Goal: Task Accomplishment & Management: Manage account settings

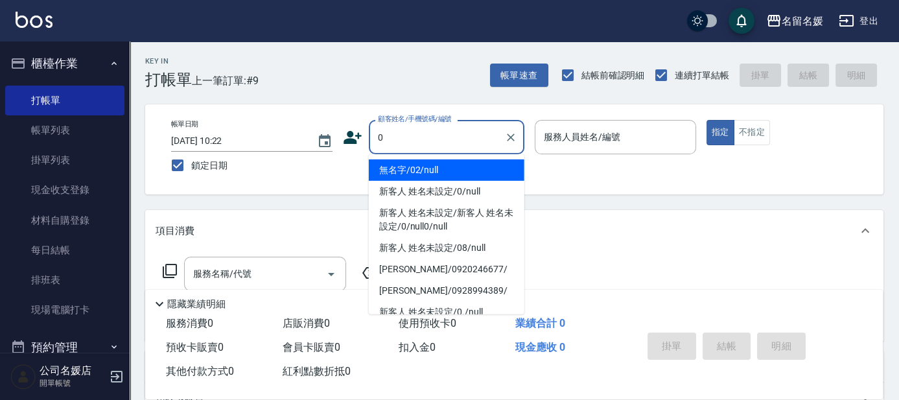
type input "0"
type input "04"
type input "無名字/02/null"
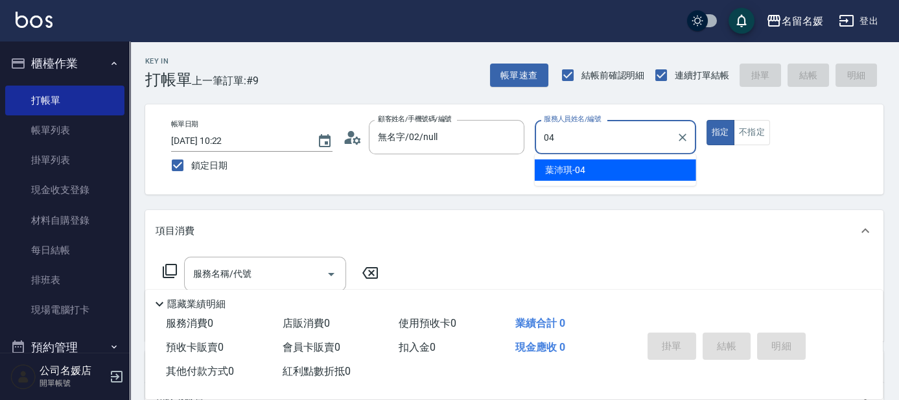
type input "04"
type button "true"
type input "[PERSON_NAME]-04"
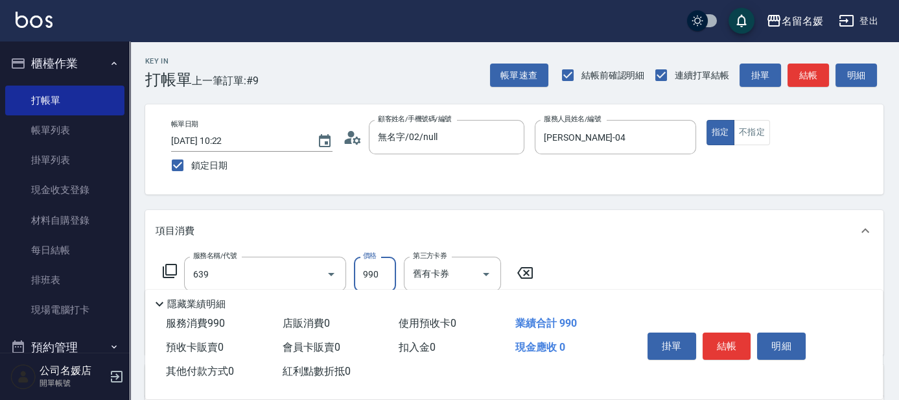
type input "(芙)蘆薈髮膜套卡(自材)(639)"
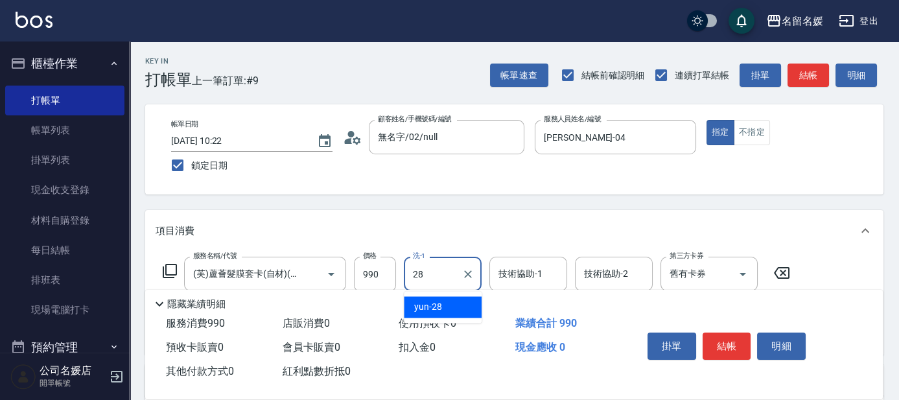
type input "yun-28"
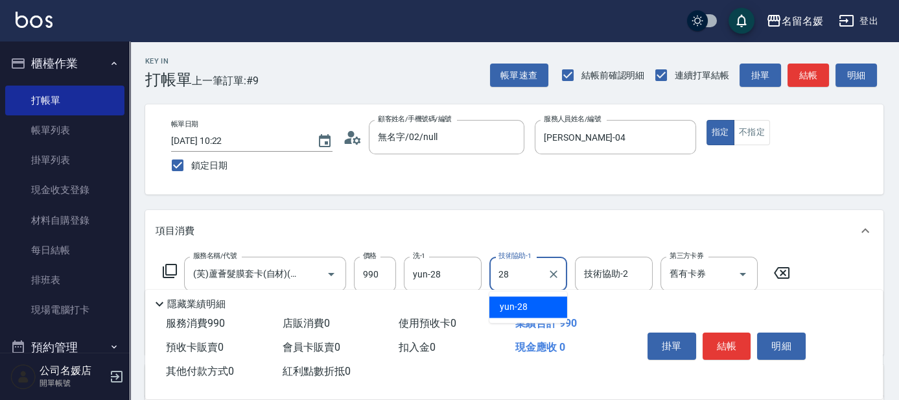
type input "yun-28"
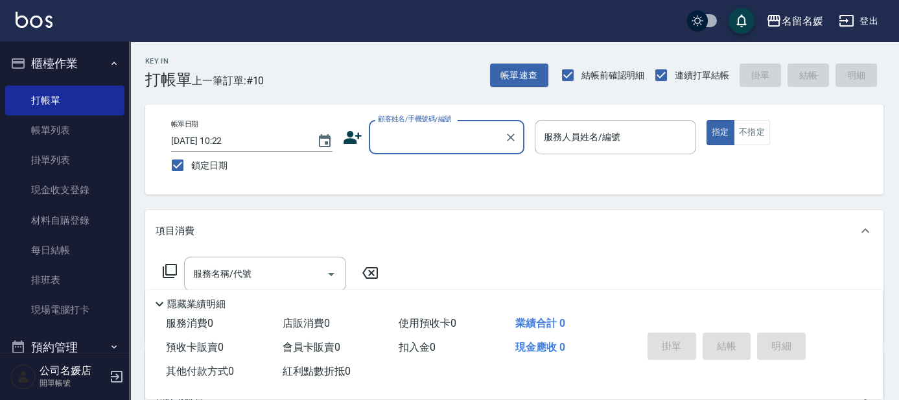
click at [421, 118] on label "顧客姓名/手機號碼/編號" at bounding box center [415, 119] width 74 height 10
click at [421, 126] on input "顧客姓名/手機號碼/編號" at bounding box center [437, 137] width 124 height 23
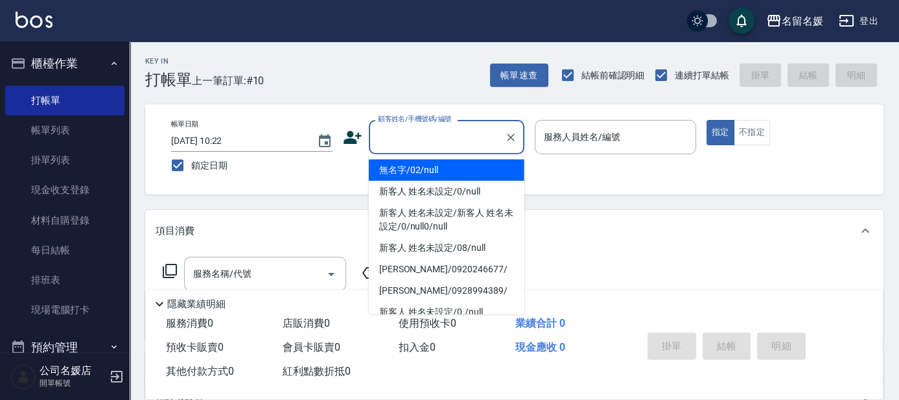
click at [416, 130] on input "顧客姓名/手機號碼/編號" at bounding box center [437, 137] width 124 height 23
click at [423, 166] on li "無名字/02/null" at bounding box center [447, 169] width 156 height 21
type input "無名字/02/null"
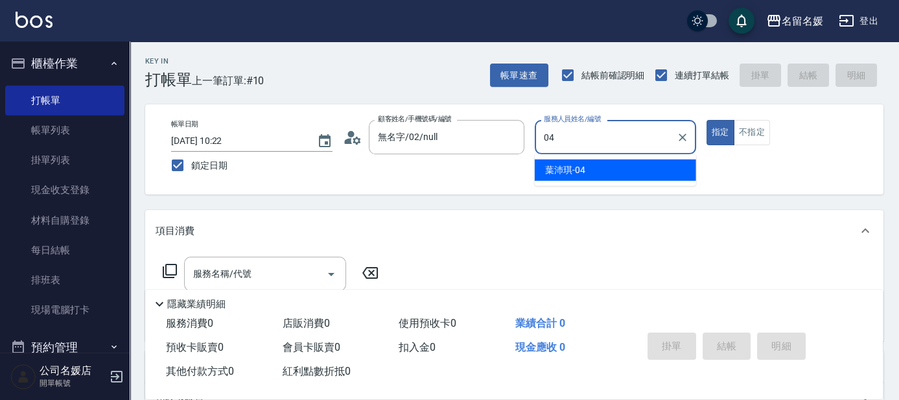
type input "葉沛琪-04"
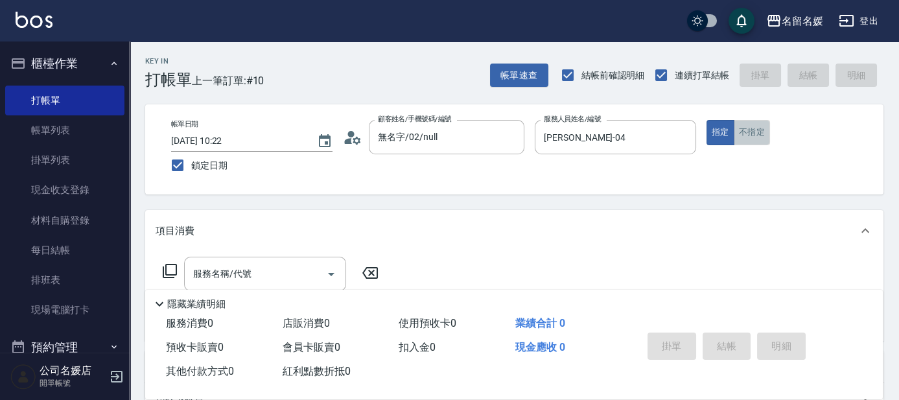
click at [758, 135] on button "不指定" at bounding box center [752, 132] width 36 height 25
click at [249, 273] on div "服務名稱/代號 服務名稱/代號" at bounding box center [265, 274] width 162 height 34
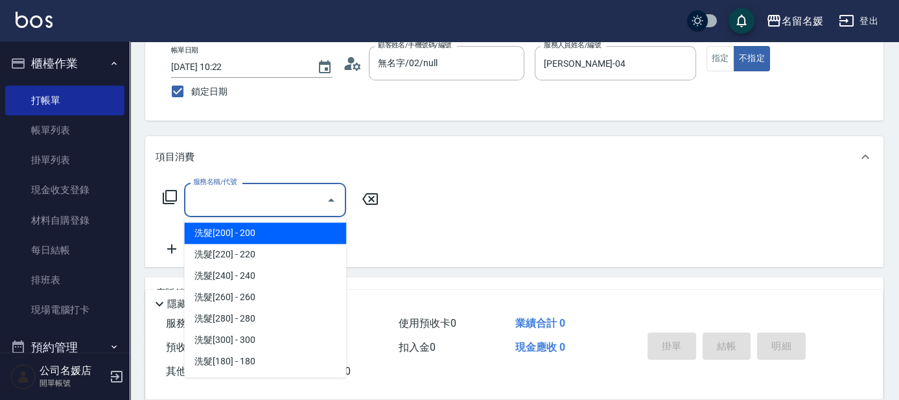
scroll to position [117, 0]
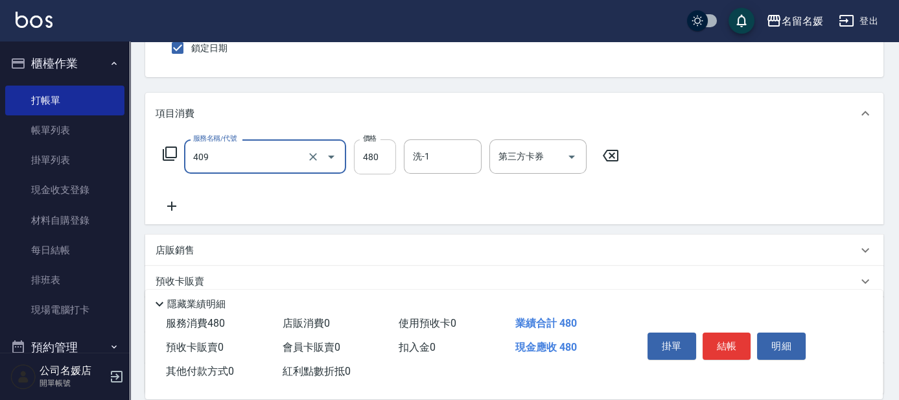
type input "洗+剪(409)"
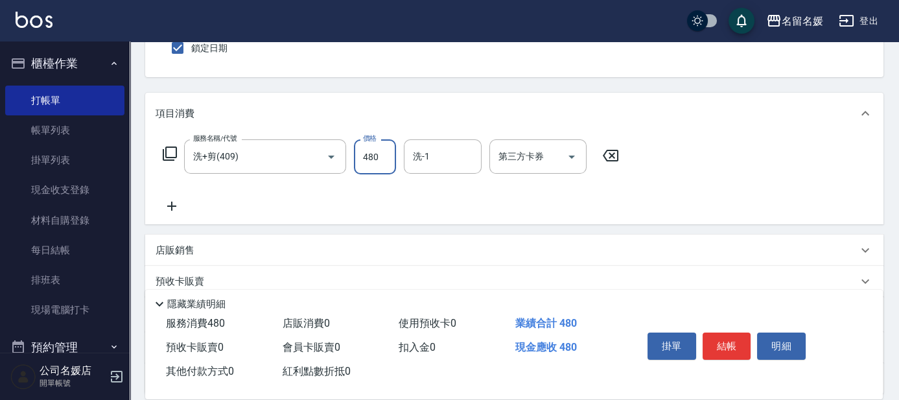
click at [368, 153] on input "480" at bounding box center [375, 156] width 42 height 35
click at [371, 156] on input "480" at bounding box center [375, 156] width 42 height 35
click at [366, 156] on input "480" at bounding box center [375, 156] width 42 height 35
type input "580"
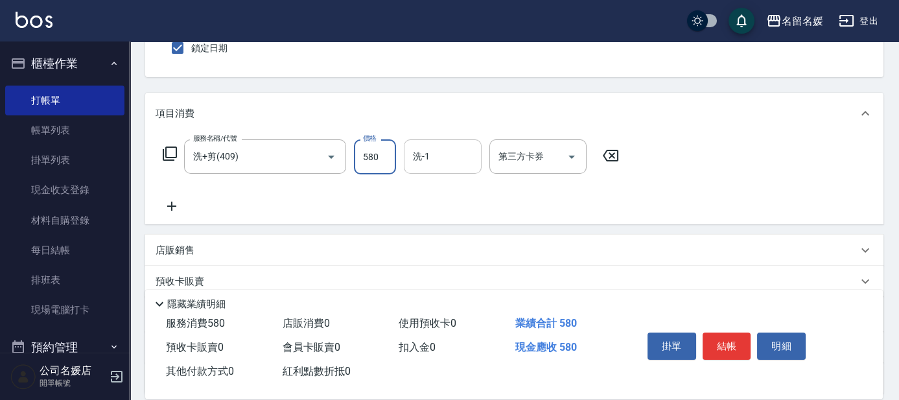
click at [472, 152] on input "洗-1" at bounding box center [443, 156] width 66 height 23
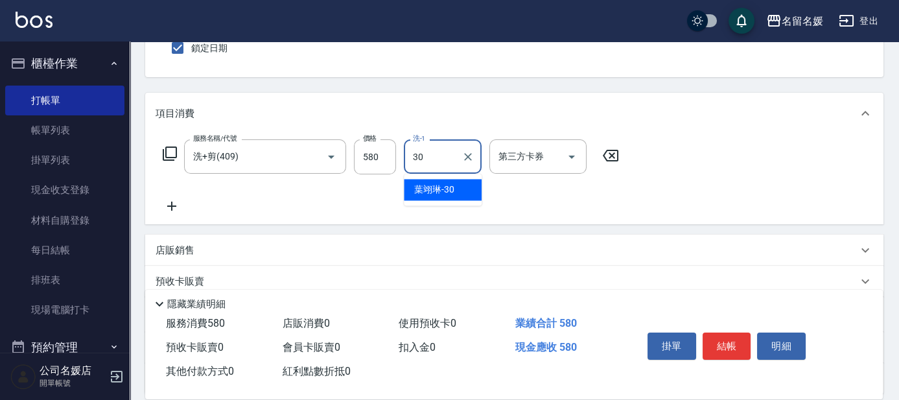
type input "[PERSON_NAME]-30"
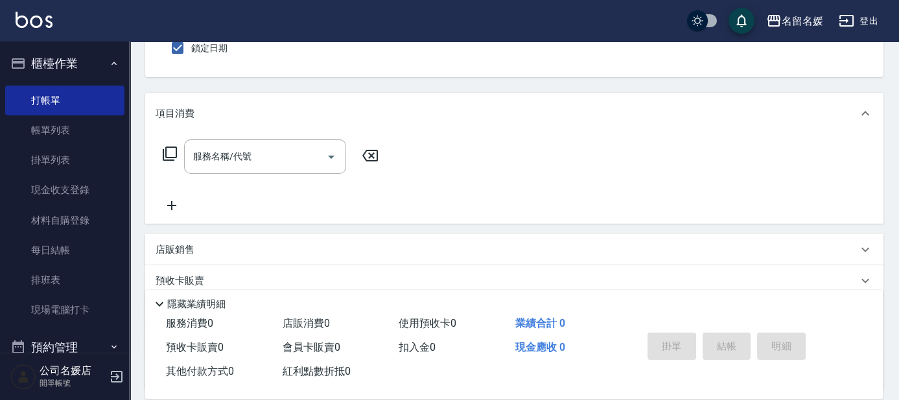
scroll to position [0, 0]
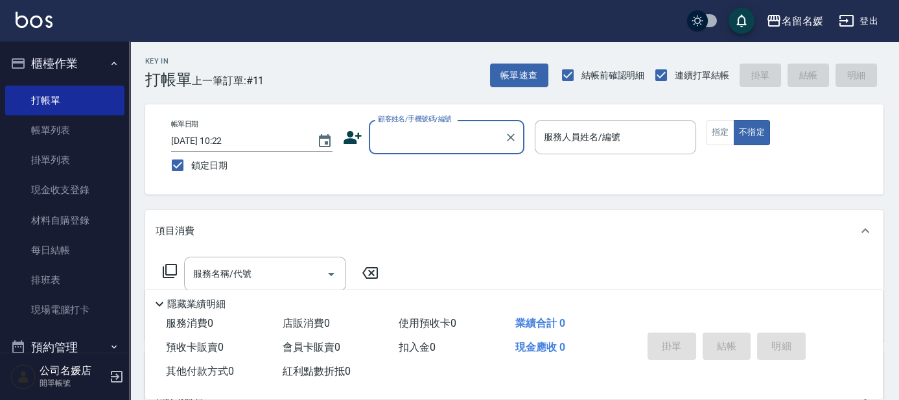
click at [441, 135] on input "顧客姓名/手機號碼/編號" at bounding box center [437, 137] width 124 height 23
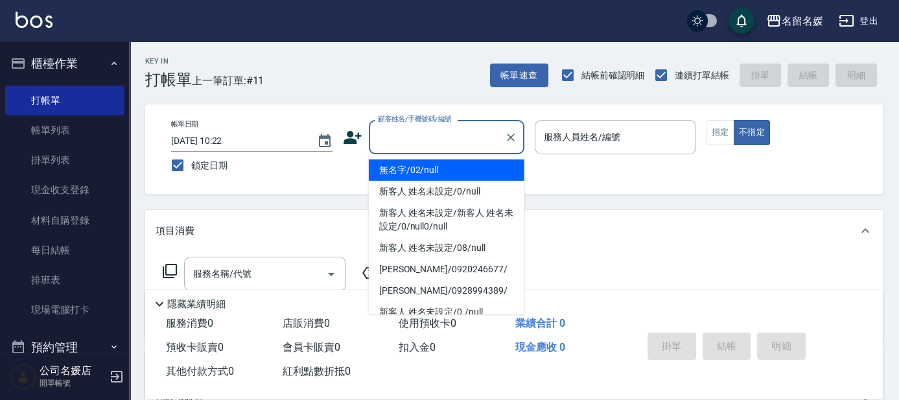
click at [426, 171] on li "無名字/02/null" at bounding box center [447, 169] width 156 height 21
type input "無名字/02/null"
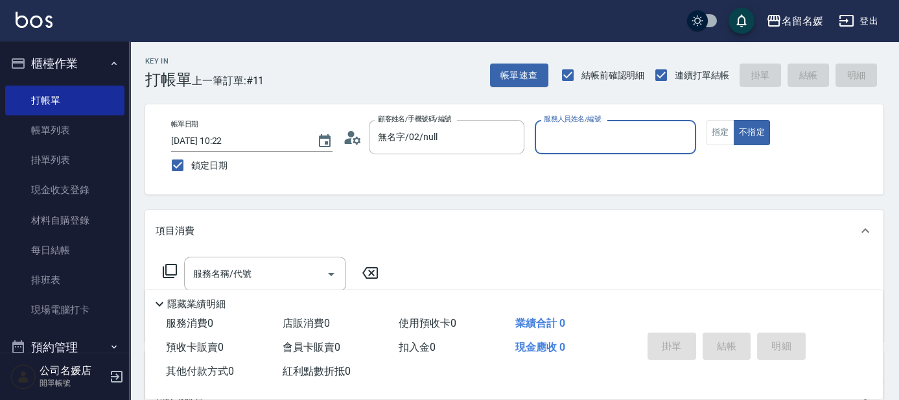
click at [573, 133] on input "服務人員姓名/編號" at bounding box center [615, 137] width 150 height 23
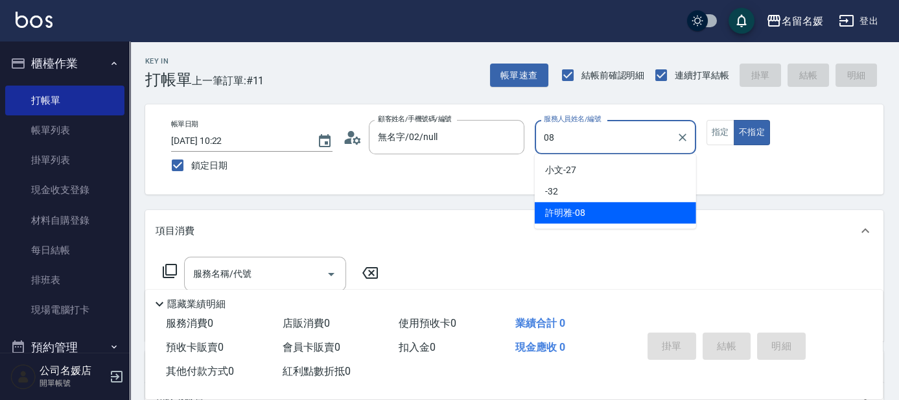
click at [590, 211] on div "許明雅 -08" at bounding box center [615, 212] width 161 height 21
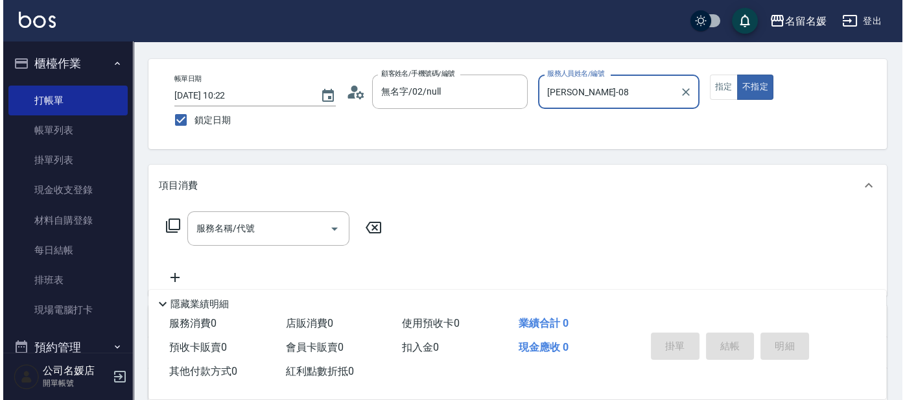
scroll to position [58, 0]
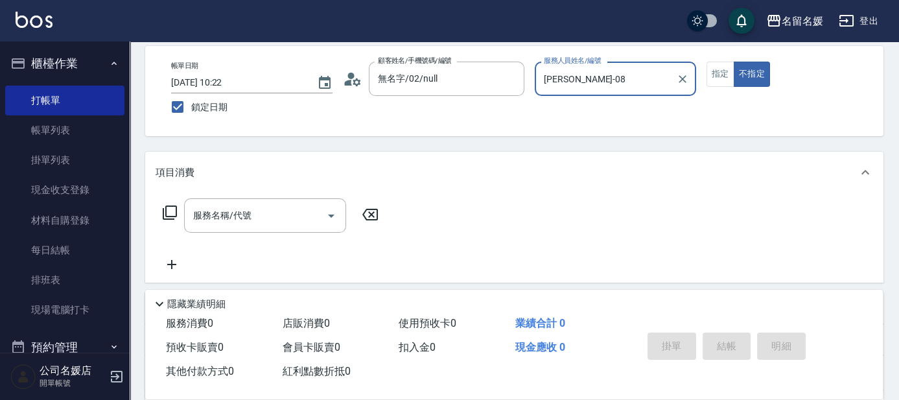
type input "許明雅-08"
click at [168, 209] on icon at bounding box center [170, 213] width 16 height 16
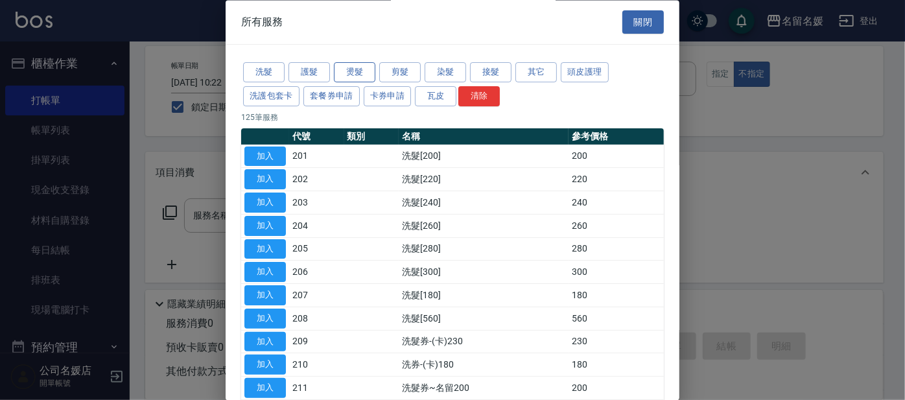
click at [356, 68] on button "燙髮" at bounding box center [354, 73] width 41 height 20
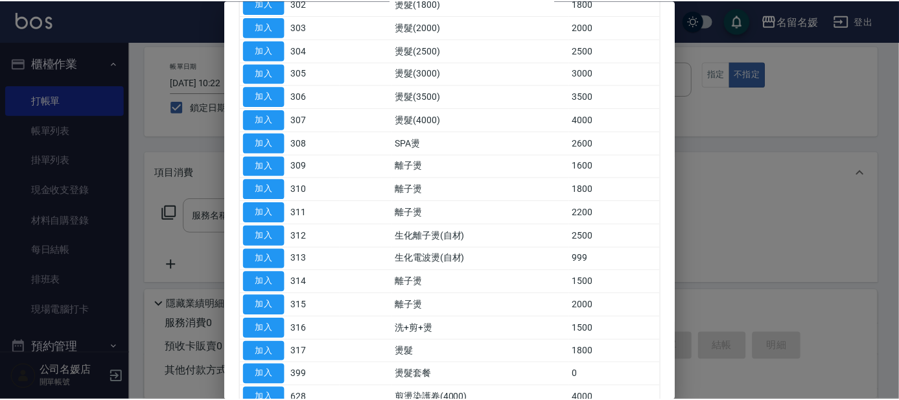
scroll to position [176, 0]
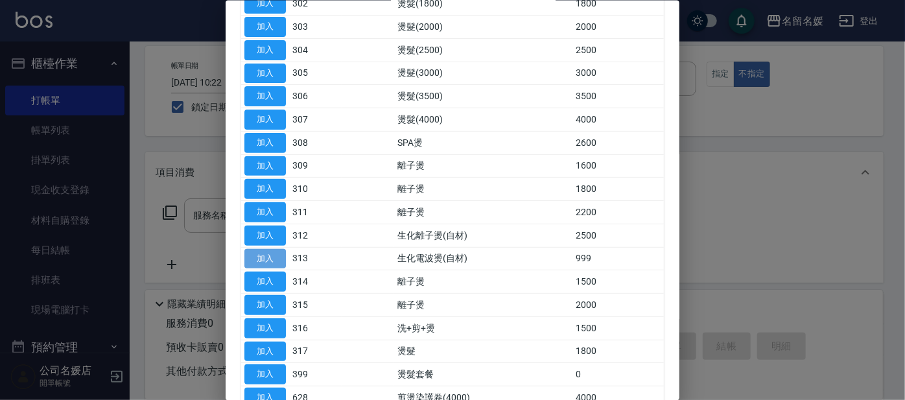
click at [272, 255] on button "加入" at bounding box center [264, 258] width 41 height 20
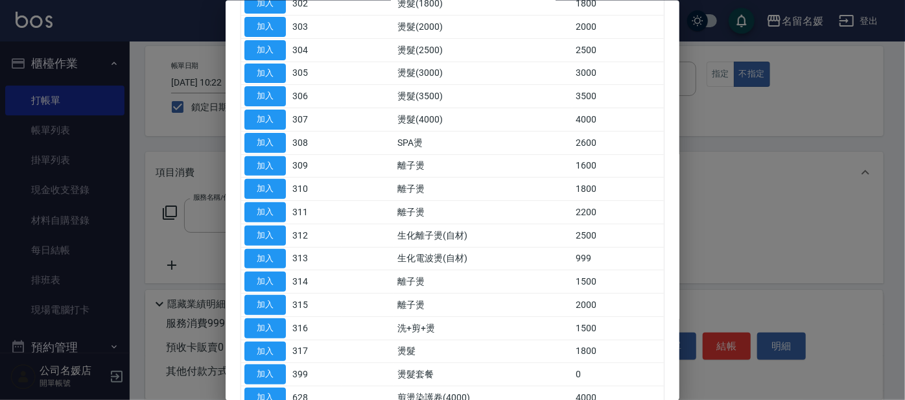
type input "生化電波燙(自材)(313)"
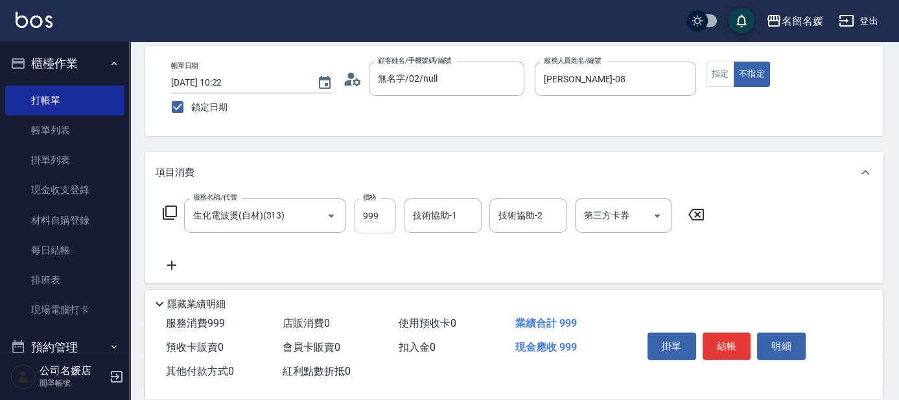
click at [384, 214] on input "999" at bounding box center [375, 215] width 42 height 35
type input "1500"
click at [439, 211] on div "技術協助-1 技術協助-1" at bounding box center [443, 215] width 78 height 34
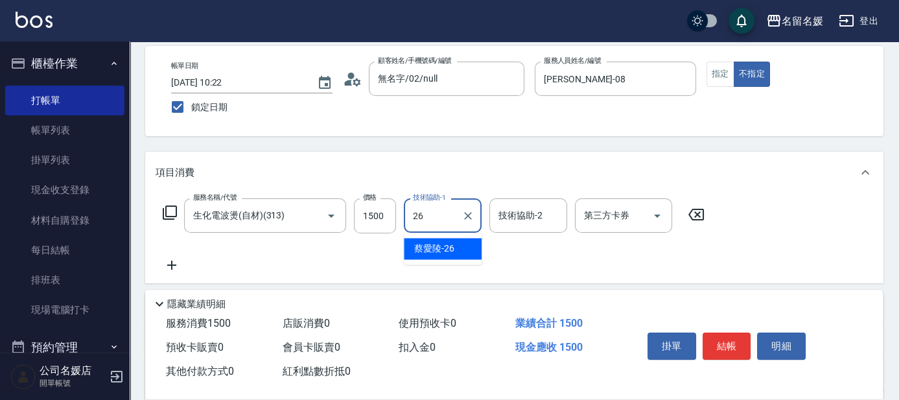
click at [446, 249] on span "蔡愛陵 -26" at bounding box center [434, 249] width 40 height 14
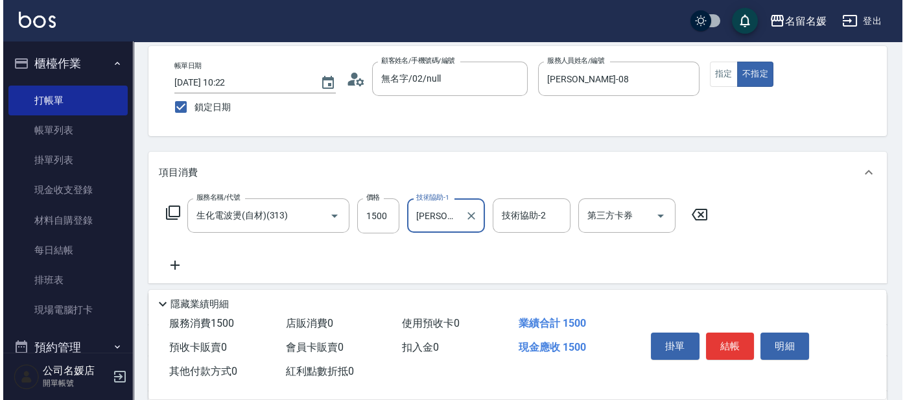
scroll to position [117, 0]
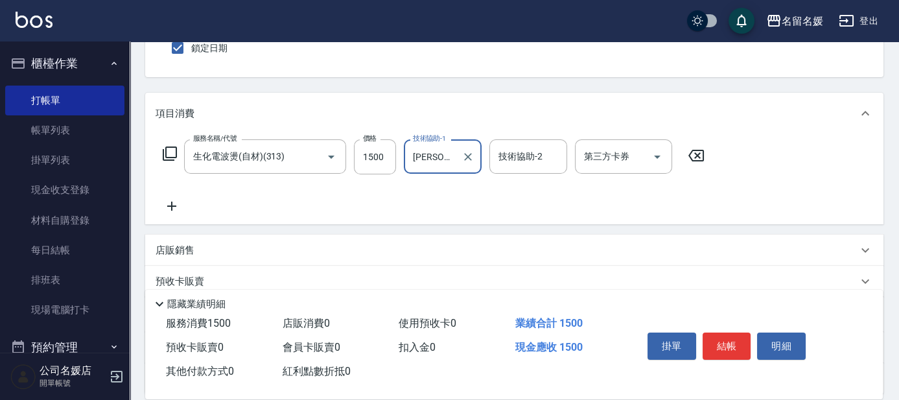
type input "蔡愛陵-26"
click at [168, 154] on icon at bounding box center [170, 154] width 16 height 16
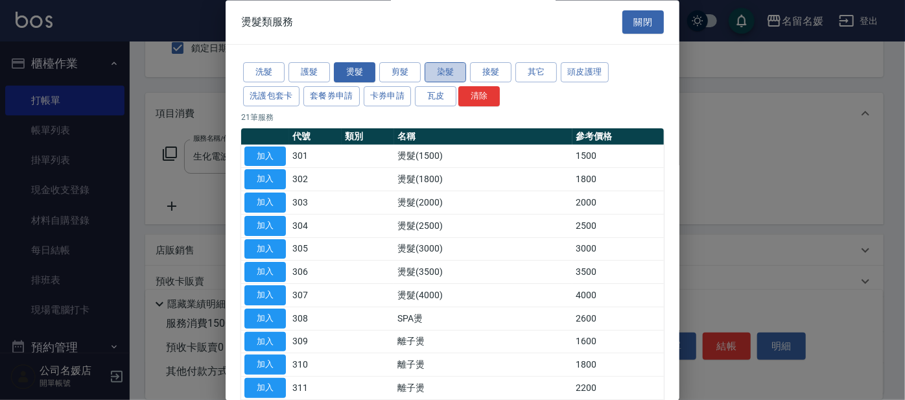
click at [438, 64] on button "染髮" at bounding box center [444, 73] width 41 height 20
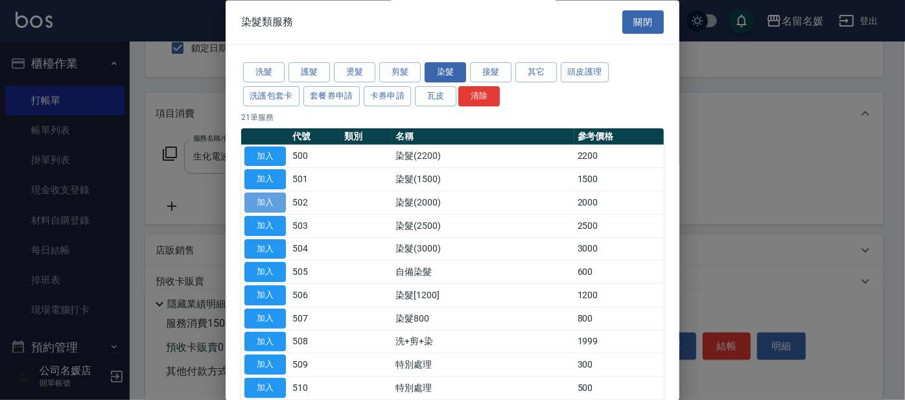
click at [259, 200] on button "加入" at bounding box center [264, 203] width 41 height 20
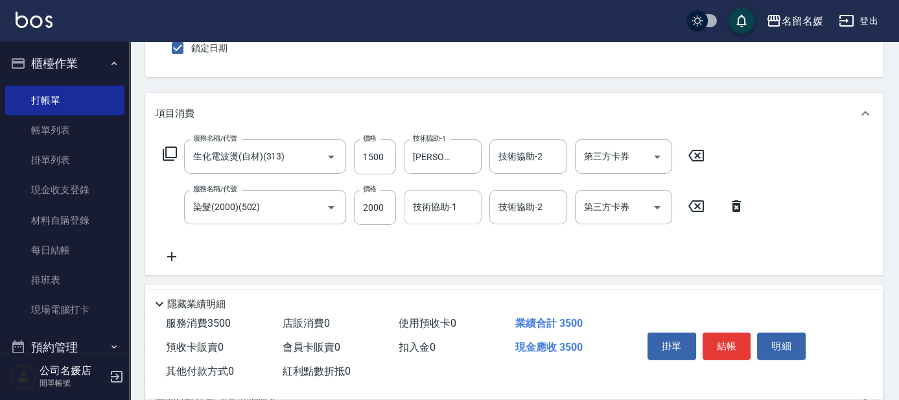
click at [459, 208] on input "技術協助-1" at bounding box center [443, 207] width 66 height 23
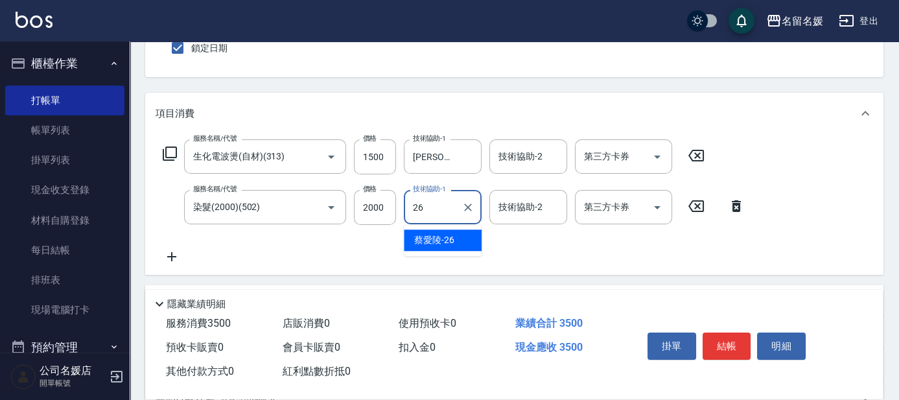
click at [453, 242] on span "蔡愛陵 -26" at bounding box center [434, 240] width 40 height 14
type input "蔡愛陵-26"
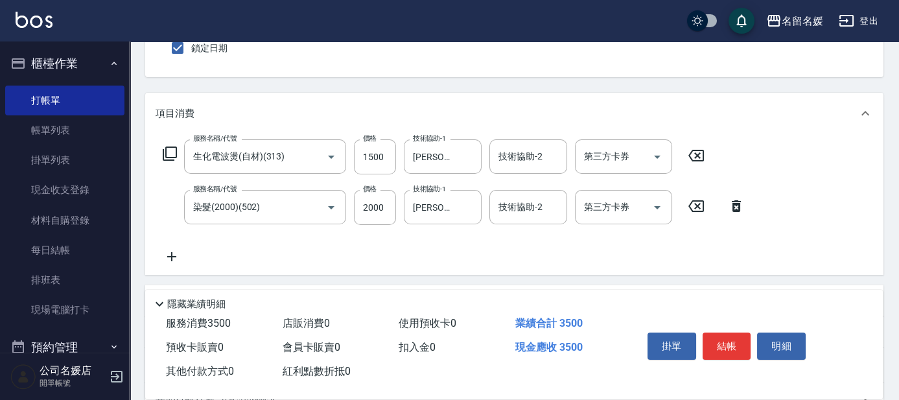
click at [167, 256] on icon at bounding box center [172, 257] width 32 height 16
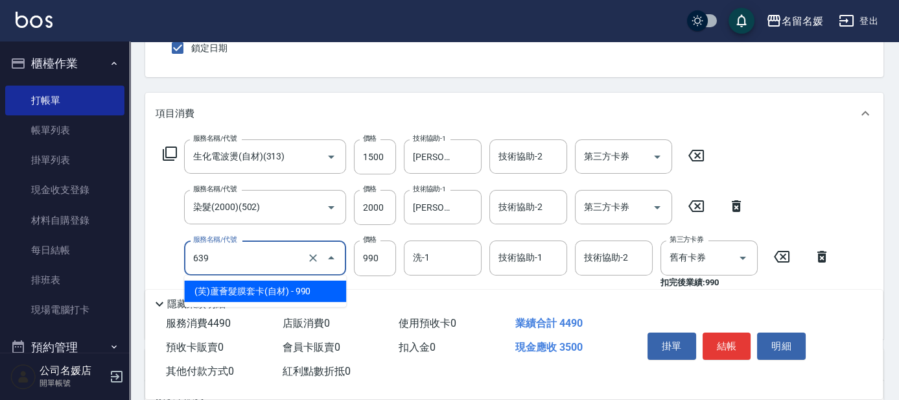
drag, startPoint x: 265, startPoint y: 263, endPoint x: 273, endPoint y: 289, distance: 27.1
click at [268, 264] on input "639" at bounding box center [247, 257] width 114 height 23
drag, startPoint x: 273, startPoint y: 292, endPoint x: 281, endPoint y: 290, distance: 8.0
click at [275, 292] on span "(芙)蘆薈髮膜套卡(自材) - 990" at bounding box center [265, 291] width 162 height 21
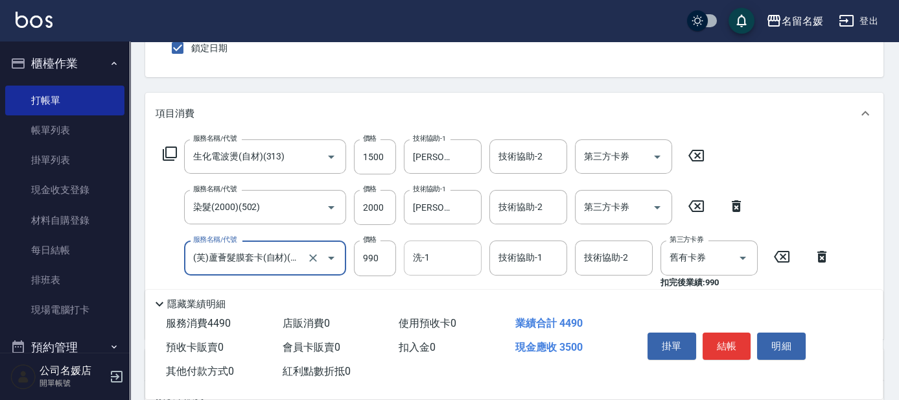
type input "(芙)蘆薈髮膜套卡(自材)(639)"
click at [456, 255] on input "洗-1" at bounding box center [443, 257] width 66 height 23
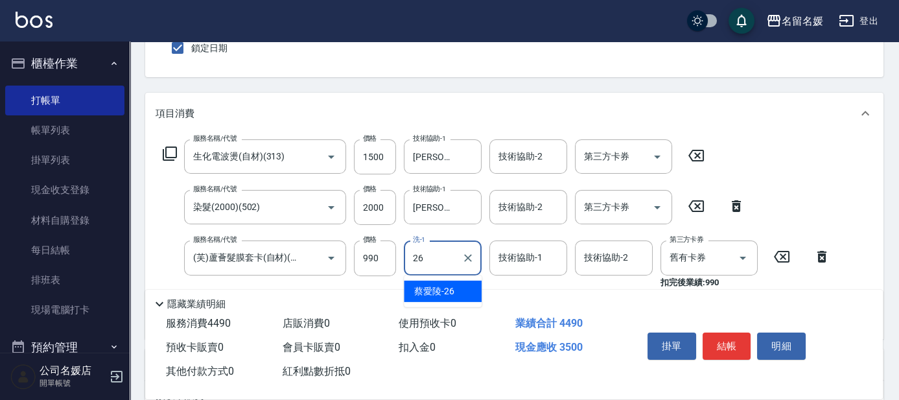
click at [439, 291] on span "蔡愛陵 -26" at bounding box center [434, 291] width 40 height 14
type input "蔡愛陵-26"
click at [516, 253] on div "技術協助-1 技術協助-1" at bounding box center [528, 257] width 78 height 34
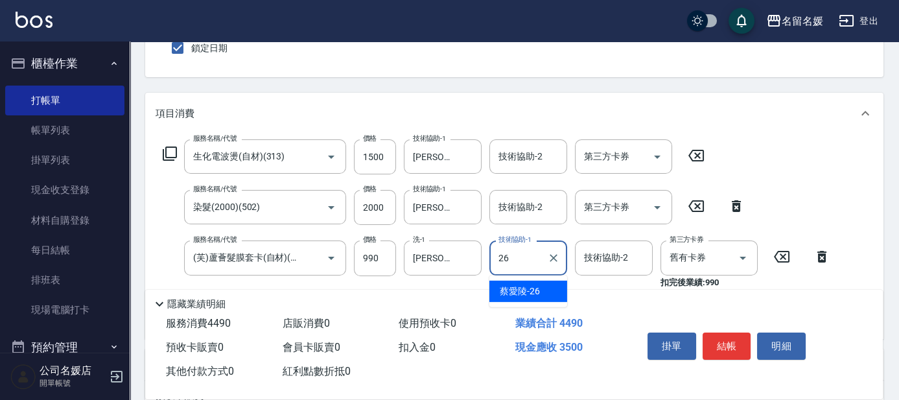
click at [522, 289] on span "蔡愛陵 -26" at bounding box center [520, 291] width 40 height 14
type input "蔡愛陵-26"
click at [167, 150] on icon at bounding box center [170, 154] width 16 height 16
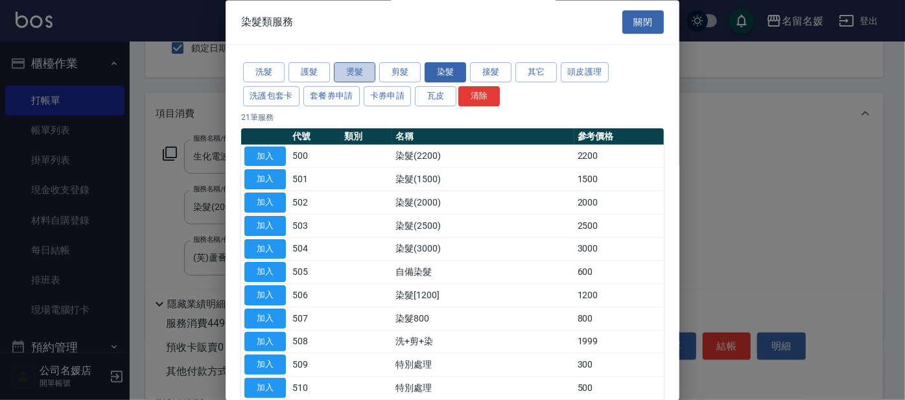
click at [368, 75] on button "燙髮" at bounding box center [354, 73] width 41 height 20
click at [273, 156] on button "加入" at bounding box center [264, 156] width 41 height 20
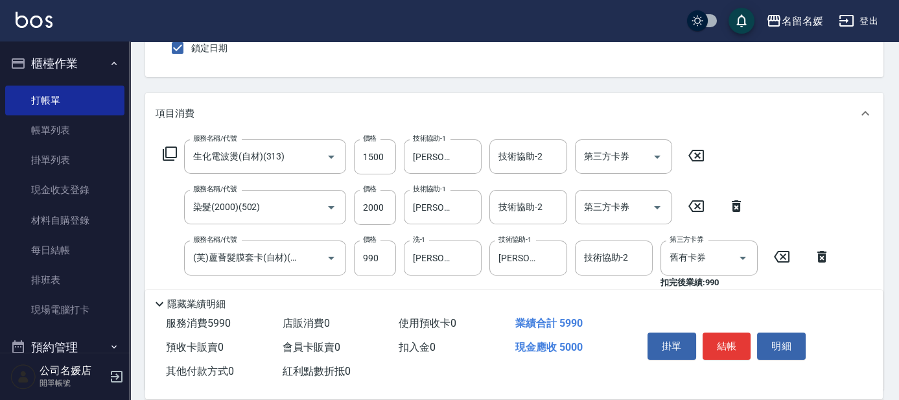
click at [172, 152] on icon at bounding box center [170, 154] width 16 height 16
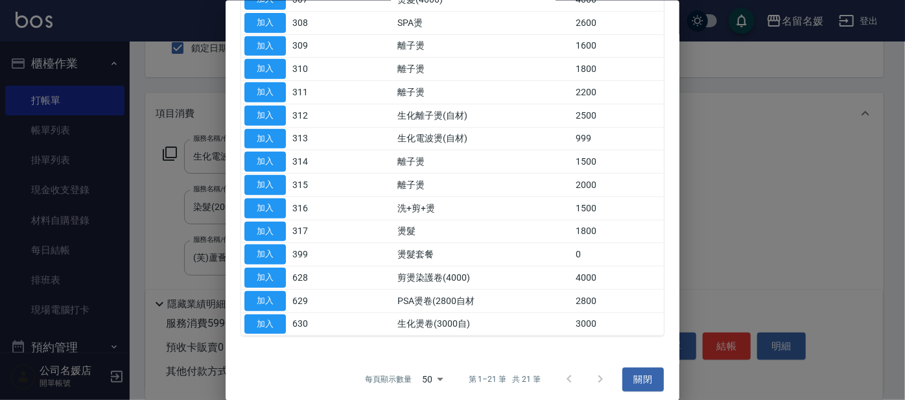
scroll to position [299, 0]
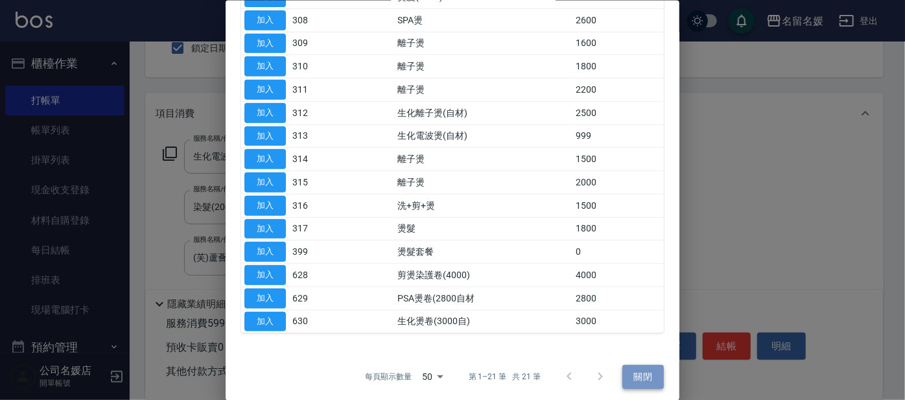
click at [632, 366] on button "關閉" at bounding box center [642, 377] width 41 height 24
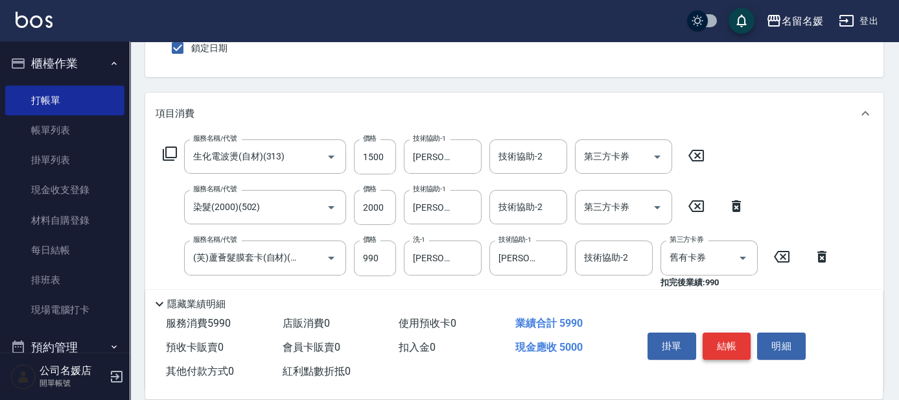
click at [712, 333] on button "結帳" at bounding box center [726, 345] width 49 height 27
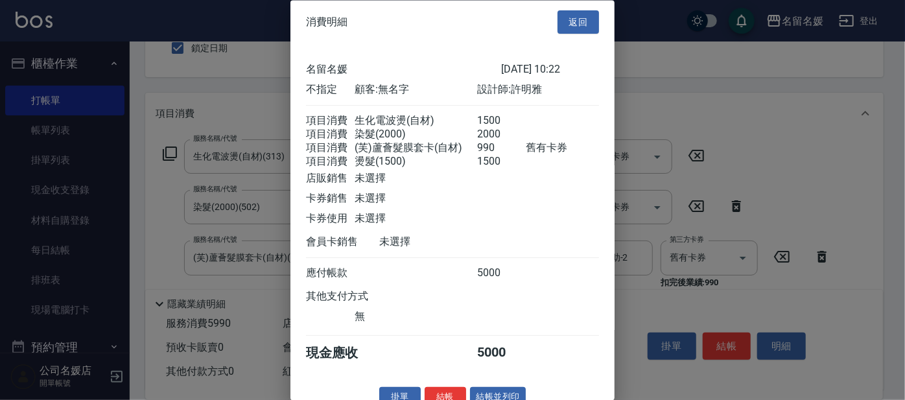
click at [717, 340] on div at bounding box center [452, 200] width 905 height 400
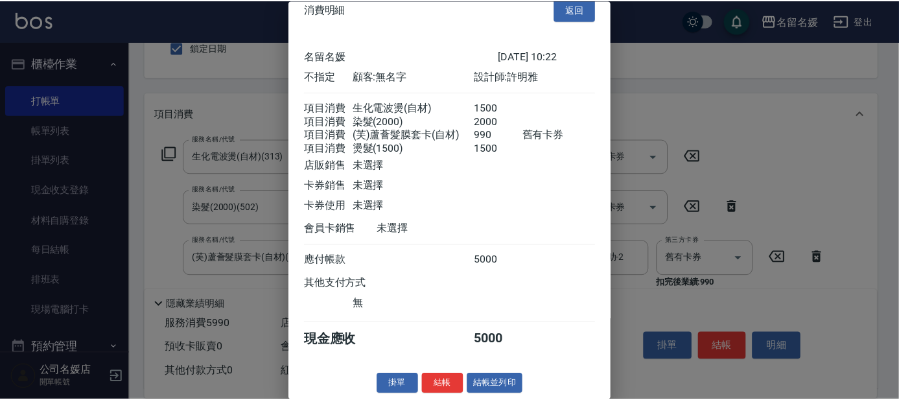
scroll to position [34, 0]
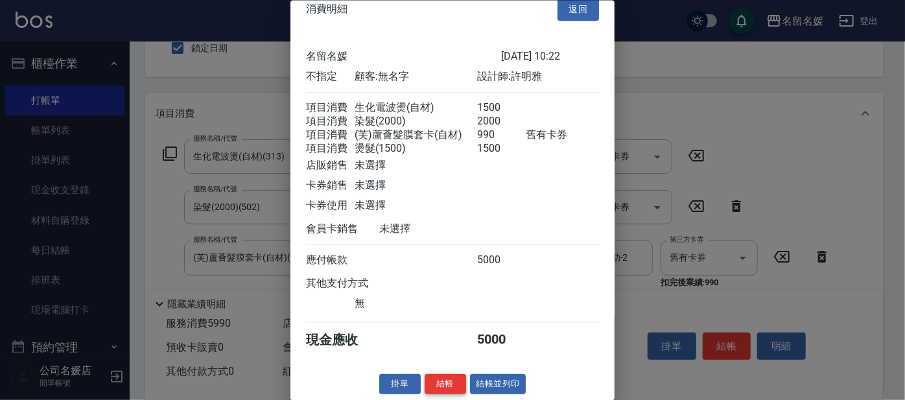
click at [441, 384] on button "結帳" at bounding box center [444, 384] width 41 height 20
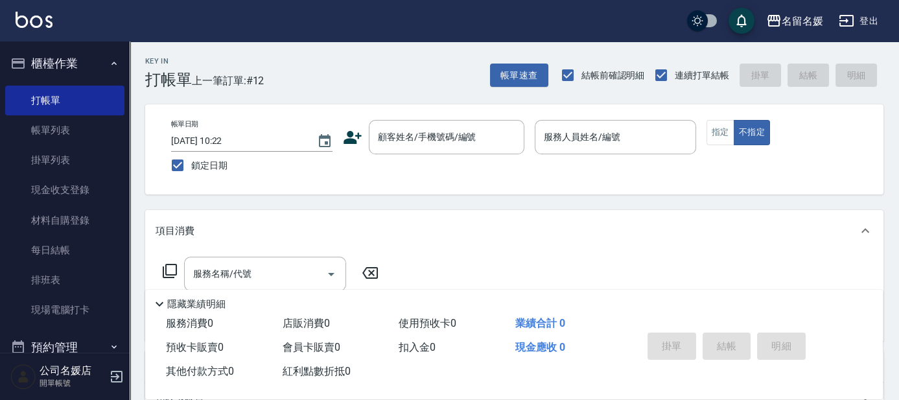
scroll to position [0, 0]
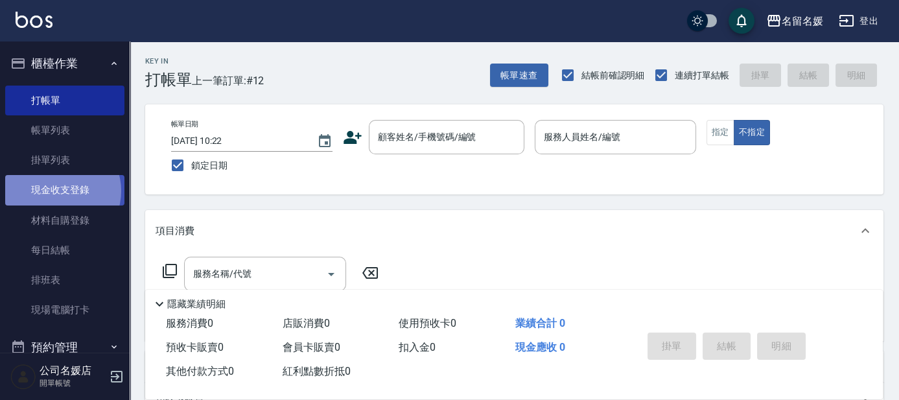
click at [61, 191] on link "現金收支登錄" at bounding box center [64, 190] width 119 height 30
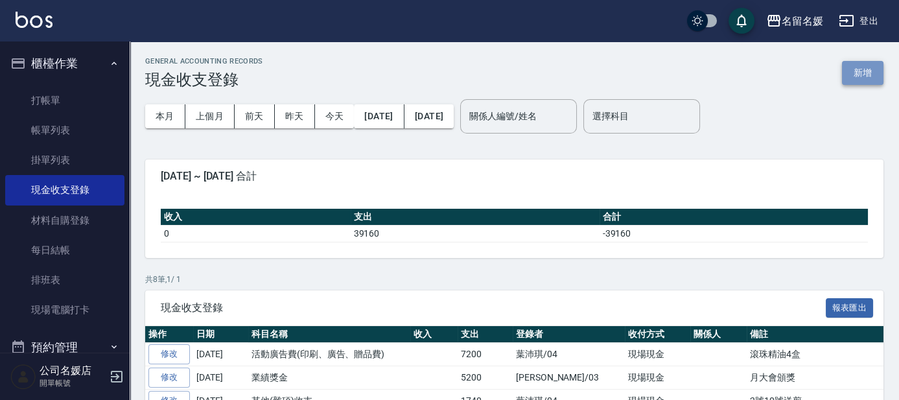
click at [855, 76] on button "新增" at bounding box center [862, 73] width 41 height 24
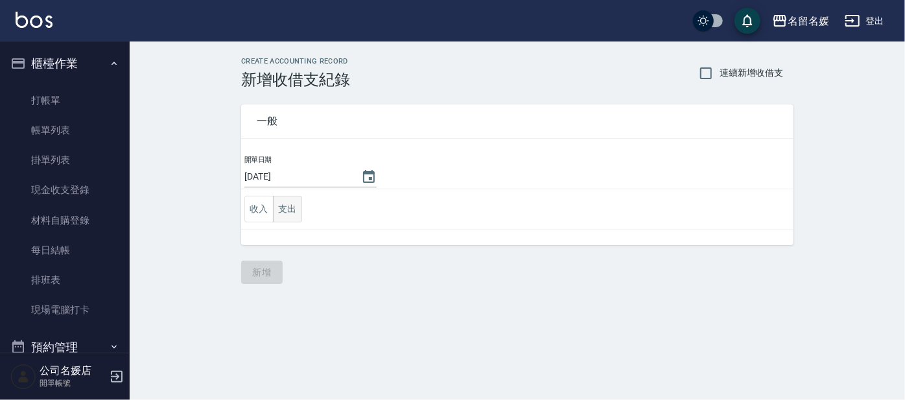
click at [287, 203] on button "支出" at bounding box center [287, 209] width 29 height 27
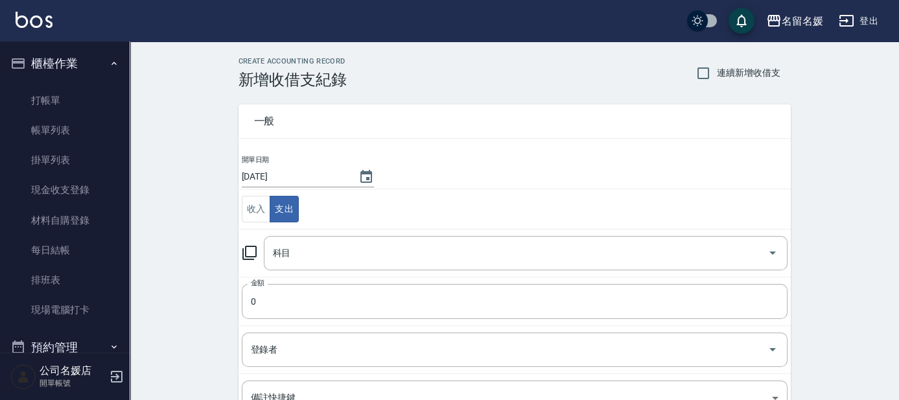
click at [249, 248] on icon at bounding box center [250, 253] width 16 height 16
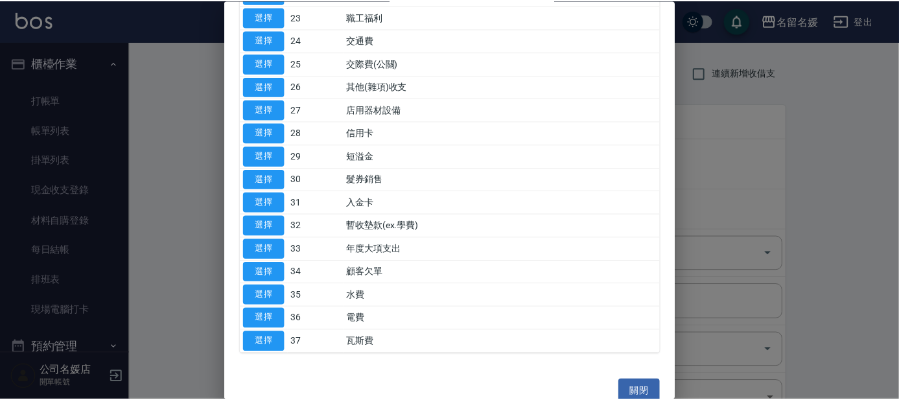
scroll to position [610, 0]
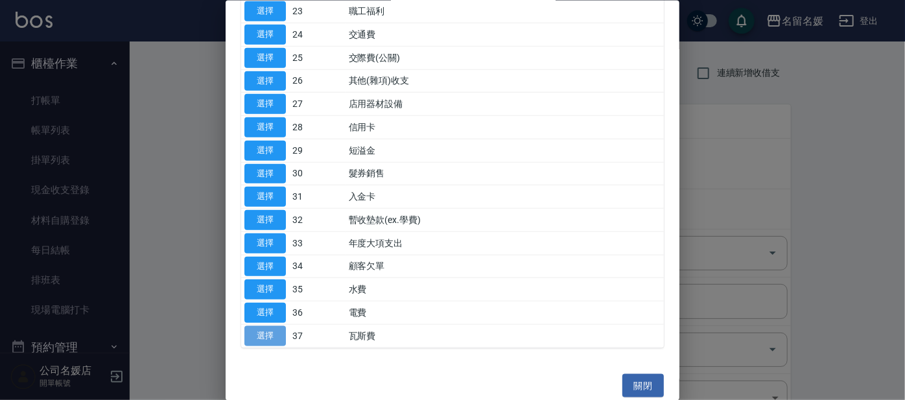
click at [270, 330] on button "選擇" at bounding box center [264, 335] width 41 height 20
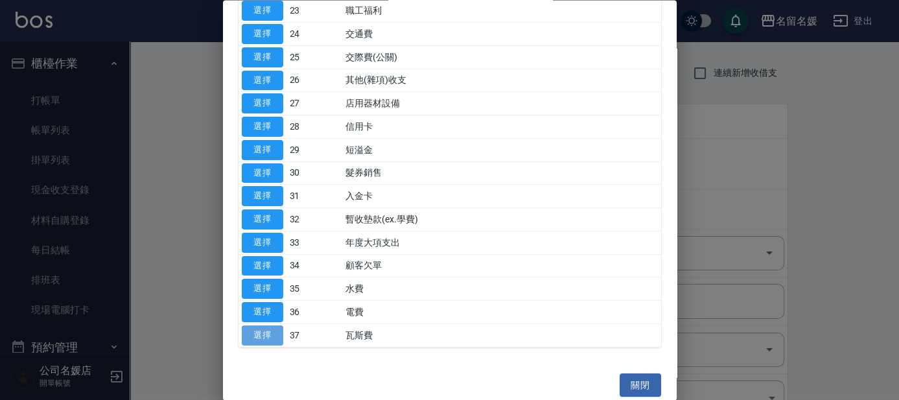
type input "37 瓦斯費"
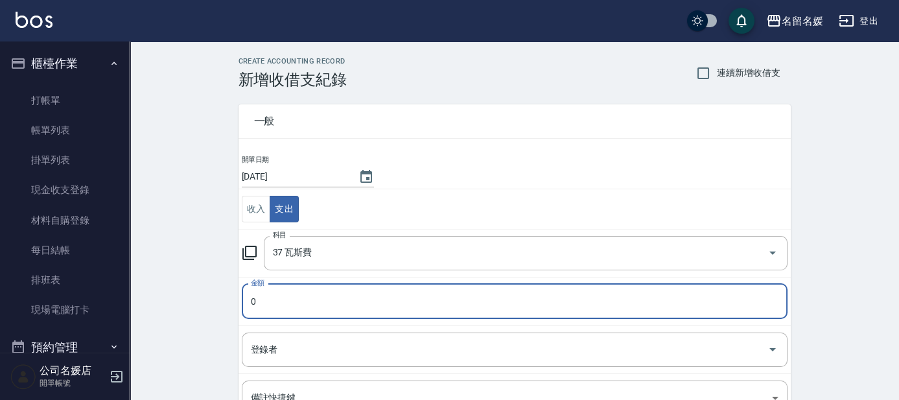
click at [310, 298] on input "0" at bounding box center [515, 301] width 546 height 35
type input "2759"
click at [330, 351] on input "登錄者" at bounding box center [505, 349] width 515 height 23
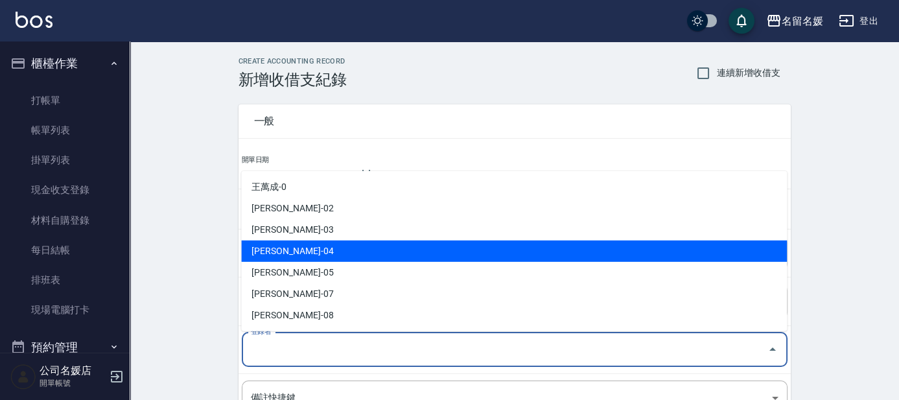
click at [349, 249] on li "葉沛琪-04" at bounding box center [514, 250] width 546 height 21
type input "葉沛琪-04"
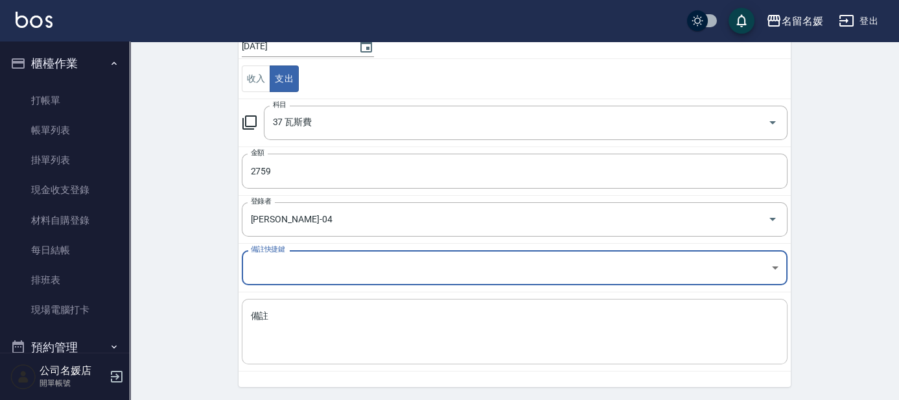
scroll to position [132, 0]
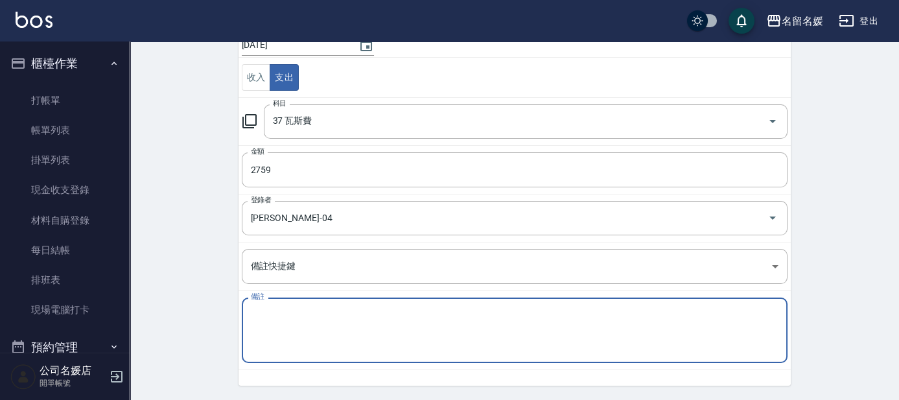
click at [278, 323] on textarea "備註" at bounding box center [515, 330] width 528 height 44
type textarea "e"
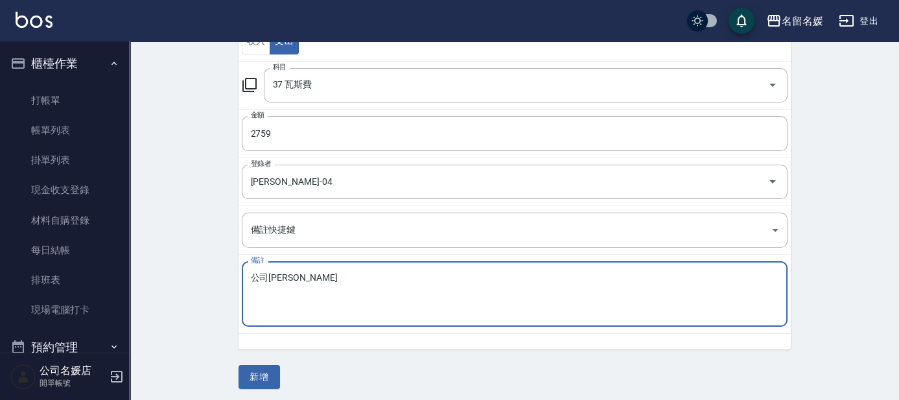
scroll to position [170, 0]
type textarea "公司瓦斯"
click at [254, 370] on button "新增" at bounding box center [258, 374] width 41 height 24
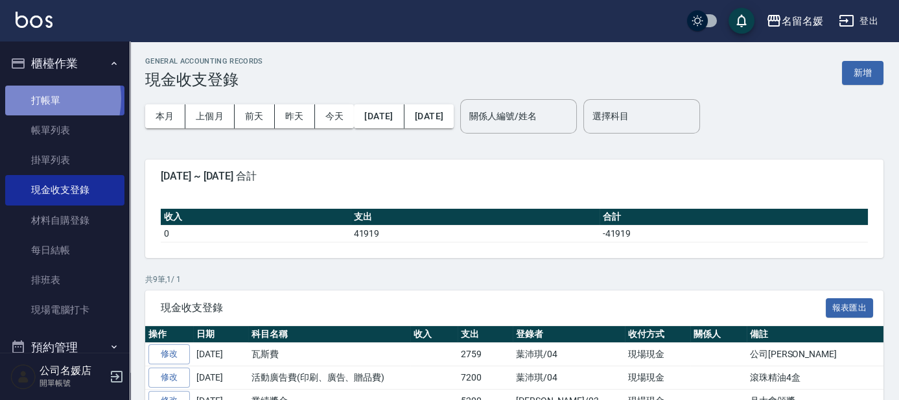
click at [38, 99] on link "打帳單" at bounding box center [64, 101] width 119 height 30
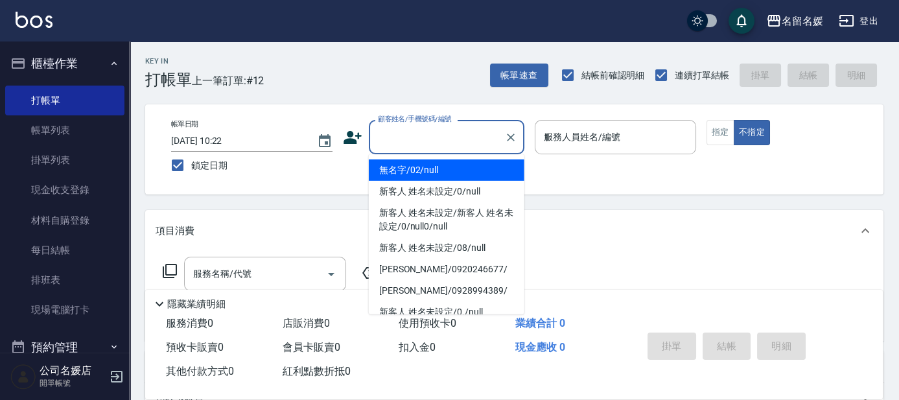
type input "13"
type input "無名字/02/null"
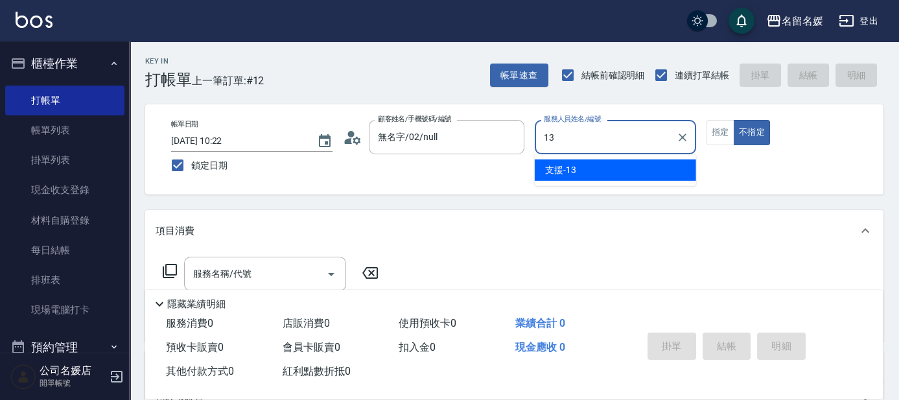
type input "13"
type button "false"
type input "支援-13"
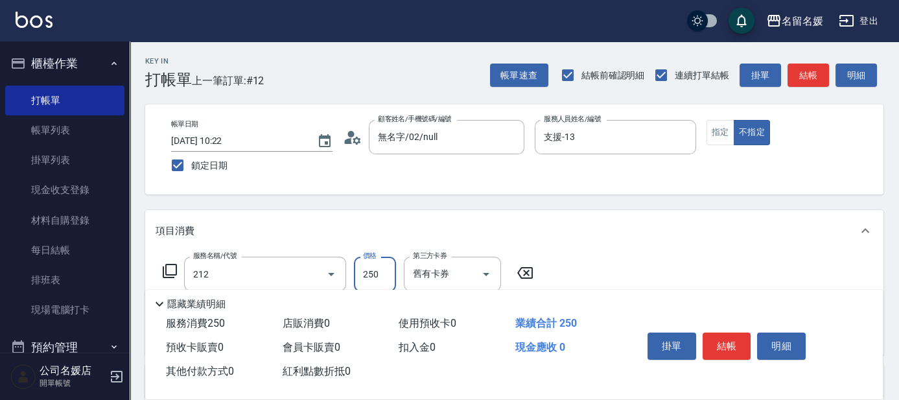
type input "洗髮券-(卡)250(212)"
type input "楊瑋萱-25"
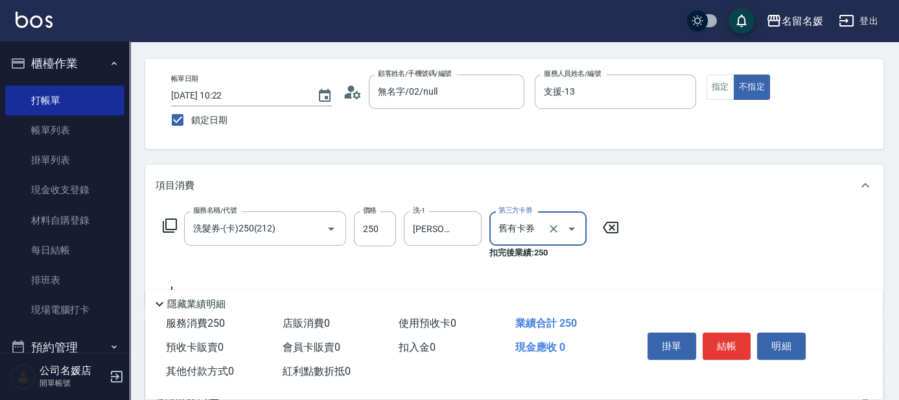
scroll to position [58, 0]
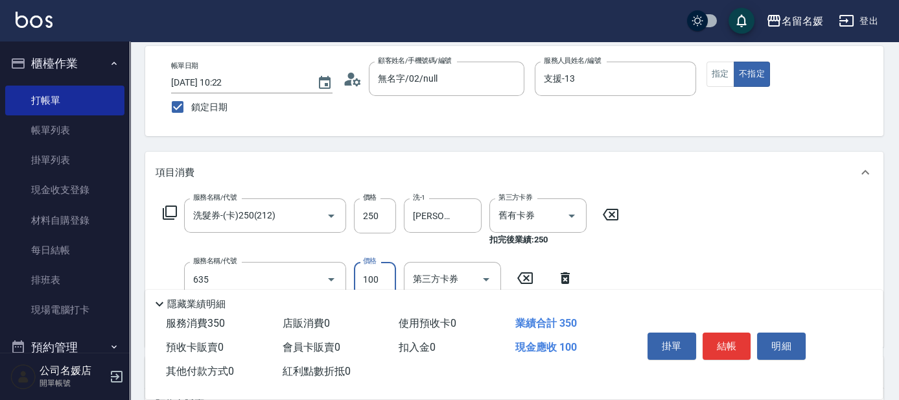
type input "[PERSON_NAME].玻酸.晶膜.水療(635)"
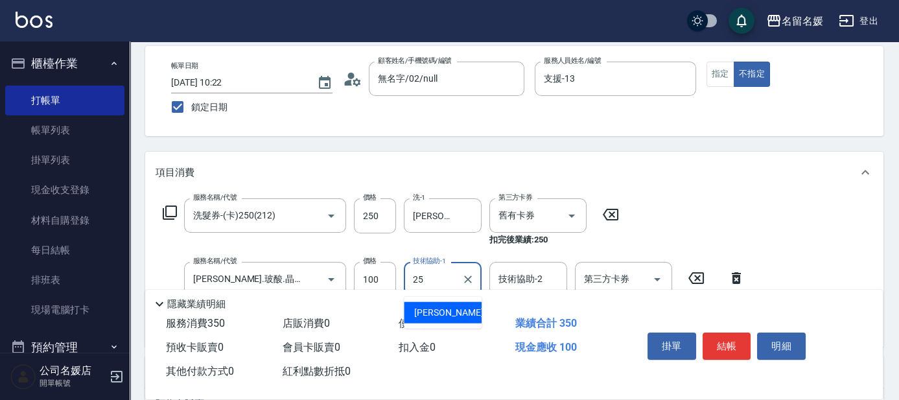
type input "楊瑋萱-25"
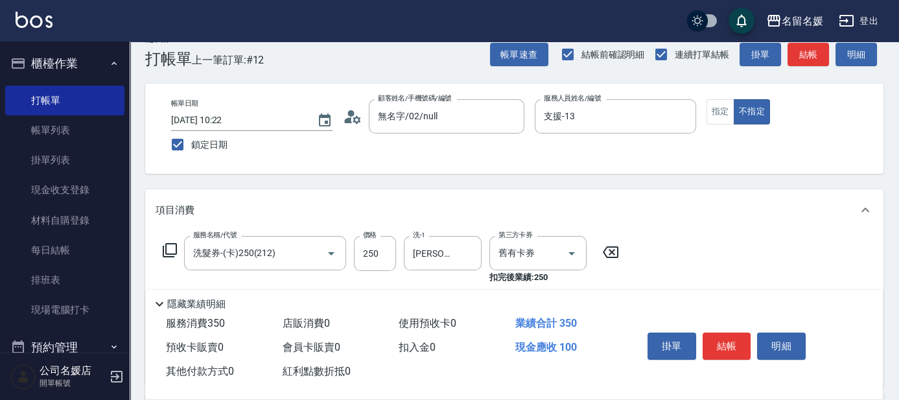
scroll to position [0, 0]
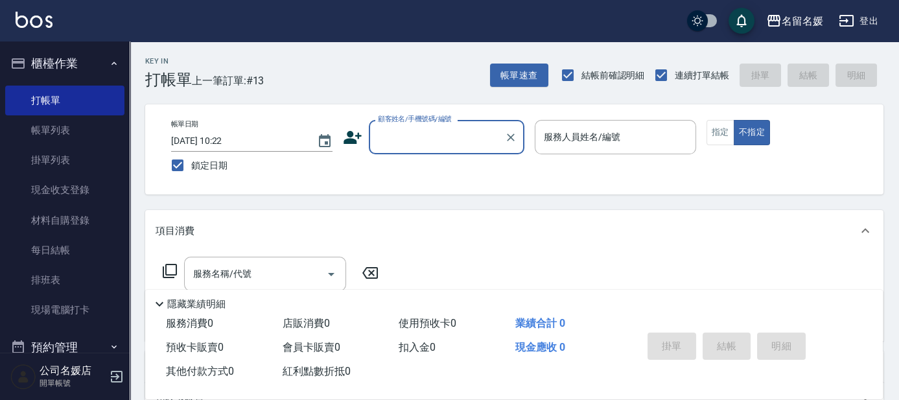
click at [402, 137] on div "顧客姓名/手機號碼/編號 顧客姓名/手機號碼/編號" at bounding box center [447, 137] width 156 height 34
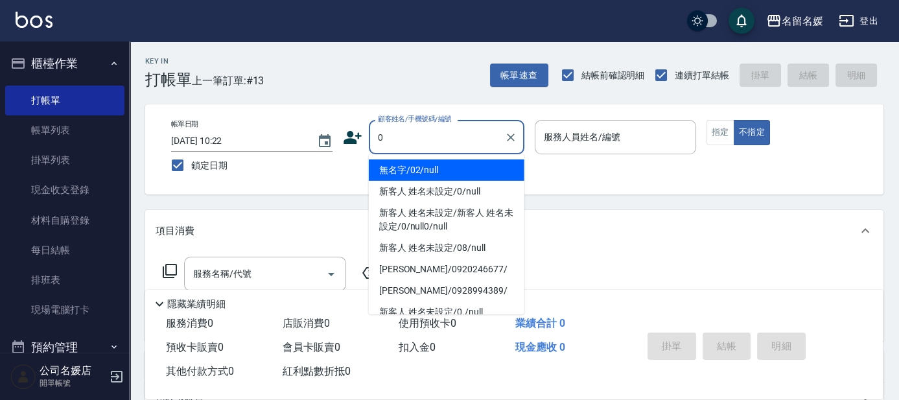
type input "0"
type input "13"
type input "無名字/02/null"
type input "支援-13"
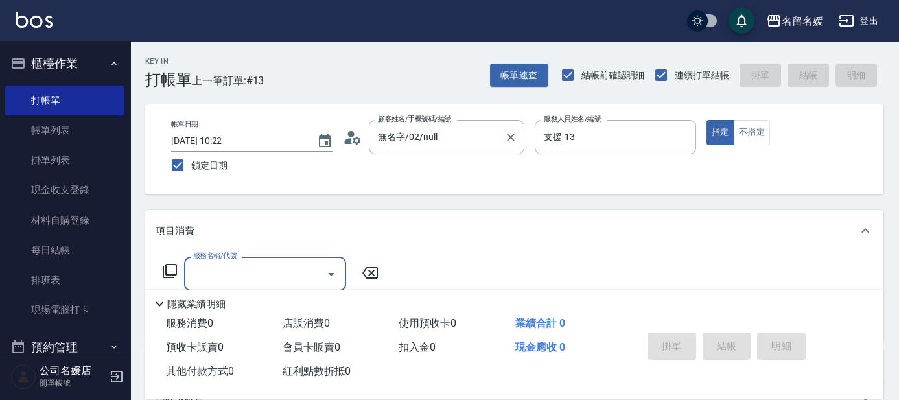
type input "新客人 姓名未設定/0/null"
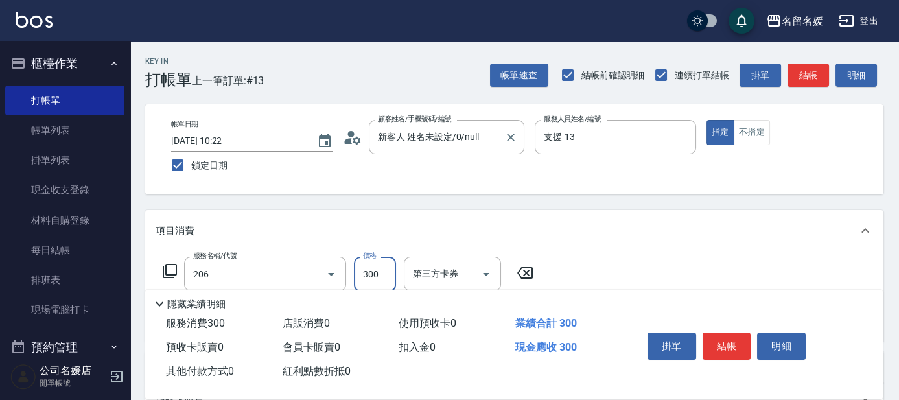
type input "洗髮[300](206)"
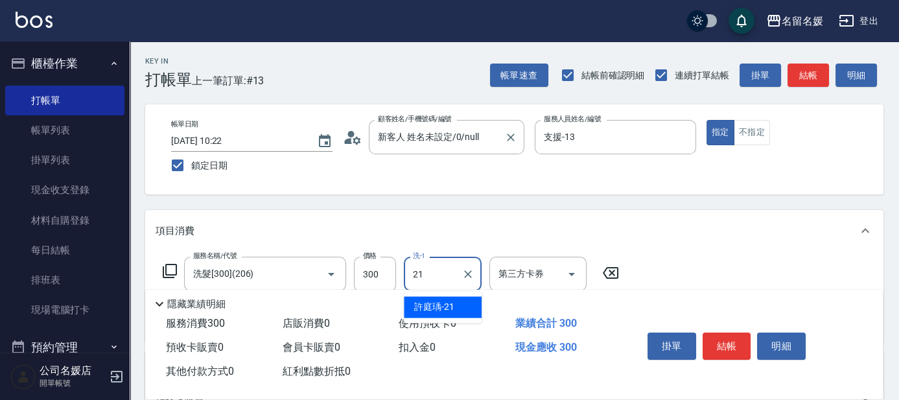
type input "許庭瑀-21"
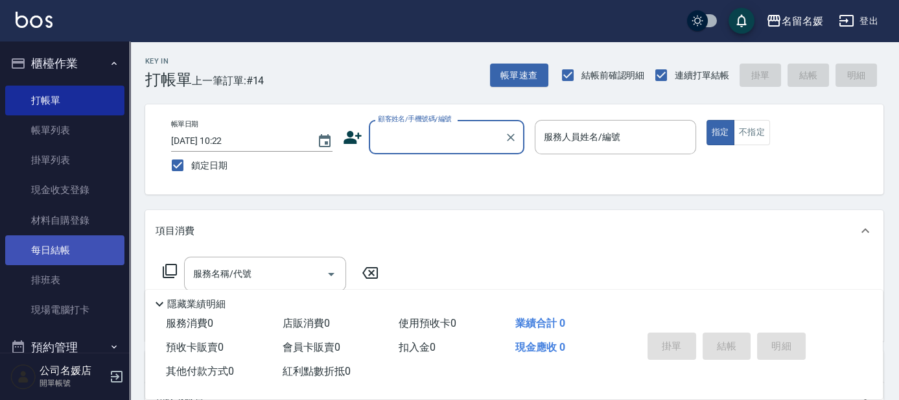
scroll to position [160, 0]
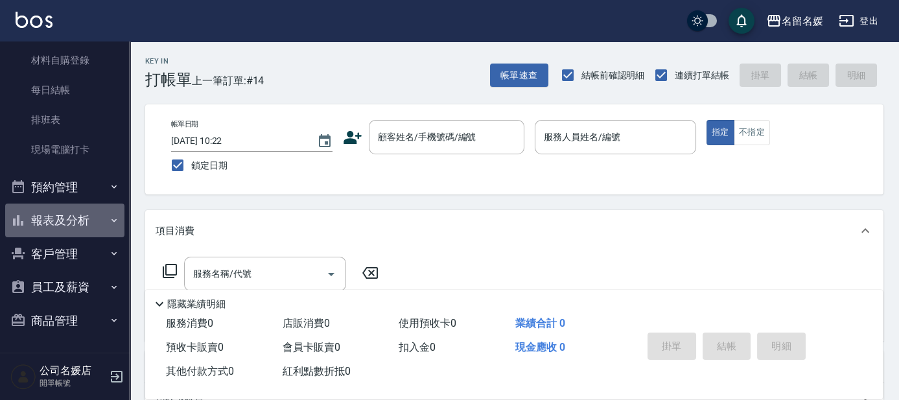
click at [69, 218] on button "報表及分析" at bounding box center [64, 220] width 119 height 34
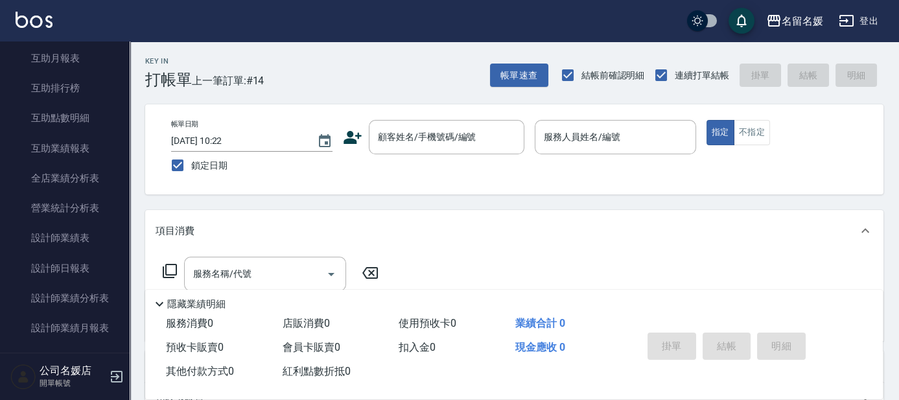
scroll to position [513, 0]
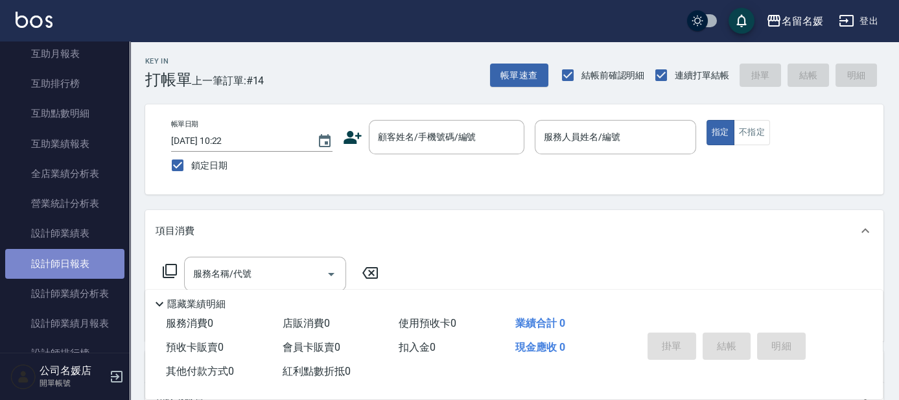
click at [66, 260] on link "設計師日報表" at bounding box center [64, 264] width 119 height 30
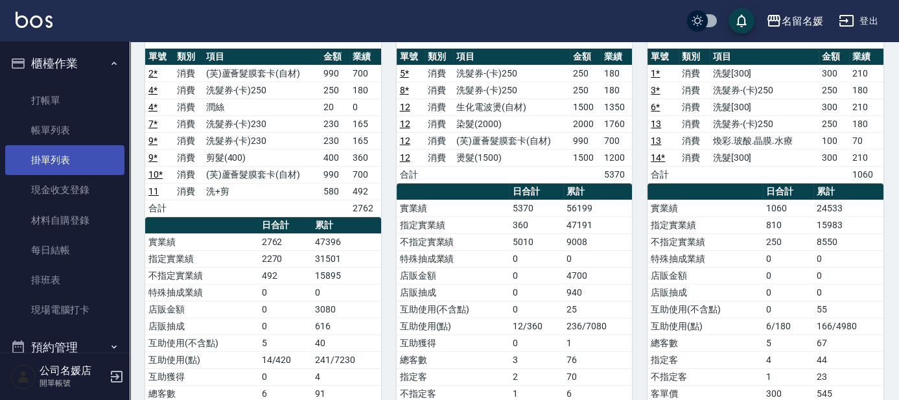
scroll to position [65, 0]
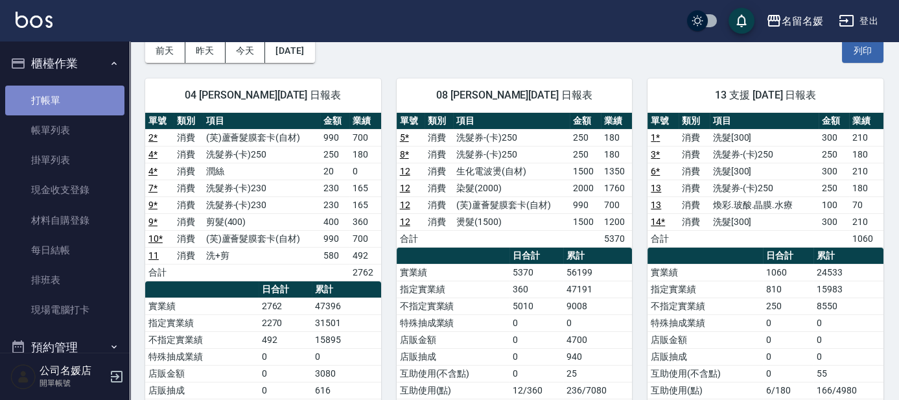
click at [88, 105] on link "打帳單" at bounding box center [64, 101] width 119 height 30
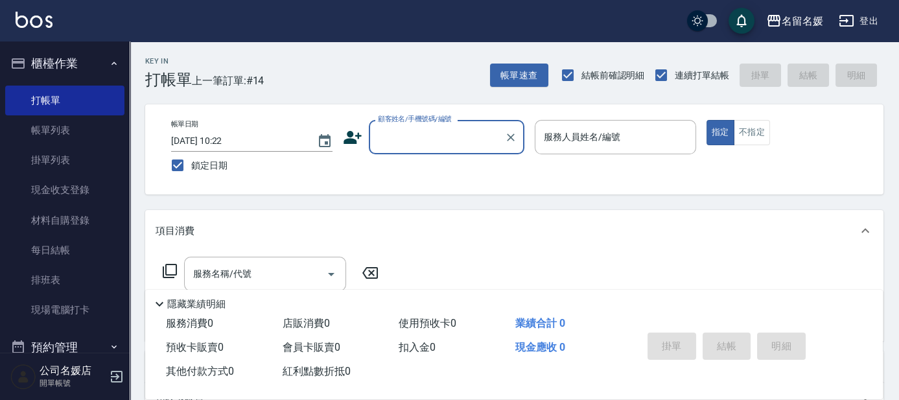
click at [437, 137] on input "顧客姓名/手機號碼/編號" at bounding box center [437, 137] width 124 height 23
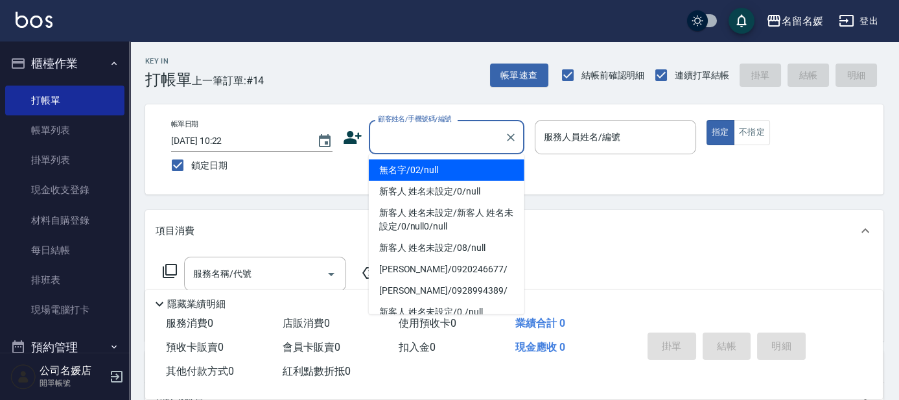
click at [435, 168] on li "無名字/02/null" at bounding box center [447, 169] width 156 height 21
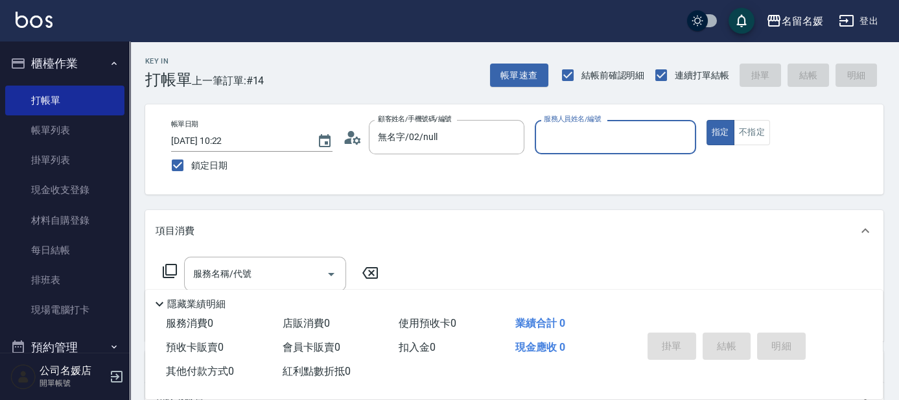
type input "無名字/02/null"
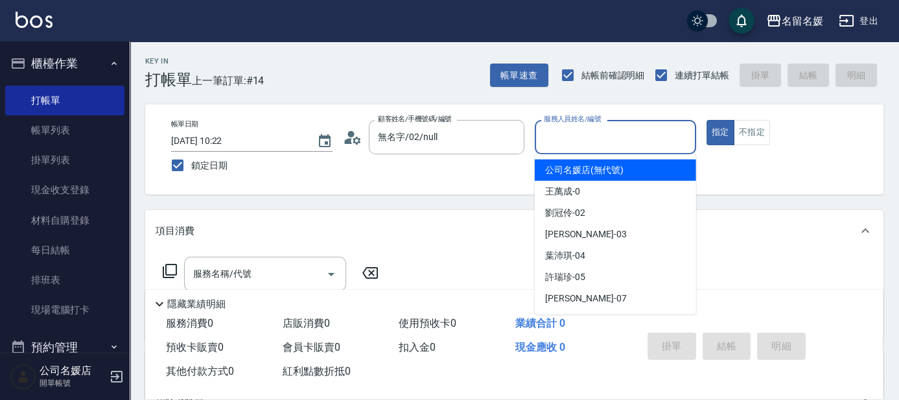
click at [574, 133] on input "服務人員姓名/編號" at bounding box center [615, 137] width 150 height 23
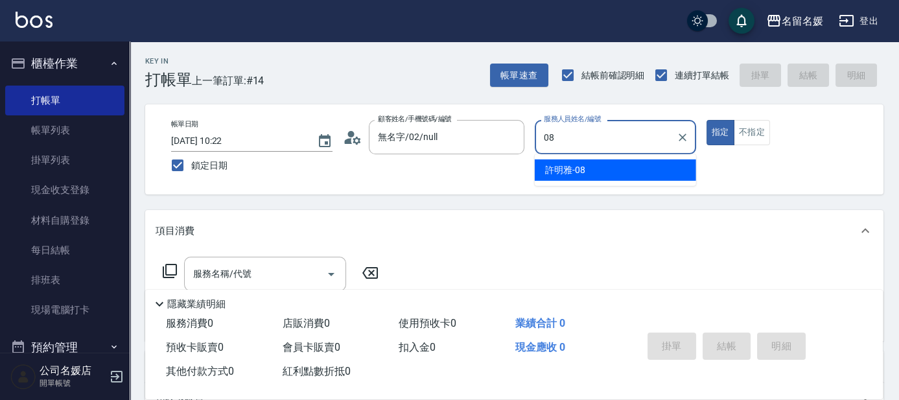
click at [590, 172] on div "許明雅 -08" at bounding box center [615, 169] width 161 height 21
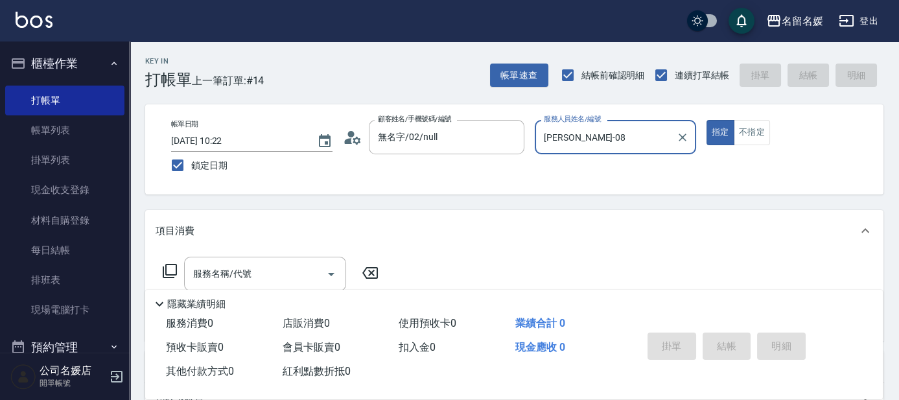
type input "許明雅-08"
click at [235, 270] on div "服務名稱/代號 服務名稱/代號" at bounding box center [265, 274] width 162 height 34
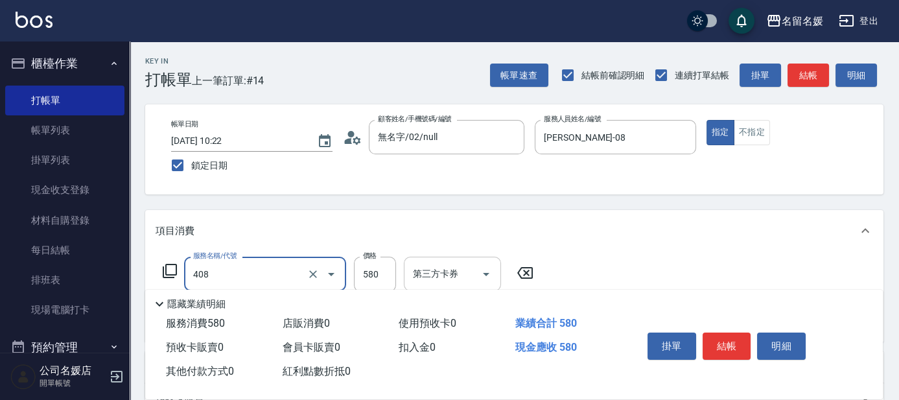
scroll to position [58, 0]
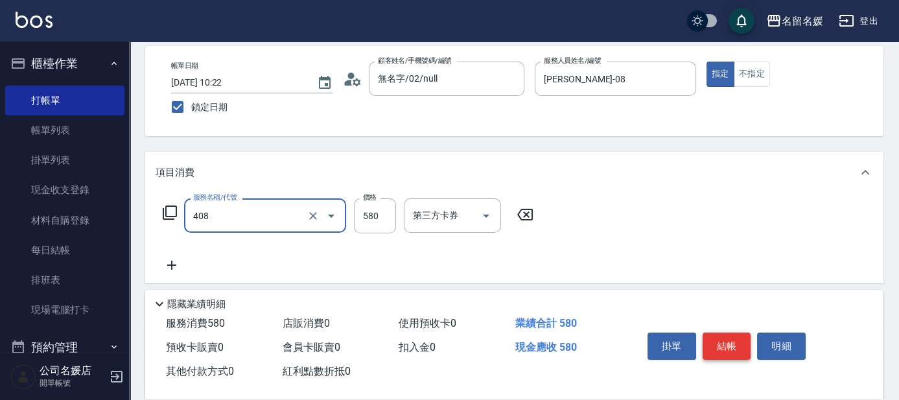
type input "剪髮(580)(408)"
click at [729, 336] on button "結帳" at bounding box center [726, 345] width 49 height 27
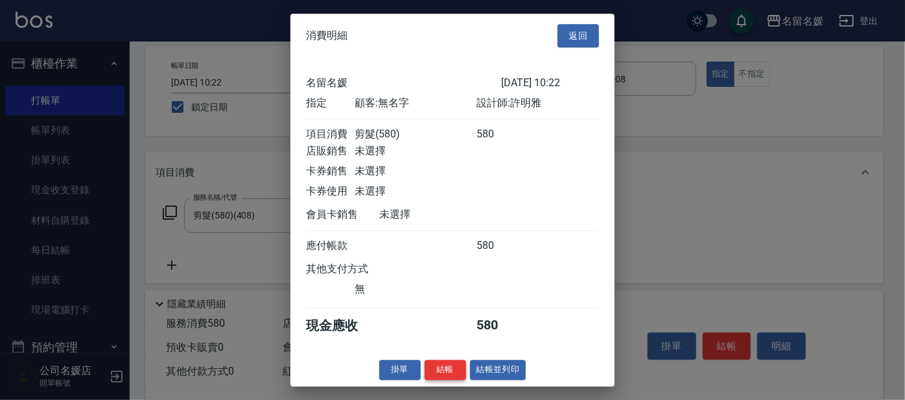
click at [444, 377] on button "結帳" at bounding box center [444, 370] width 41 height 20
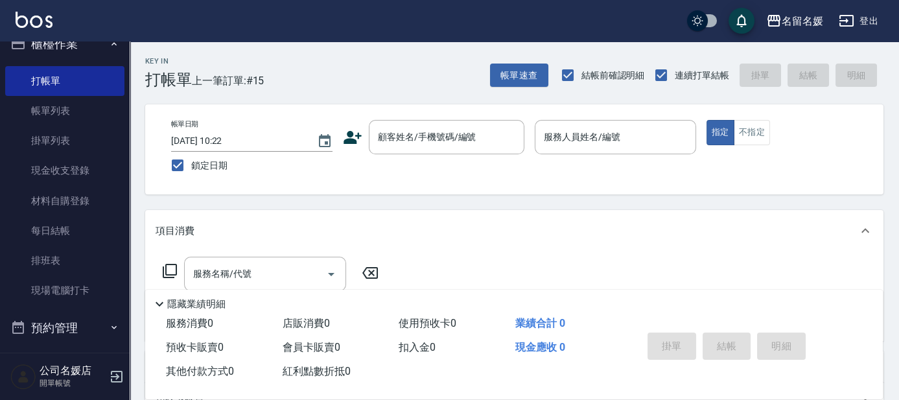
scroll to position [0, 0]
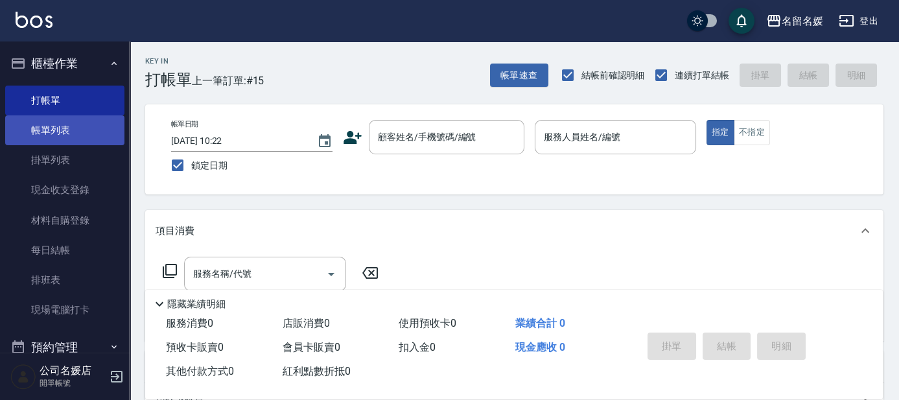
click at [95, 130] on link "帳單列表" at bounding box center [64, 130] width 119 height 30
click at [90, 125] on link "帳單列表" at bounding box center [64, 130] width 119 height 30
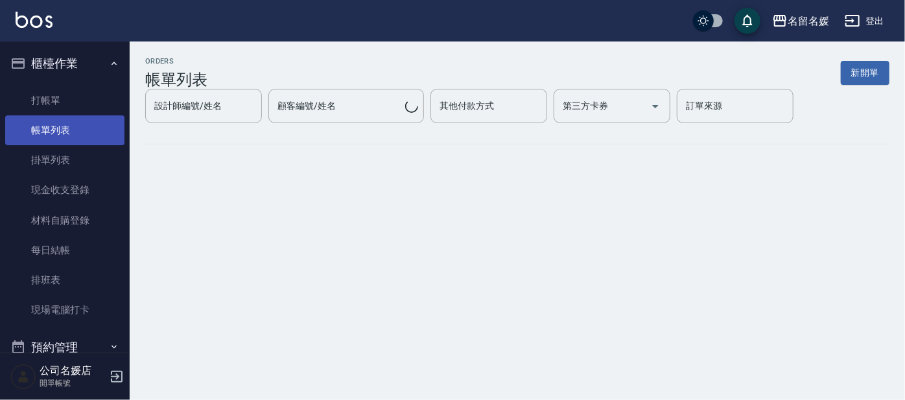
click at [90, 125] on link "帳單列表" at bounding box center [64, 130] width 119 height 30
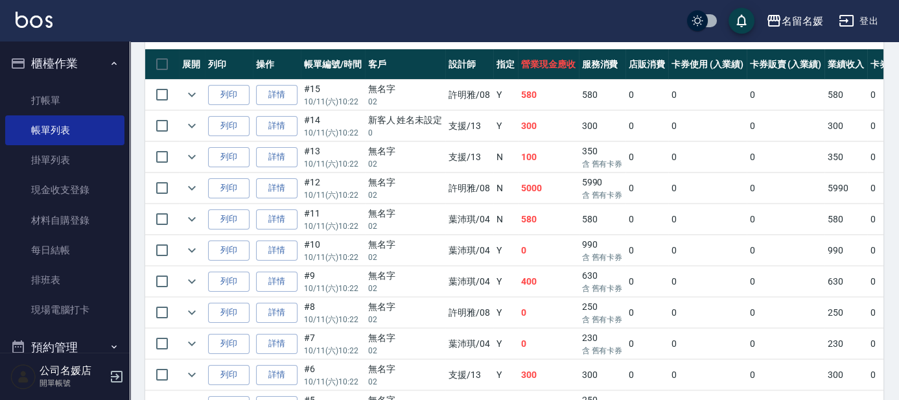
scroll to position [353, 0]
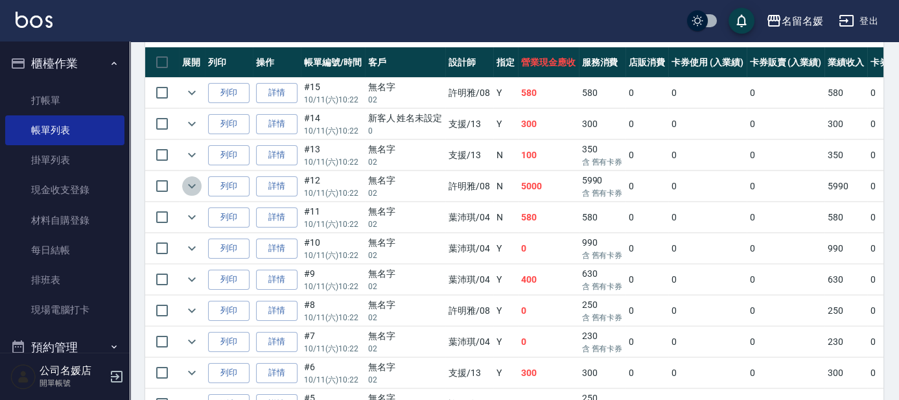
click at [189, 188] on icon "expand row" at bounding box center [192, 186] width 16 height 16
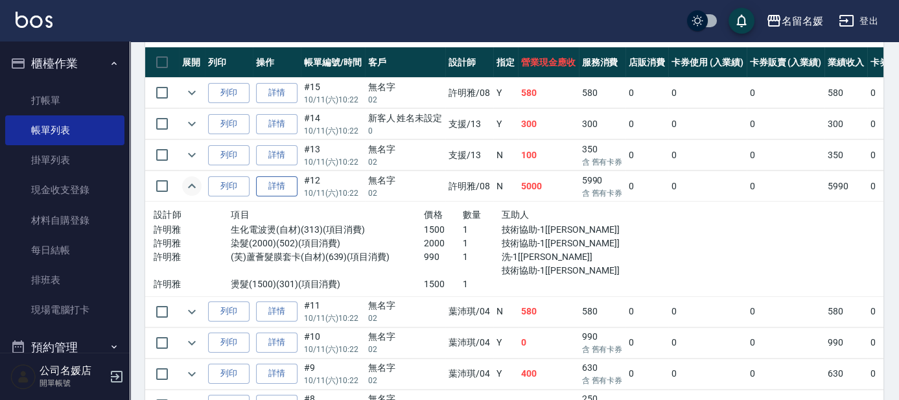
click at [286, 185] on link "詳情" at bounding box center [276, 186] width 41 height 20
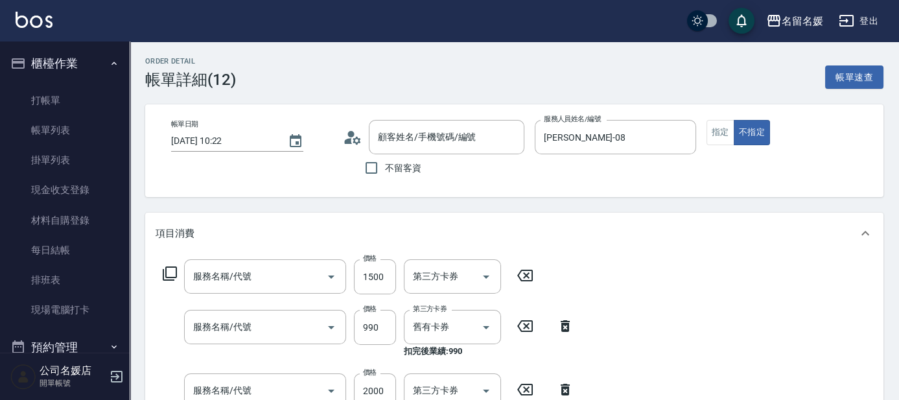
type input "[DATE] 10:22"
type input "許明雅-08"
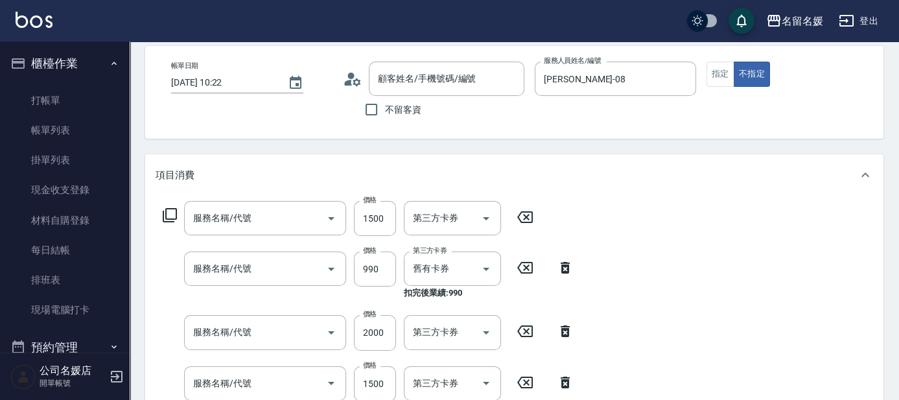
type input "無名字/02/null"
type input "燙髮(1500)(301)"
type input "(芙)蘆薈髮膜套卡(自材)(639)"
type input "染髮(2000)(502)"
type input "生化電波燙(自材)(313)"
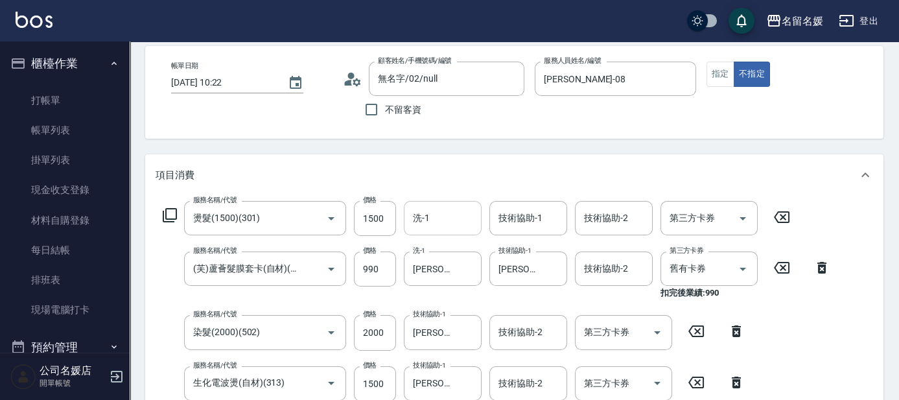
click at [464, 218] on input "洗-1" at bounding box center [443, 218] width 66 height 23
type input "蔡愛陵-26"
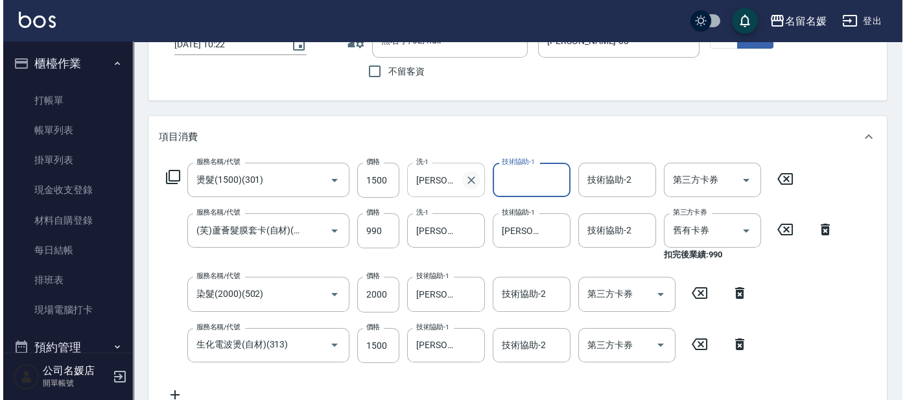
scroll to position [117, 0]
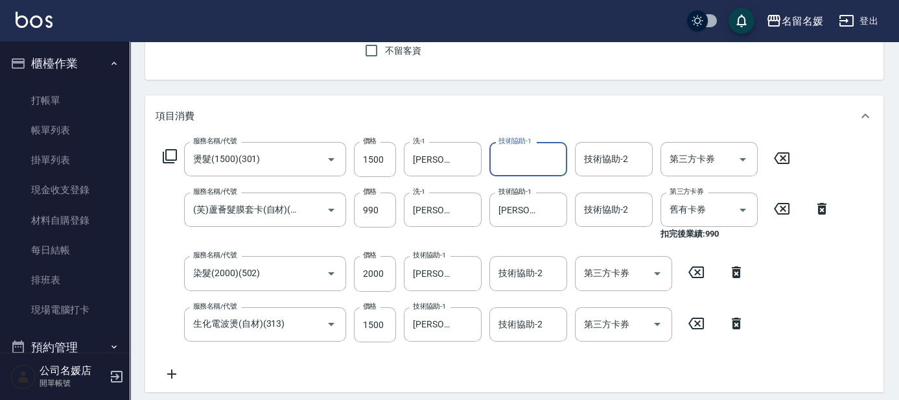
click at [778, 153] on icon at bounding box center [782, 158] width 16 height 12
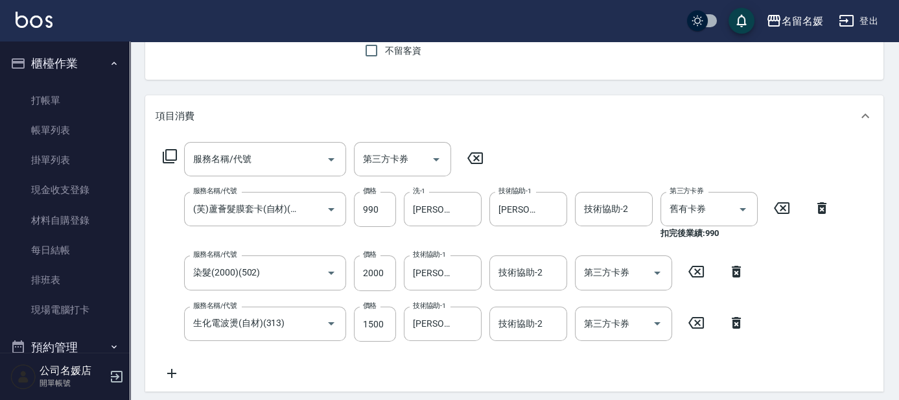
click at [172, 152] on icon at bounding box center [170, 156] width 16 height 16
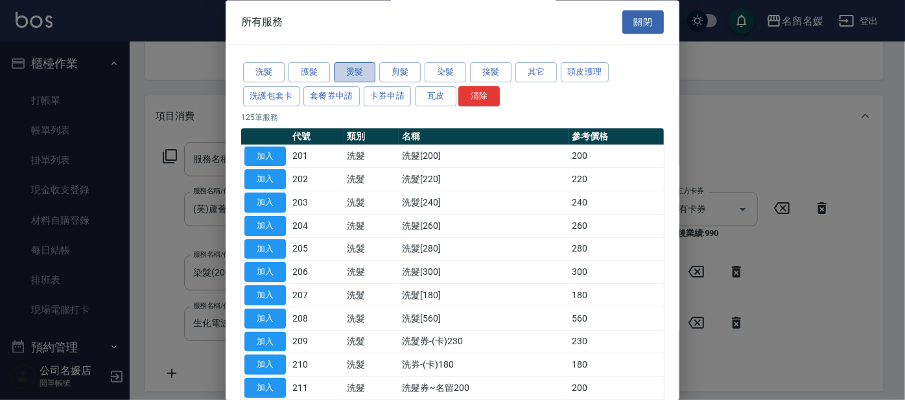
click at [364, 75] on button "燙髮" at bounding box center [354, 73] width 41 height 20
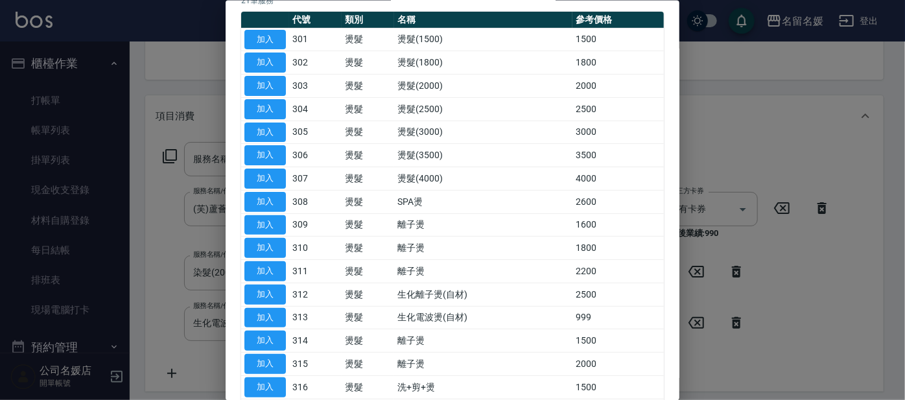
scroll to position [176, 0]
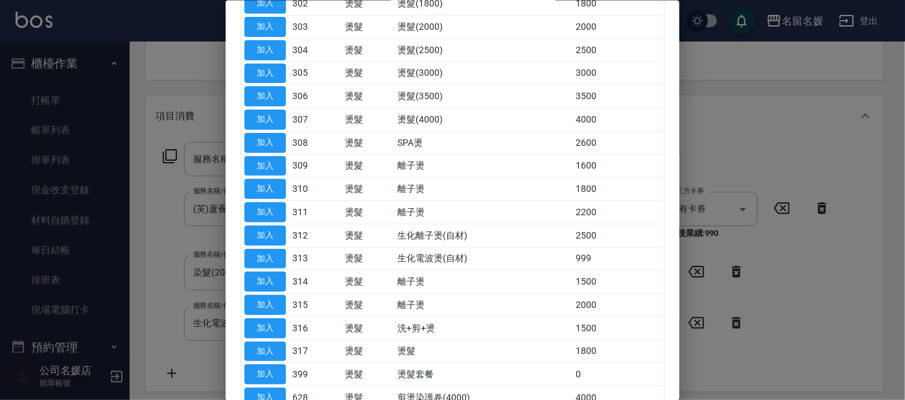
click at [761, 163] on div at bounding box center [452, 200] width 905 height 400
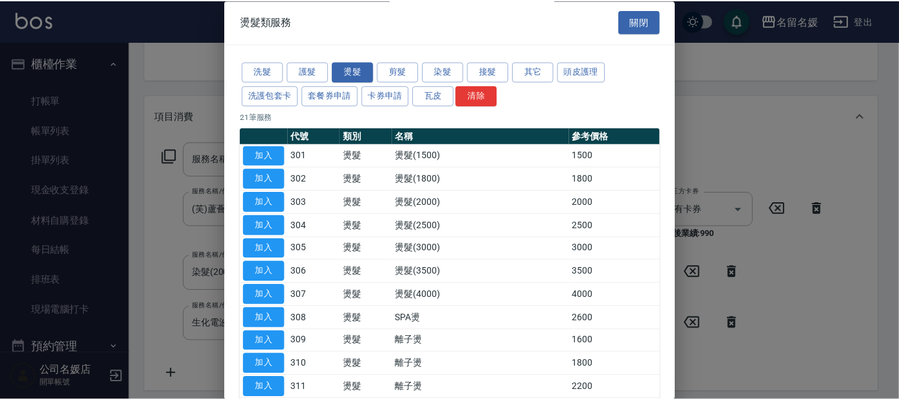
scroll to position [0, 0]
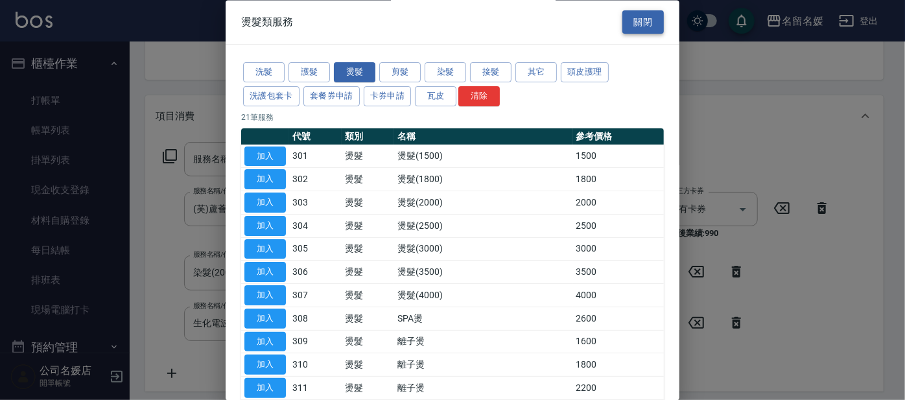
click at [630, 20] on button "關閉" at bounding box center [642, 22] width 41 height 24
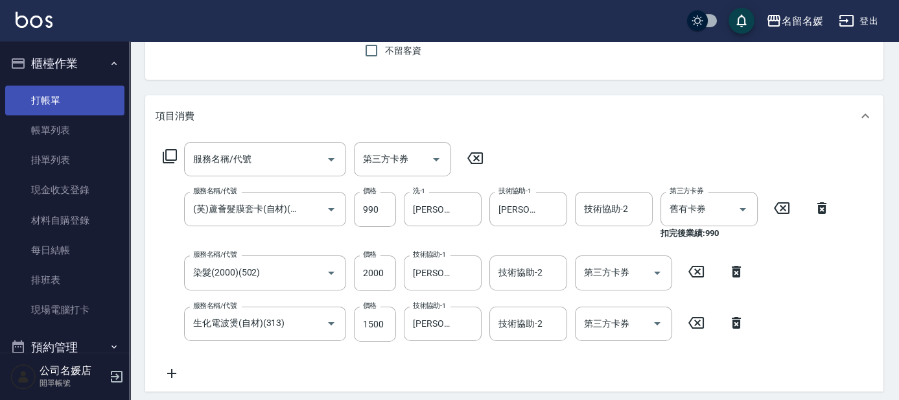
click at [73, 94] on link "打帳單" at bounding box center [64, 101] width 119 height 30
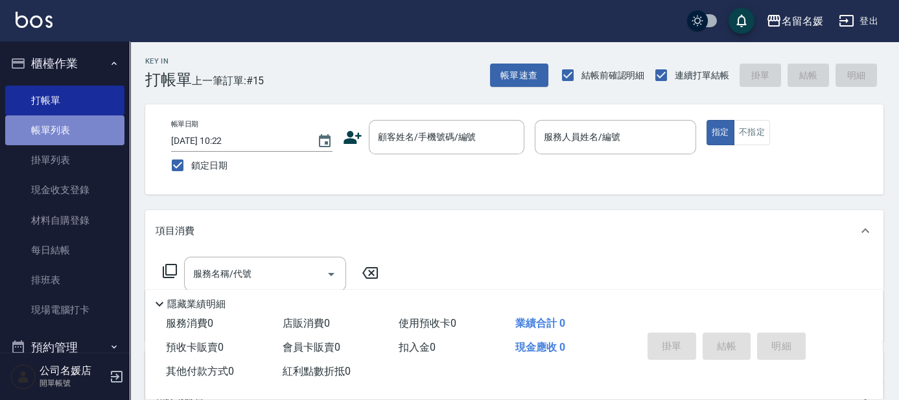
click at [80, 124] on link "帳單列表" at bounding box center [64, 130] width 119 height 30
click at [81, 124] on link "帳單列表" at bounding box center [64, 130] width 119 height 30
click at [84, 122] on link "帳單列表" at bounding box center [64, 130] width 119 height 30
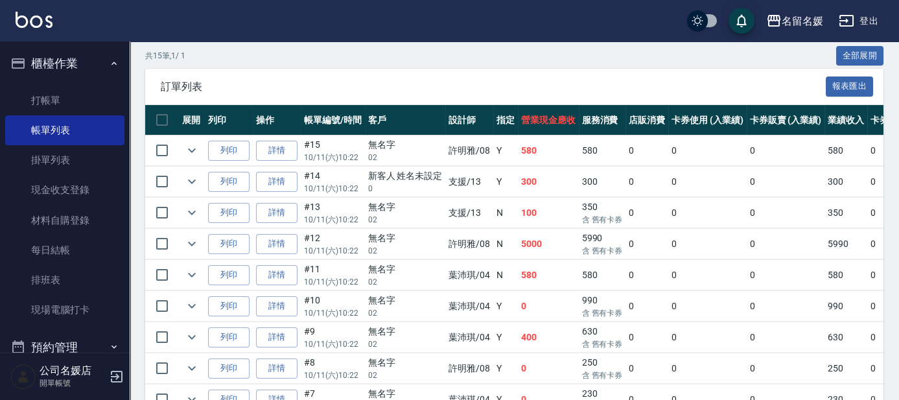
scroll to position [294, 0]
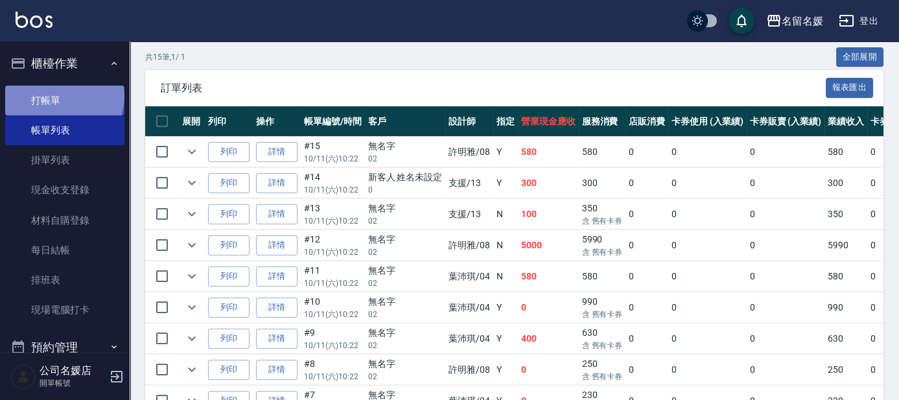
click at [63, 96] on link "打帳單" at bounding box center [64, 101] width 119 height 30
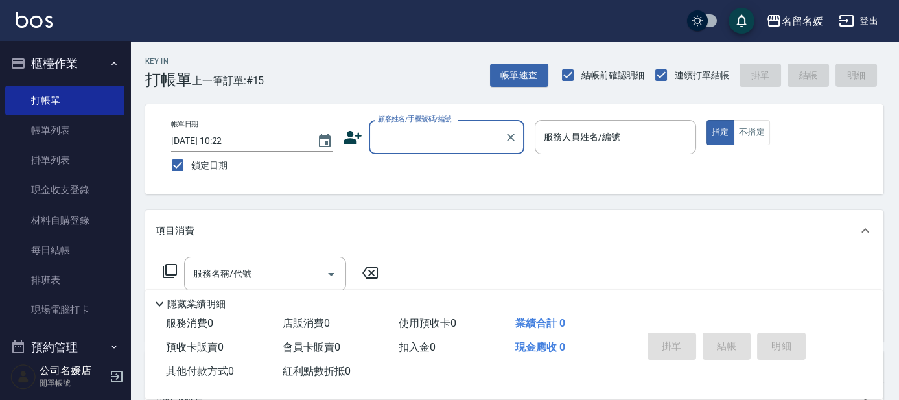
click at [444, 133] on input "顧客姓名/手機號碼/編號" at bounding box center [437, 137] width 124 height 23
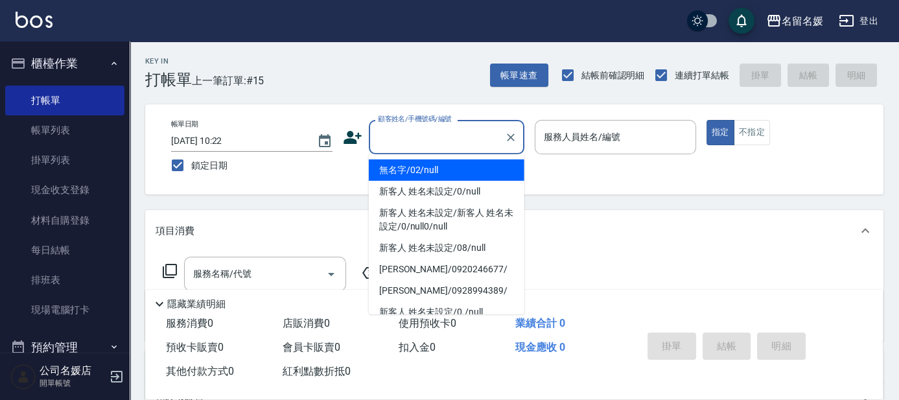
click at [435, 171] on li "無名字/02/null" at bounding box center [447, 169] width 156 height 21
type input "無名字/02/null"
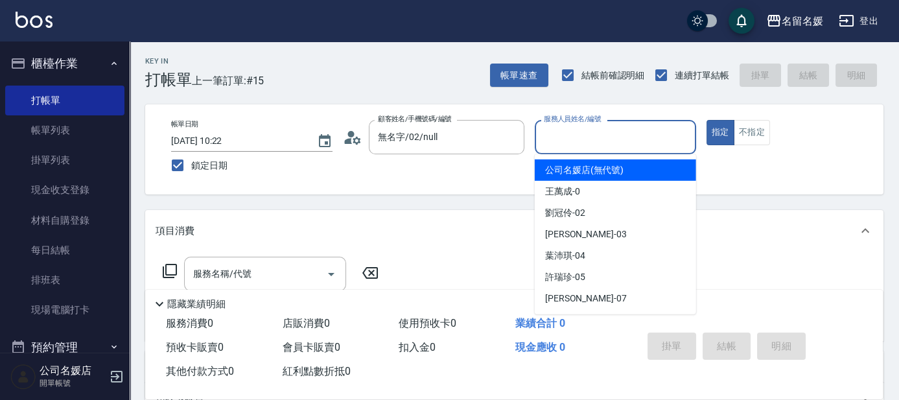
click at [592, 135] on input "服務人員姓名/編號" at bounding box center [615, 137] width 150 height 23
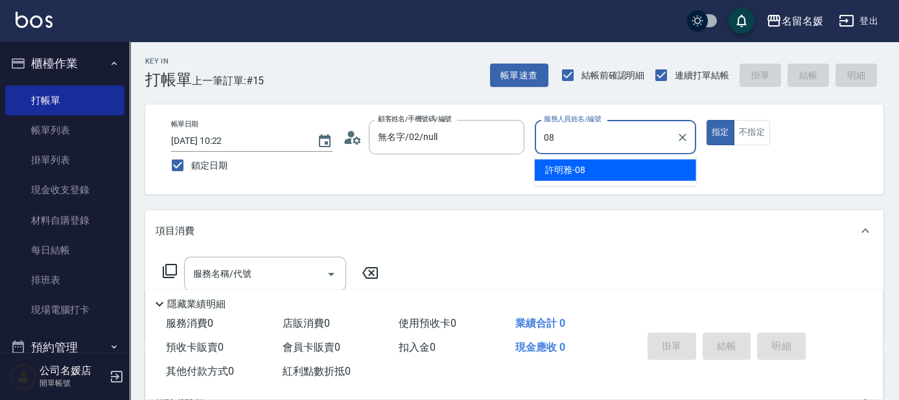
type input "08"
type button "true"
type input "許明雅-08"
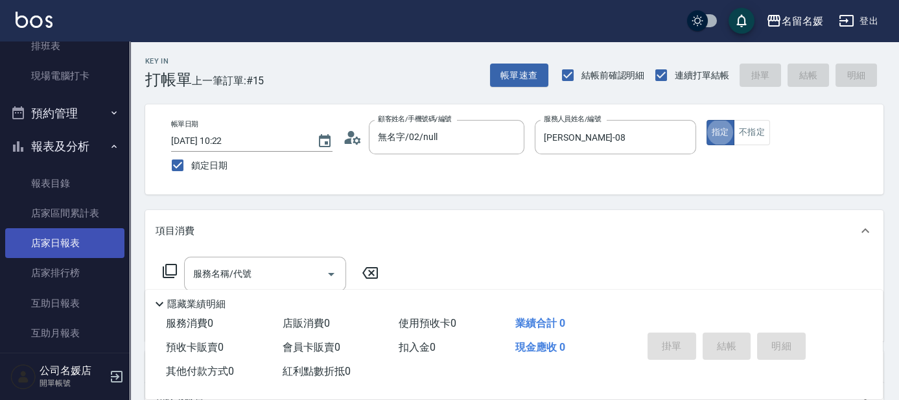
scroll to position [235, 0]
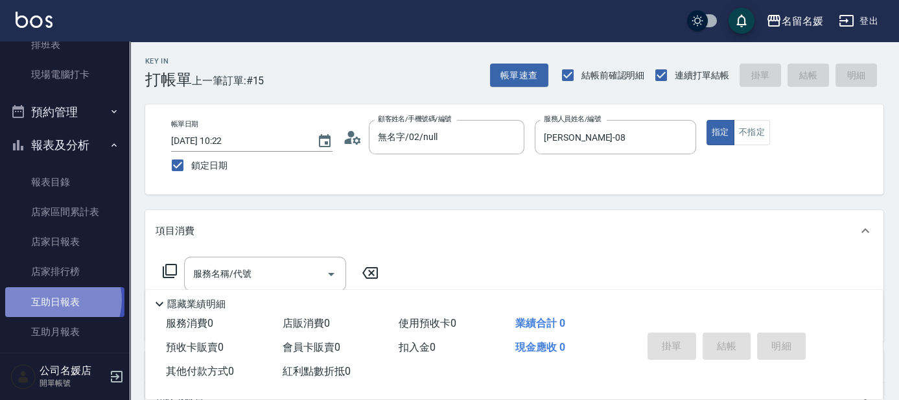
click at [60, 299] on link "互助日報表" at bounding box center [64, 302] width 119 height 30
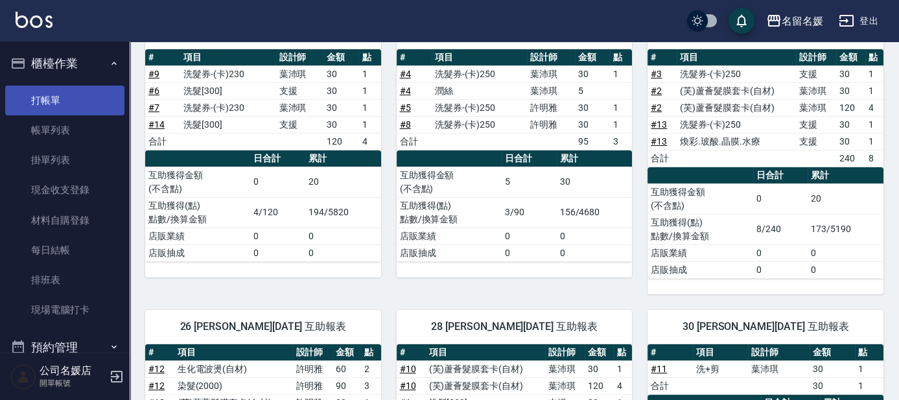
scroll to position [235, 0]
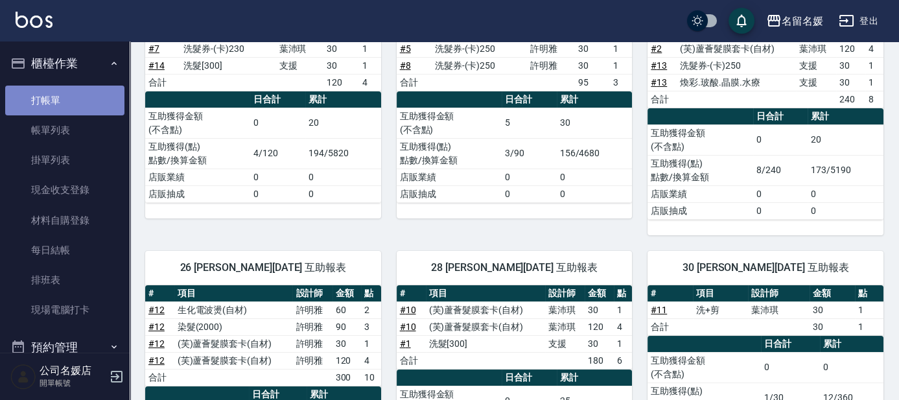
click at [79, 100] on link "打帳單" at bounding box center [64, 101] width 119 height 30
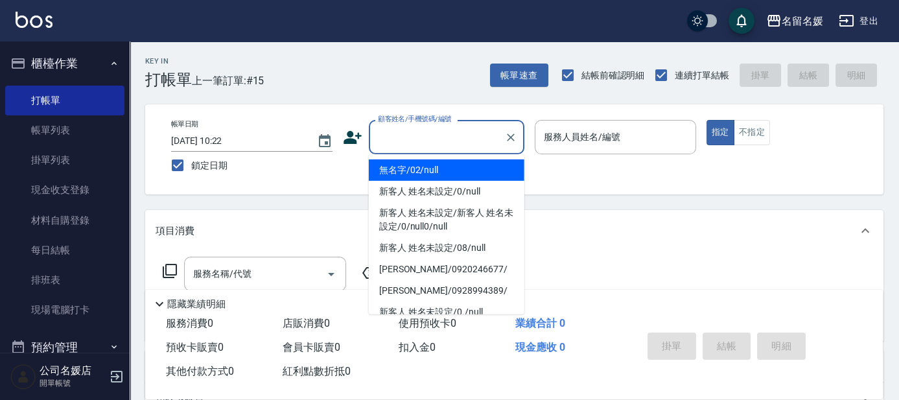
click at [450, 144] on input "顧客姓名/手機號碼/編號" at bounding box center [437, 137] width 124 height 23
drag, startPoint x: 441, startPoint y: 174, endPoint x: 577, endPoint y: 133, distance: 142.1
click at [441, 174] on li "無名字/02/null" at bounding box center [447, 169] width 156 height 21
type input "無名字/02/null"
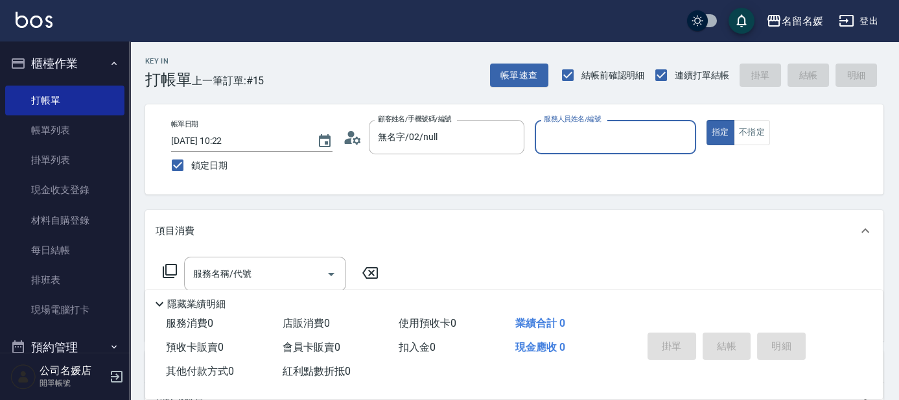
click at [577, 133] on div "服務人員姓名/編號 服務人員姓名/編號" at bounding box center [615, 137] width 161 height 34
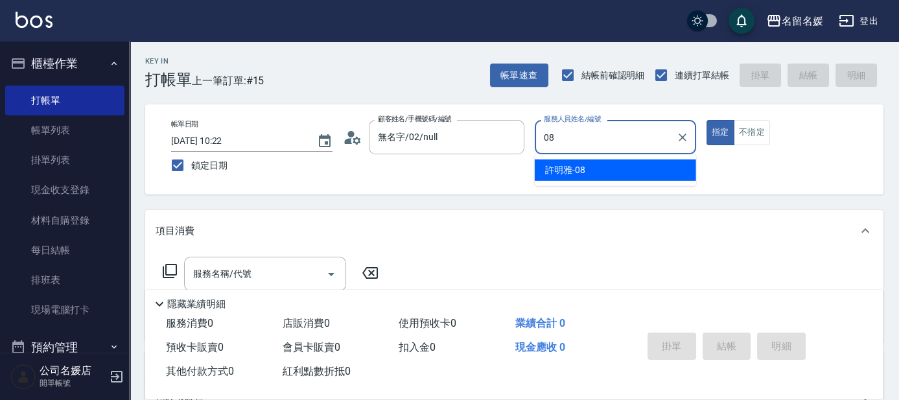
type input "08"
type button "true"
type input "許明雅-08"
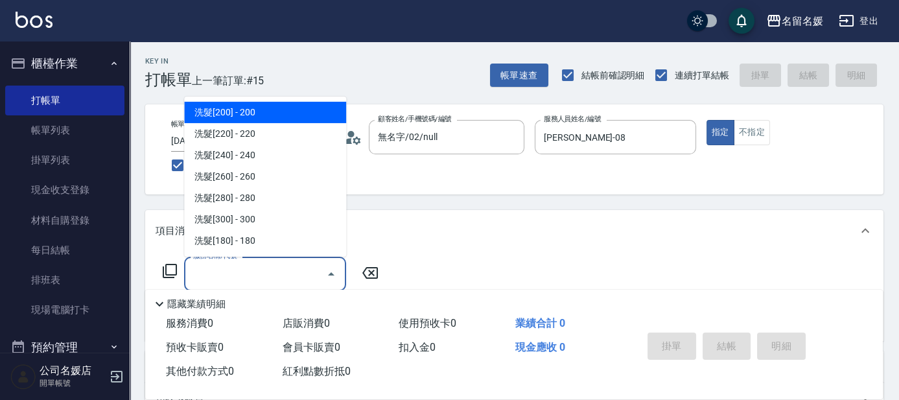
click at [270, 273] on input "服務名稱/代號" at bounding box center [255, 273] width 131 height 23
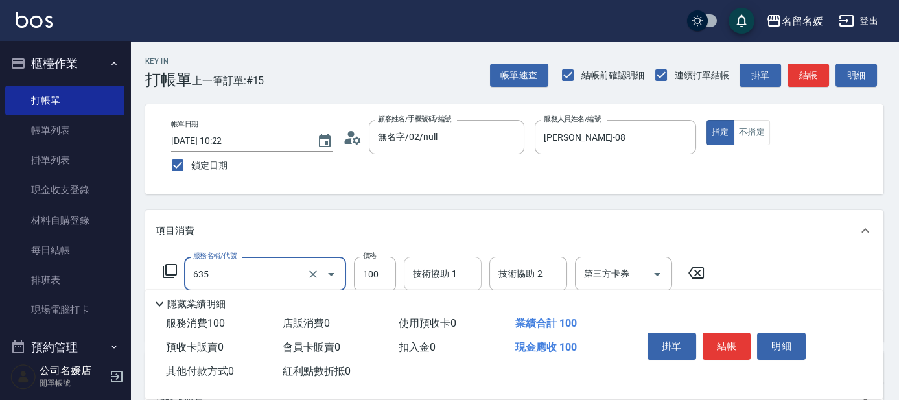
type input "[PERSON_NAME].玻酸.晶膜.水療(635)"
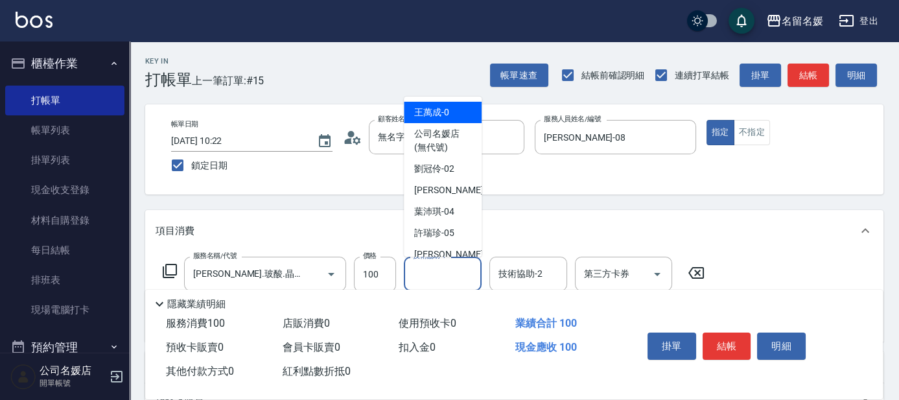
click at [434, 266] on div "技術協助-1 技術協助-1" at bounding box center [443, 274] width 78 height 34
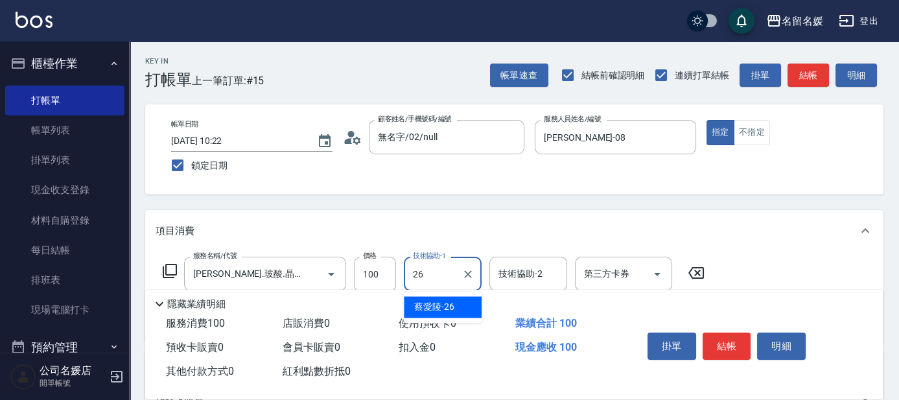
type input "蔡愛陵-26"
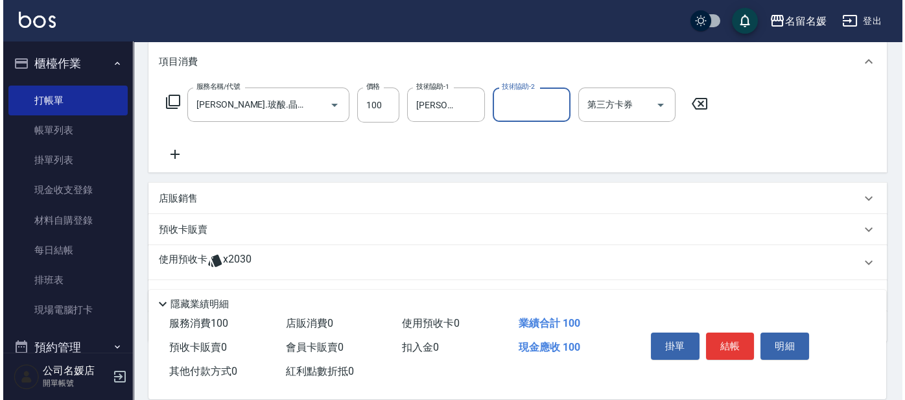
scroll to position [176, 0]
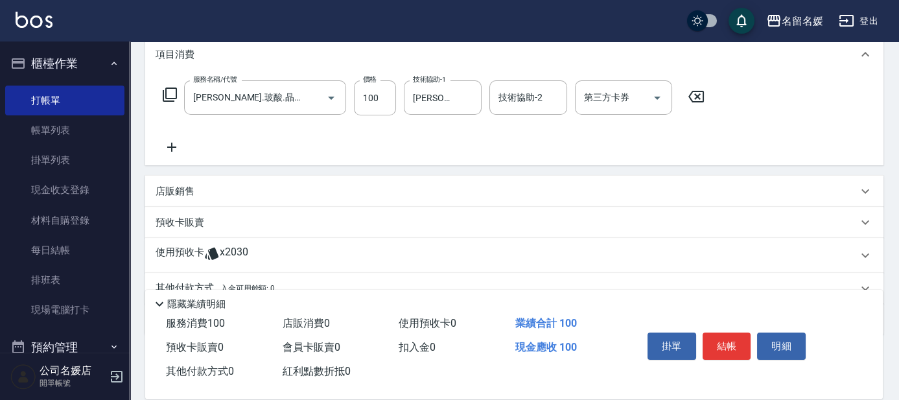
click at [172, 139] on icon at bounding box center [172, 147] width 32 height 16
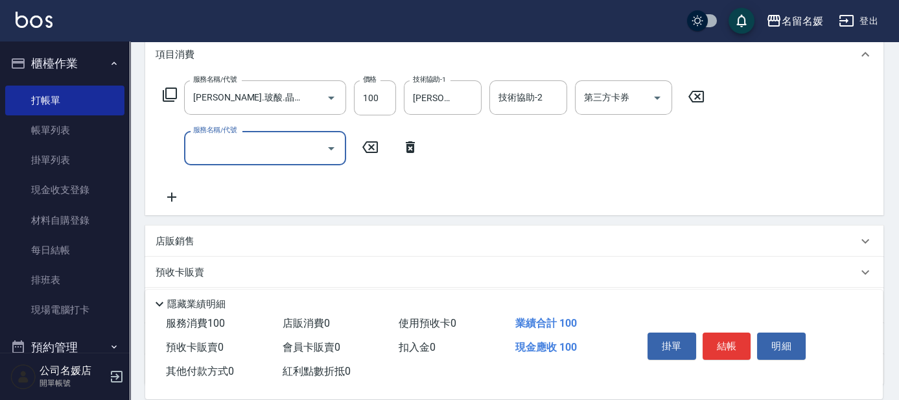
click at [228, 148] on input "服務名稱/代號" at bounding box center [255, 148] width 131 height 23
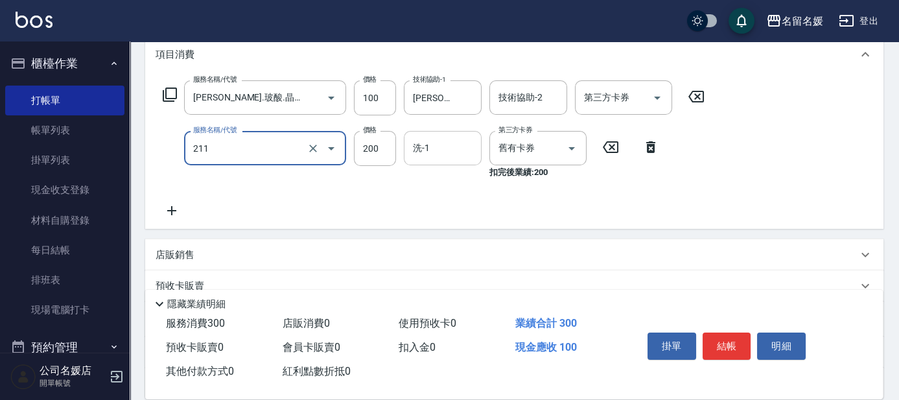
click at [442, 151] on input "洗-1" at bounding box center [443, 148] width 66 height 23
type input "洗髮券~名留200(211)"
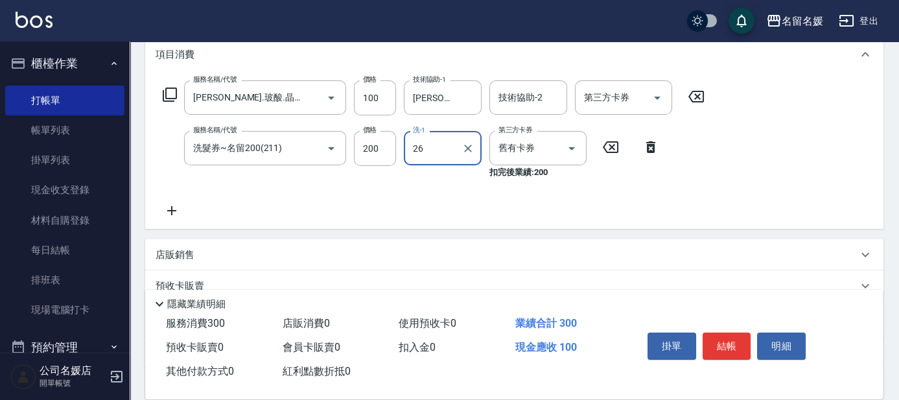
type input "蔡愛陵-26"
click at [168, 92] on icon at bounding box center [170, 95] width 16 height 16
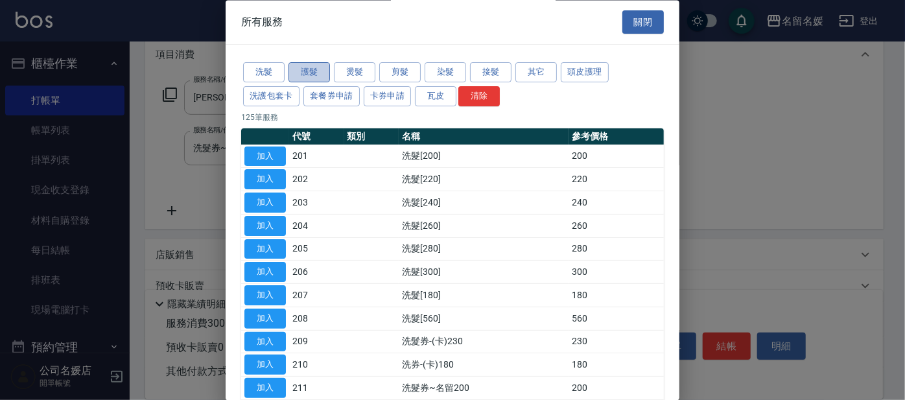
click at [319, 71] on button "護髮" at bounding box center [308, 73] width 41 height 20
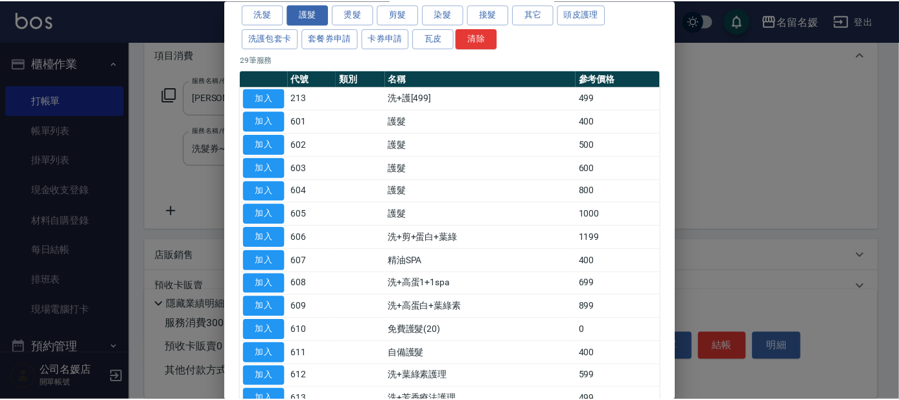
scroll to position [117, 0]
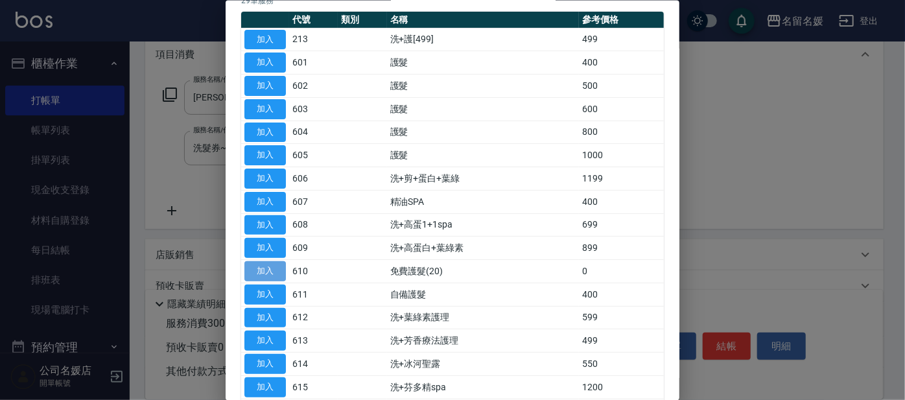
click at [260, 270] on button "加入" at bounding box center [264, 271] width 41 height 20
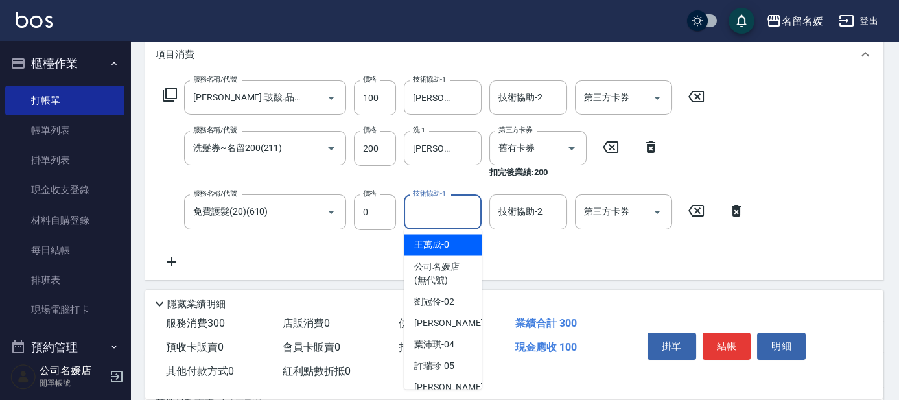
click at [460, 203] on input "技術協助-1" at bounding box center [443, 211] width 66 height 23
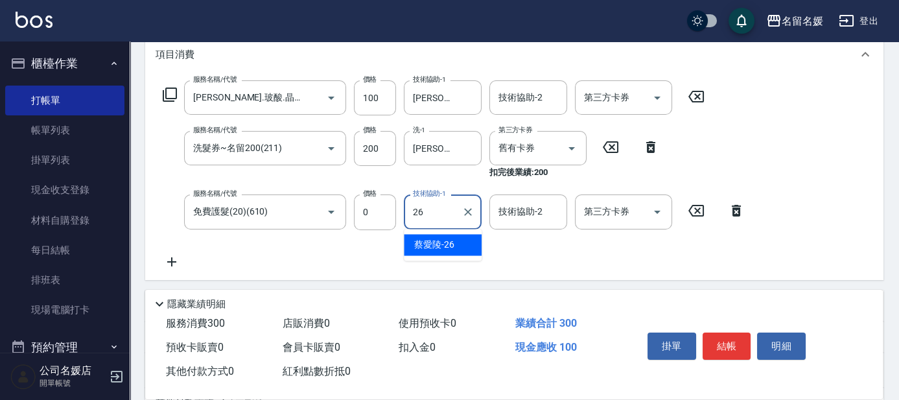
type input "蔡愛陵-26"
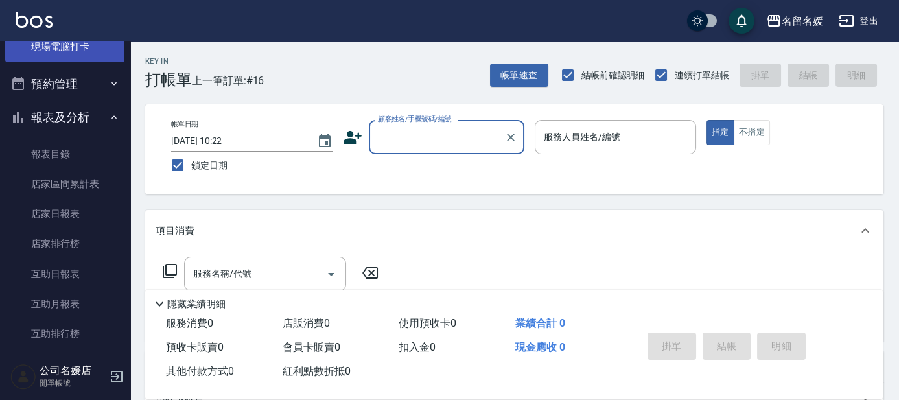
scroll to position [294, 0]
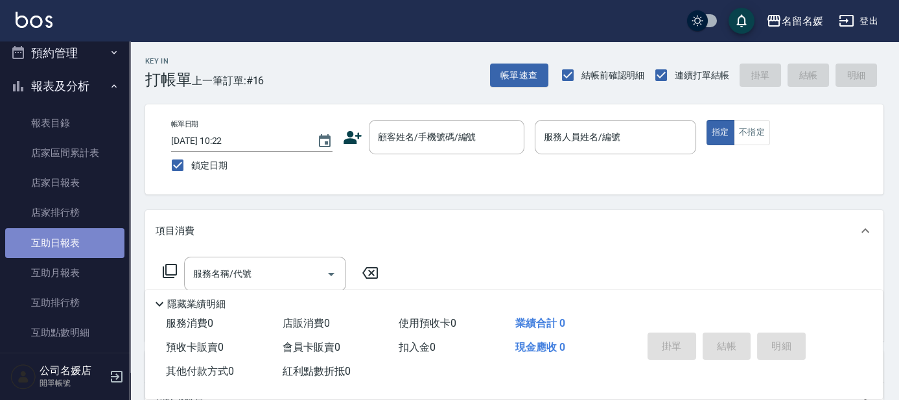
click at [83, 235] on link "互助日報表" at bounding box center [64, 243] width 119 height 30
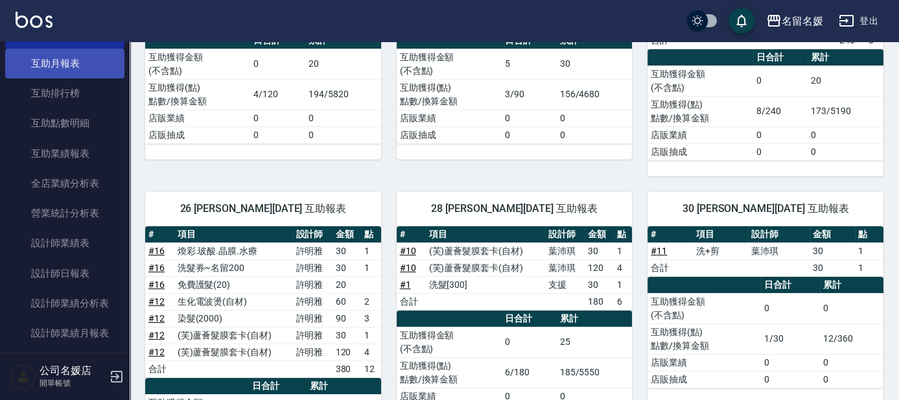
scroll to position [530, 0]
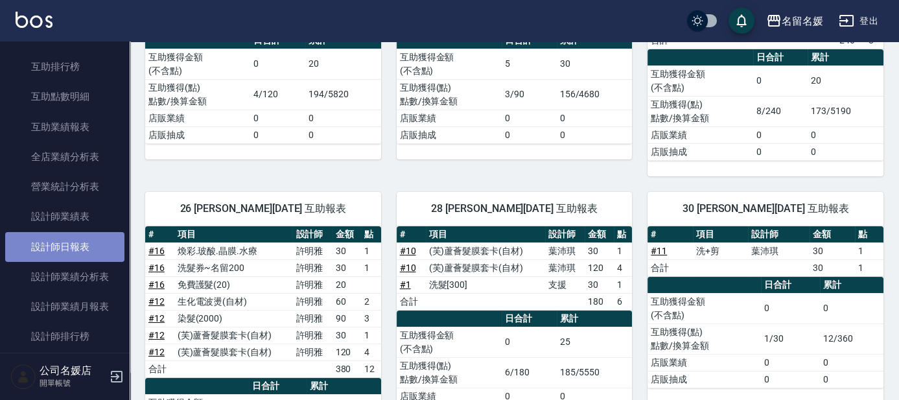
click at [88, 245] on link "設計師日報表" at bounding box center [64, 247] width 119 height 30
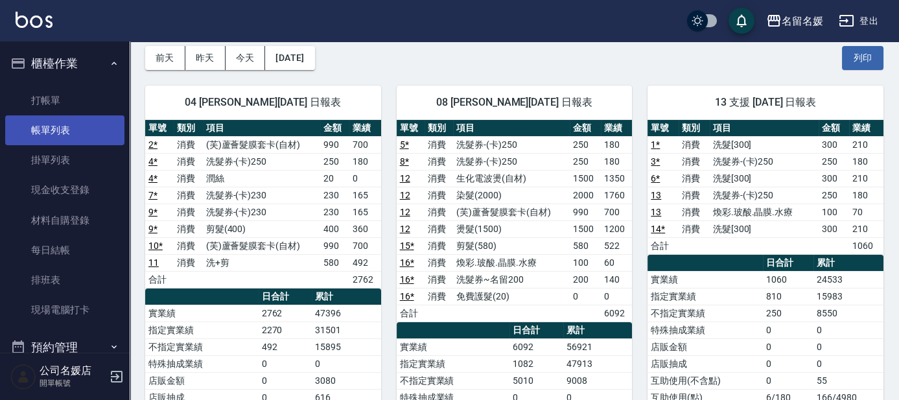
click at [84, 133] on link "帳單列表" at bounding box center [64, 130] width 119 height 30
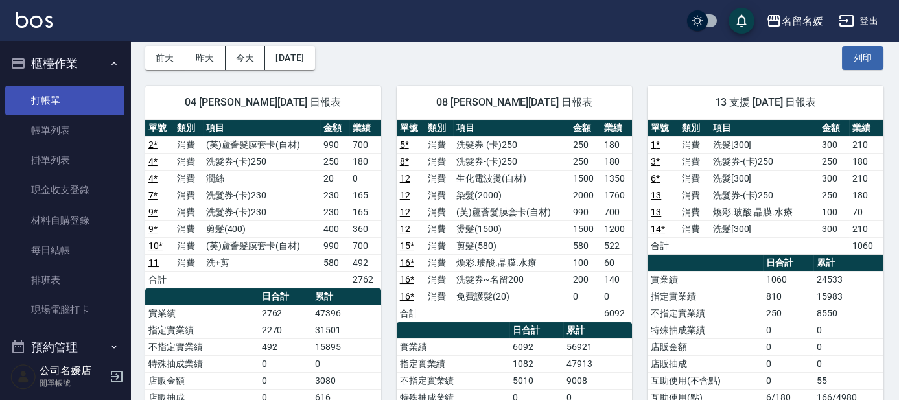
click at [97, 92] on link "打帳單" at bounding box center [64, 101] width 119 height 30
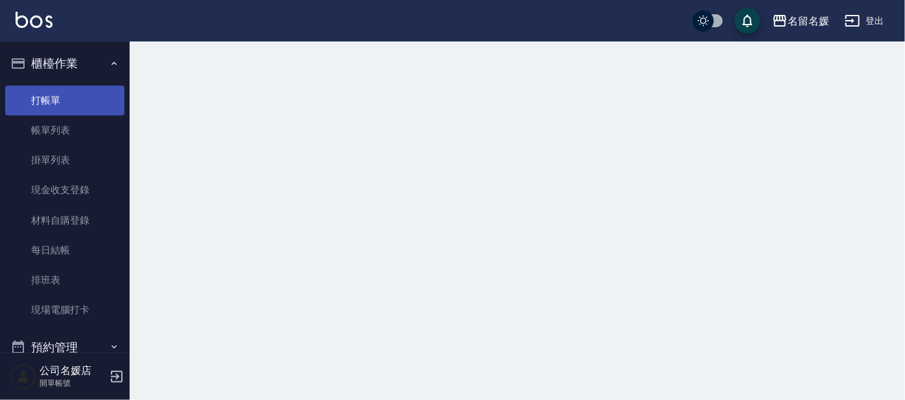
click at [97, 92] on link "打帳單" at bounding box center [64, 101] width 119 height 30
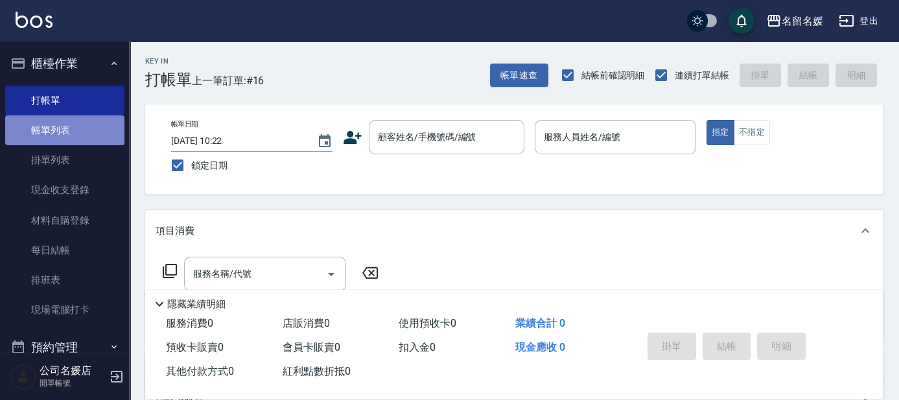
click at [73, 124] on link "帳單列表" at bounding box center [64, 130] width 119 height 30
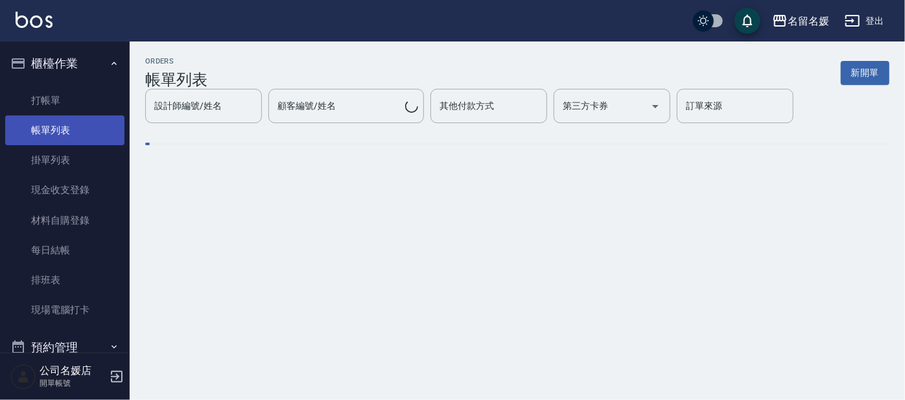
click at [73, 124] on link "帳單列表" at bounding box center [64, 130] width 119 height 30
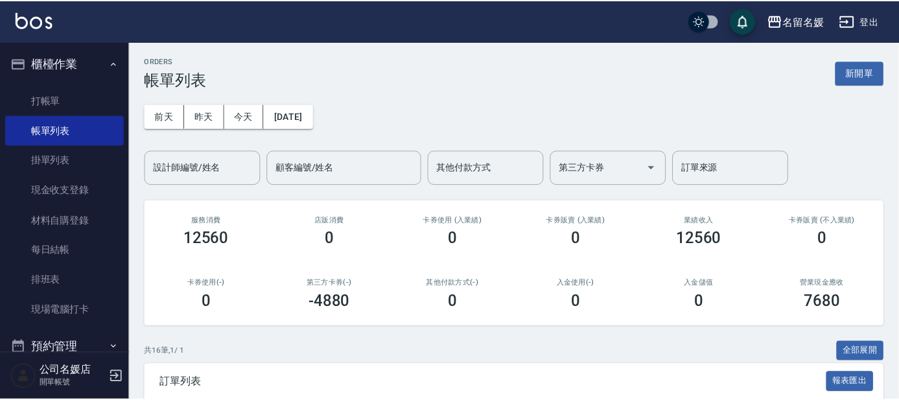
scroll to position [294, 0]
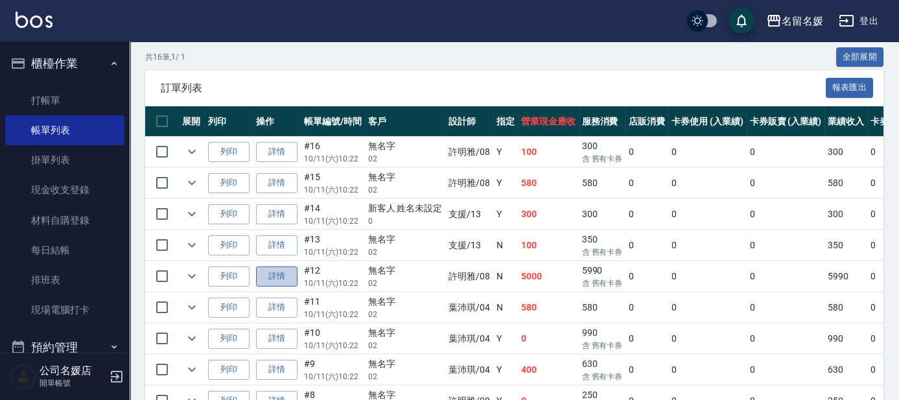
click at [278, 272] on link "詳情" at bounding box center [276, 276] width 41 height 20
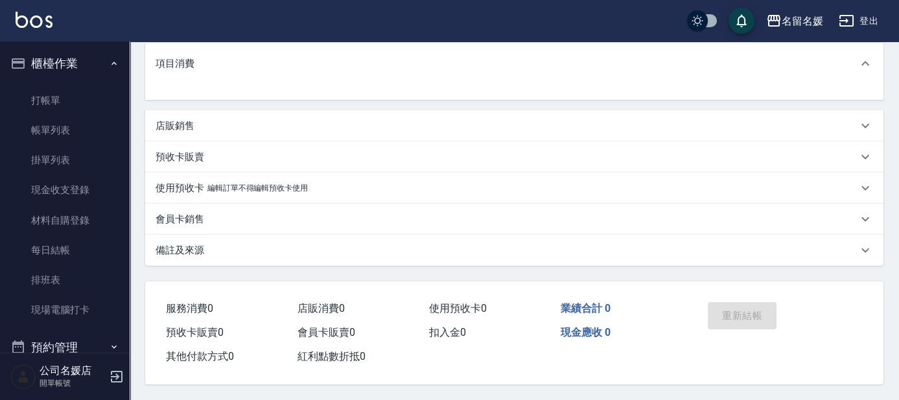
click at [278, 266] on div "項目消費 店販銷售 預收卡販賣 使用預收卡 編輯訂單不得編輯預收卡使用 卡券名稱/代號 卡券名稱/代號 會員卡銷售 備註及來源 備註 備註" at bounding box center [514, 154] width 738 height 223
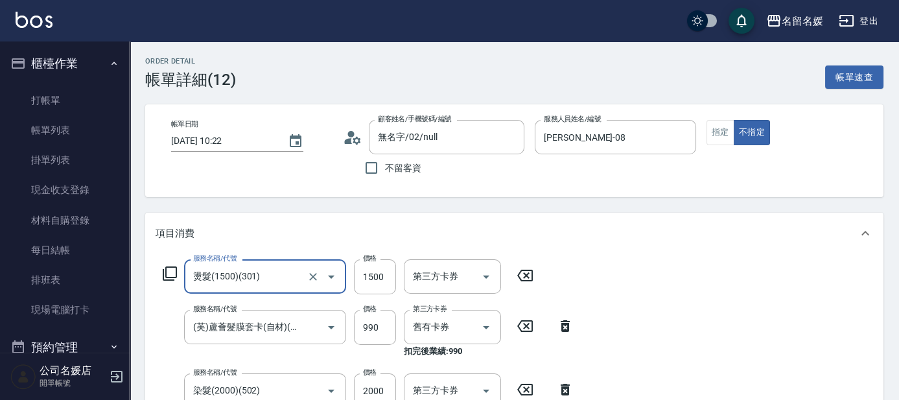
type input "無名字/02/null"
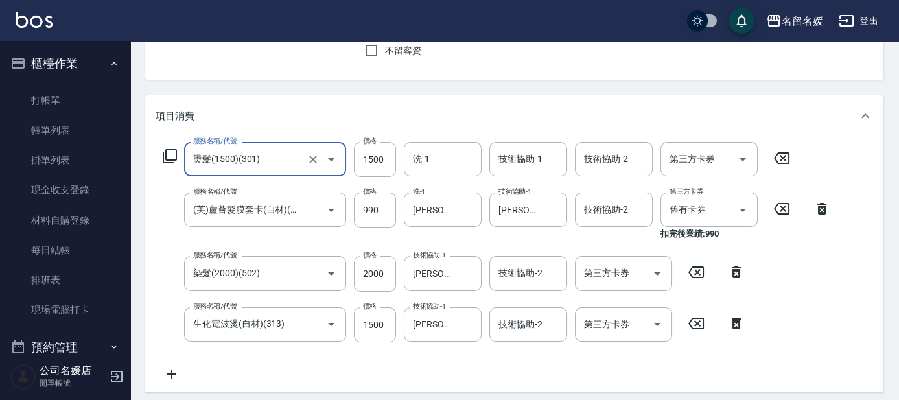
click at [785, 154] on icon at bounding box center [781, 158] width 32 height 16
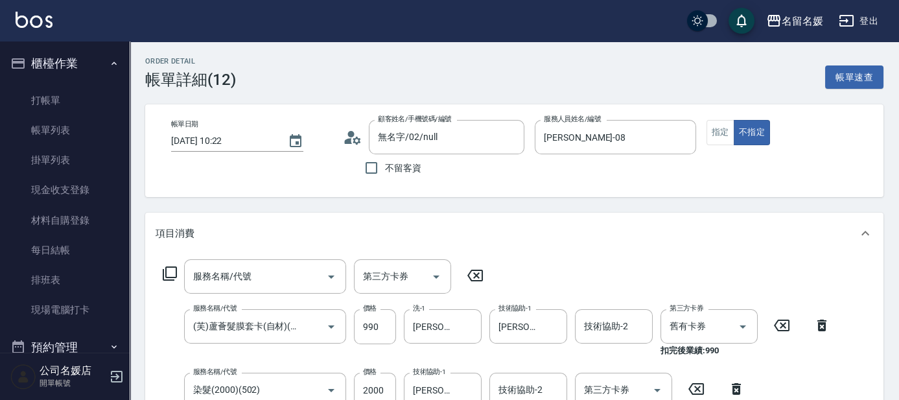
scroll to position [0, 0]
click at [729, 135] on button "指定" at bounding box center [720, 132] width 28 height 25
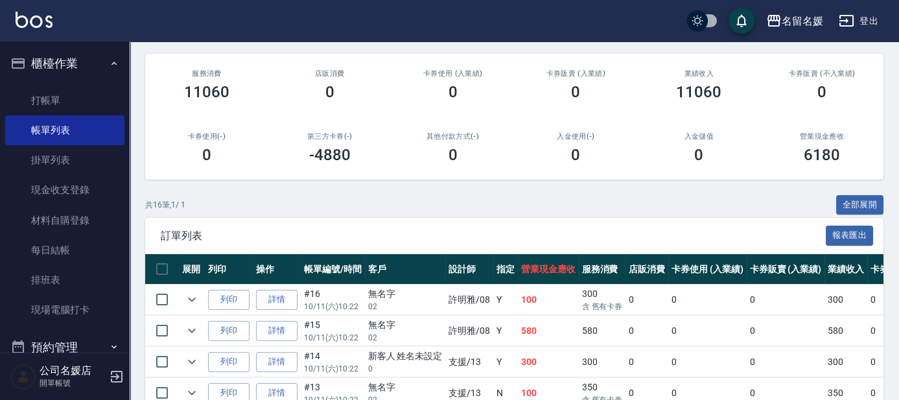
scroll to position [176, 0]
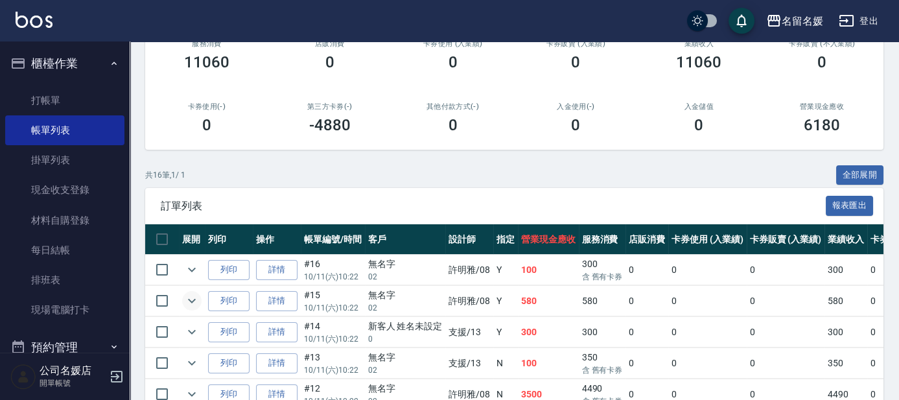
click at [196, 297] on icon "expand row" at bounding box center [192, 301] width 16 height 16
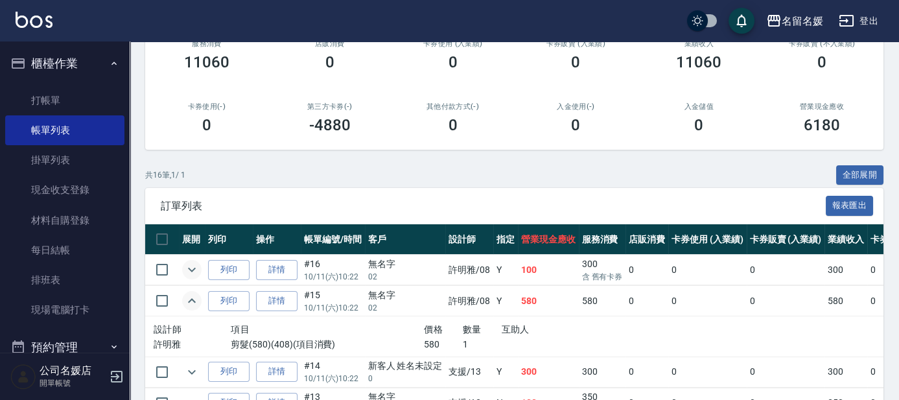
click at [193, 265] on icon "expand row" at bounding box center [192, 270] width 16 height 16
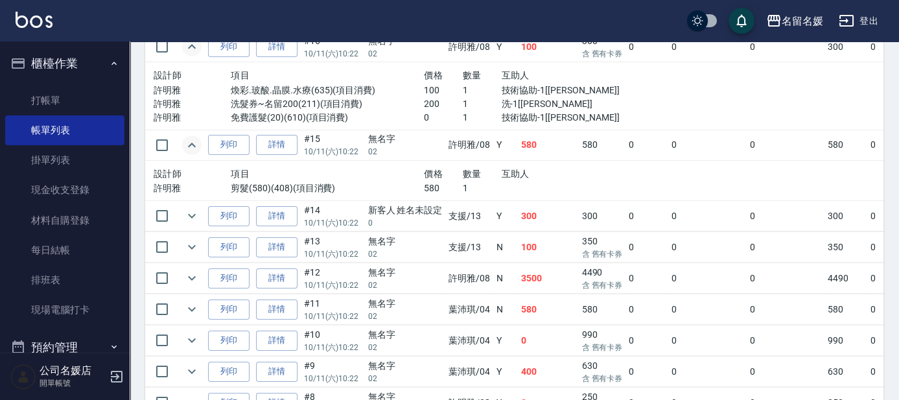
scroll to position [412, 0]
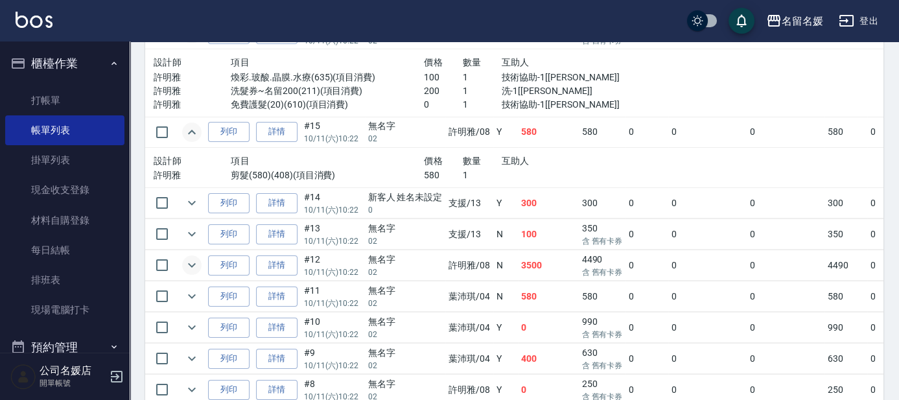
click at [193, 262] on icon "expand row" at bounding box center [192, 265] width 16 height 16
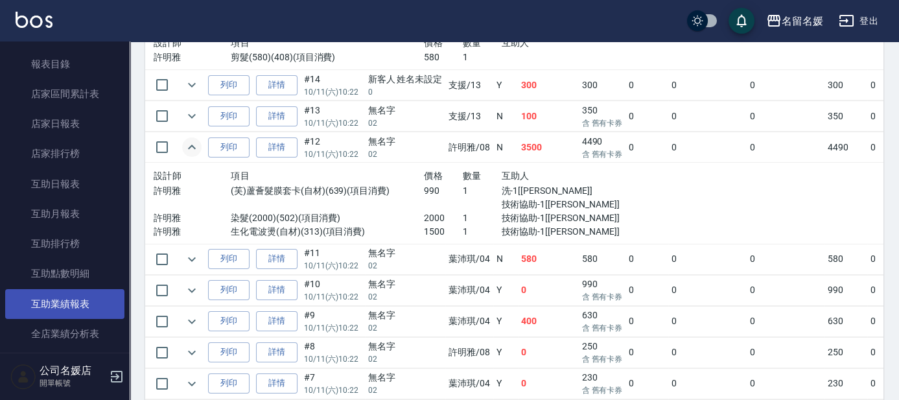
scroll to position [294, 0]
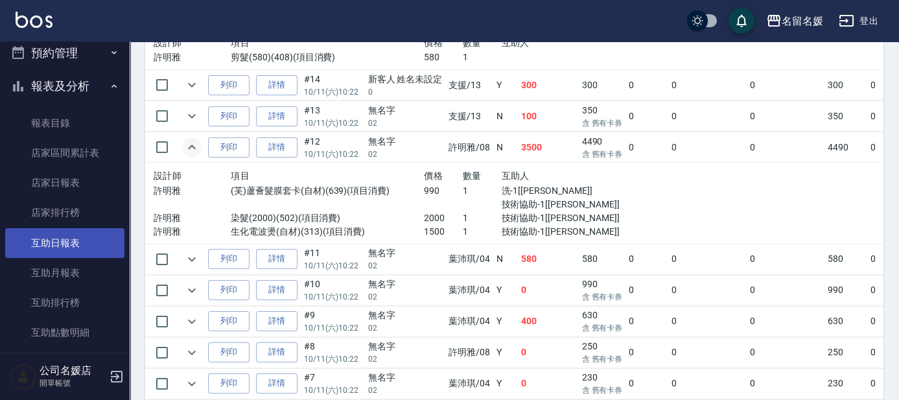
click at [80, 240] on link "互助日報表" at bounding box center [64, 243] width 119 height 30
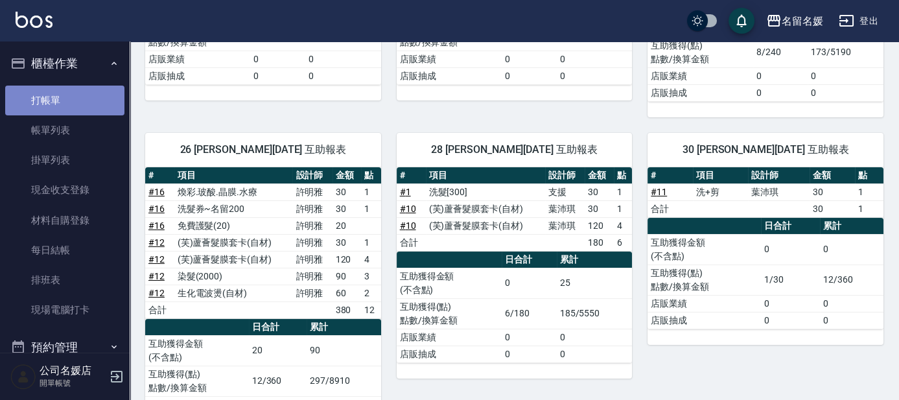
click at [67, 97] on link "打帳單" at bounding box center [64, 101] width 119 height 30
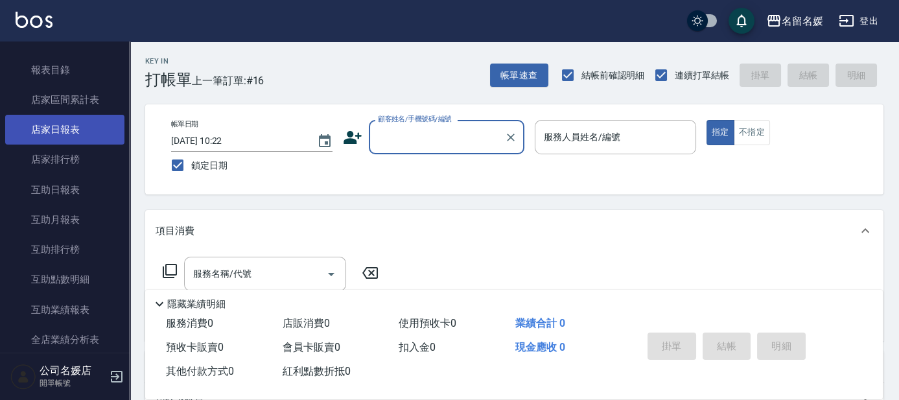
scroll to position [353, 0]
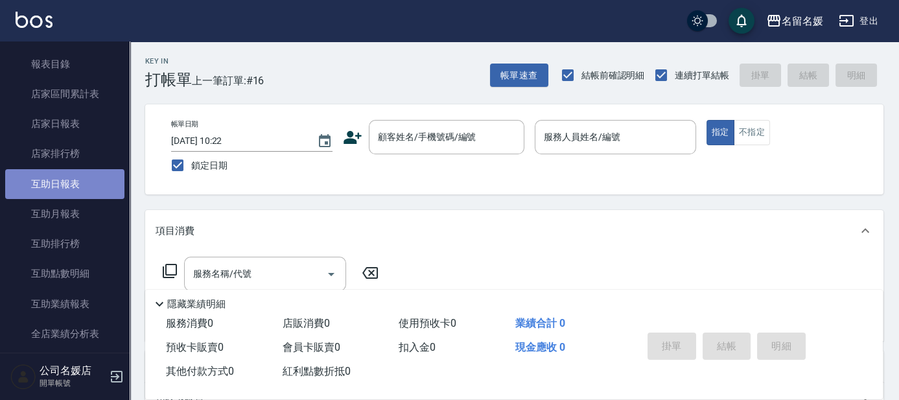
click at [80, 176] on link "互助日報表" at bounding box center [64, 184] width 119 height 30
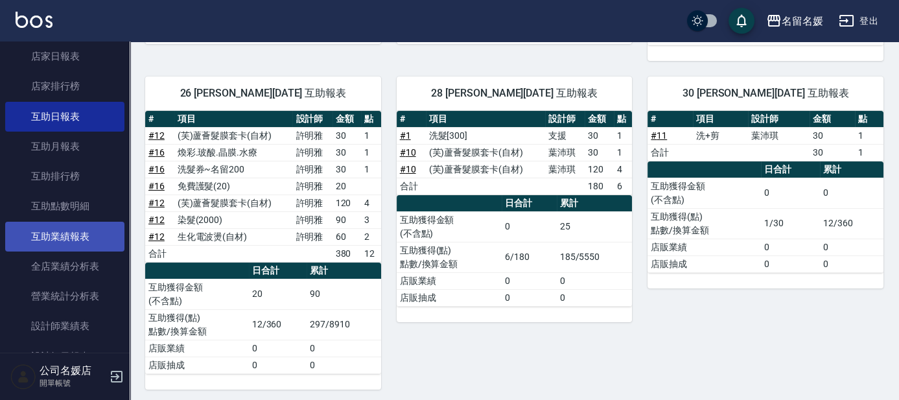
scroll to position [471, 0]
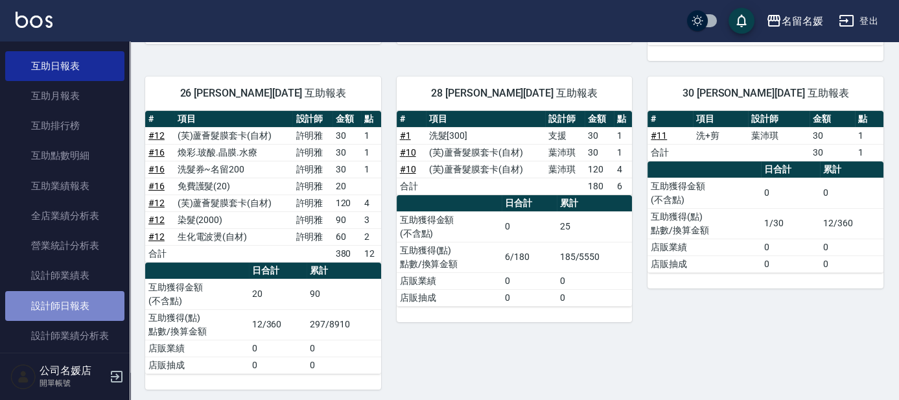
click at [84, 305] on link "設計師日報表" at bounding box center [64, 306] width 119 height 30
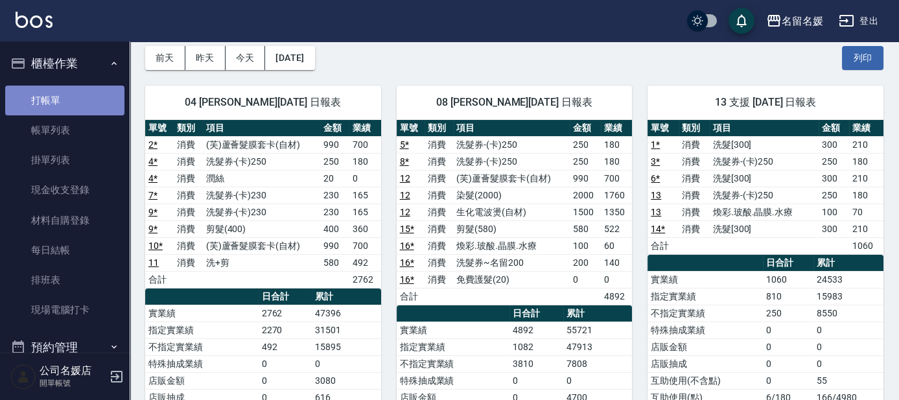
click at [74, 97] on link "打帳單" at bounding box center [64, 101] width 119 height 30
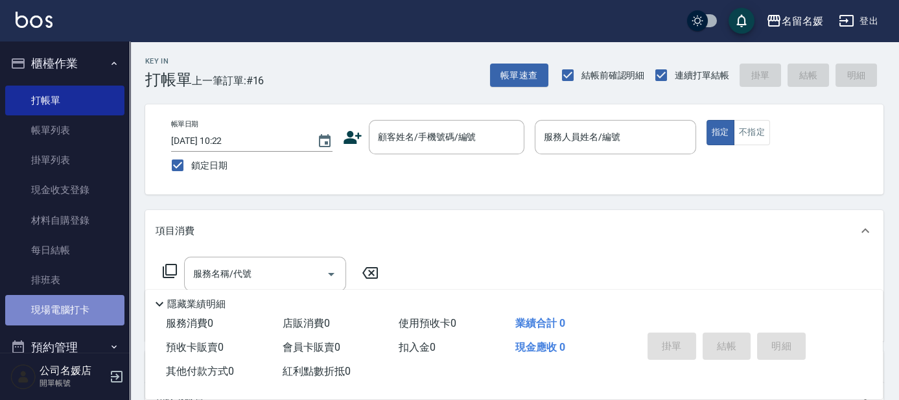
click at [85, 310] on link "現場電腦打卡" at bounding box center [64, 310] width 119 height 30
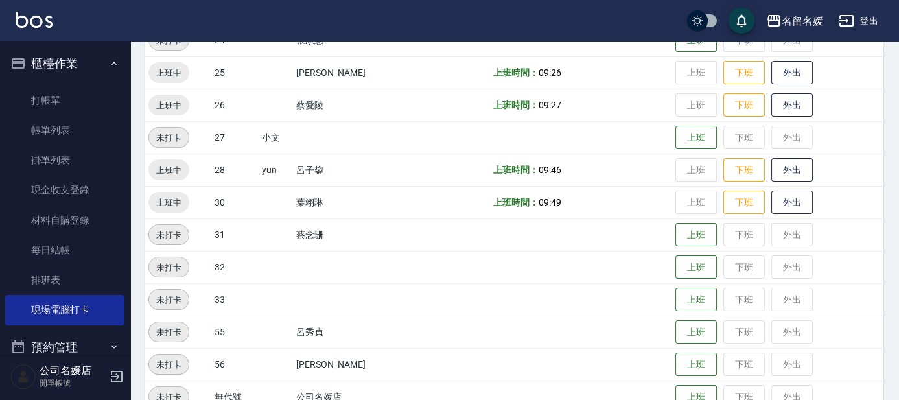
scroll to position [538, 0]
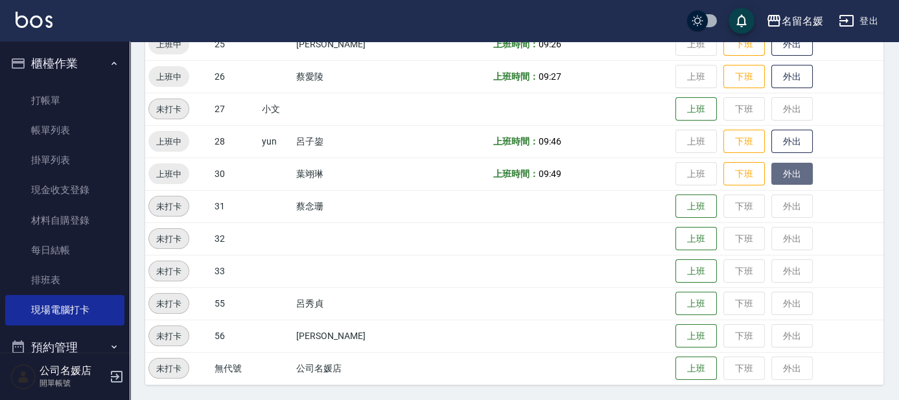
click at [780, 175] on button "外出" at bounding box center [791, 174] width 41 height 23
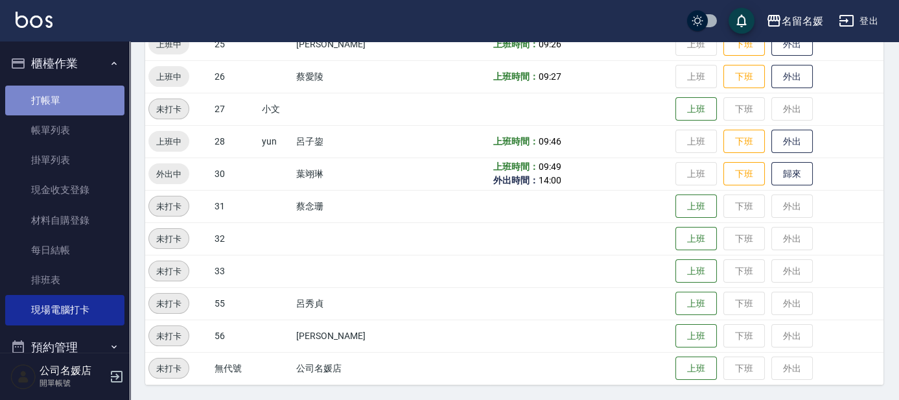
click at [73, 109] on link "打帳單" at bounding box center [64, 101] width 119 height 30
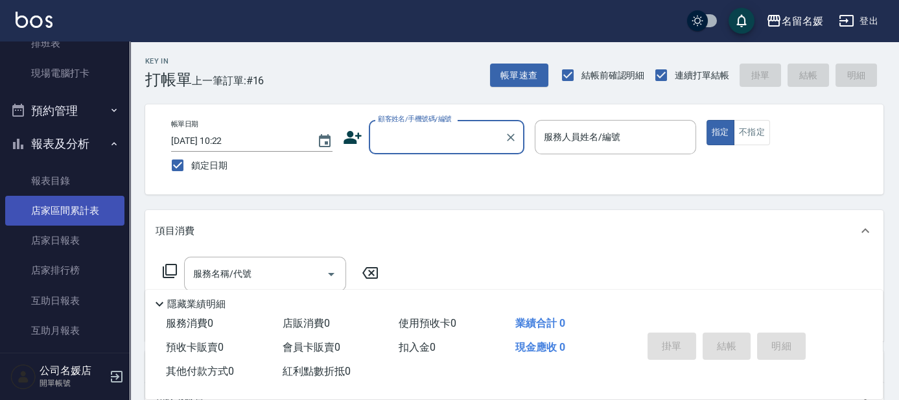
scroll to position [294, 0]
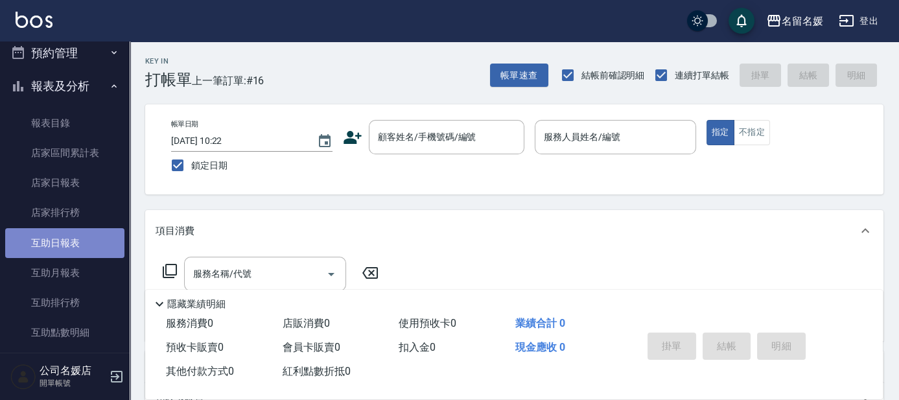
click at [65, 240] on link "互助日報表" at bounding box center [64, 243] width 119 height 30
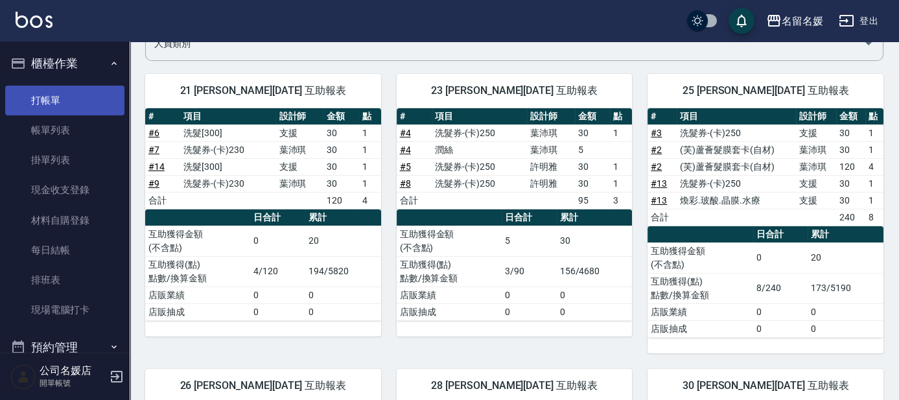
click at [64, 104] on link "打帳單" at bounding box center [64, 101] width 119 height 30
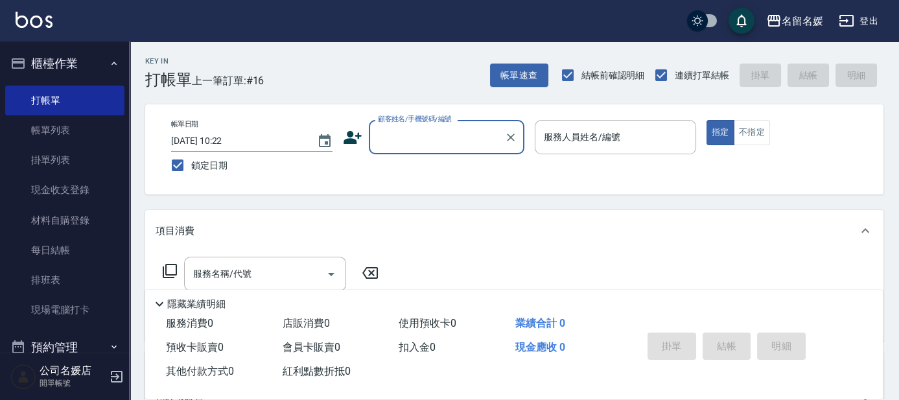
click at [421, 139] on input "顧客姓名/手機號碼/編號" at bounding box center [437, 137] width 124 height 23
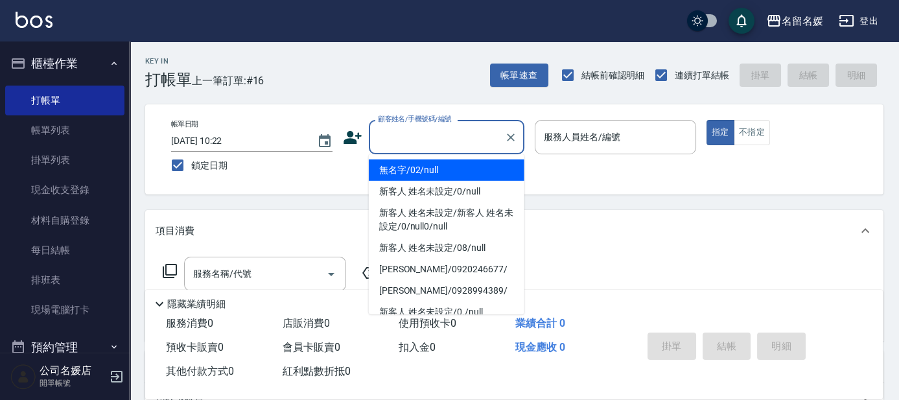
click at [419, 168] on li "無名字/02/null" at bounding box center [447, 169] width 156 height 21
type input "無名字/02/null"
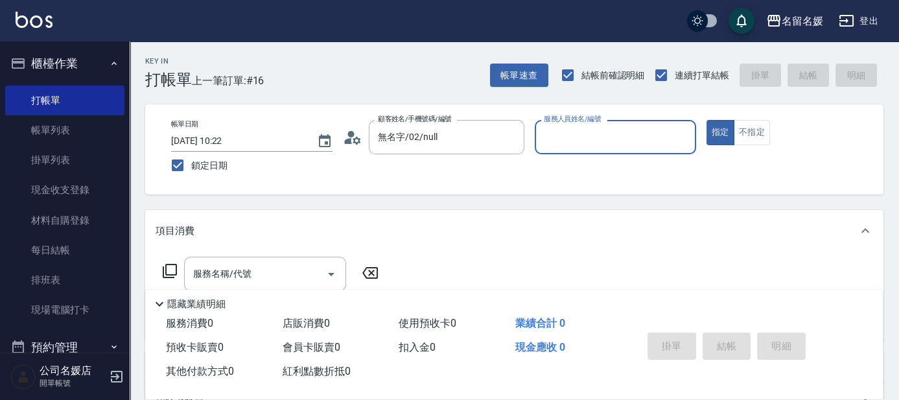
click at [585, 135] on input "服務人員姓名/編號" at bounding box center [615, 137] width 150 height 23
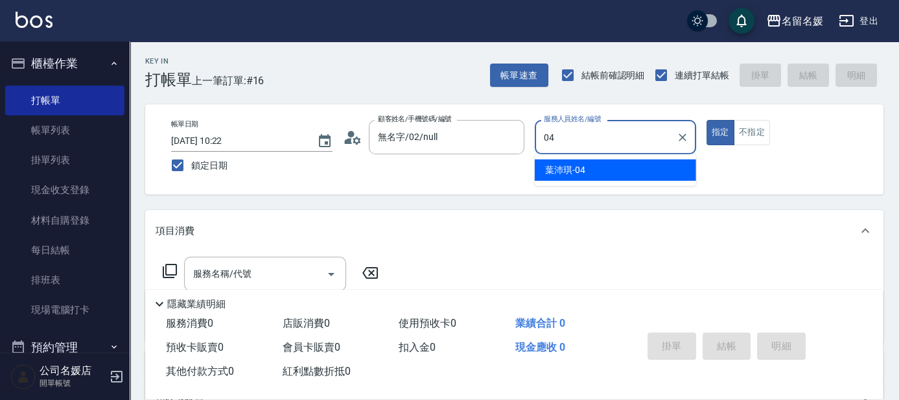
click at [596, 173] on div "葉沛琪 -04" at bounding box center [615, 169] width 161 height 21
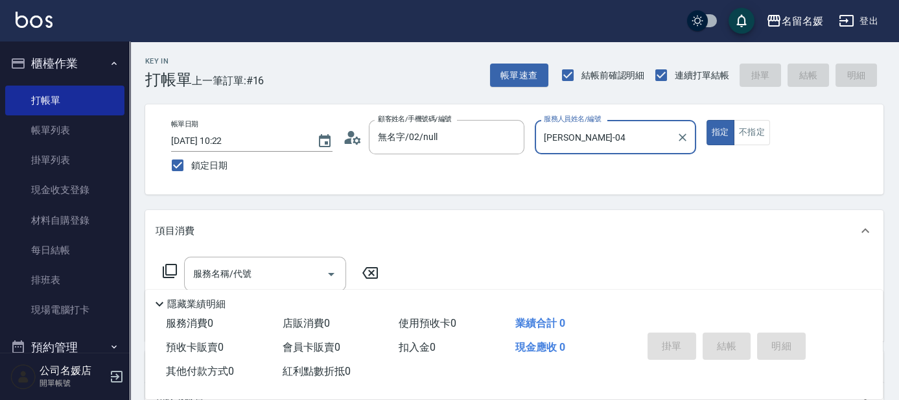
type input "葉沛琪-04"
click at [289, 261] on div "服務名稱/代號" at bounding box center [265, 274] width 162 height 34
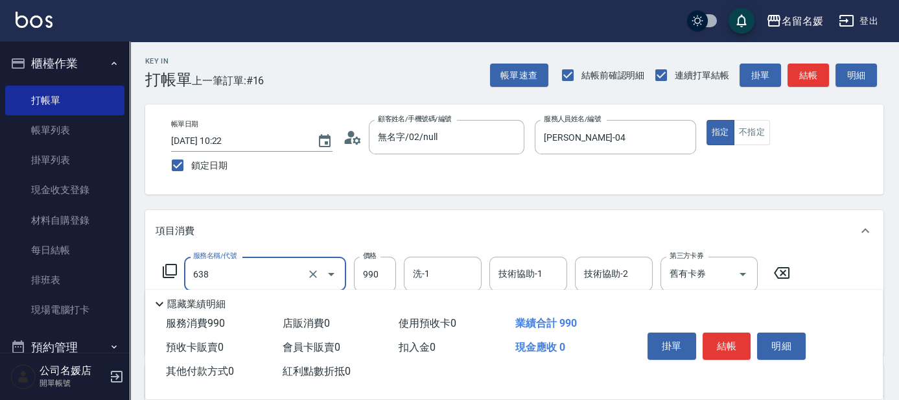
scroll to position [58, 0]
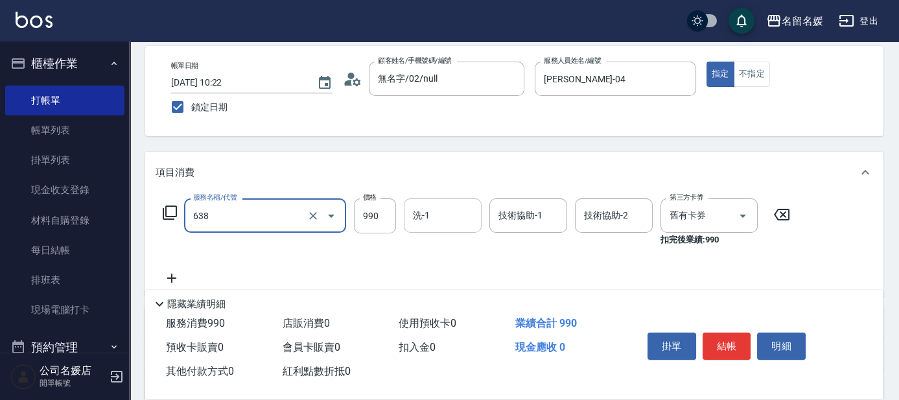
click at [443, 220] on input "洗-1" at bounding box center [443, 215] width 66 height 23
type input "(芙)頭皮養護套卡(638)"
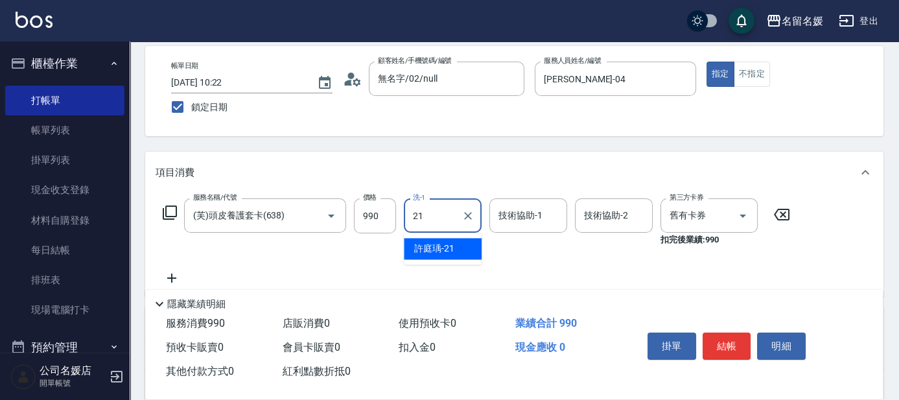
click at [456, 242] on div "許庭瑀 -21" at bounding box center [443, 248] width 78 height 21
type input "許庭瑀-21"
click at [510, 209] on div "技術協助-1 技術協助-1" at bounding box center [528, 215] width 78 height 34
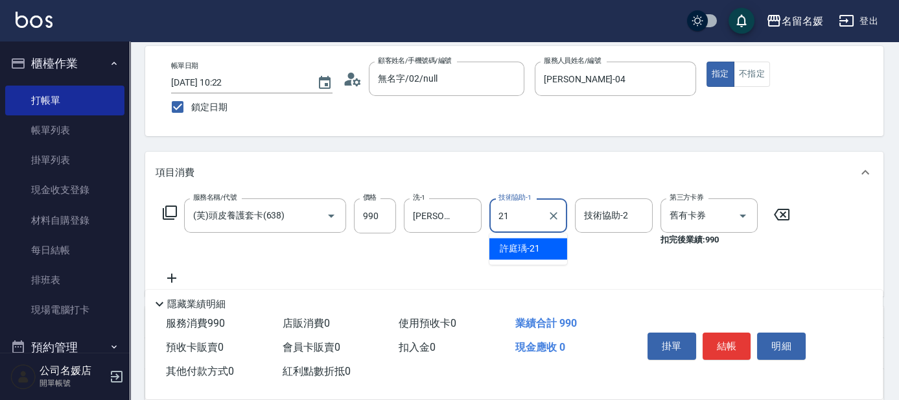
click at [516, 246] on span "許庭瑀 -21" at bounding box center [520, 249] width 40 height 14
type input "許庭瑀-21"
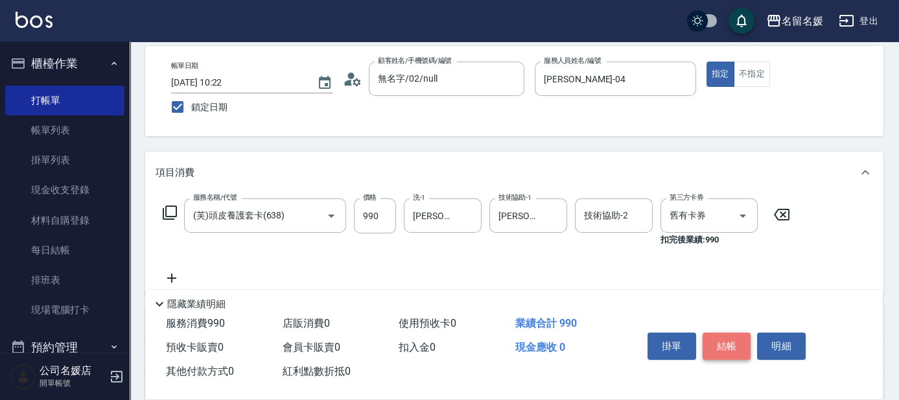
click at [732, 343] on button "結帳" at bounding box center [726, 345] width 49 height 27
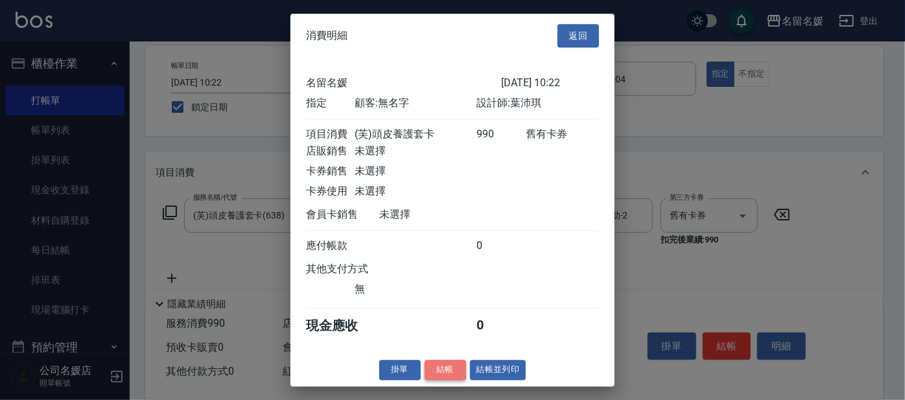
click at [441, 377] on button "結帳" at bounding box center [444, 370] width 41 height 20
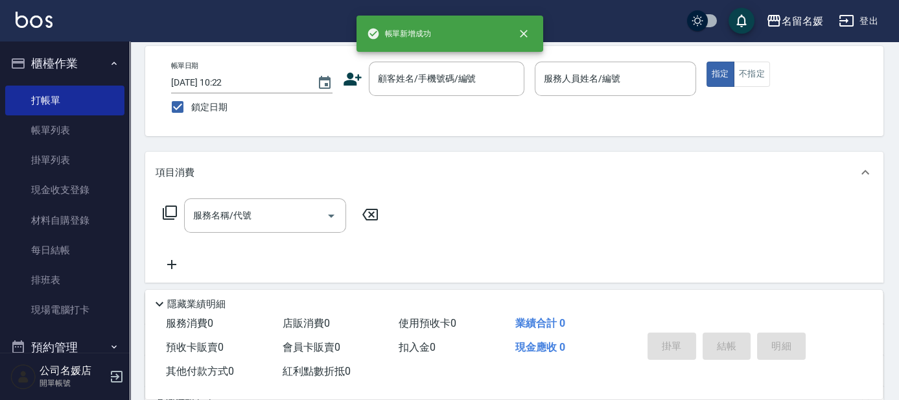
scroll to position [0, 0]
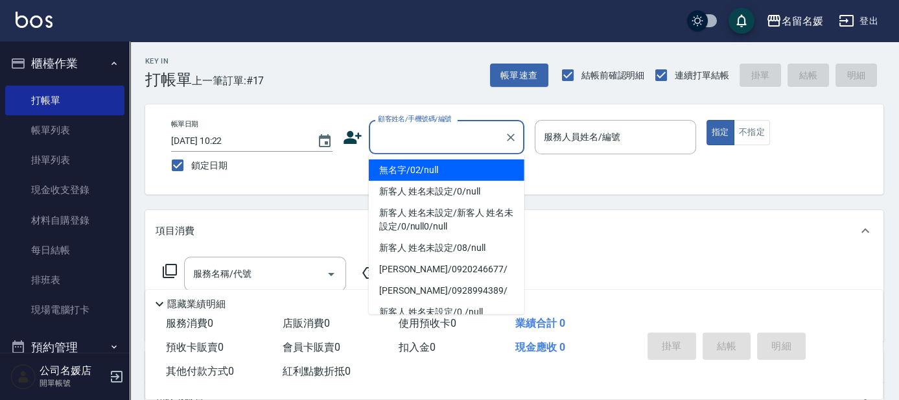
click at [411, 139] on input "顧客姓名/手機號碼/編號" at bounding box center [437, 137] width 124 height 23
click at [416, 167] on li "無名字/02/null" at bounding box center [447, 169] width 156 height 21
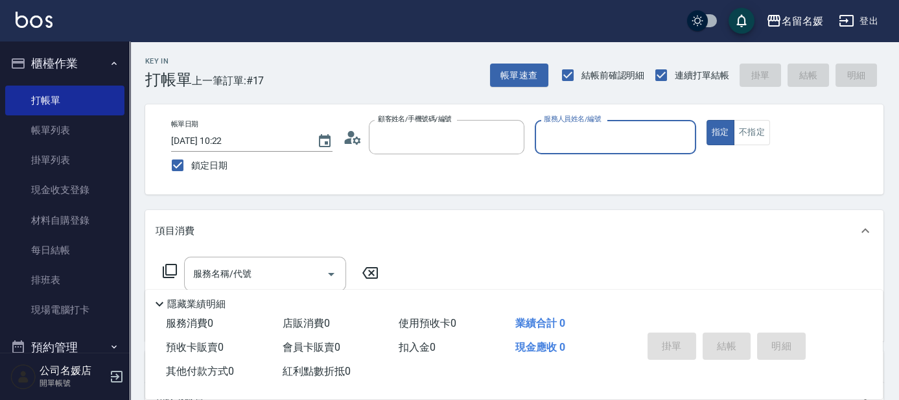
type input "無名字/02/null"
click at [574, 137] on input "服務人員姓名/編號" at bounding box center [615, 137] width 150 height 23
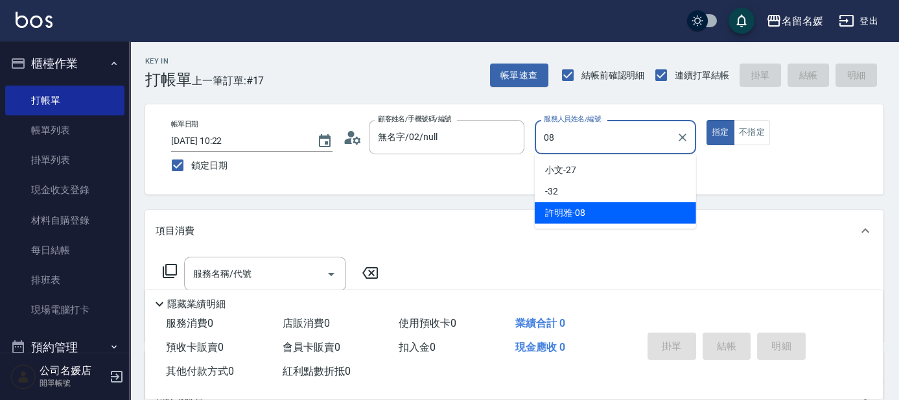
click at [610, 214] on div "許明雅 -08" at bounding box center [615, 212] width 161 height 21
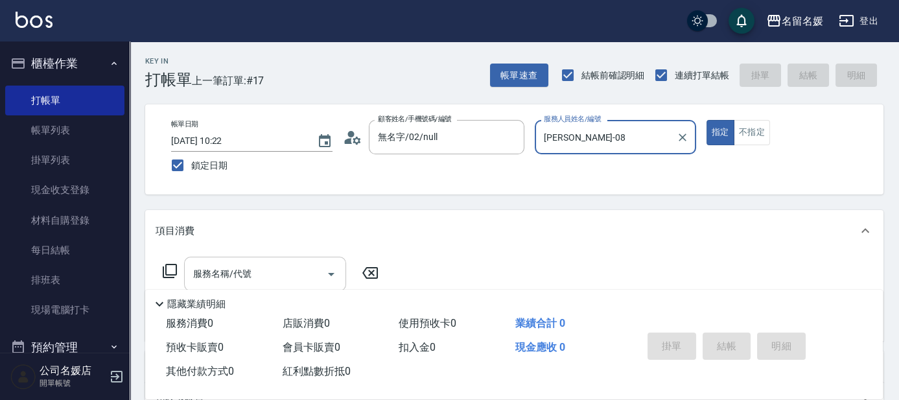
type input "許明雅-08"
click at [304, 266] on input "服務名稱/代號" at bounding box center [255, 273] width 131 height 23
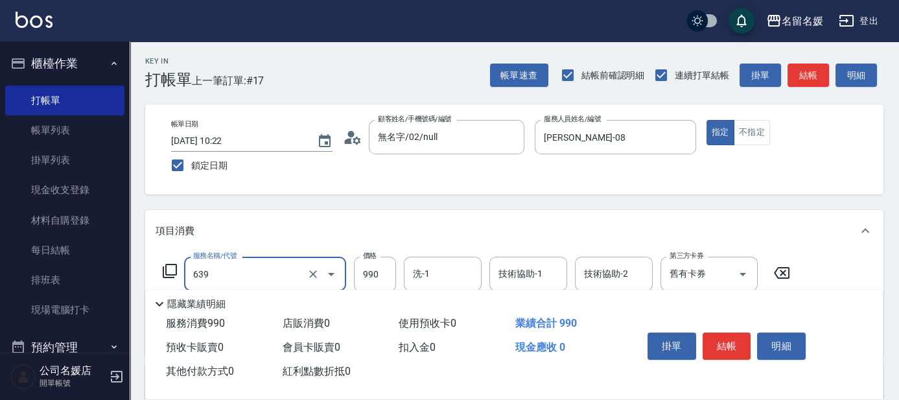
click at [266, 265] on input "639" at bounding box center [247, 273] width 114 height 23
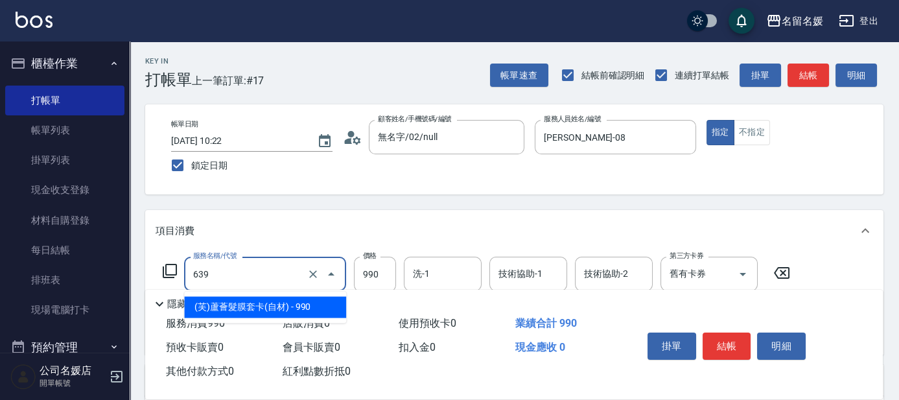
click at [259, 301] on span "(芙)蘆薈髮膜套卡(自材) - 990" at bounding box center [265, 306] width 162 height 21
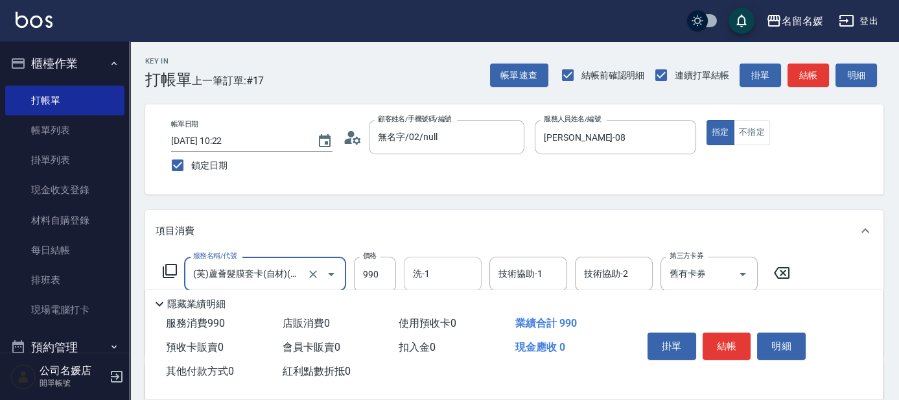
type input "(芙)蘆薈髮膜套卡(自材)(639)"
click at [452, 273] on input "洗-1" at bounding box center [443, 273] width 66 height 23
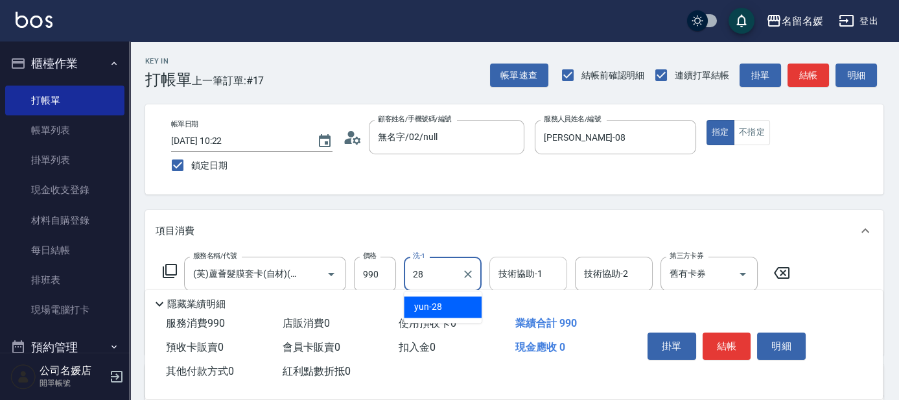
drag, startPoint x: 444, startPoint y: 307, endPoint x: 515, endPoint y: 275, distance: 77.4
click at [444, 307] on div "yun -28" at bounding box center [443, 306] width 78 height 21
type input "yun-28"
click at [518, 272] on div "技術協助-1 技術協助-1" at bounding box center [528, 274] width 78 height 34
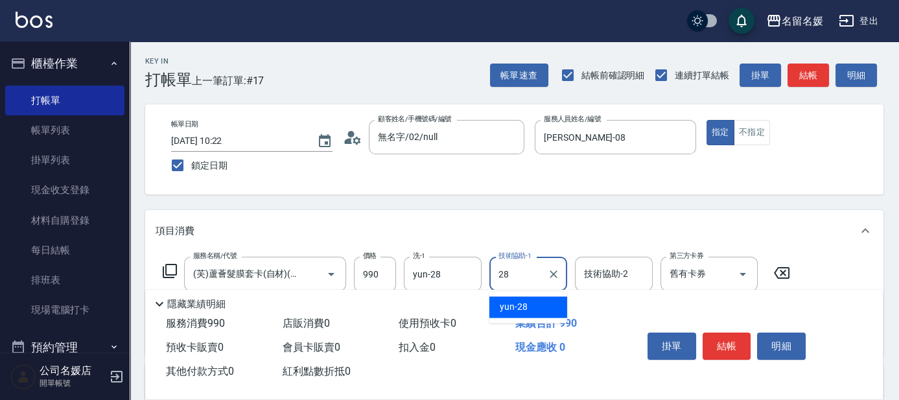
drag, startPoint x: 505, startPoint y: 305, endPoint x: 555, endPoint y: 313, distance: 50.0
click at [505, 304] on span "yun -28" at bounding box center [514, 307] width 28 height 14
type input "yun-28"
click at [726, 342] on button "結帳" at bounding box center [726, 345] width 49 height 27
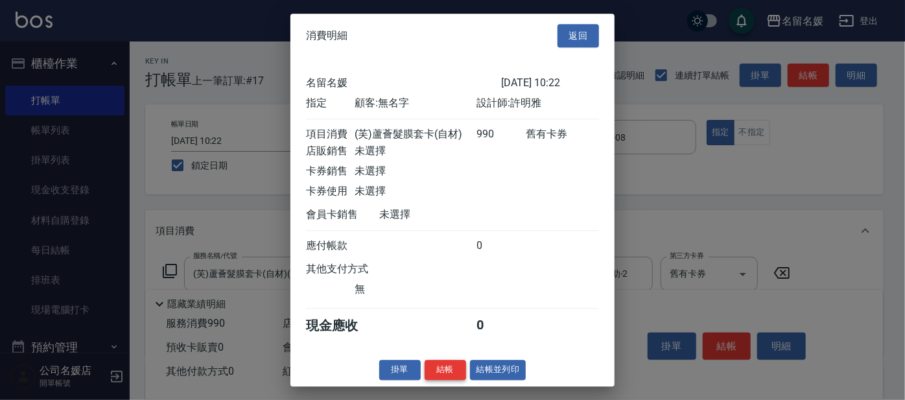
click at [456, 372] on button "結帳" at bounding box center [444, 370] width 41 height 20
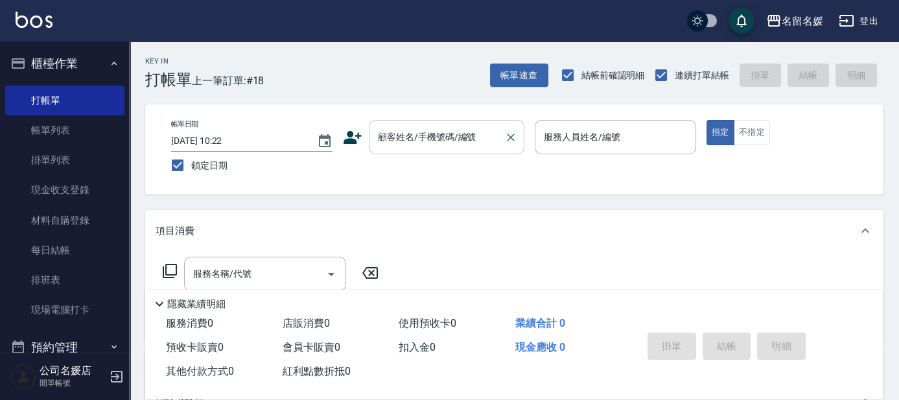
click at [461, 146] on input "顧客姓名/手機號碼/編號" at bounding box center [437, 137] width 124 height 23
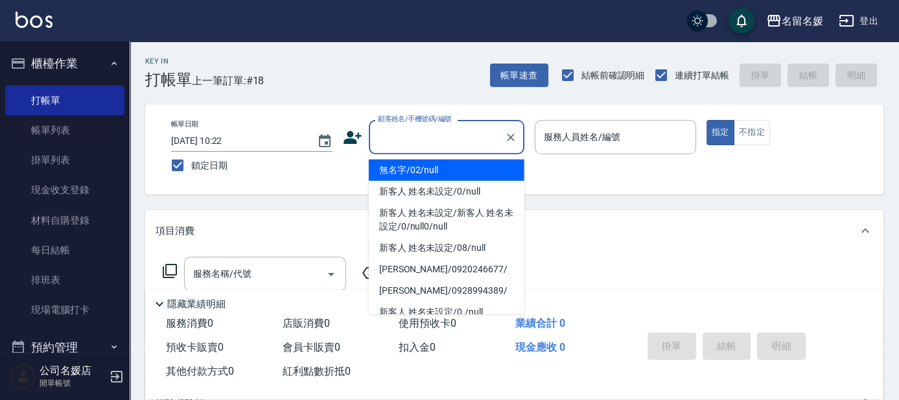
drag, startPoint x: 456, startPoint y: 167, endPoint x: 561, endPoint y: 137, distance: 109.1
click at [461, 165] on li "無名字/02/null" at bounding box center [447, 169] width 156 height 21
click at [561, 137] on label "服務人員姓名/編號" at bounding box center [582, 136] width 76 height 13
click at [561, 137] on input "服務人員姓名/編號" at bounding box center [615, 137] width 150 height 23
type input "無名字/02/null"
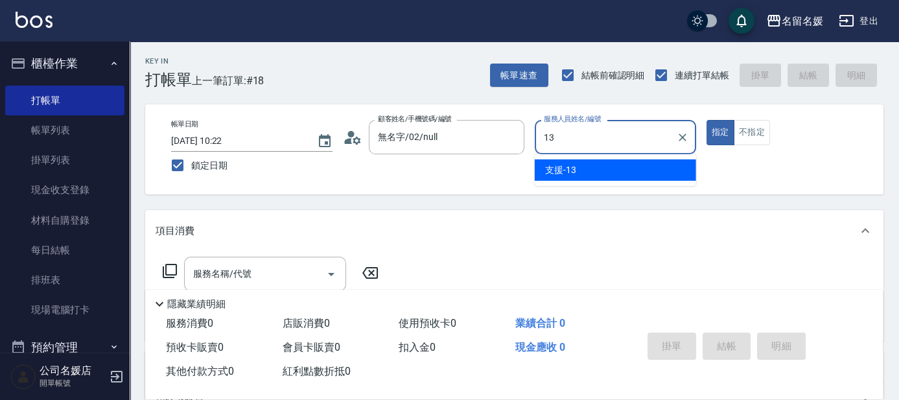
type input "13"
type button "true"
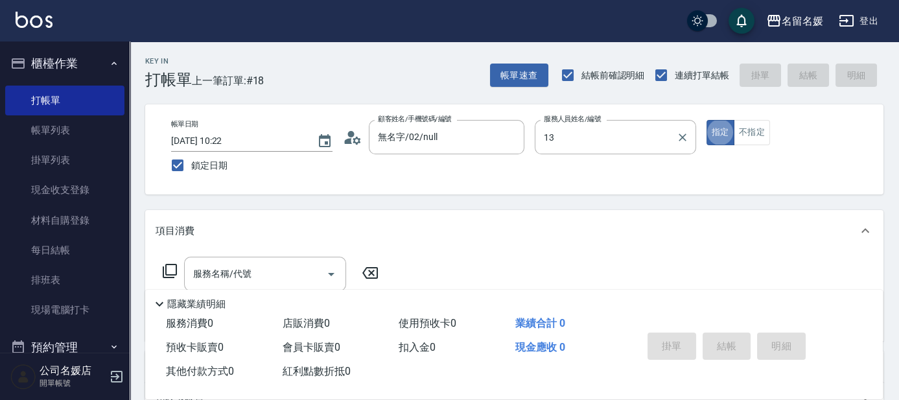
type input "支援-13"
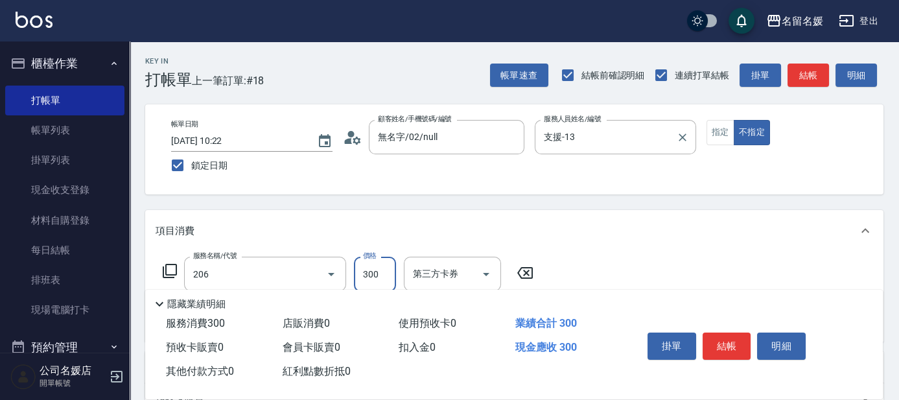
type input "洗髮[300](206)"
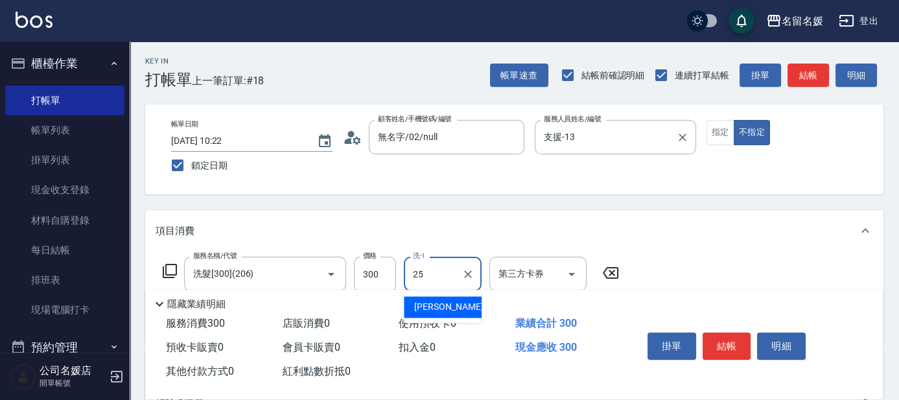
type input "楊瑋萱-25"
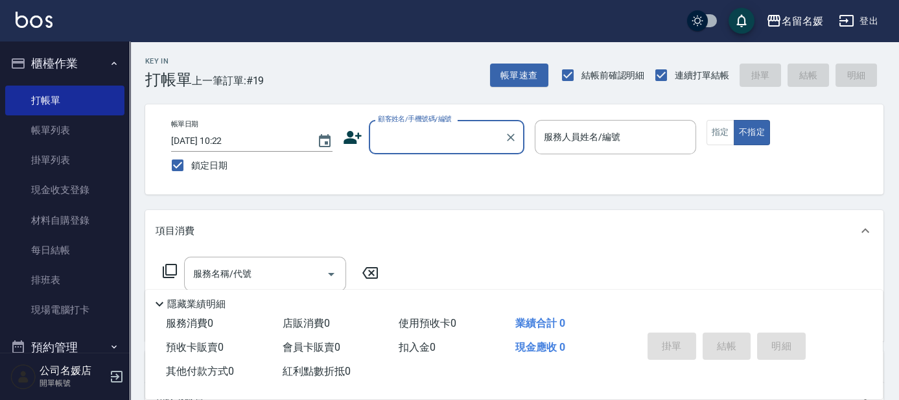
click at [427, 133] on input "顧客姓名/手機號碼/編號" at bounding box center [437, 137] width 124 height 23
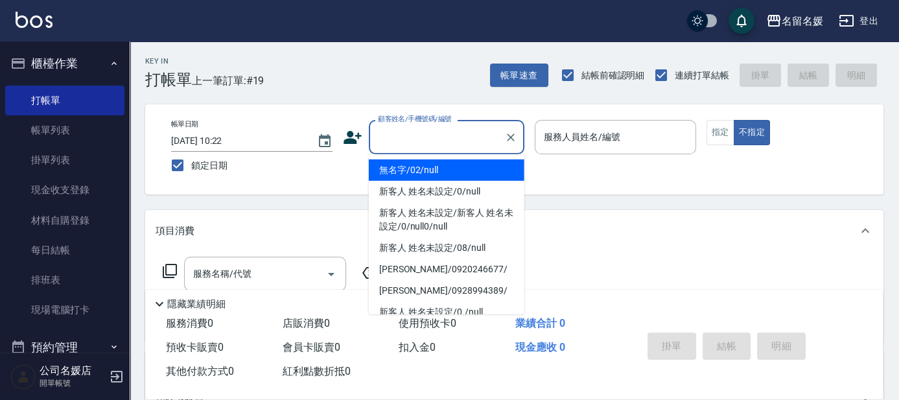
click at [456, 172] on li "無名字/02/null" at bounding box center [447, 169] width 156 height 21
type input "無名字/02/null"
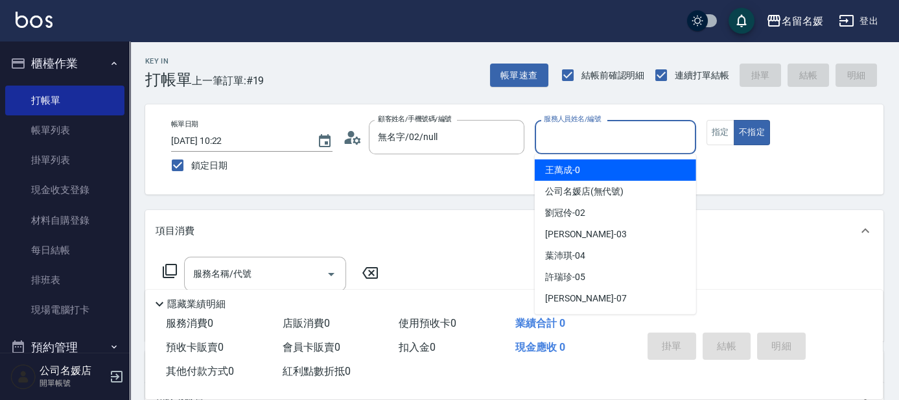
click at [566, 142] on input "服務人員姓名/編號" at bounding box center [615, 137] width 150 height 23
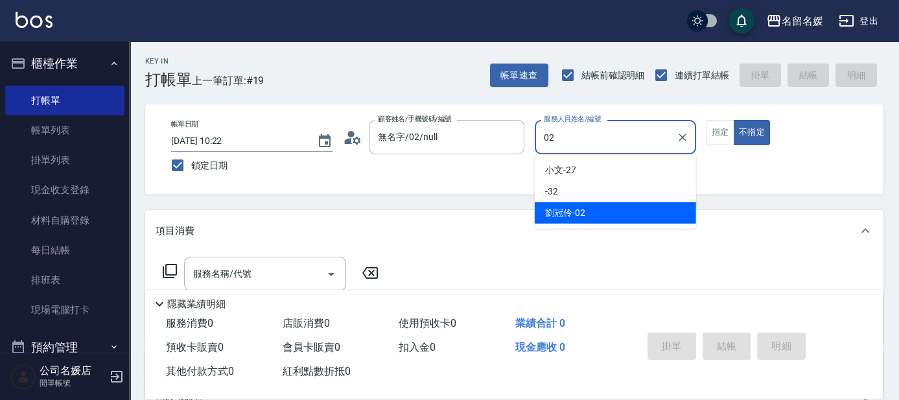
type input "02"
type button "false"
type input "[PERSON_NAME]-02"
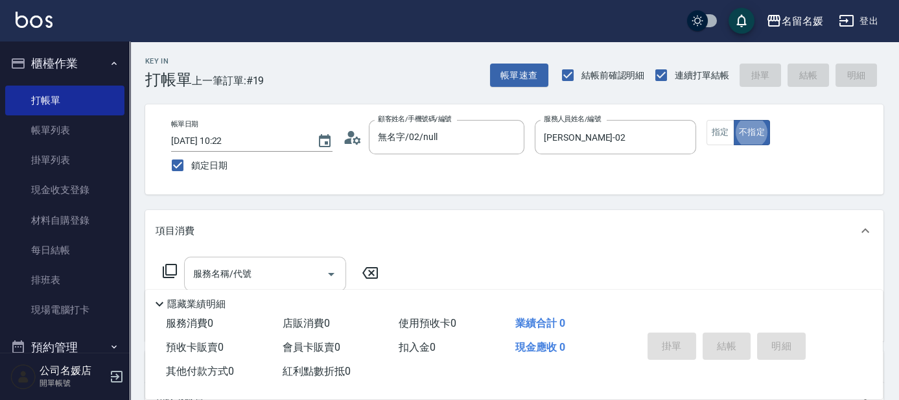
click at [292, 267] on input "服務名稱/代號" at bounding box center [255, 273] width 131 height 23
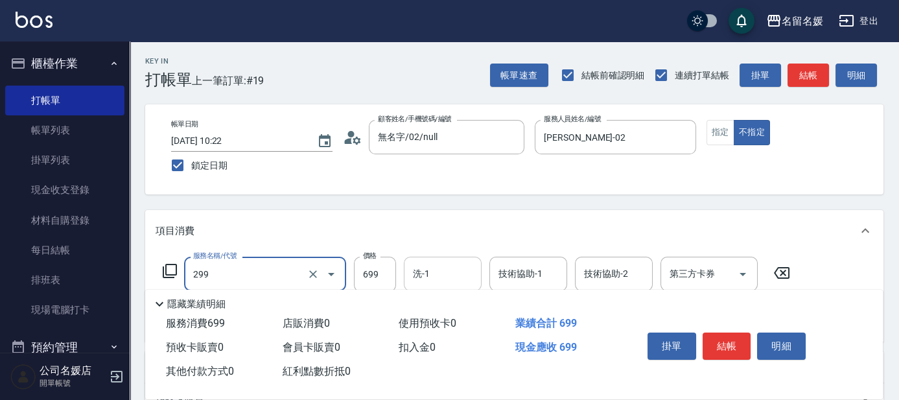
type input "滾珠洗髮699(299)"
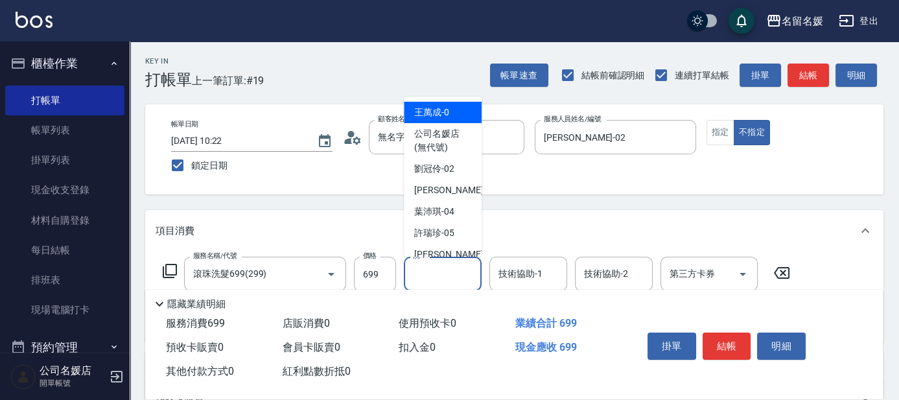
click at [437, 272] on input "洗-1" at bounding box center [443, 273] width 66 height 23
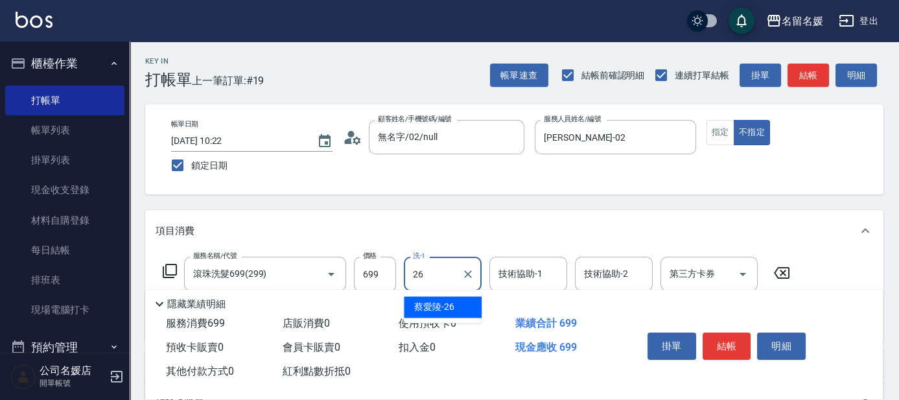
type input "蔡愛陵-26"
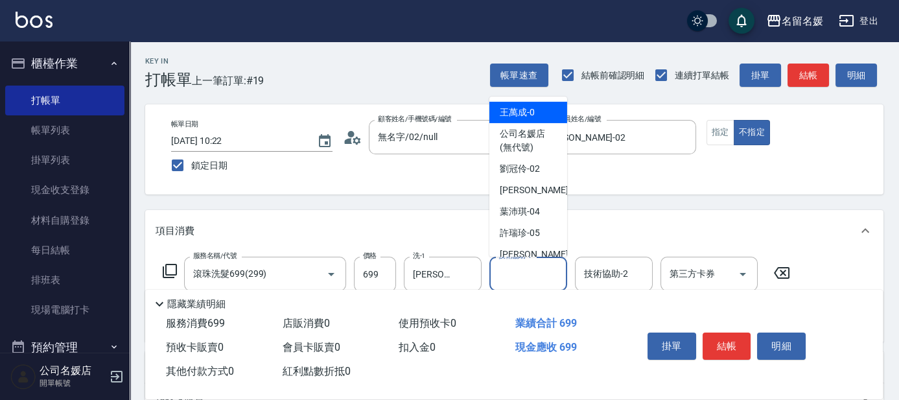
click at [511, 266] on input "技術協助-1" at bounding box center [528, 273] width 66 height 23
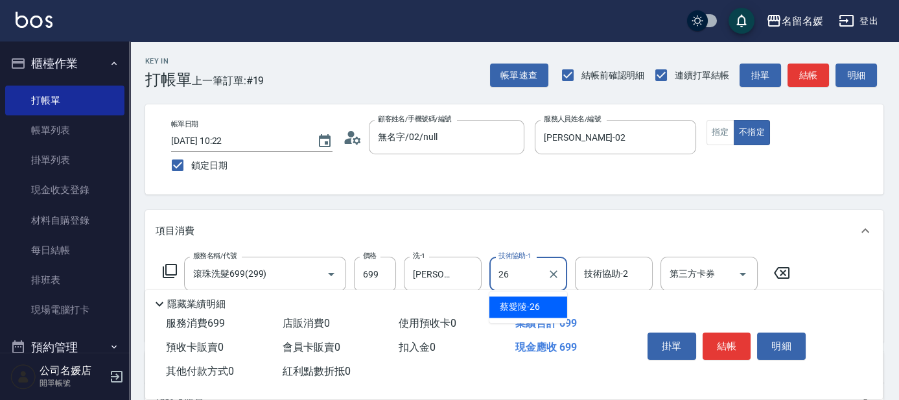
type input "蔡愛陵-26"
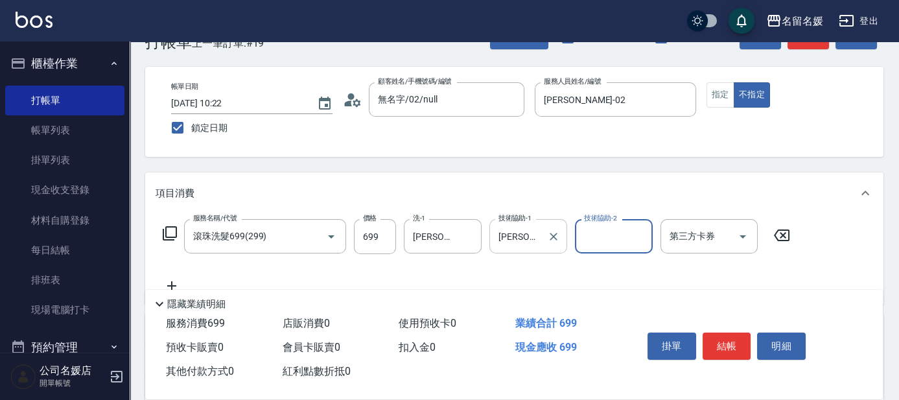
scroll to position [58, 0]
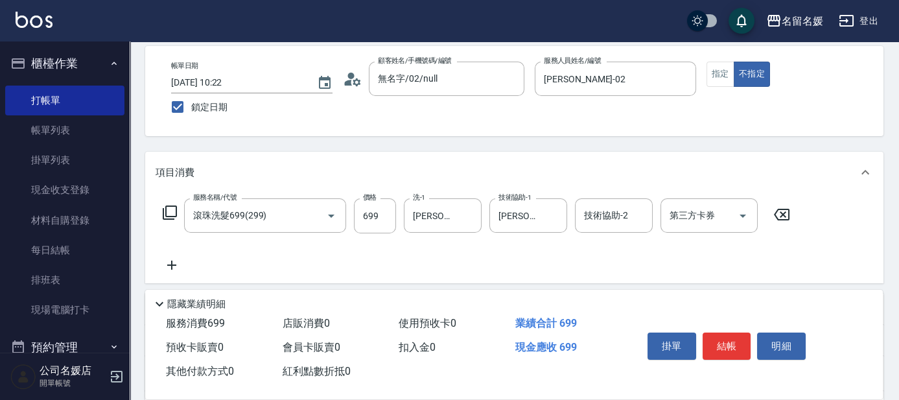
click at [177, 264] on icon at bounding box center [172, 265] width 32 height 16
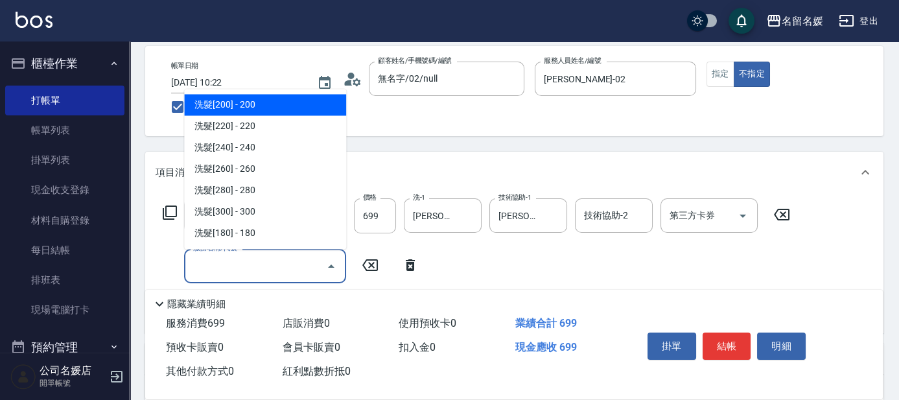
click at [237, 272] on input "服務名稱/代號" at bounding box center [255, 266] width 131 height 23
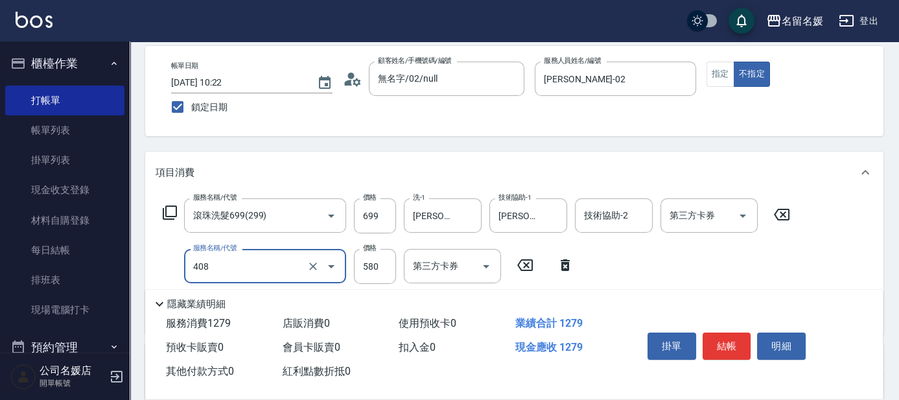
scroll to position [117, 0]
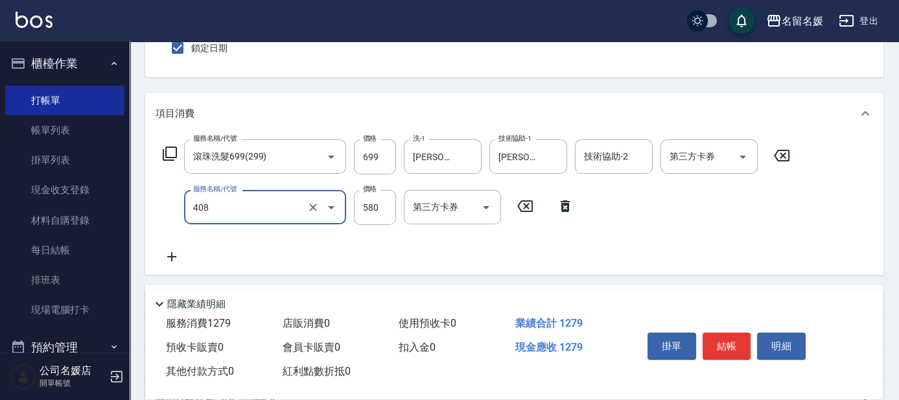
type input "剪髮(580)(408)"
click at [169, 253] on icon at bounding box center [172, 257] width 32 height 16
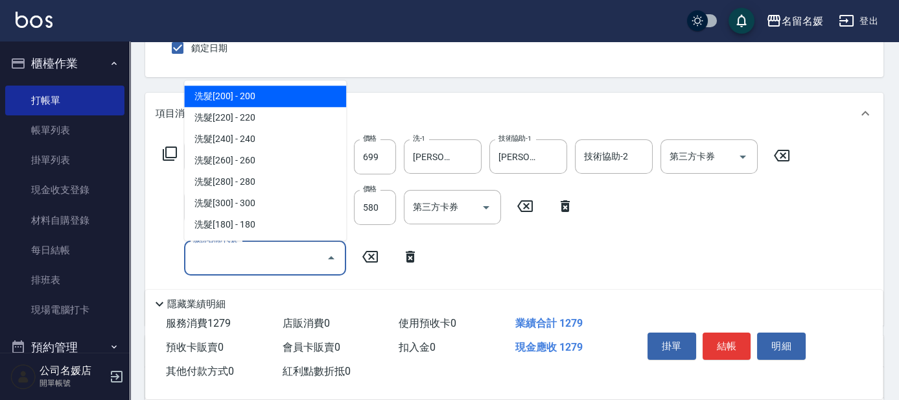
click at [261, 259] on input "服務名稱/代號" at bounding box center [255, 257] width 131 height 23
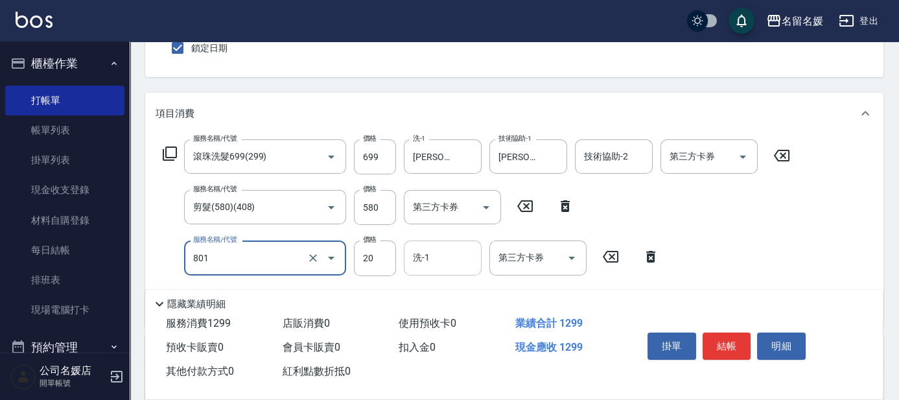
click at [441, 258] on input "洗-1" at bounding box center [443, 257] width 66 height 23
type input "潤絲(801)"
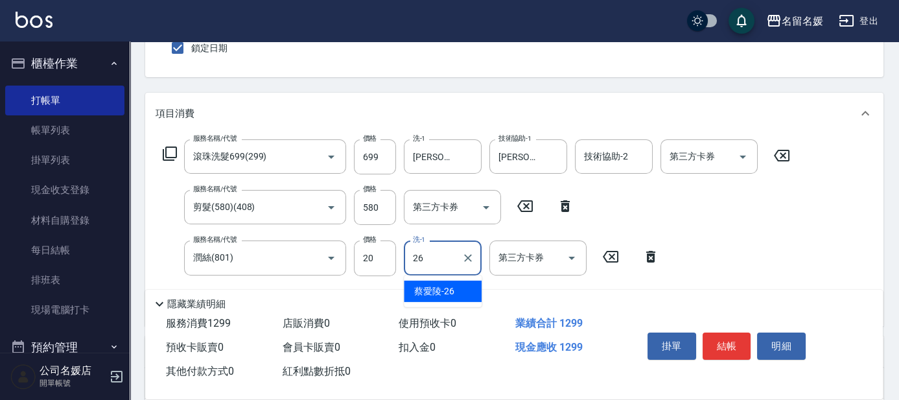
type input "蔡愛陵-26"
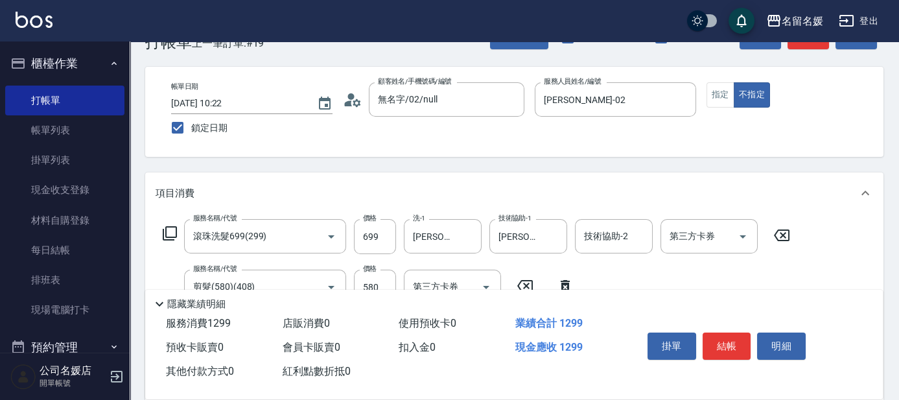
scroll to position [58, 0]
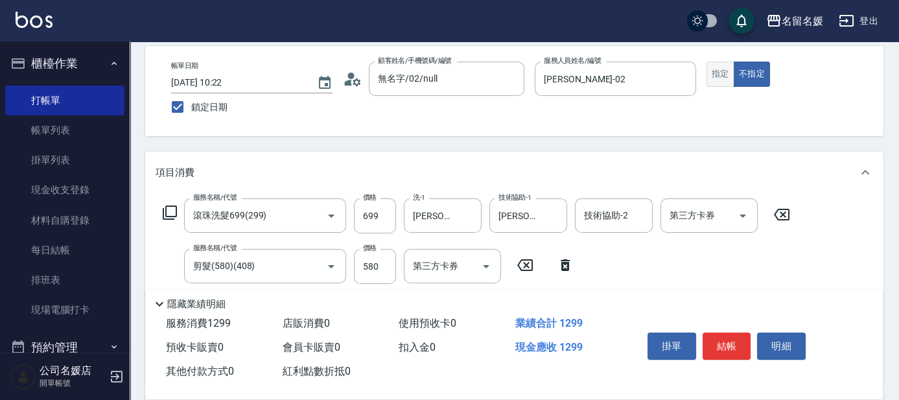
click at [717, 78] on button "指定" at bounding box center [720, 74] width 28 height 25
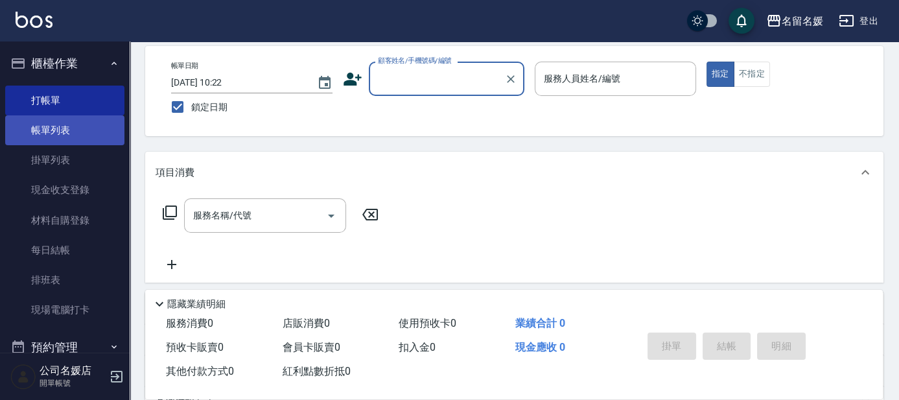
click at [84, 133] on link "帳單列表" at bounding box center [64, 130] width 119 height 30
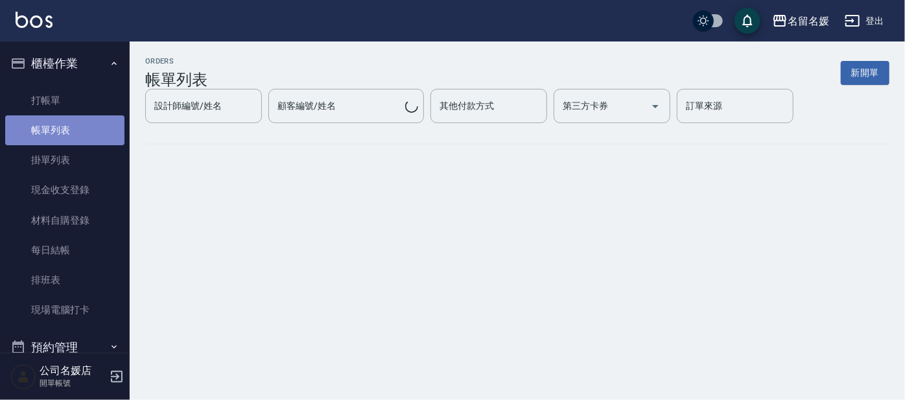
click at [84, 133] on link "帳單列表" at bounding box center [64, 130] width 119 height 30
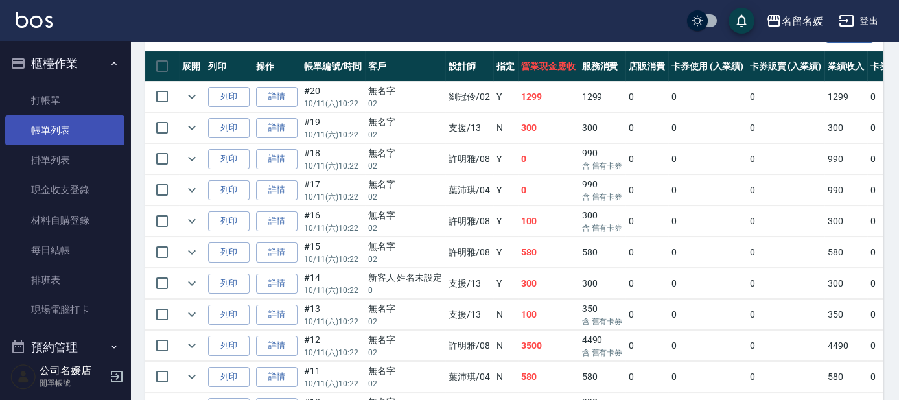
scroll to position [412, 0]
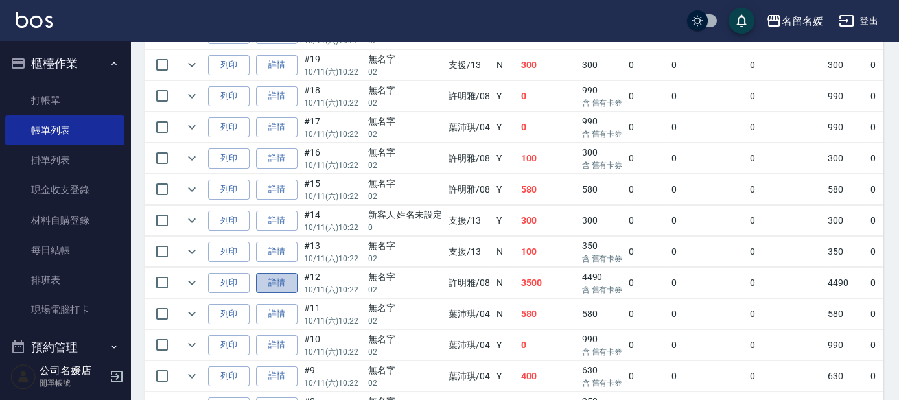
click at [270, 277] on link "詳情" at bounding box center [276, 283] width 41 height 20
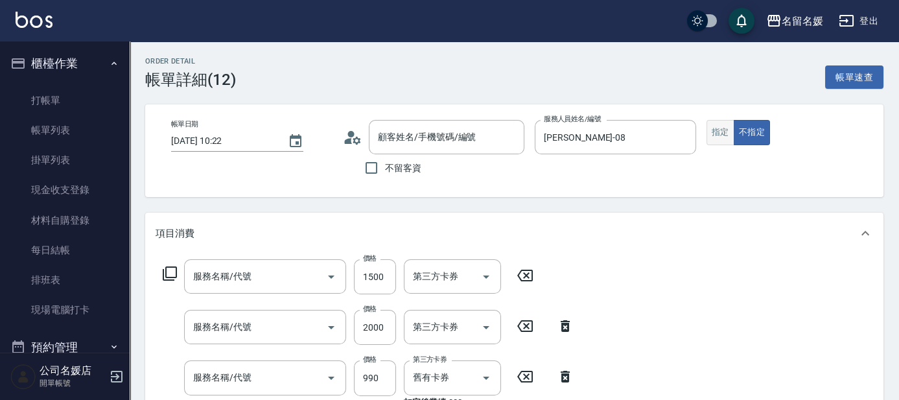
type input "[DATE] 10:22"
type input "許明雅-08"
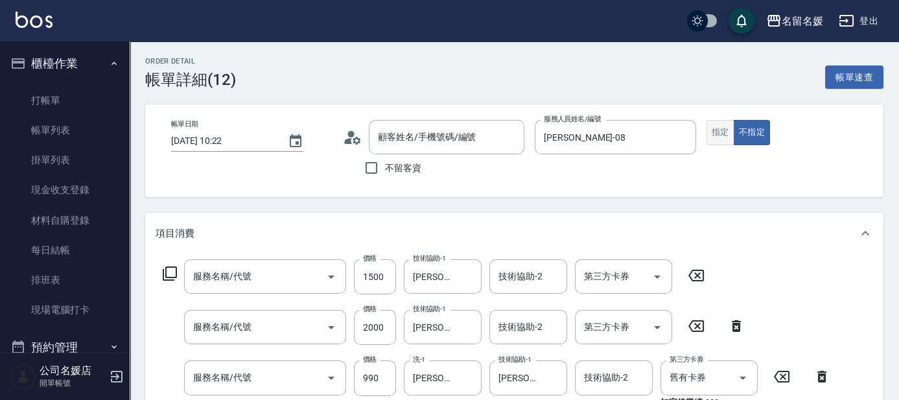
type input "生化電波燙(自材)(313)"
type input "染髮(2000)(502)"
type input "(芙)蘆薈髮膜套卡(自材)(639)"
click at [719, 137] on button "指定" at bounding box center [720, 132] width 28 height 25
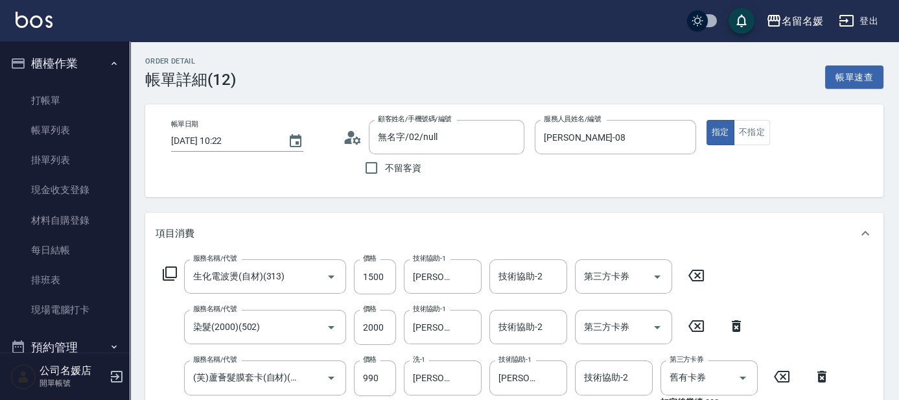
type input "無名字/02/null"
type button "true"
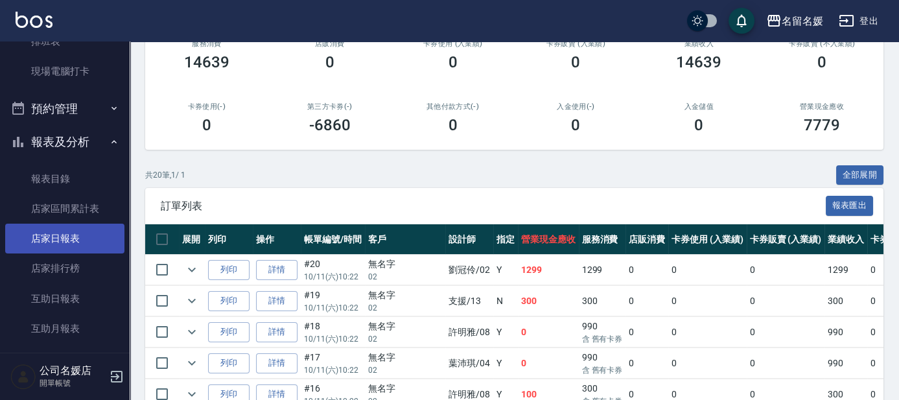
scroll to position [294, 0]
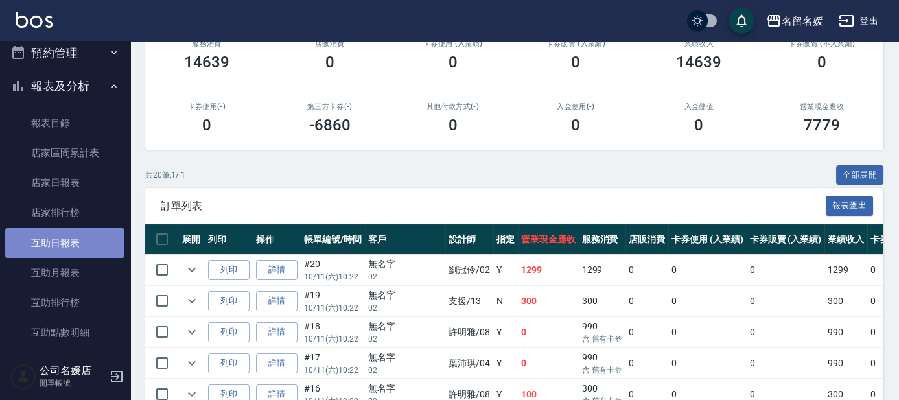
click at [84, 232] on link "互助日報表" at bounding box center [64, 243] width 119 height 30
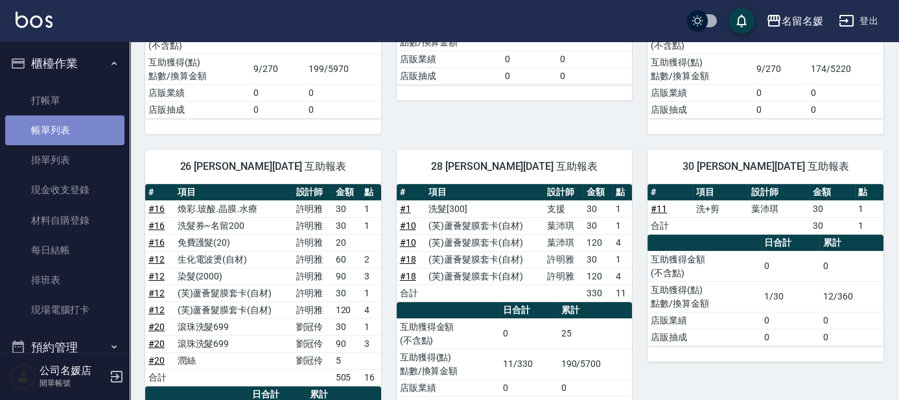
click at [76, 130] on link "帳單列表" at bounding box center [64, 130] width 119 height 30
click at [77, 130] on link "帳單列表" at bounding box center [64, 130] width 119 height 30
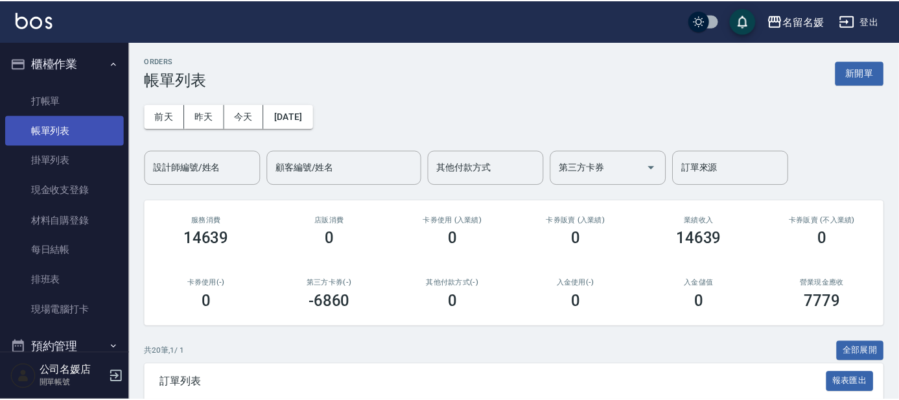
scroll to position [176, 0]
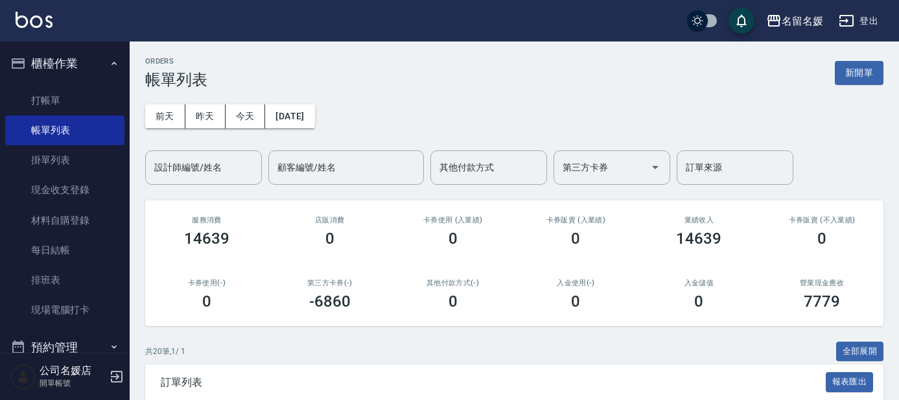
scroll to position [235, 0]
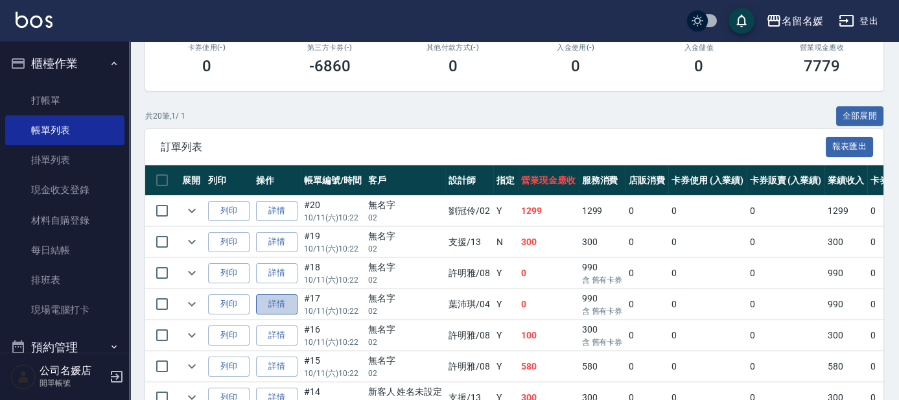
click at [279, 301] on link "詳情" at bounding box center [276, 304] width 41 height 20
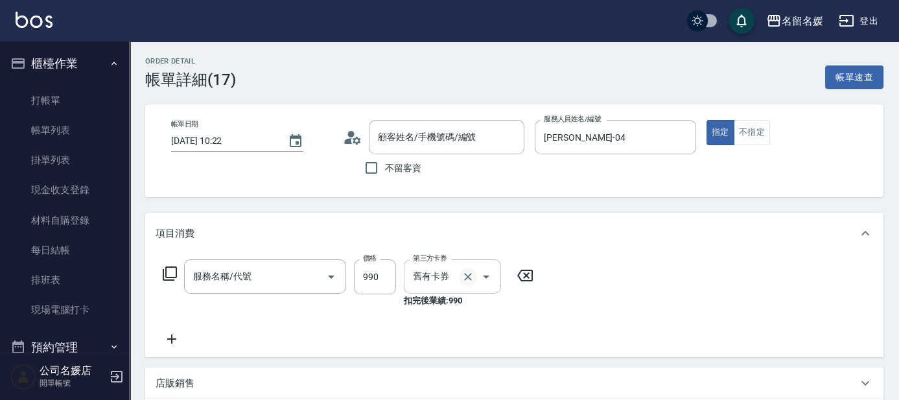
type input "[DATE] 10:22"
type input "葉沛琪-04"
type input "(芙)頭皮養護套卡(638)"
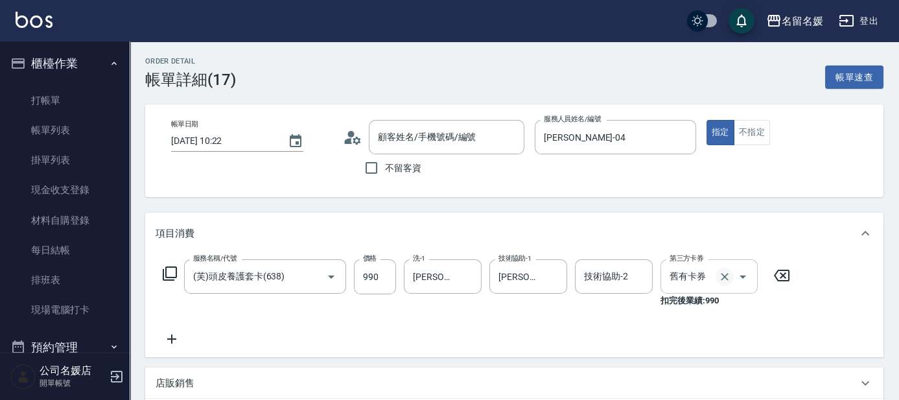
scroll to position [58, 0]
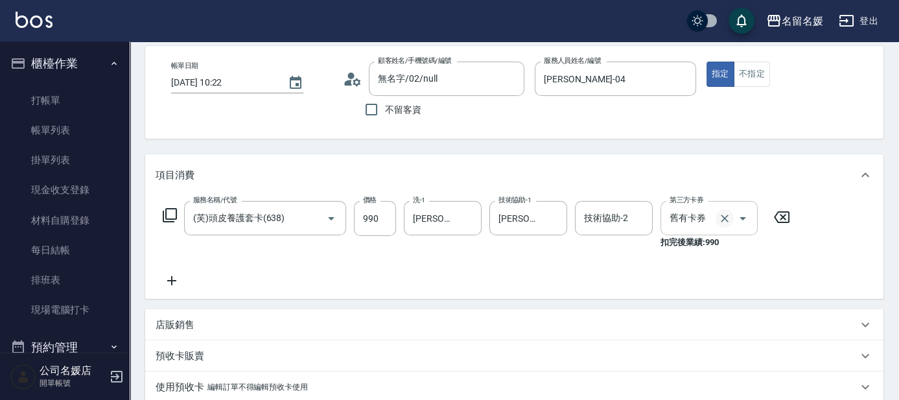
type input "無名字/02/null"
click at [99, 99] on link "打帳單" at bounding box center [64, 101] width 119 height 30
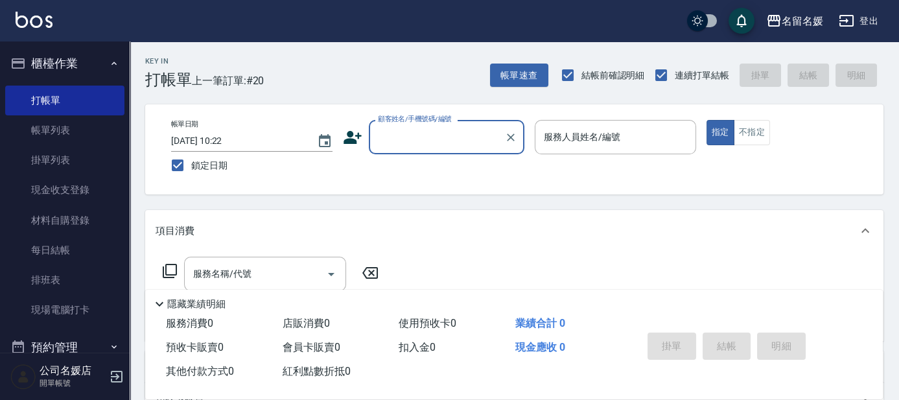
scroll to position [58, 0]
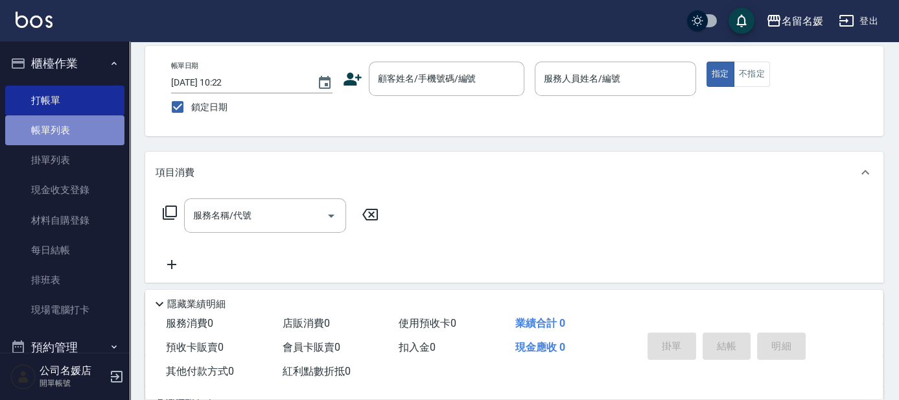
click at [90, 135] on link "帳單列表" at bounding box center [64, 130] width 119 height 30
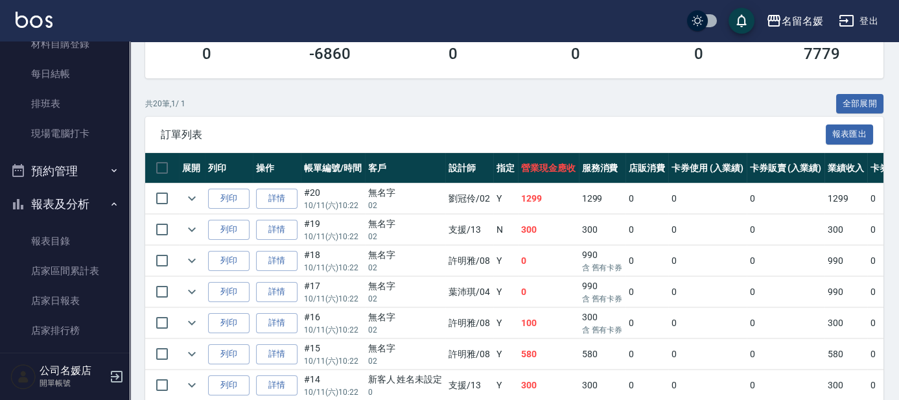
scroll to position [294, 0]
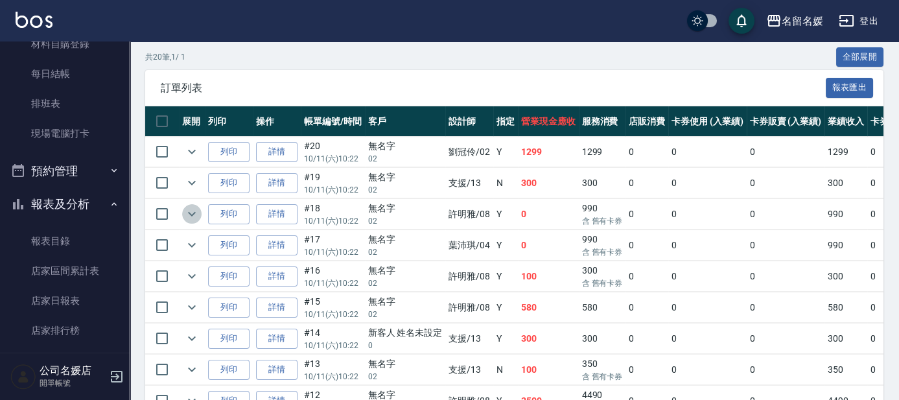
click at [189, 207] on icon "expand row" at bounding box center [192, 214] width 16 height 16
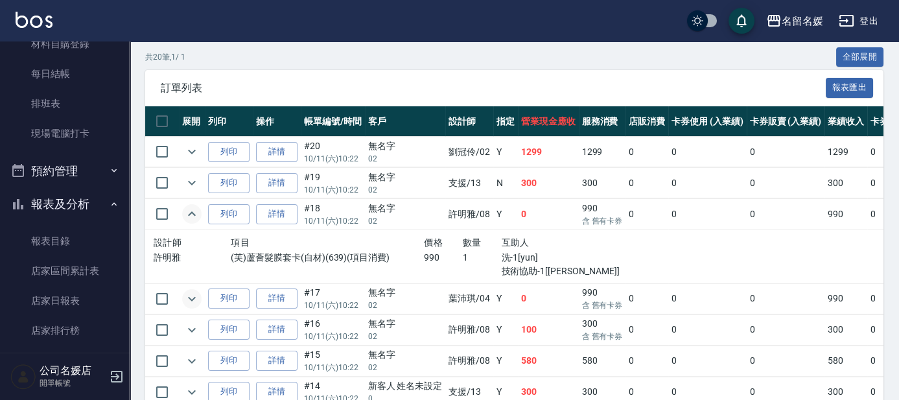
click at [193, 296] on icon "expand row" at bounding box center [192, 298] width 8 height 5
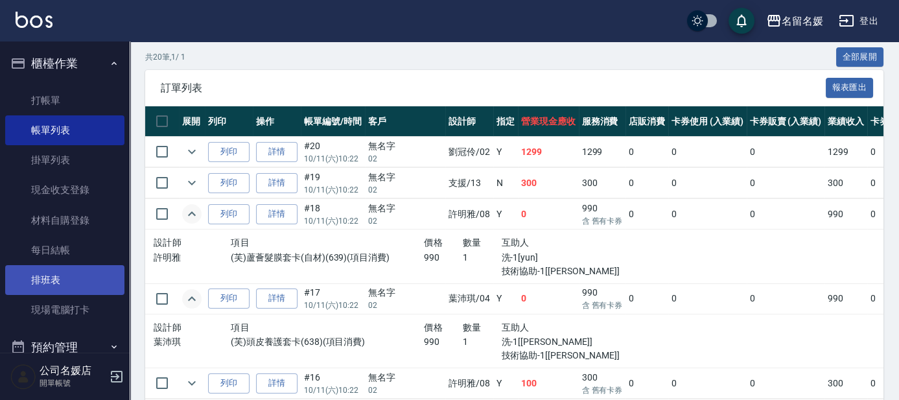
scroll to position [0, 0]
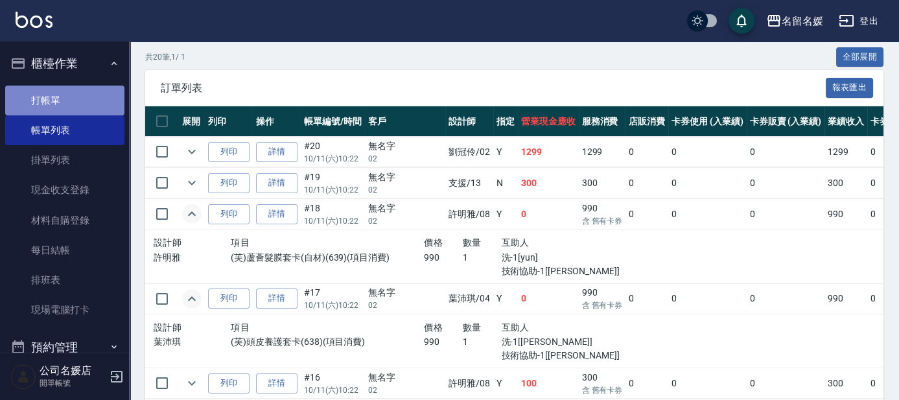
click at [75, 97] on link "打帳單" at bounding box center [64, 101] width 119 height 30
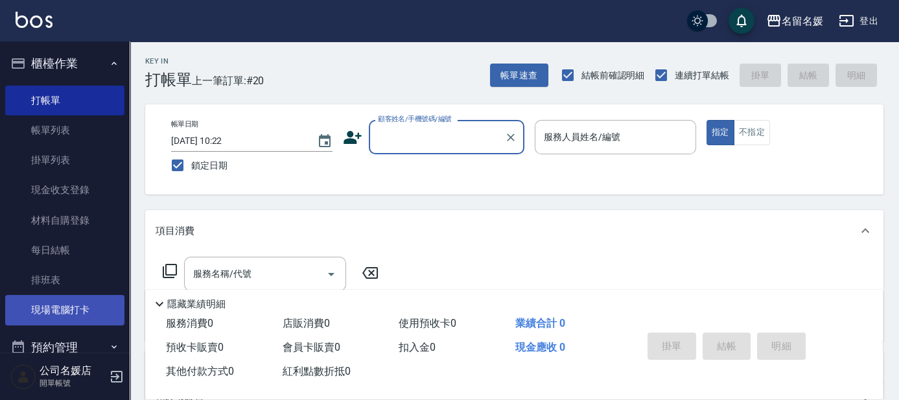
click at [36, 297] on link "現場電腦打卡" at bounding box center [64, 310] width 119 height 30
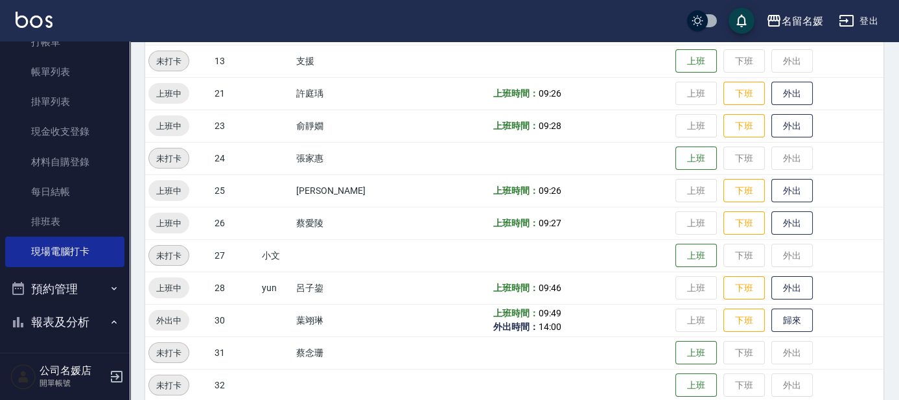
scroll to position [412, 0]
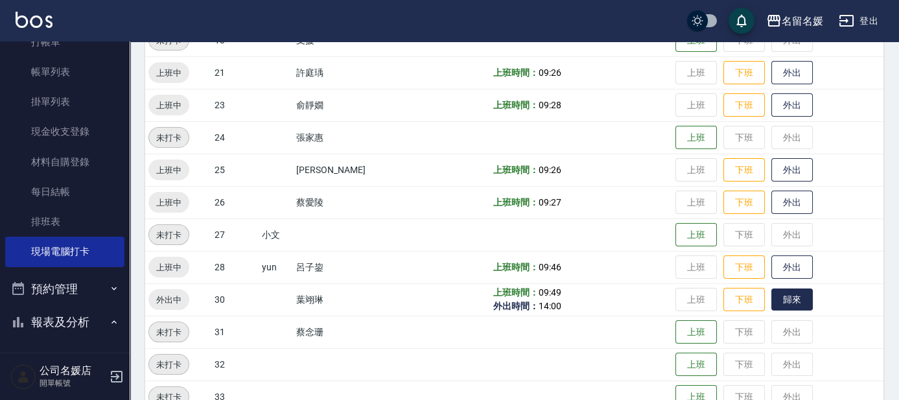
click at [776, 307] on button "歸來" at bounding box center [791, 299] width 41 height 23
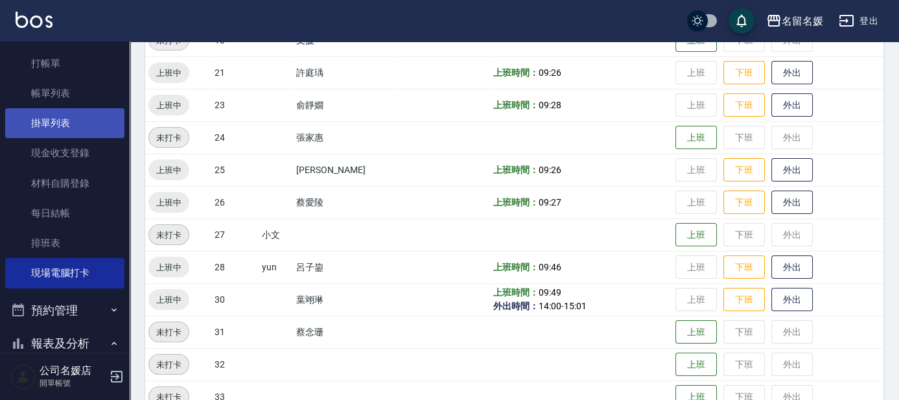
scroll to position [0, 0]
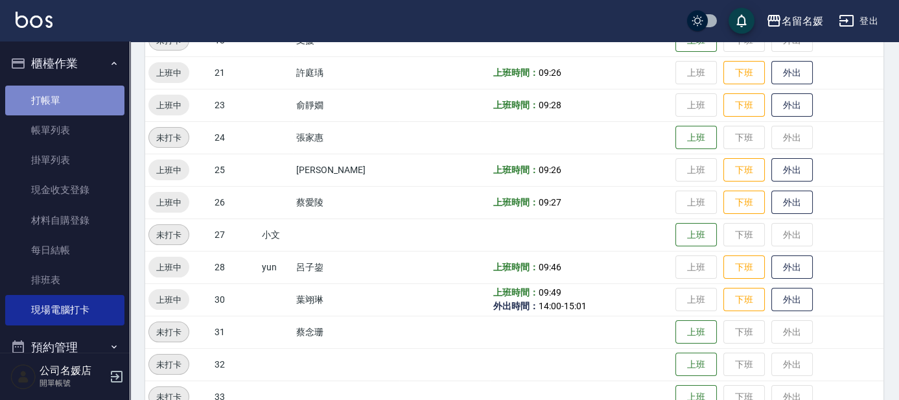
click at [67, 91] on link "打帳單" at bounding box center [64, 101] width 119 height 30
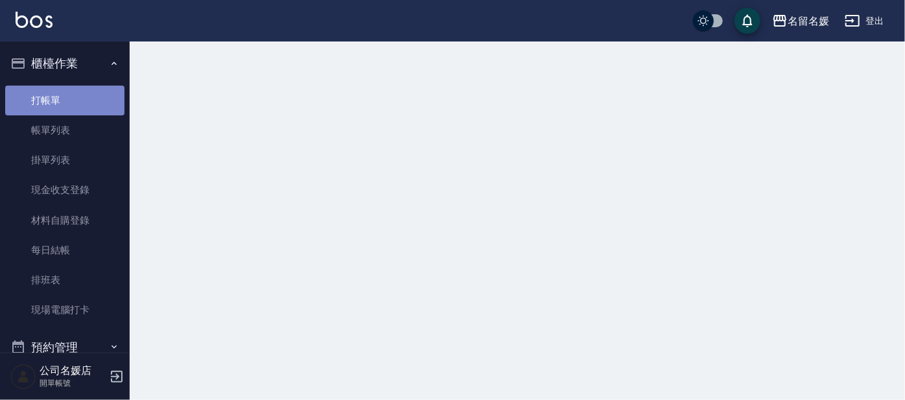
click at [67, 92] on link "打帳單" at bounding box center [64, 101] width 119 height 30
click at [97, 65] on button "櫃檯作業" at bounding box center [64, 64] width 119 height 34
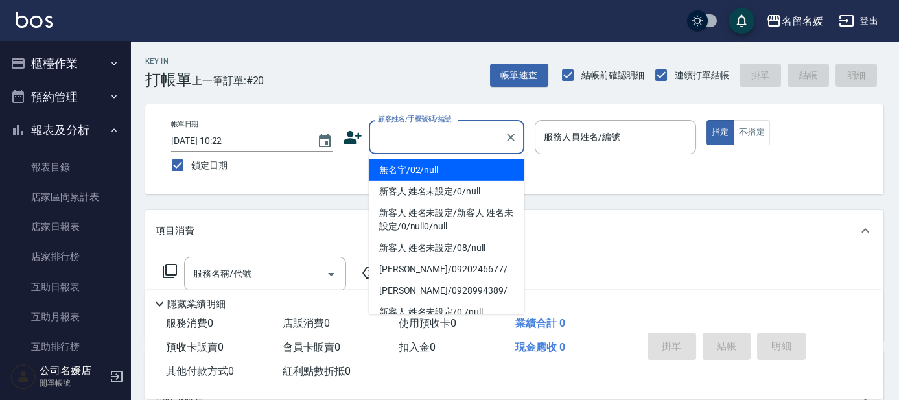
click at [449, 139] on input "顧客姓名/手機號碼/編號" at bounding box center [437, 137] width 124 height 23
drag, startPoint x: 456, startPoint y: 168, endPoint x: 601, endPoint y: 147, distance: 146.6
click at [457, 168] on li "無名字/02/null" at bounding box center [447, 169] width 156 height 21
click at [601, 147] on input "服務人員姓名/編號" at bounding box center [615, 137] width 150 height 23
type input "無名字/02/null"
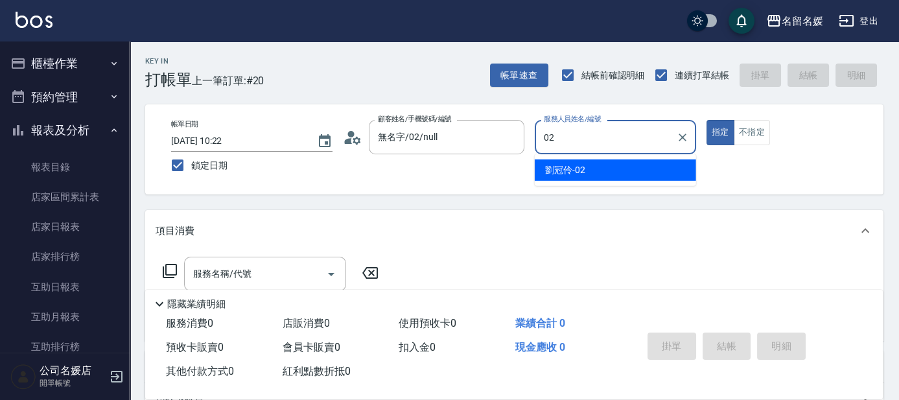
type input "02"
type button "true"
type input "[PERSON_NAME]-02"
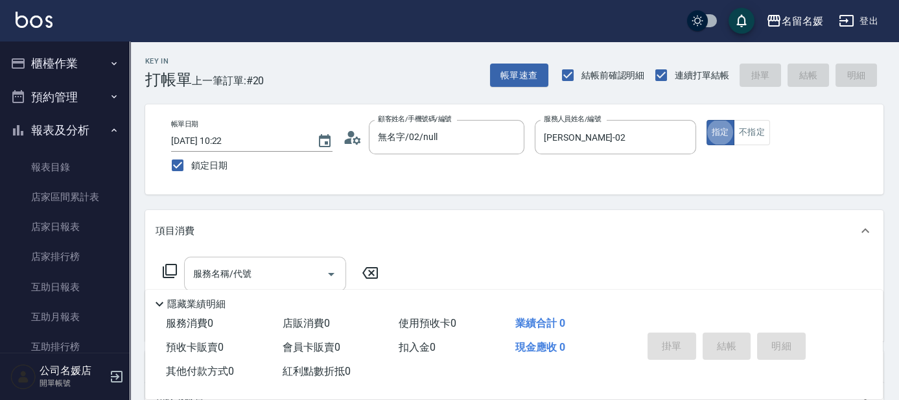
click at [284, 270] on input "服務名稱/代號" at bounding box center [255, 273] width 131 height 23
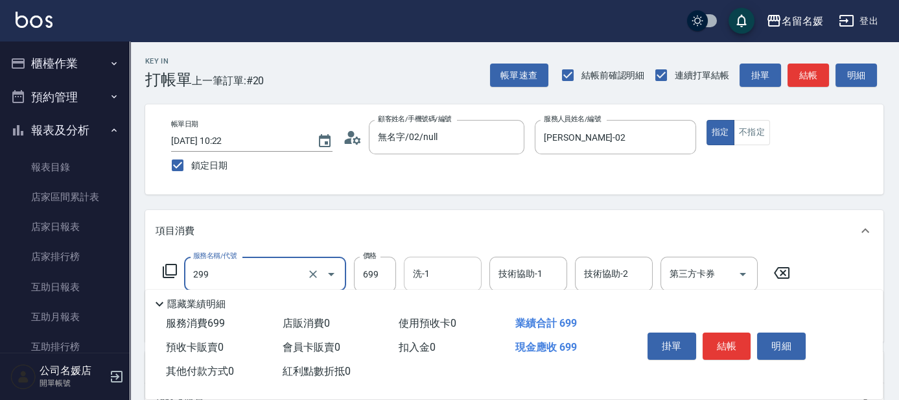
click at [461, 268] on input "洗-1" at bounding box center [443, 273] width 66 height 23
type input "滾珠洗髮699(299)"
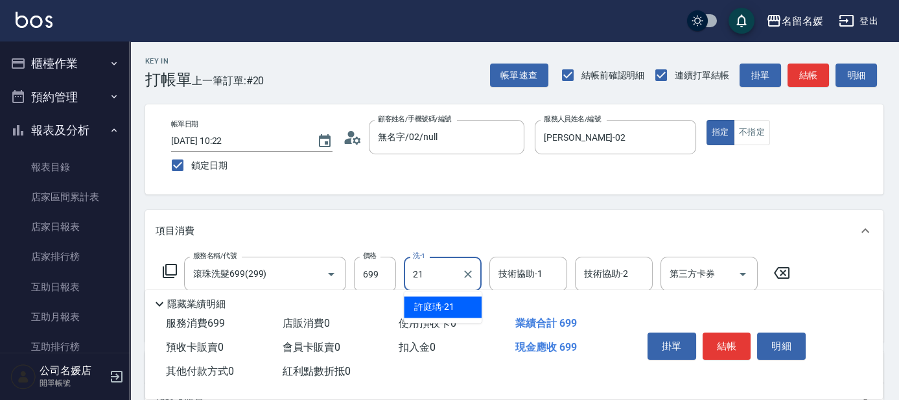
type input "許庭瑀-21"
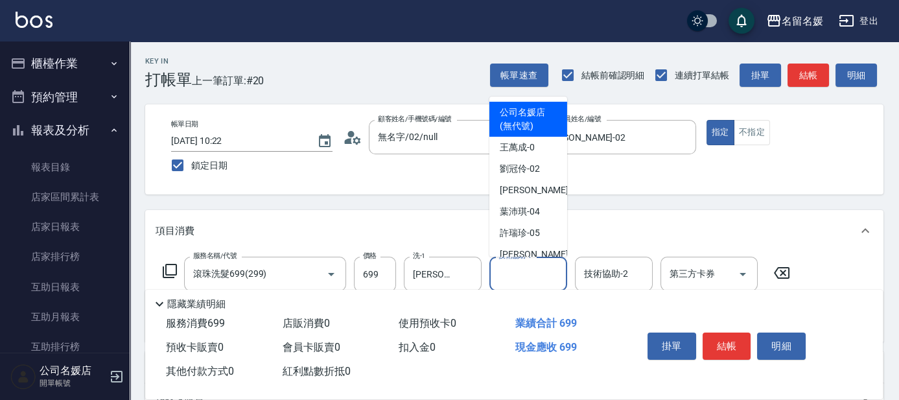
click at [530, 270] on input "技術協助-1" at bounding box center [528, 273] width 66 height 23
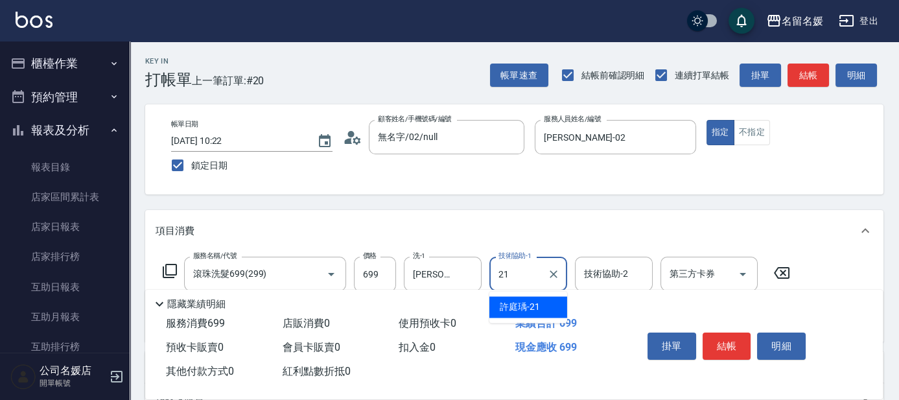
type input "許庭瑀-21"
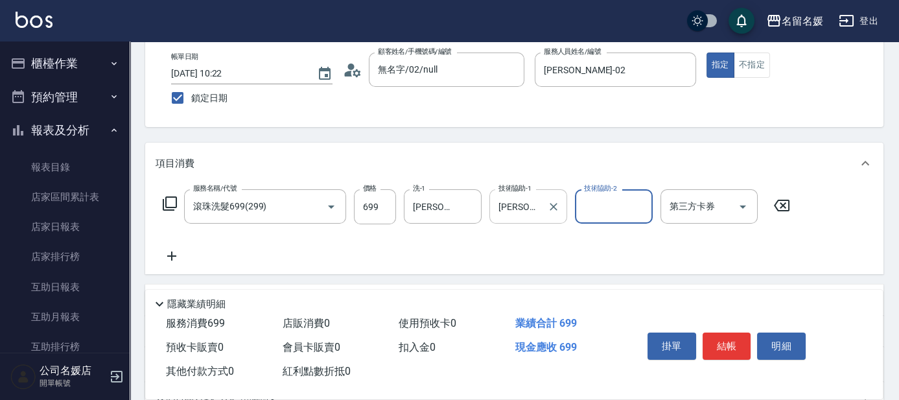
scroll to position [117, 0]
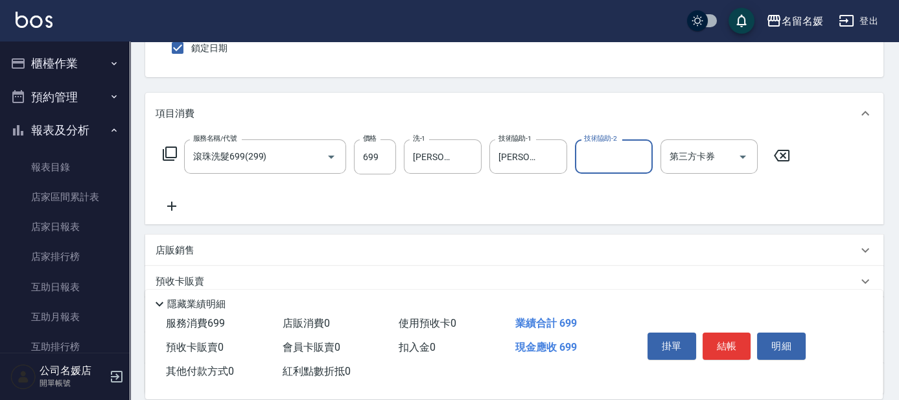
click at [167, 199] on icon at bounding box center [172, 206] width 32 height 16
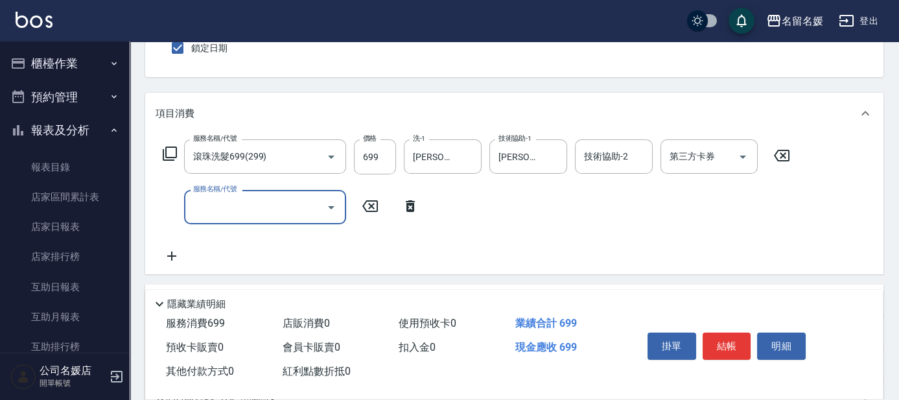
click at [220, 202] on input "服務名稱/代號" at bounding box center [255, 207] width 131 height 23
type input "潤絲(801)"
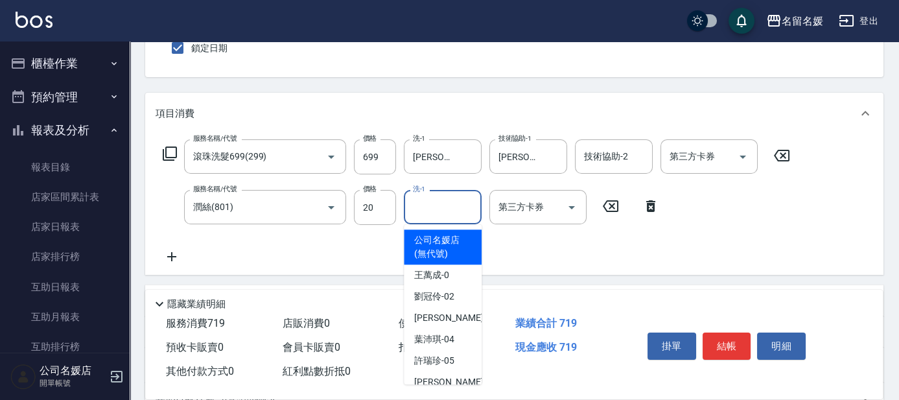
drag, startPoint x: 454, startPoint y: 197, endPoint x: 421, endPoint y: 196, distance: 32.4
click at [449, 198] on input "洗-1" at bounding box center [443, 207] width 66 height 23
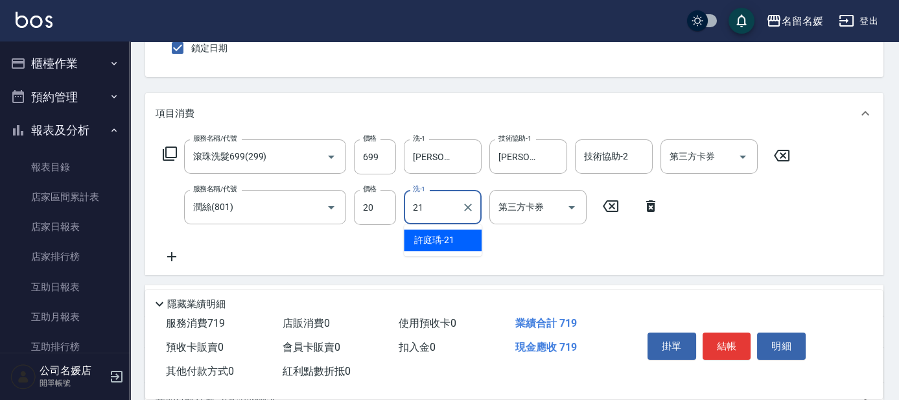
type input "許庭瑀-21"
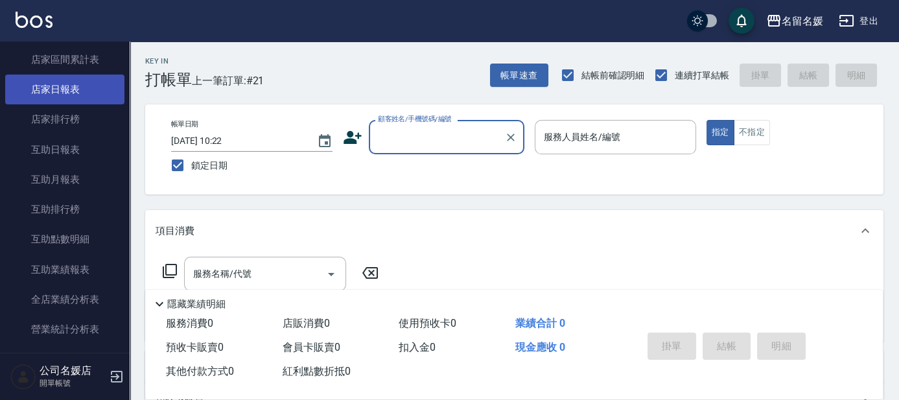
scroll to position [176, 0]
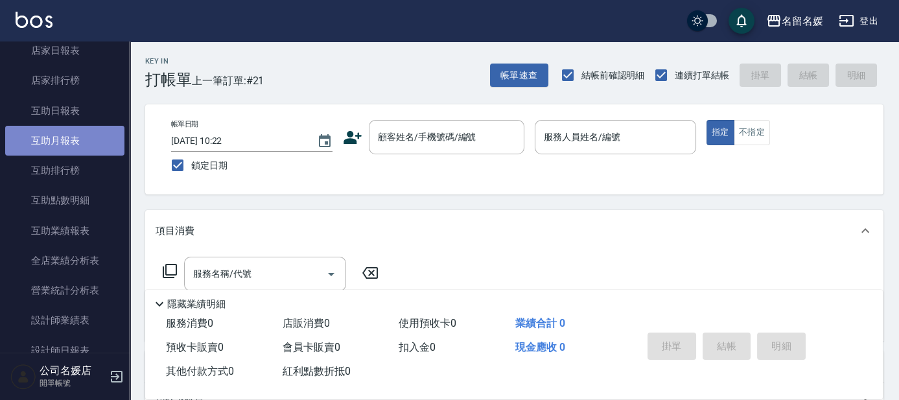
click at [82, 139] on link "互助月報表" at bounding box center [64, 141] width 119 height 30
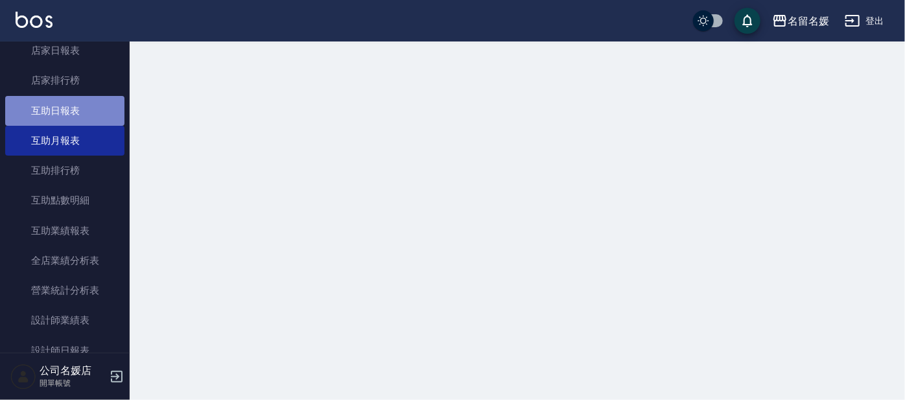
click at [97, 109] on link "互助日報表" at bounding box center [64, 111] width 119 height 30
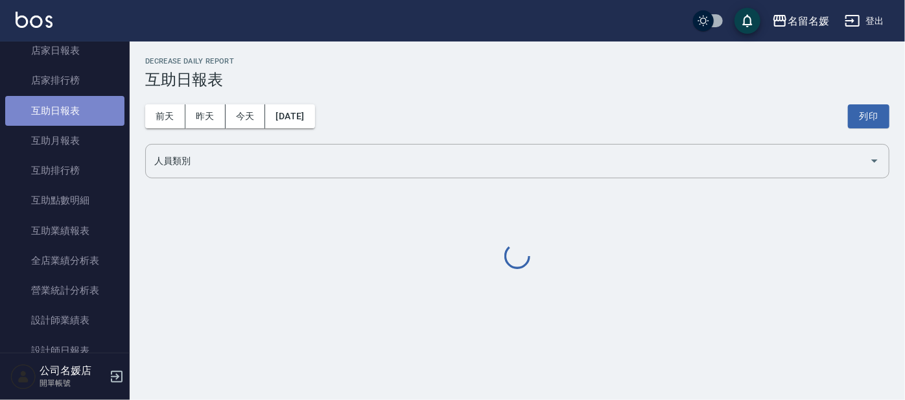
click at [97, 109] on link "互助日報表" at bounding box center [64, 111] width 119 height 30
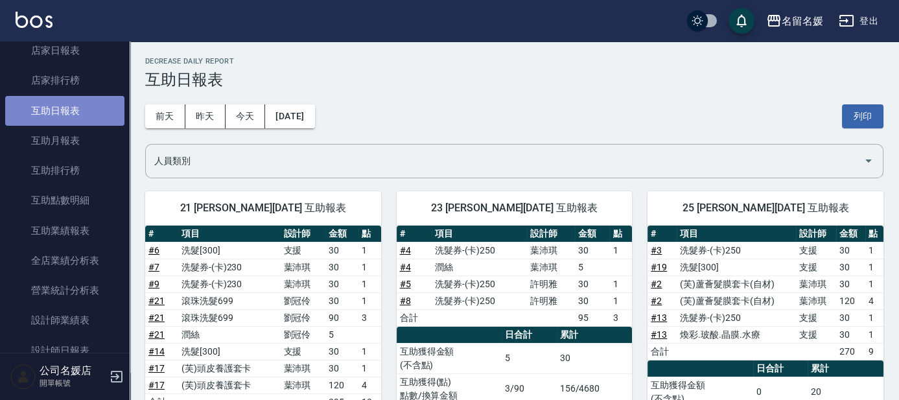
click at [97, 109] on link "互助日報表" at bounding box center [64, 111] width 119 height 30
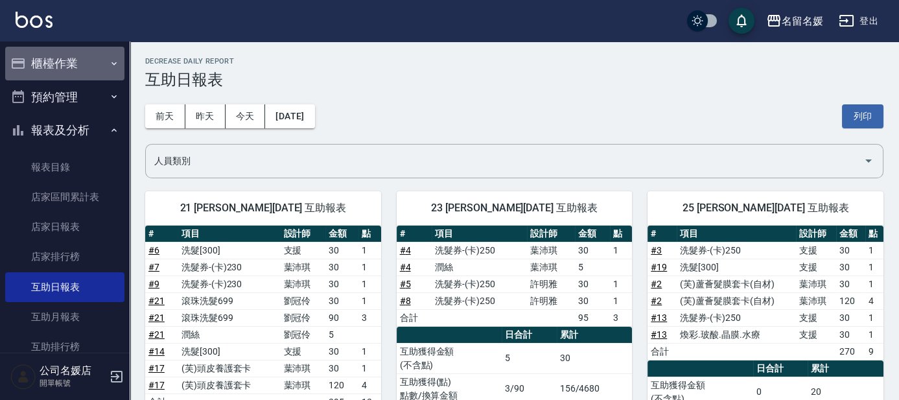
click at [69, 59] on button "櫃檯作業" at bounding box center [64, 64] width 119 height 34
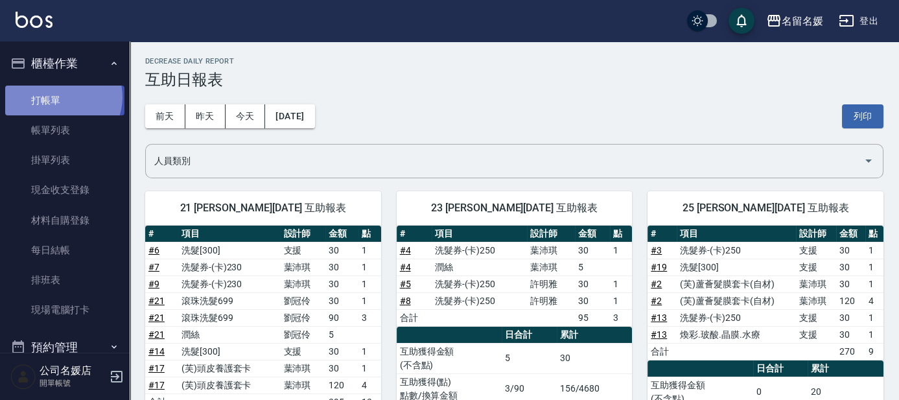
click at [60, 97] on link "打帳單" at bounding box center [64, 101] width 119 height 30
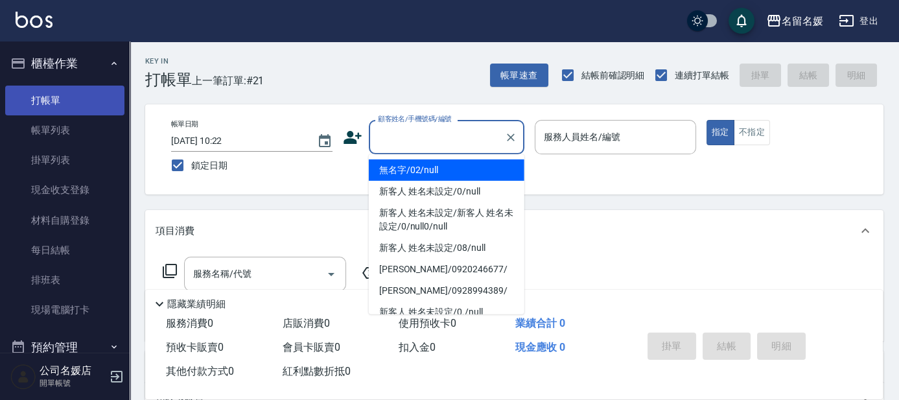
type input "0"
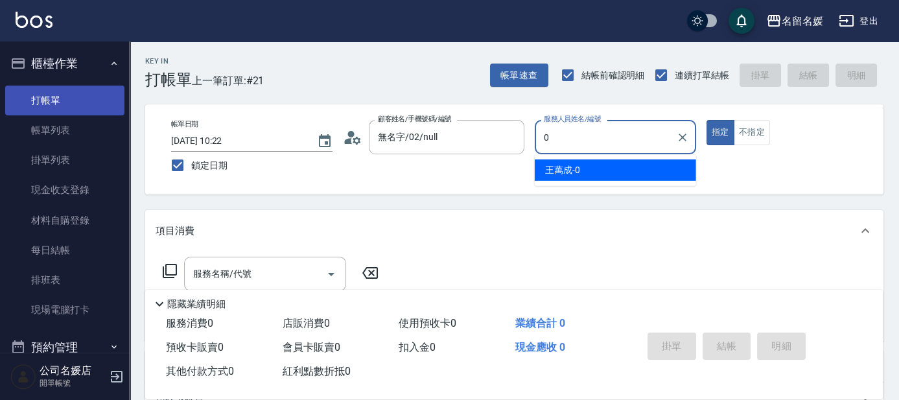
type input "無名字/02/null"
type input "支援-13"
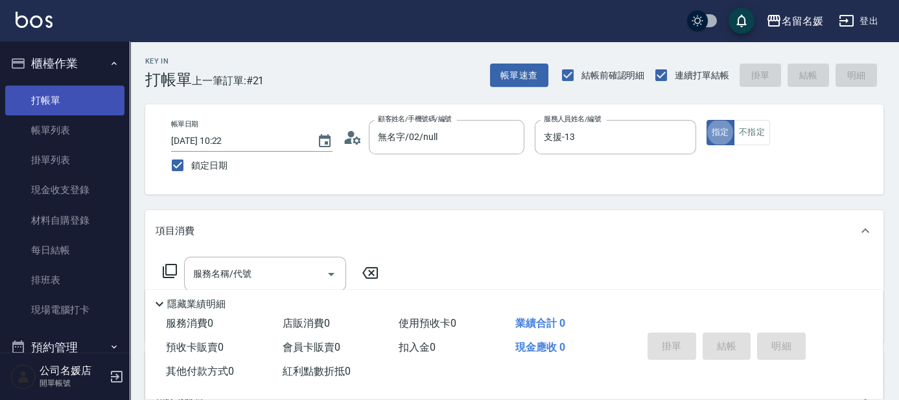
type button "true"
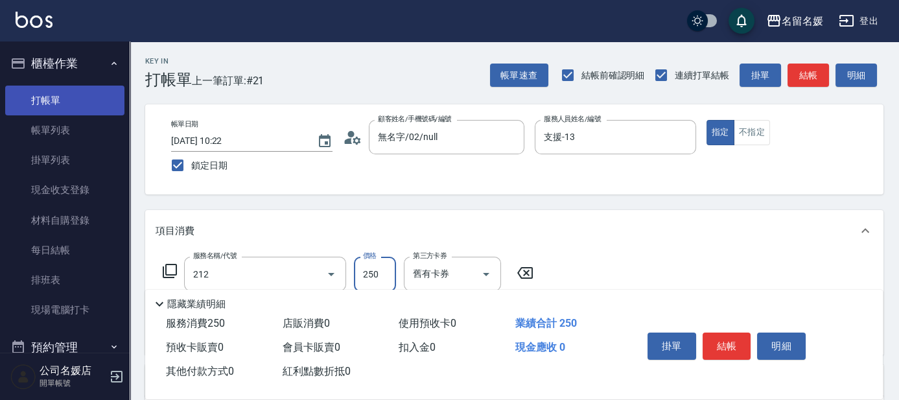
type input "洗髮券-(卡)250(212)"
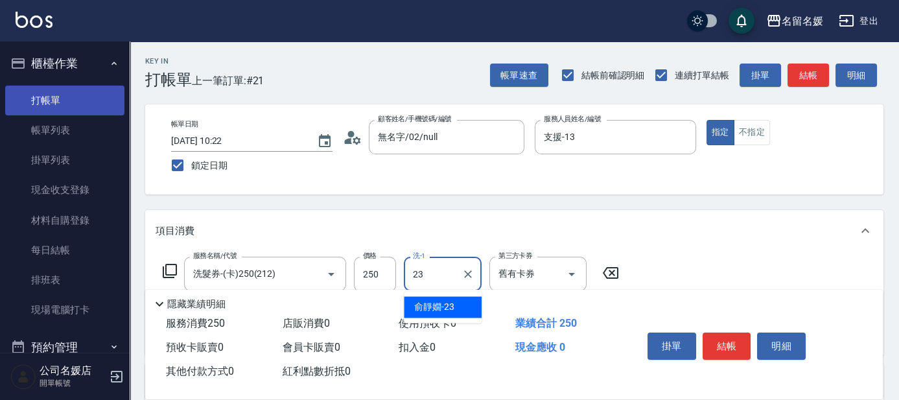
type input "俞靜嫺-23"
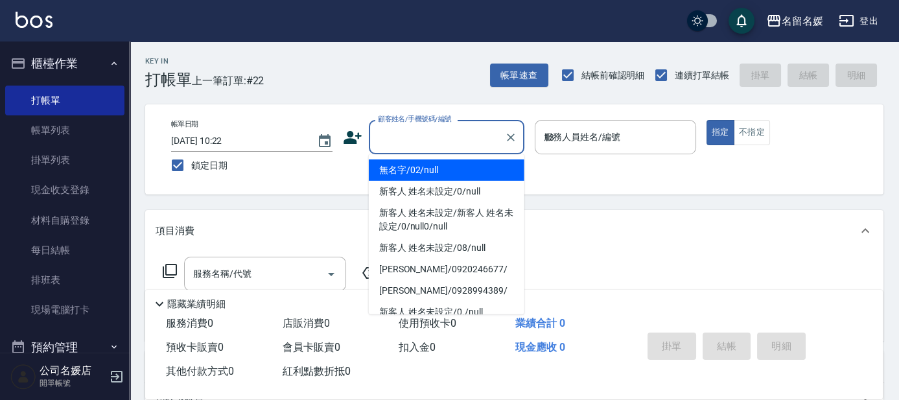
type input "13"
type input "無名字/02/null"
type input "支援-13"
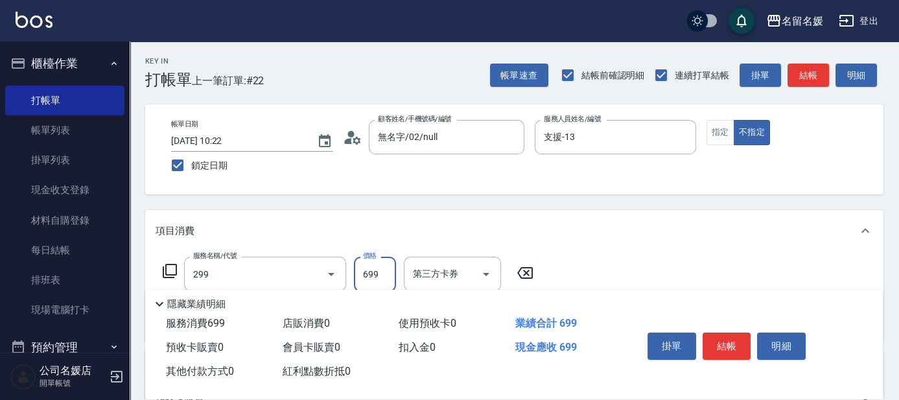
type input "滾珠洗髮699(299)"
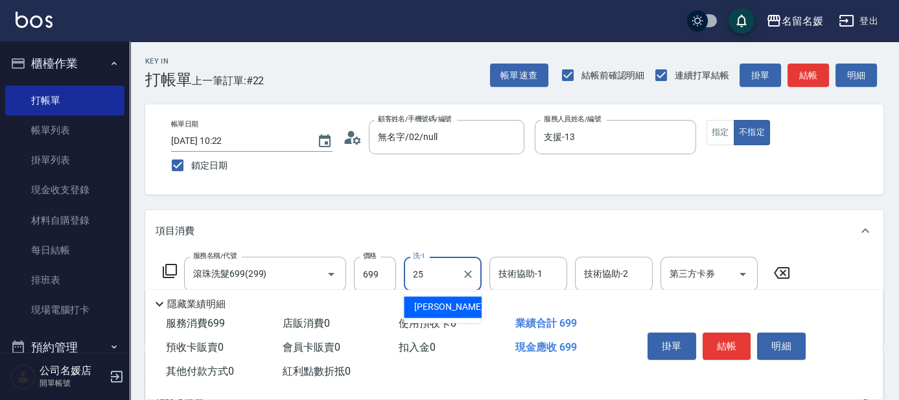
type input "25"
type input "12"
type input "楊瑋萱-25"
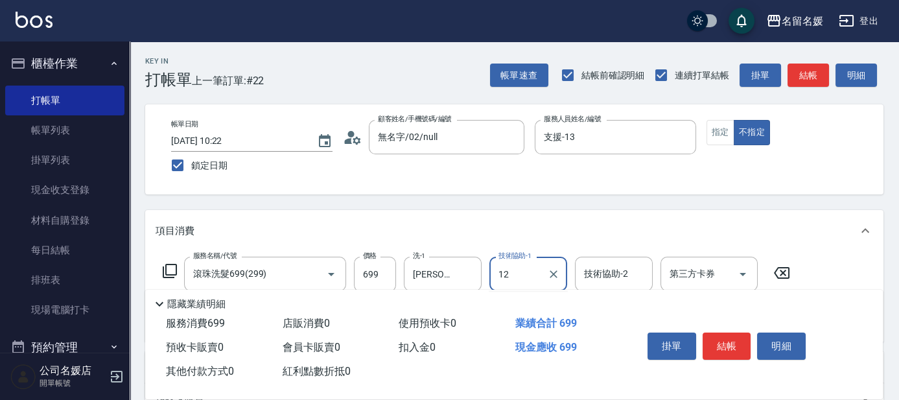
type input "1"
type input "楊瑋萱-25"
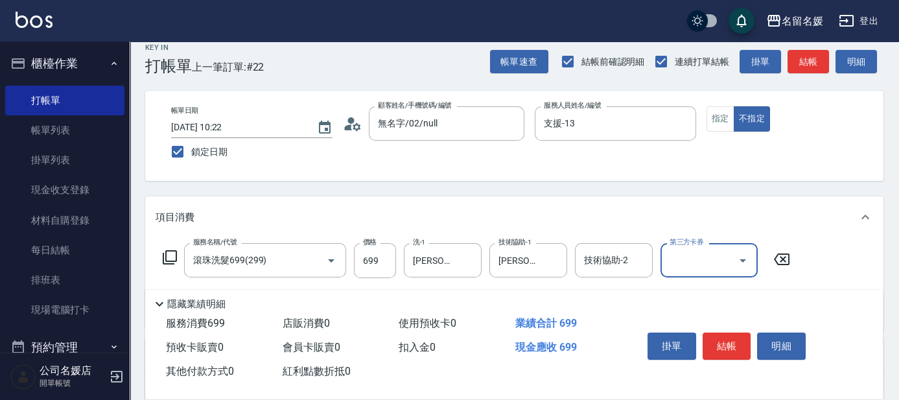
scroll to position [117, 0]
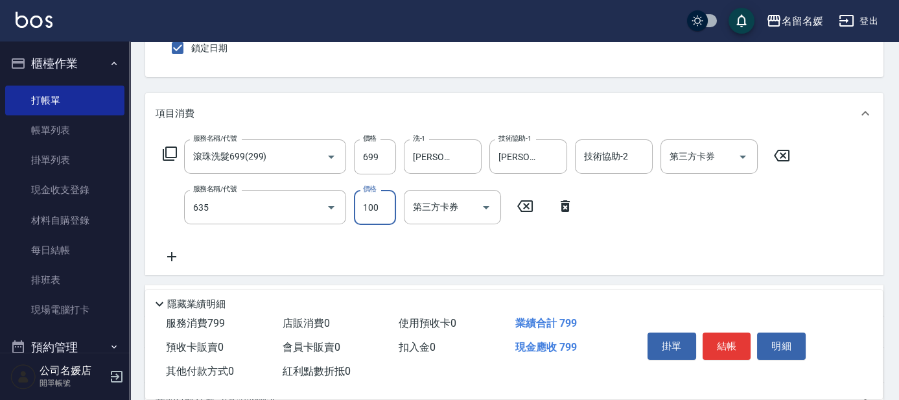
type input "[PERSON_NAME].玻酸.晶膜.水療(635)"
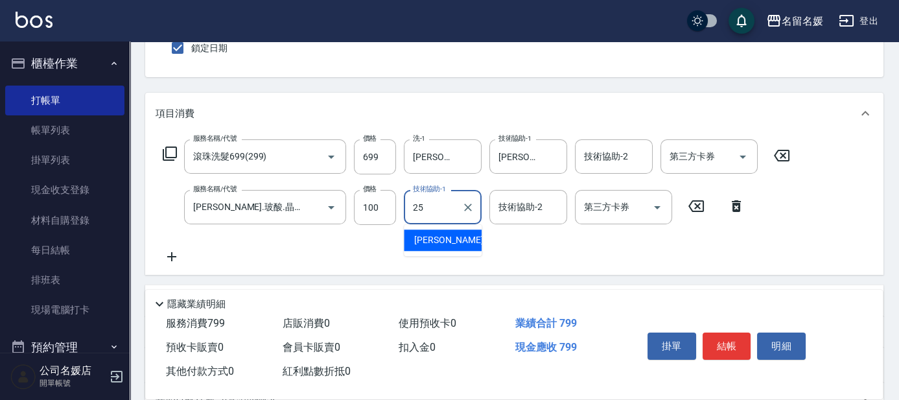
type input "楊瑋萱-25"
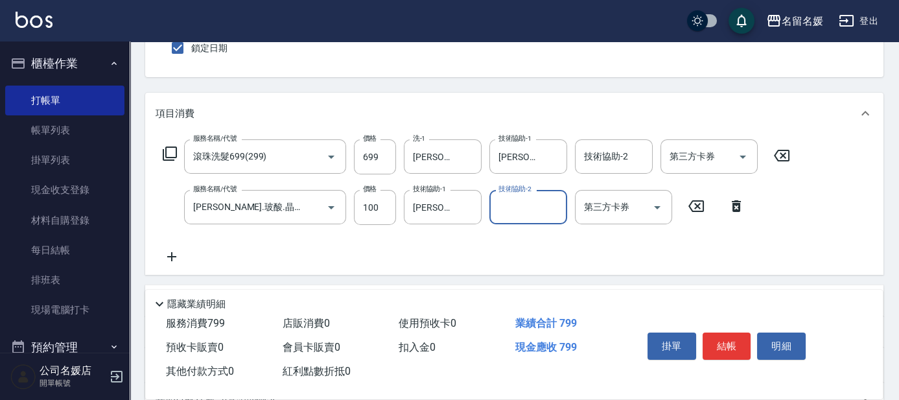
scroll to position [0, 0]
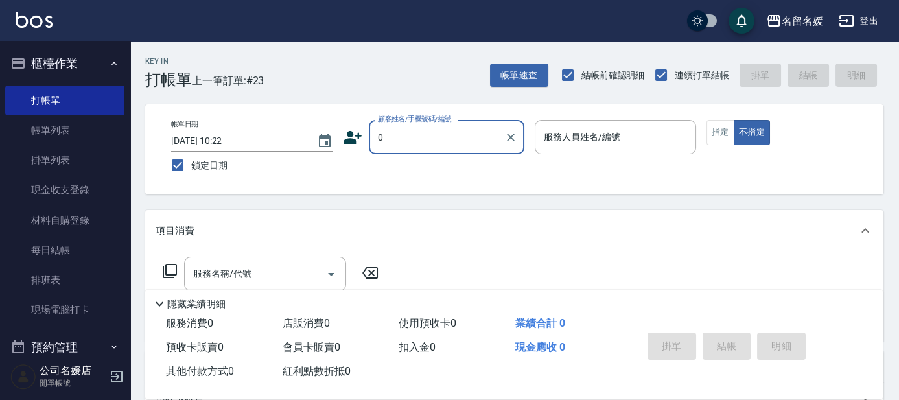
type input "無名字/02/null"
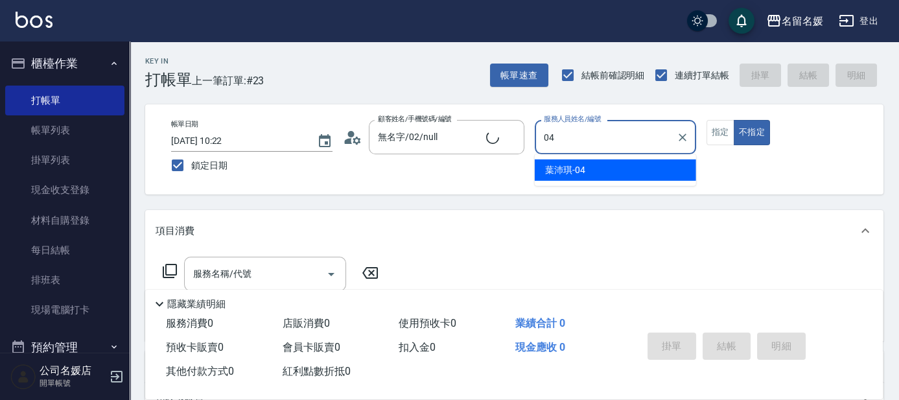
type input "04"
type button "false"
type input "葉沛琪-04"
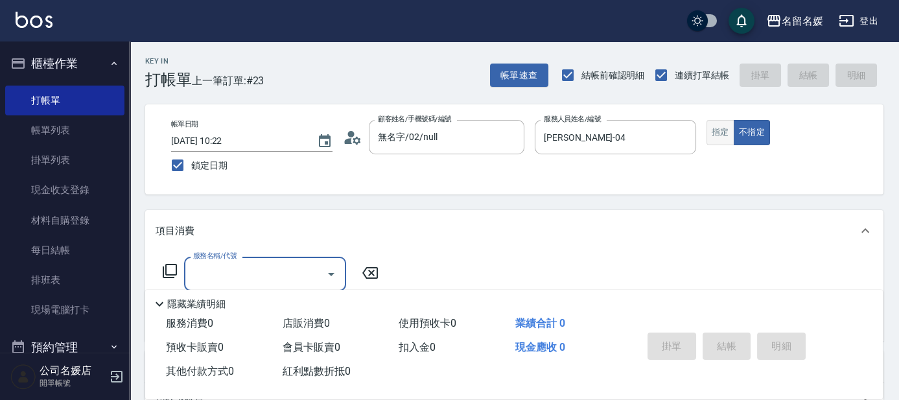
type input "新客人 姓名未設定/0/null"
click at [723, 135] on button "指定" at bounding box center [720, 132] width 28 height 25
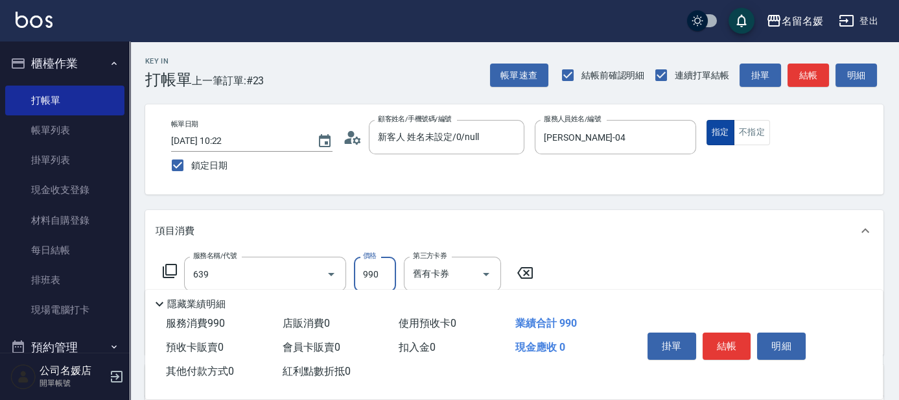
type input "(芙)蘆薈髮膜套卡(自材)(639)"
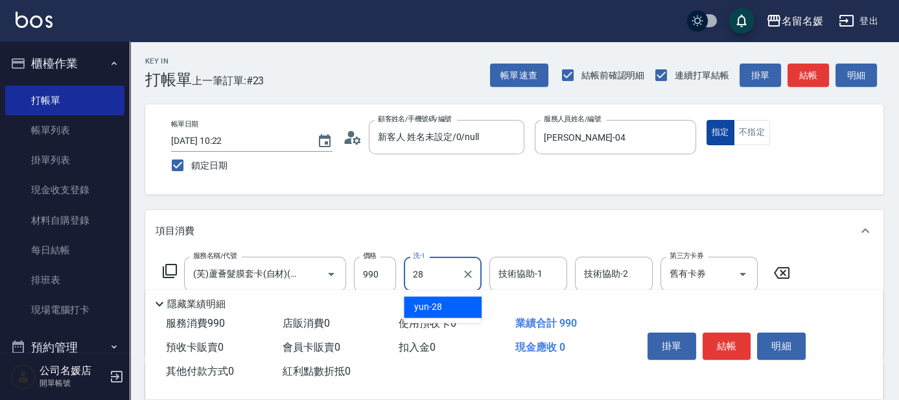
type input "28"
type input "2"
type input "yun-28"
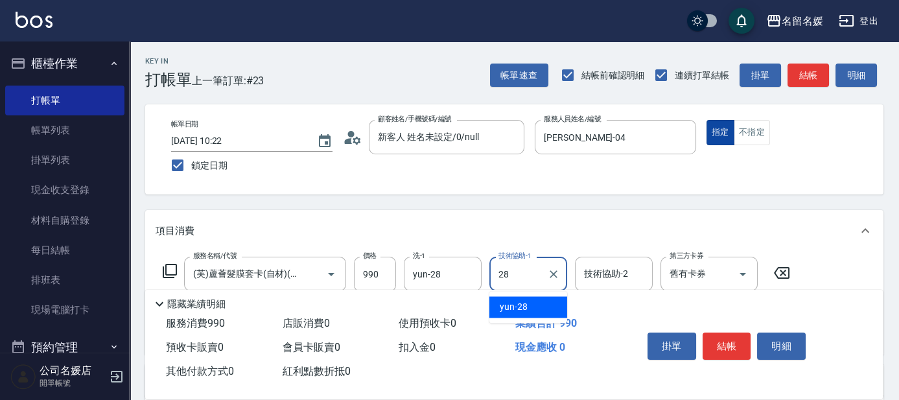
type input "yun-28"
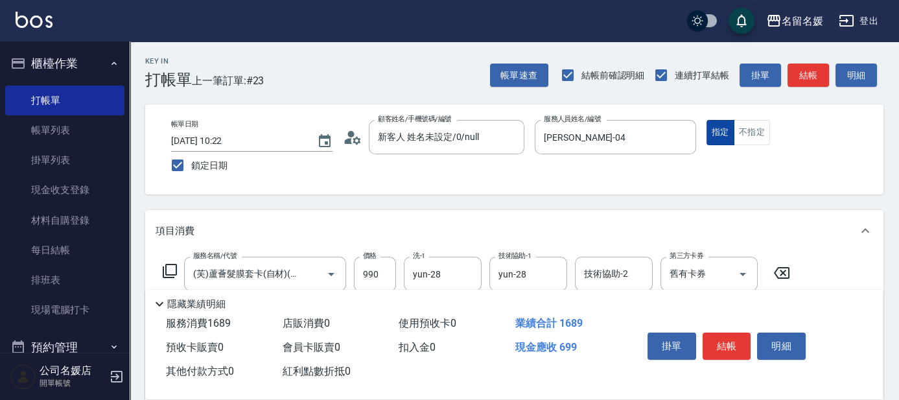
type input "滾珠洗髮699(299)"
type input "28"
type input "28/"
type input "yun-28"
type input "28/"
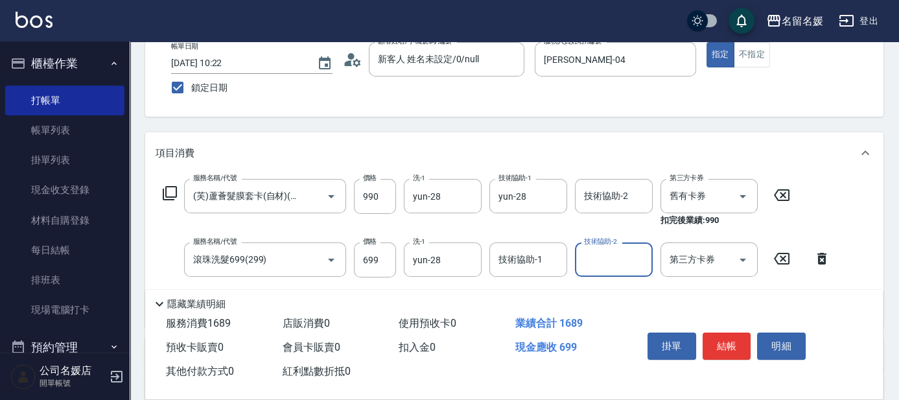
scroll to position [117, 0]
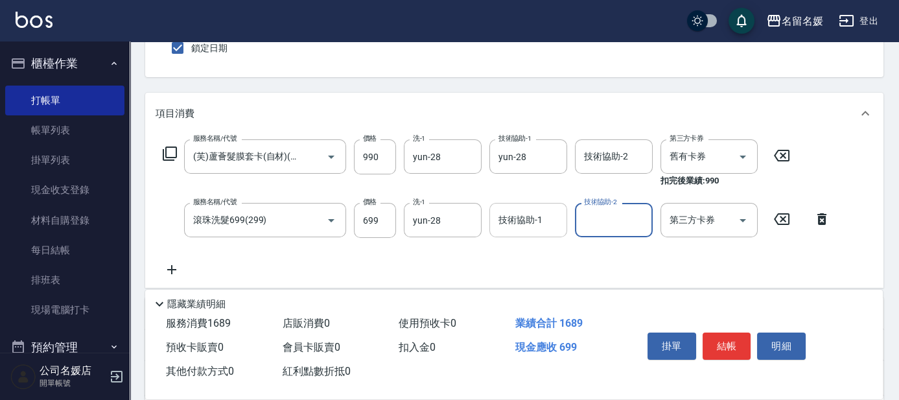
click at [524, 216] on div "技術協助-1 技術協助-1" at bounding box center [528, 220] width 78 height 34
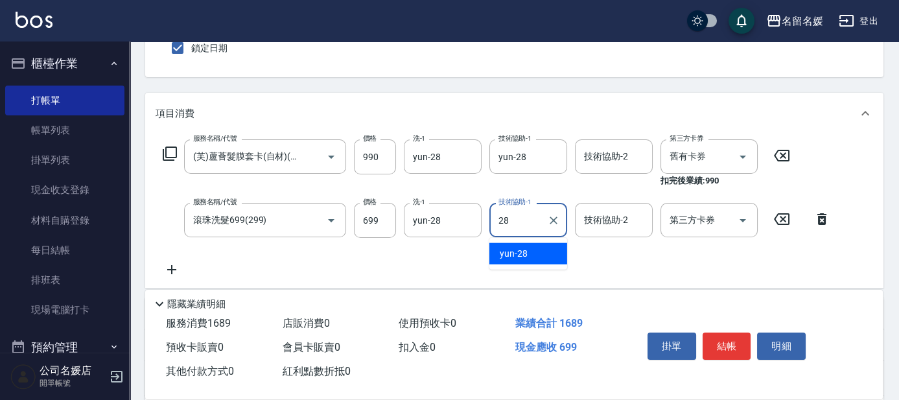
type input "yun-28"
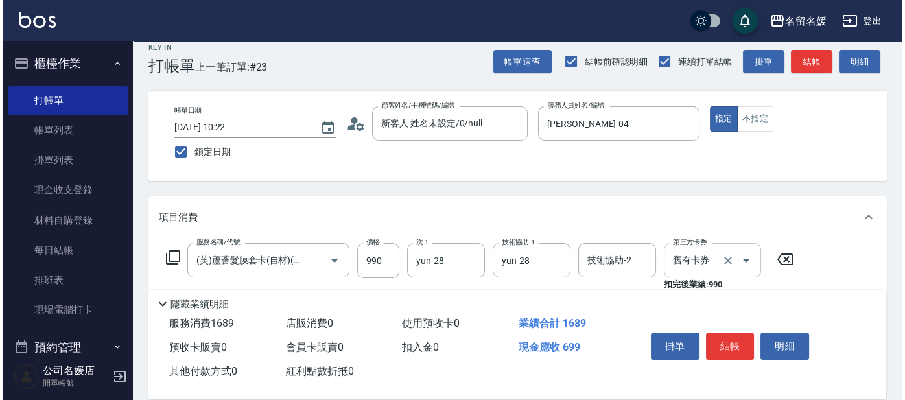
scroll to position [0, 0]
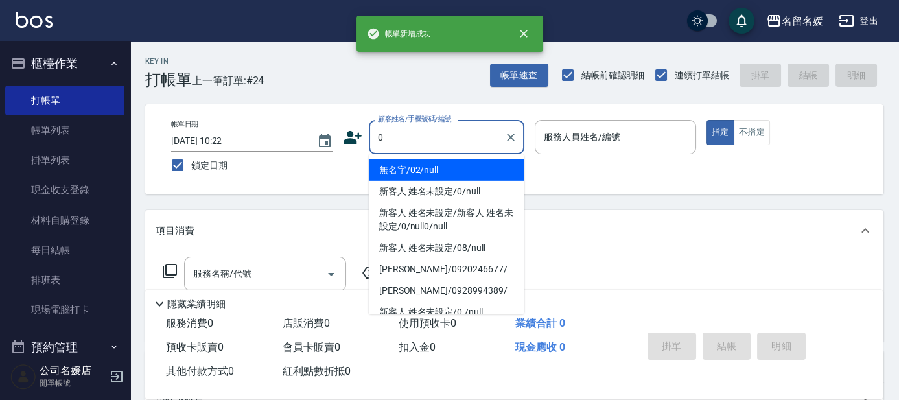
type input "0"
type input "02"
type input "無名字/02/null"
type input "[PERSON_NAME]-02"
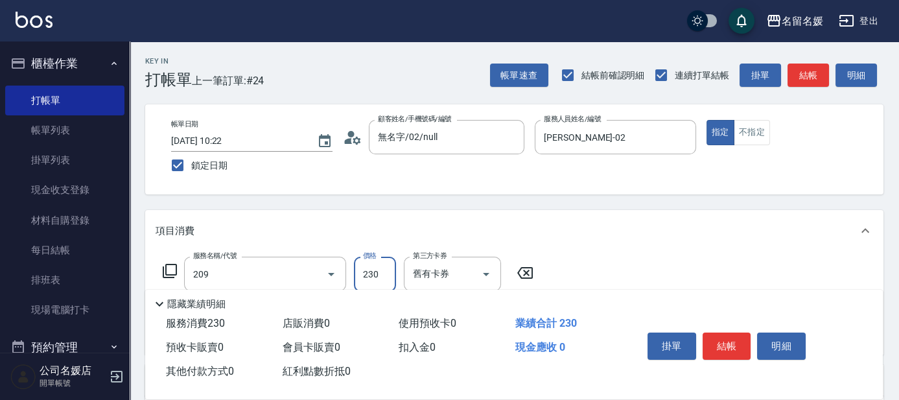
type input "洗髮券-(卡)230(209)"
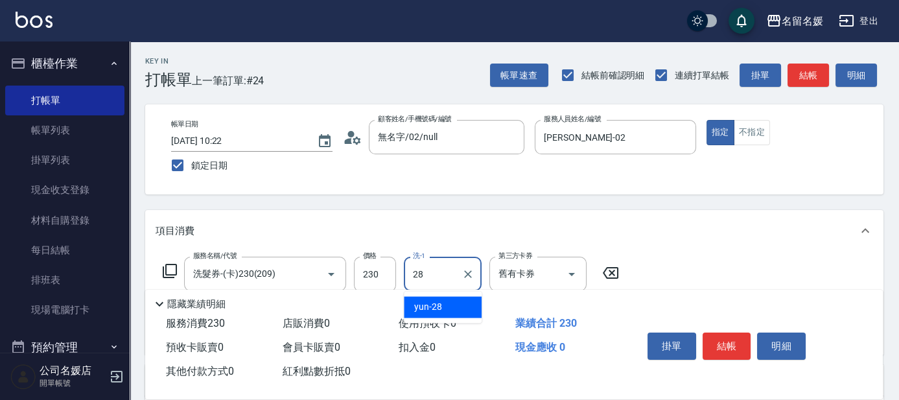
type input "yun-28"
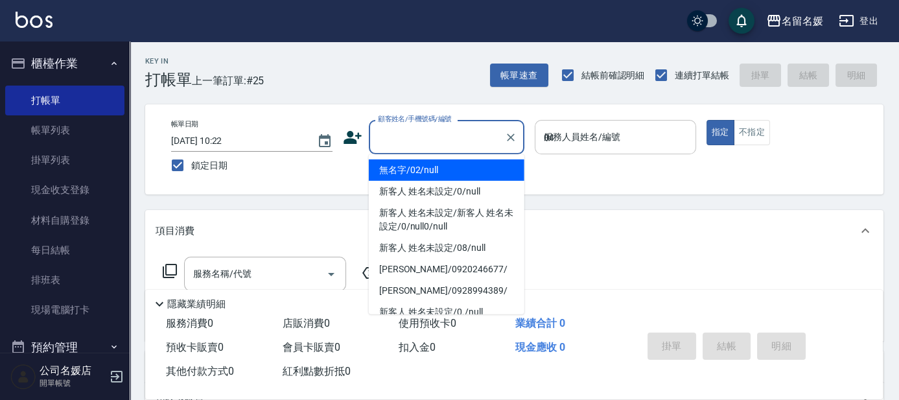
type input "04"
type input "無名字/02/null"
type input "葉沛琪-04"
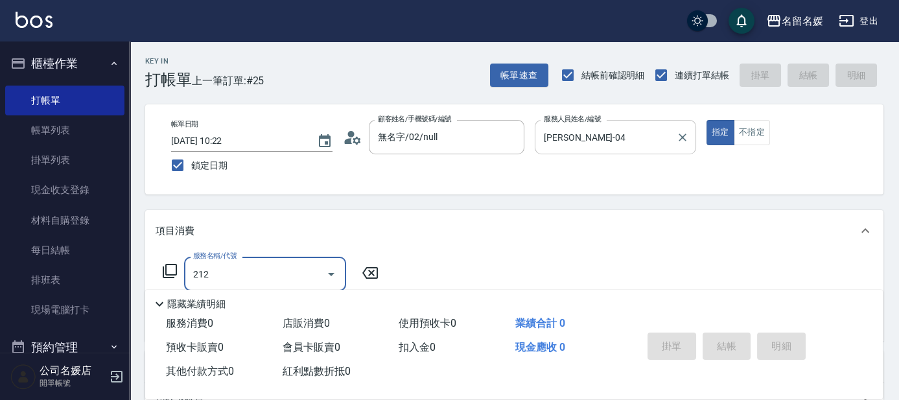
type input "洗髮券-(卡)250(212)"
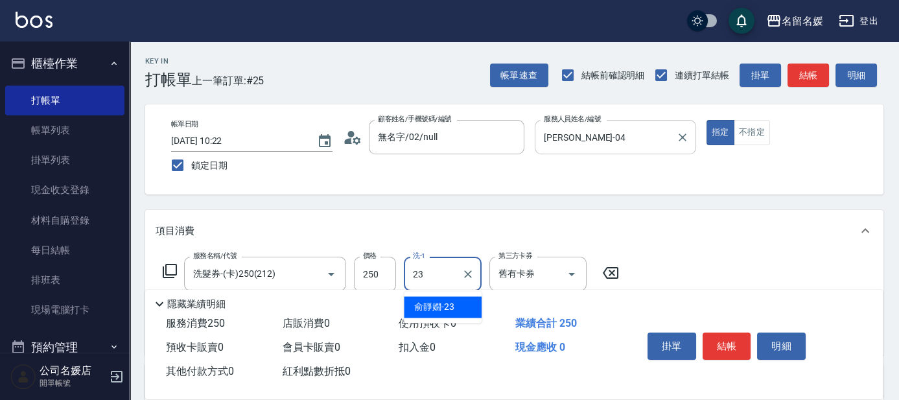
type input "俞靜嫺-23"
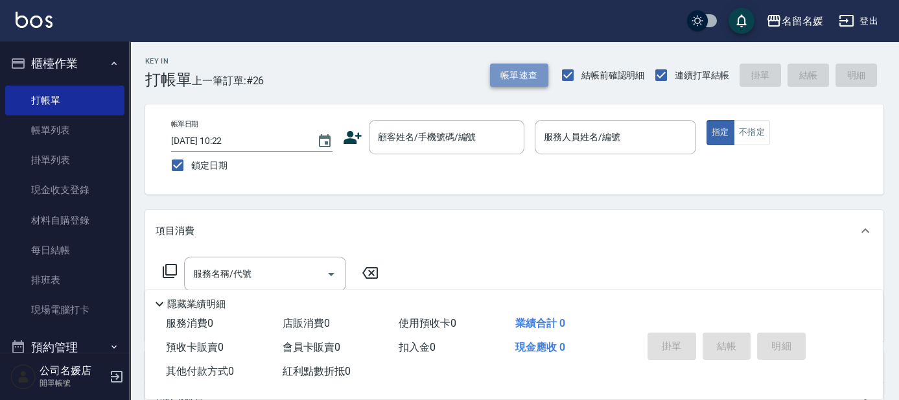
click at [517, 64] on button "帳單速查" at bounding box center [519, 76] width 58 height 24
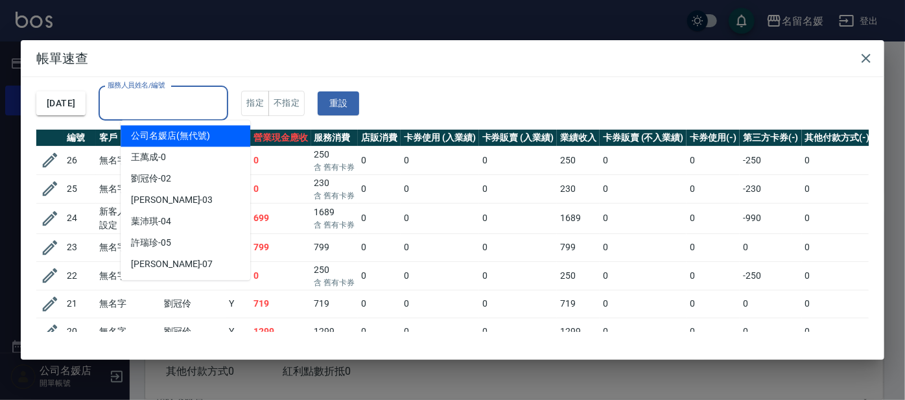
click at [156, 97] on div "服務人員姓名/編號 服務人員姓名/編號" at bounding box center [164, 103] width 130 height 34
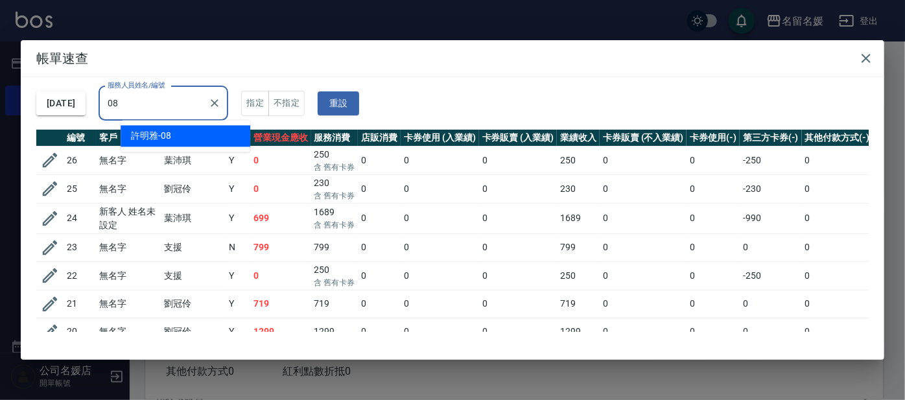
click at [195, 141] on div "許明雅 -08" at bounding box center [186, 135] width 130 height 21
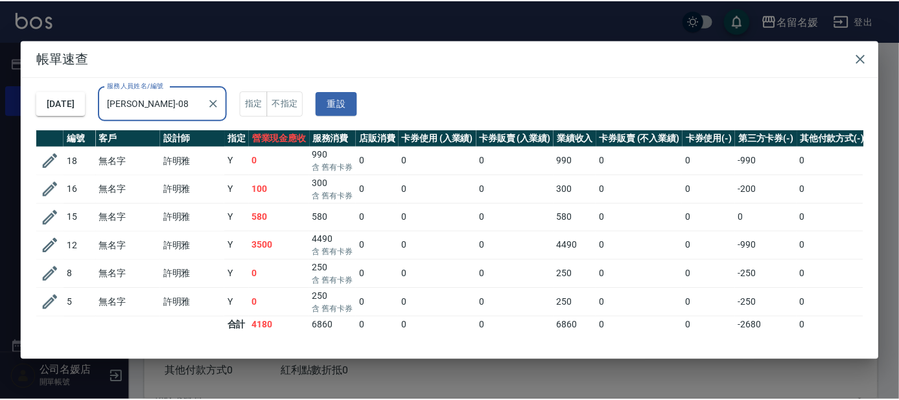
scroll to position [10, 0]
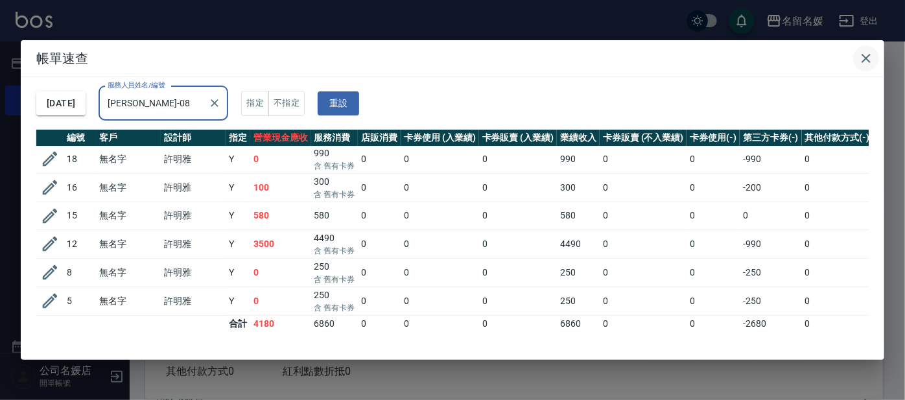
type input "許明雅-08"
click at [865, 59] on icon "button" at bounding box center [865, 58] width 9 height 9
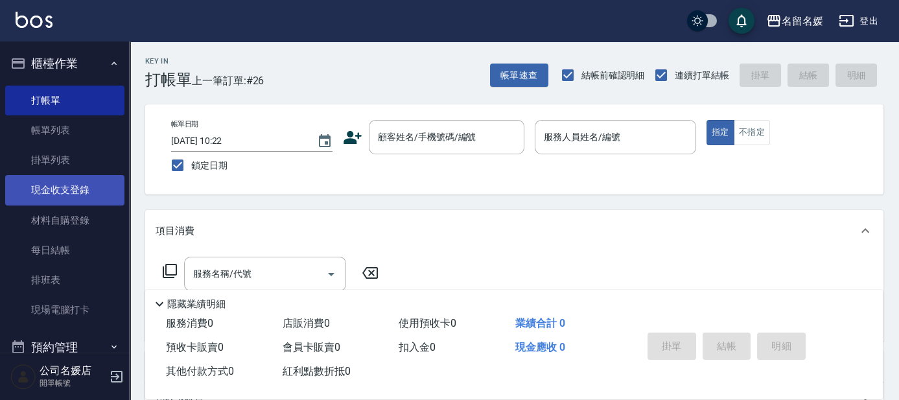
click at [114, 198] on link "現金收支登錄" at bounding box center [64, 190] width 119 height 30
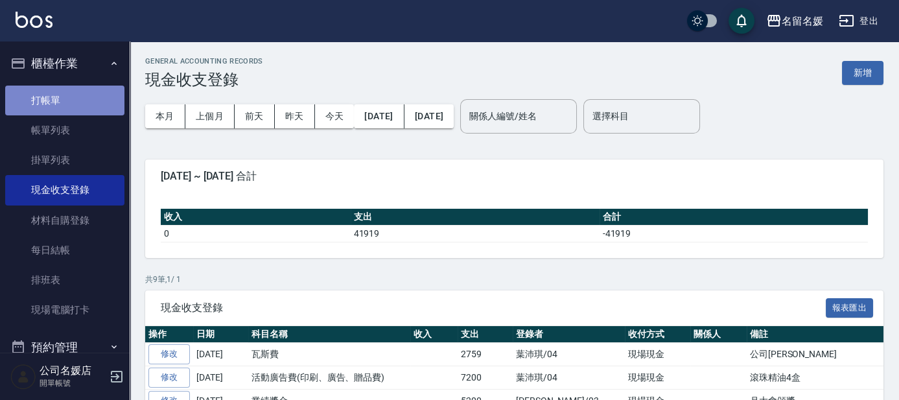
click at [77, 102] on link "打帳單" at bounding box center [64, 101] width 119 height 30
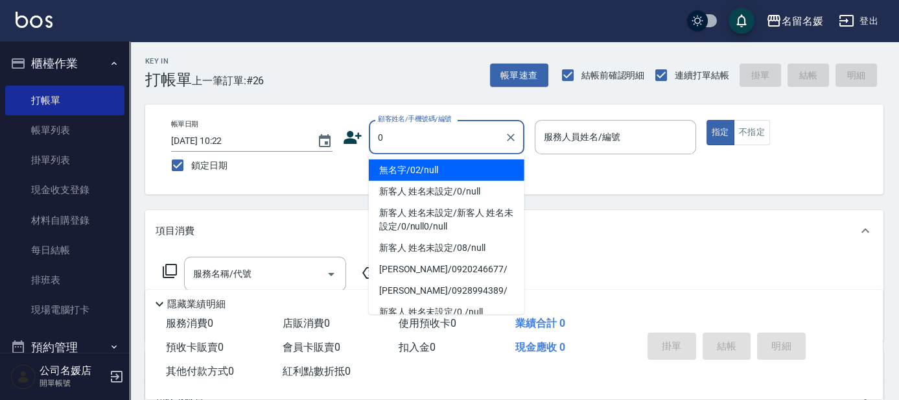
type input "無名字/02/null"
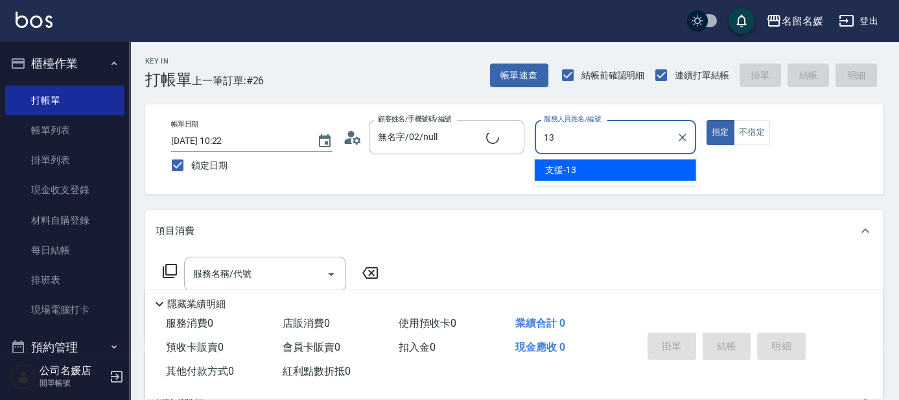
type input "13"
type button "true"
type input "支援-13"
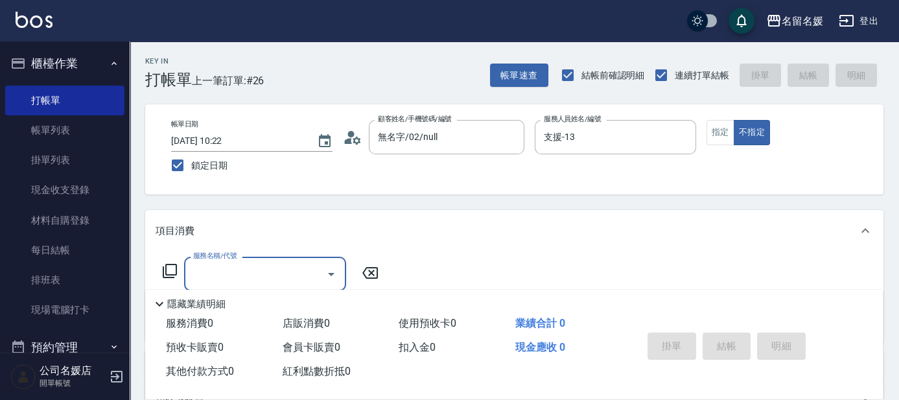
type input "新客人 姓名未設定/0/null"
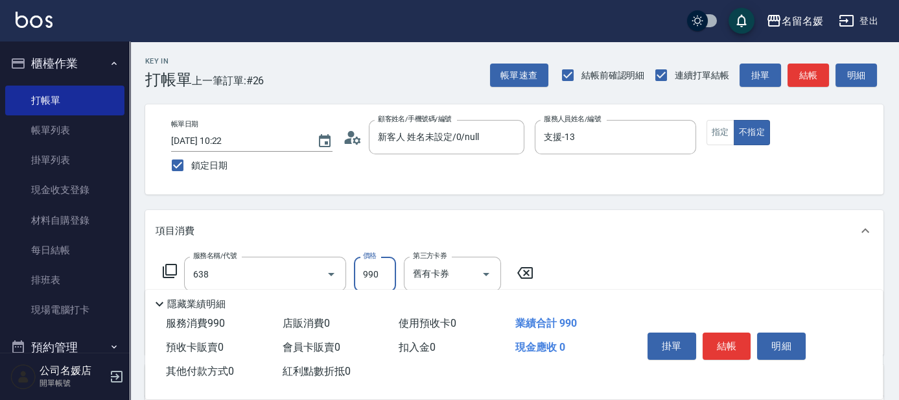
type input "(芙)頭皮養護套卡(638)"
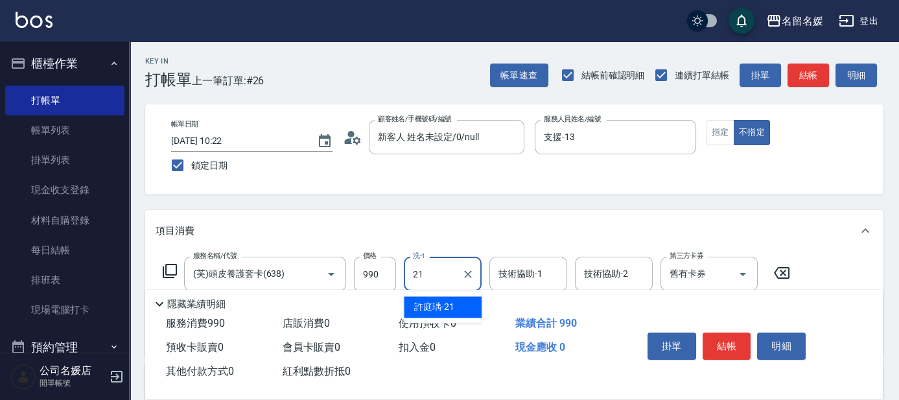
type input "21"
type input "2"
type input "許庭瑀-21"
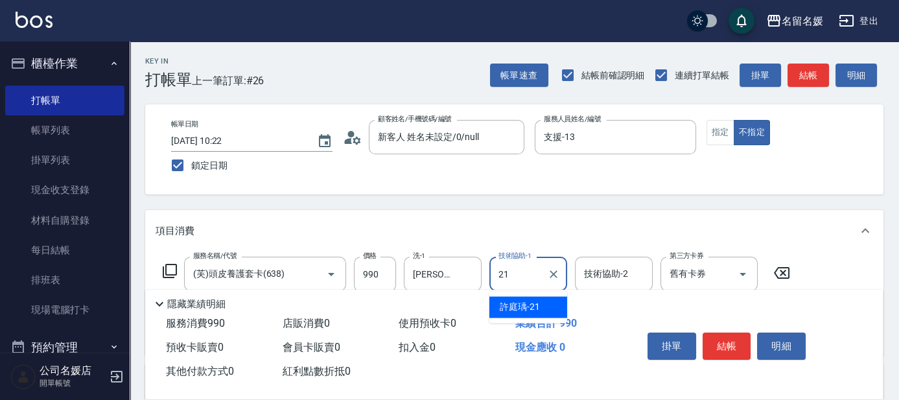
type input "許庭瑀-21"
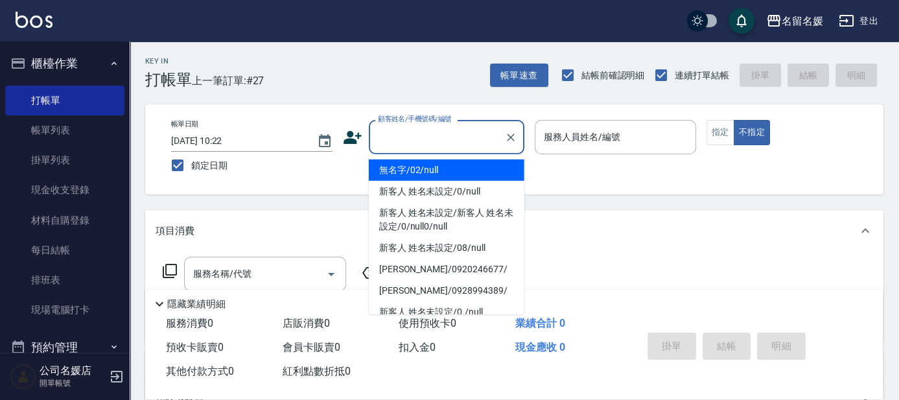
click at [402, 137] on input "顧客姓名/手機號碼/編號" at bounding box center [437, 137] width 124 height 23
click at [414, 167] on li "無名字/02/null" at bounding box center [447, 169] width 156 height 21
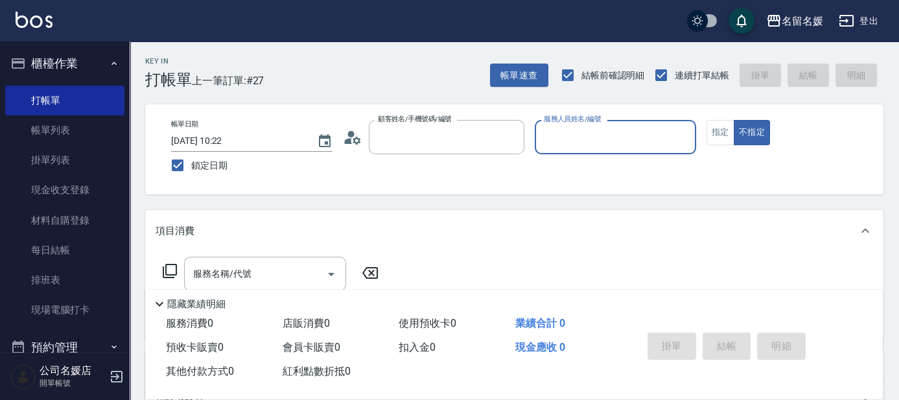
type input "無名字/02/null"
click at [577, 133] on input "服務人員姓名/編號" at bounding box center [615, 137] width 150 height 23
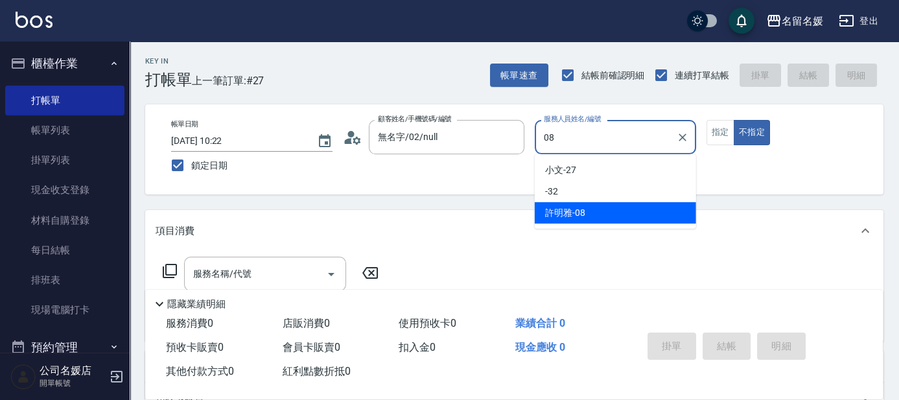
click at [577, 210] on span "許明雅 -08" at bounding box center [565, 213] width 40 height 14
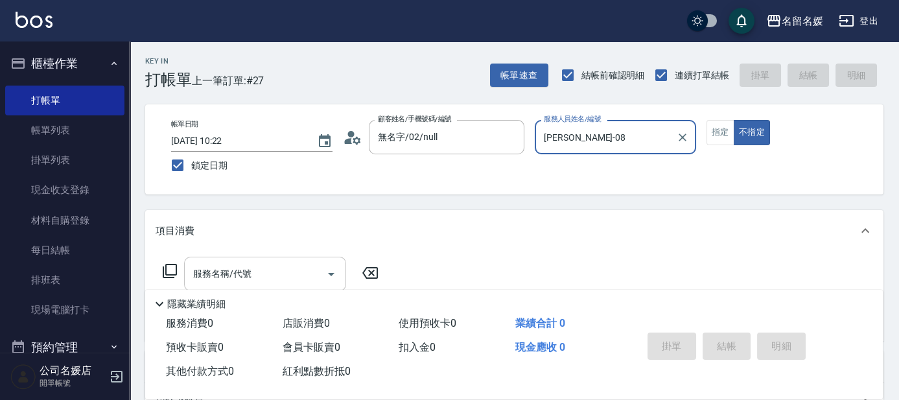
click at [276, 262] on div "服務名稱/代號" at bounding box center [265, 274] width 162 height 34
type input "許明雅-08"
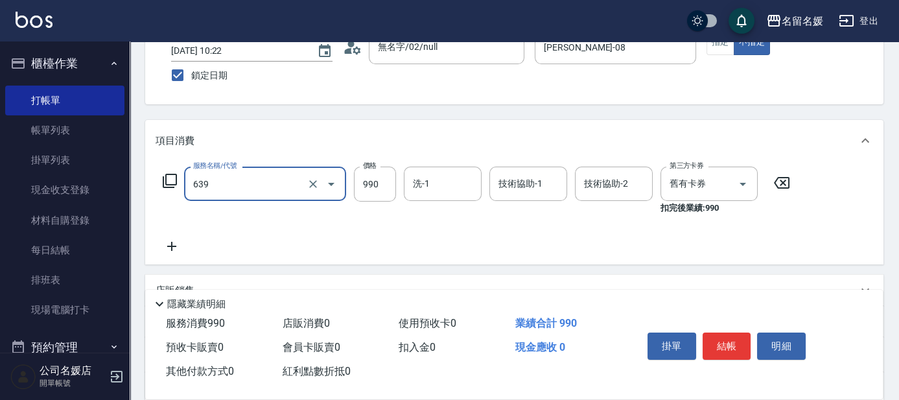
scroll to position [117, 0]
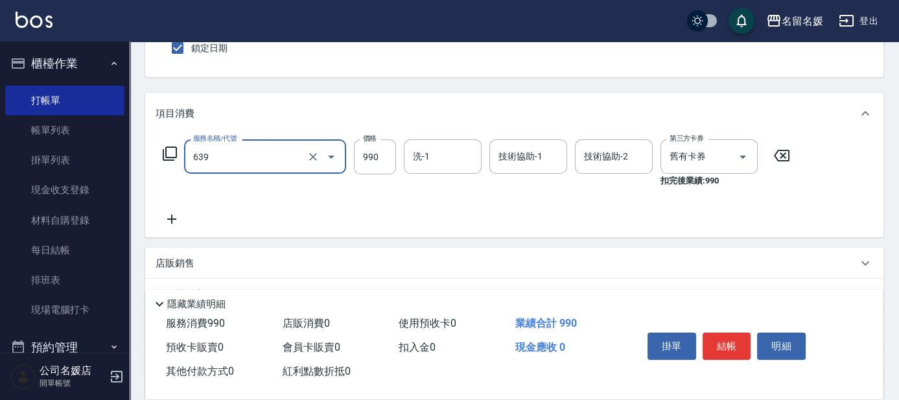
click at [277, 167] on input "639" at bounding box center [247, 156] width 114 height 23
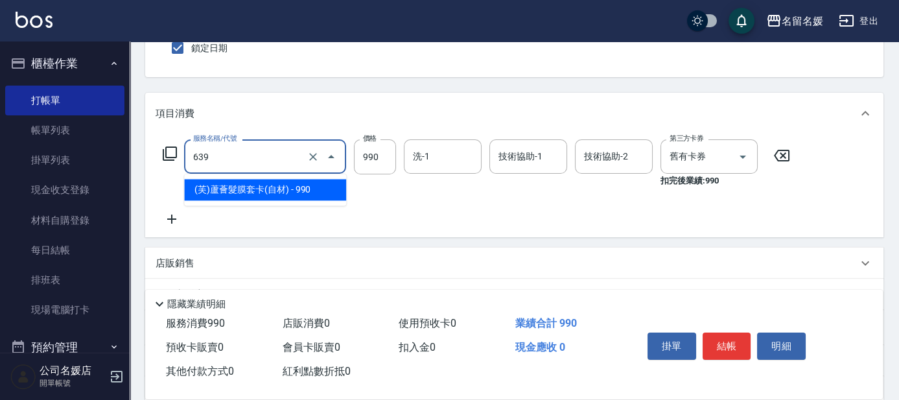
click at [272, 196] on span "(芙)蘆薈髮膜套卡(自材) - 990" at bounding box center [265, 189] width 162 height 21
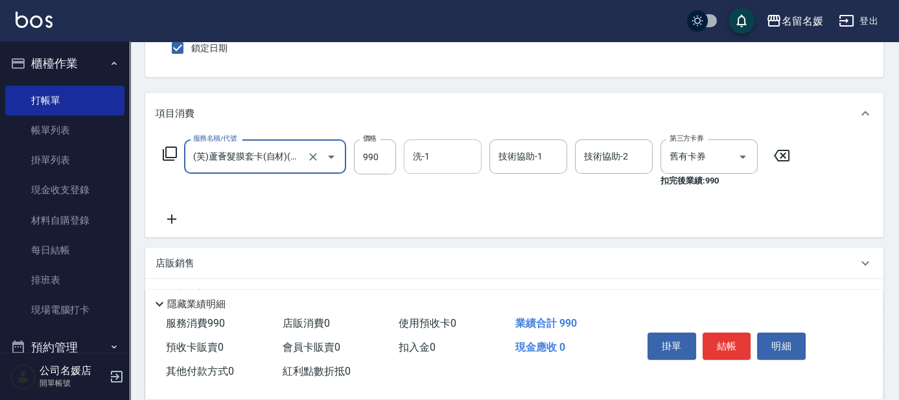
type input "(芙)蘆薈髮膜套卡(自材)(639)"
click at [454, 157] on input "洗-1" at bounding box center [443, 156] width 66 height 23
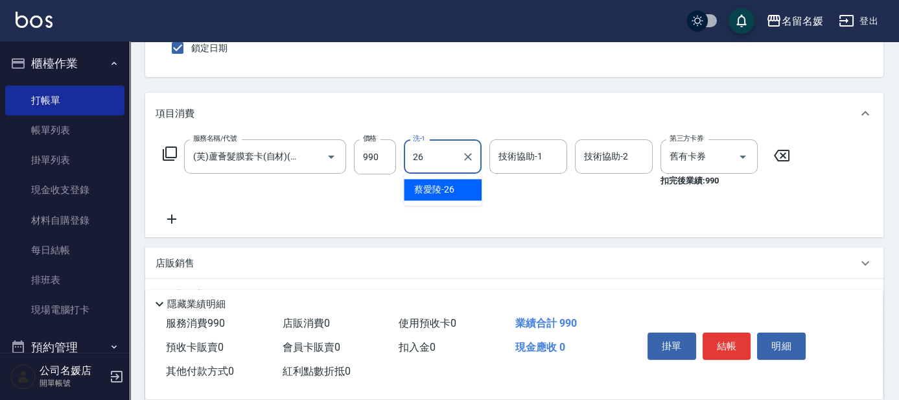
click at [456, 190] on div "蔡愛陵 -26" at bounding box center [443, 189] width 78 height 21
type input "蔡愛陵-26"
click at [511, 148] on input "技術協助-1" at bounding box center [528, 156] width 66 height 23
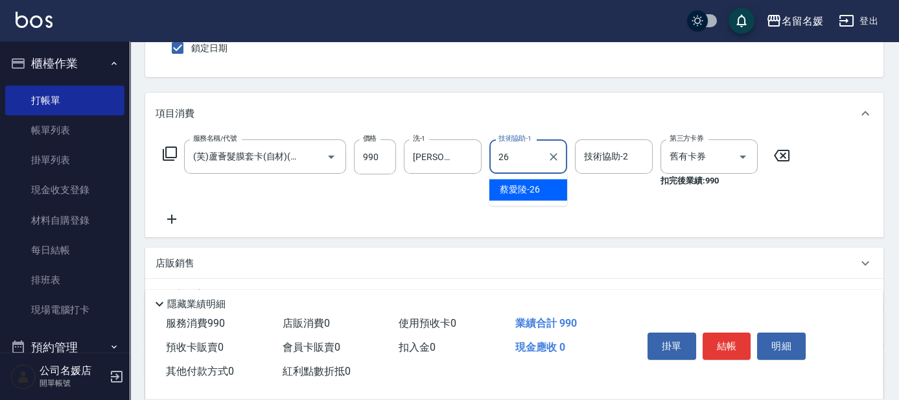
click at [546, 190] on div "蔡愛陵 -26" at bounding box center [528, 189] width 78 height 21
type input "蔡愛陵-26"
click at [706, 339] on button "結帳" at bounding box center [726, 345] width 49 height 27
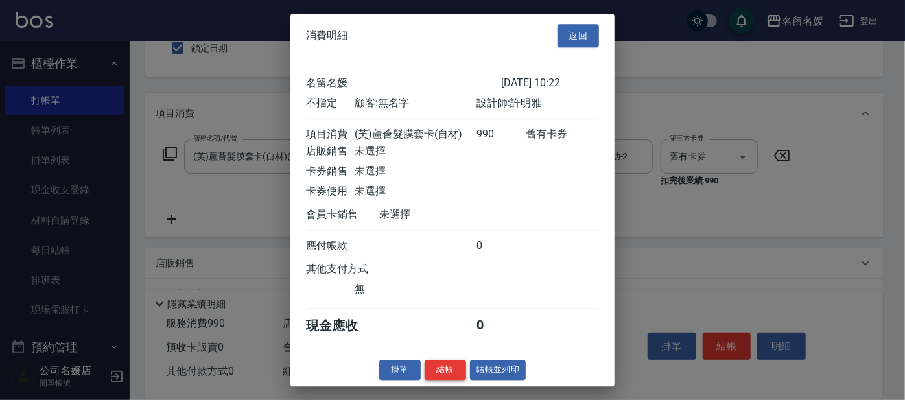
click at [442, 378] on button "結帳" at bounding box center [444, 370] width 41 height 20
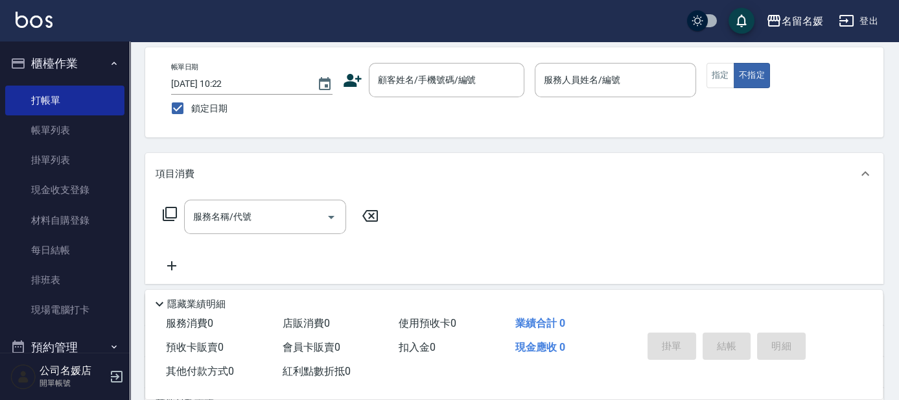
scroll to position [0, 0]
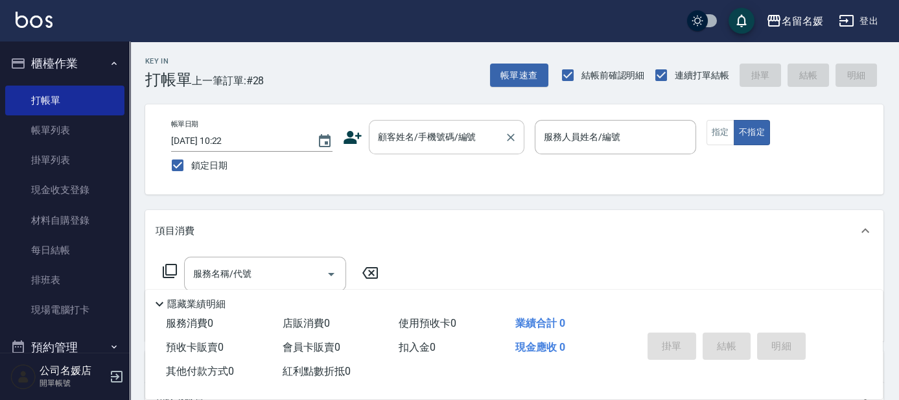
click at [472, 132] on div "顧客姓名/手機號碼/編號 顧客姓名/手機號碼/編號" at bounding box center [447, 137] width 156 height 34
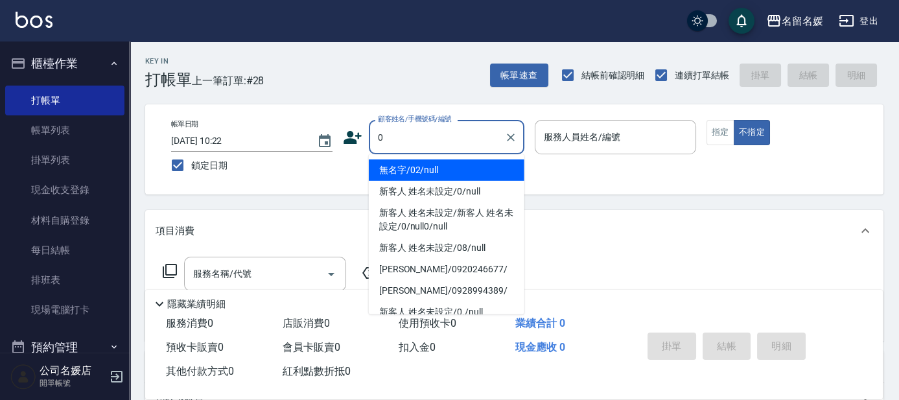
type input "0"
type input "02"
type input "無名字/02/null"
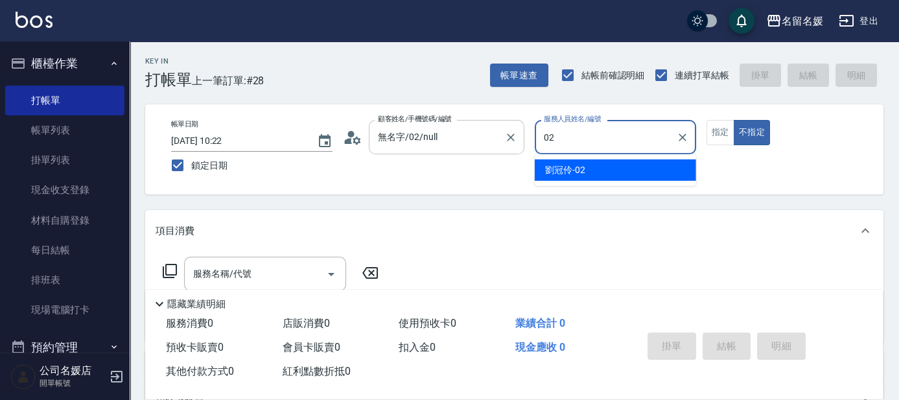
type input "[PERSON_NAME]-02"
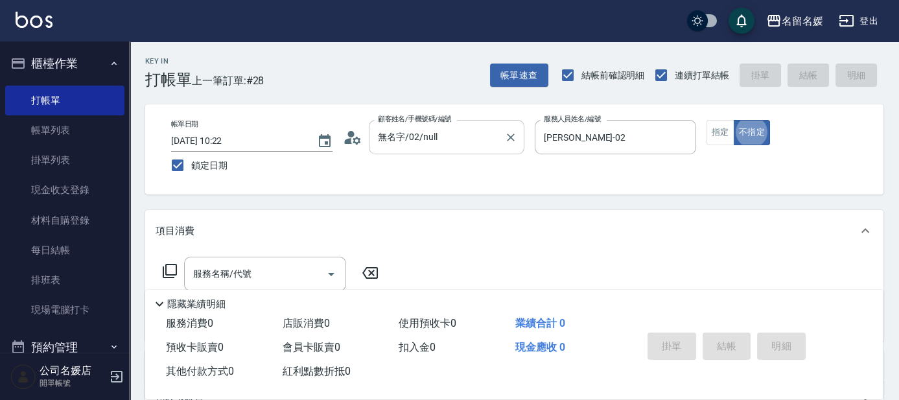
type button "false"
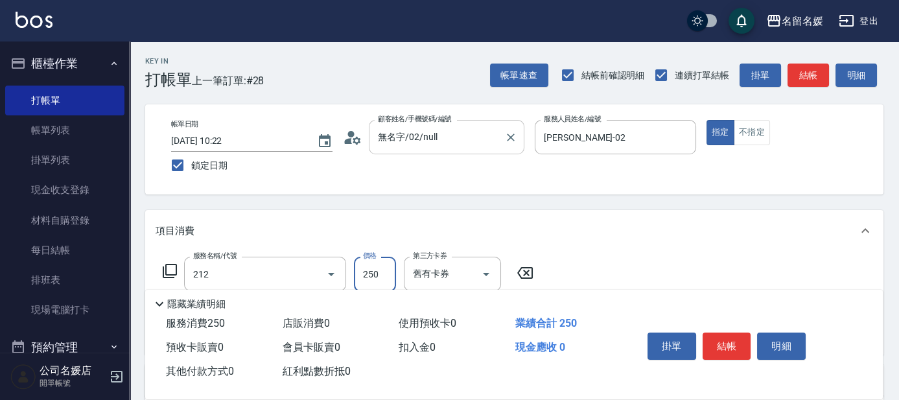
type input "洗髮券-(卡)250(212)"
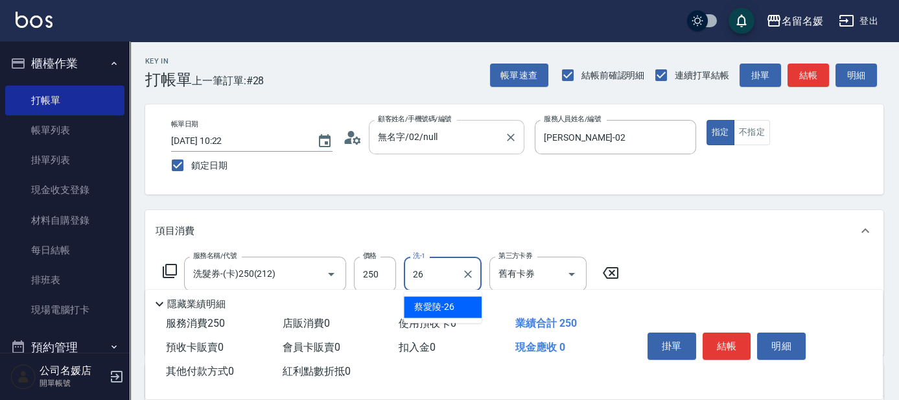
type input "蔡愛陵-26"
type input "洗髮券-(卡)250(212)"
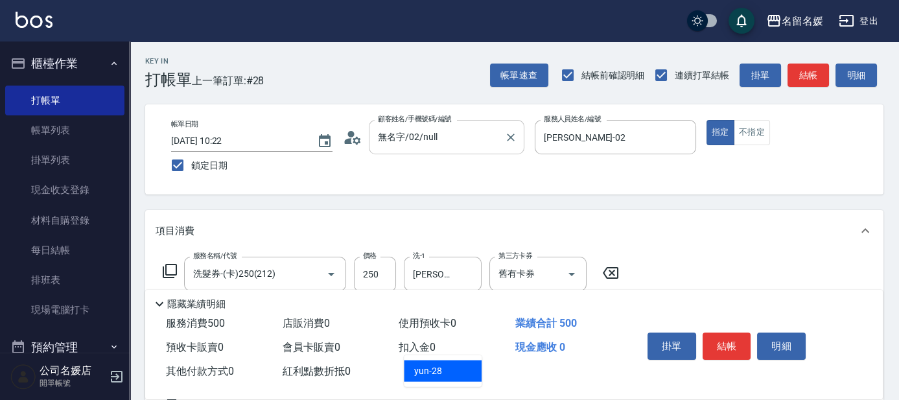
type input "yun-28"
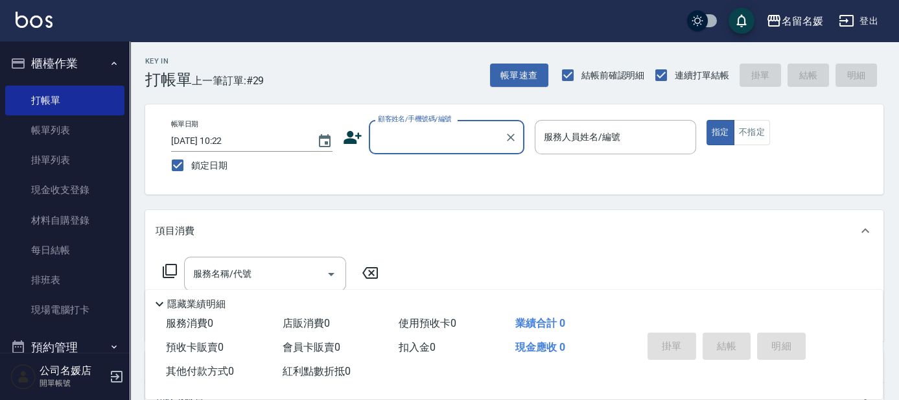
click at [472, 132] on input "顧客姓名/手機號碼/編號" at bounding box center [437, 137] width 124 height 23
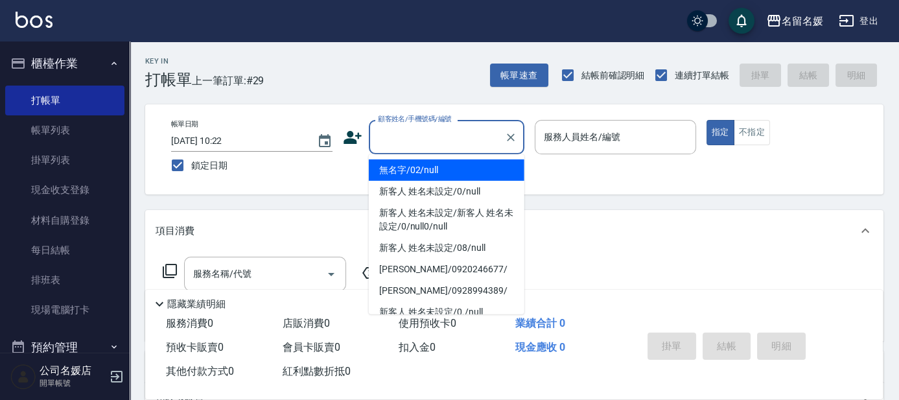
click at [489, 161] on li "無名字/02/null" at bounding box center [447, 169] width 156 height 21
type input "無名字/02/null"
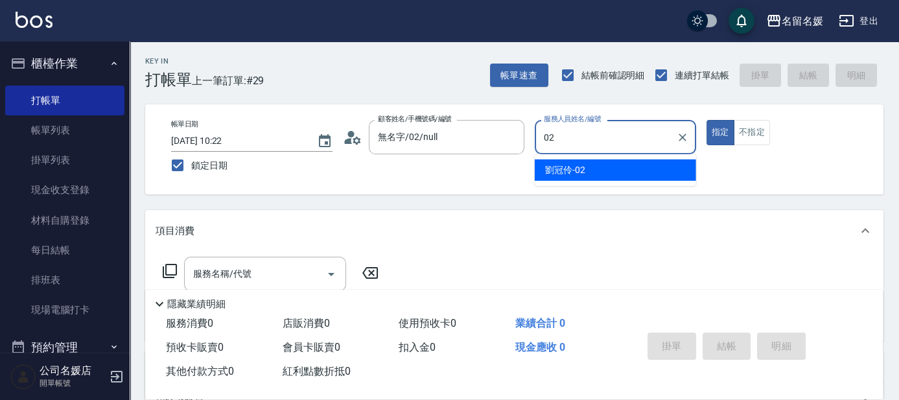
click at [603, 169] on div "劉冠伶 -02" at bounding box center [615, 169] width 161 height 21
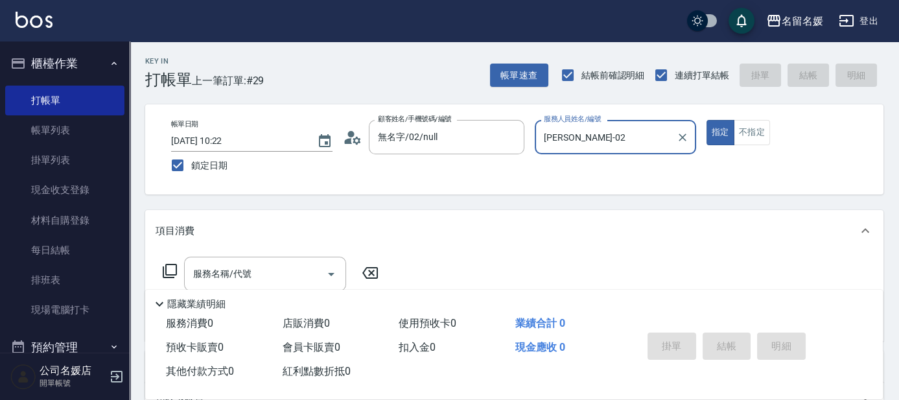
type input "[PERSON_NAME]-02"
click at [706, 120] on button "指定" at bounding box center [720, 132] width 28 height 25
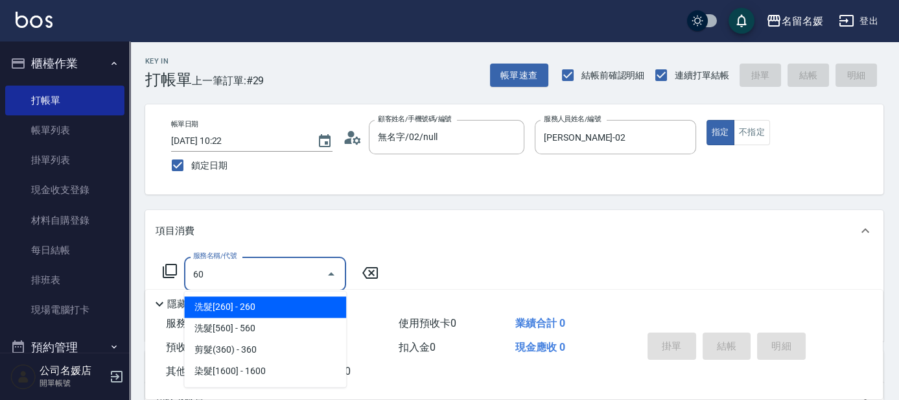
type input "6"
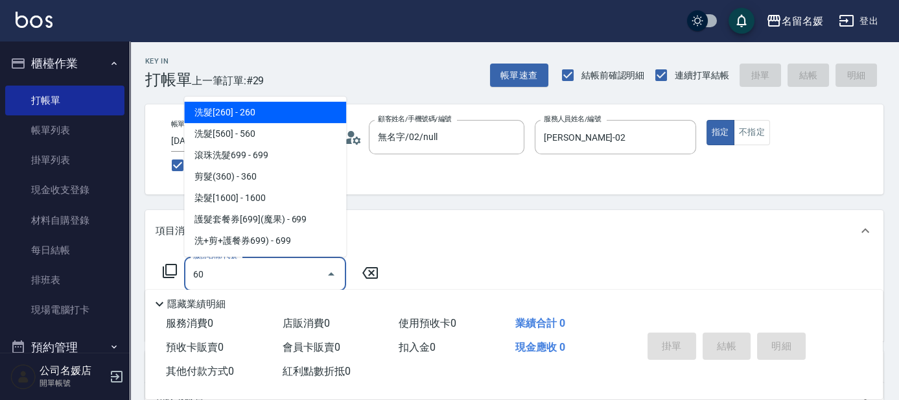
type input "6"
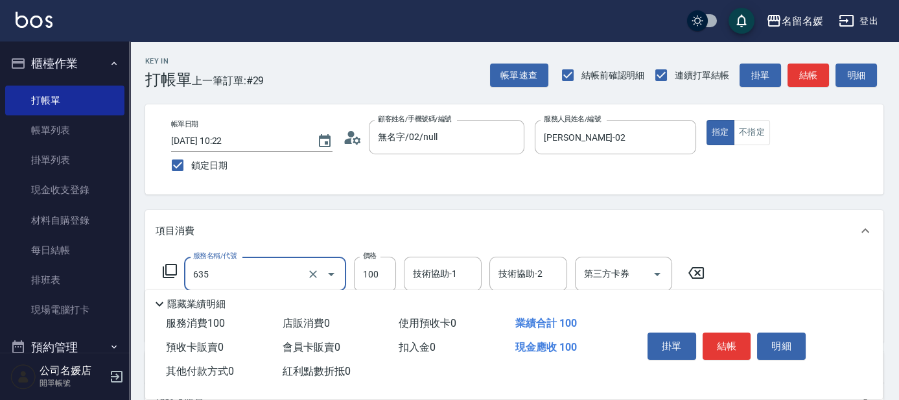
type input "[PERSON_NAME].玻酸.晶膜.水療(635)"
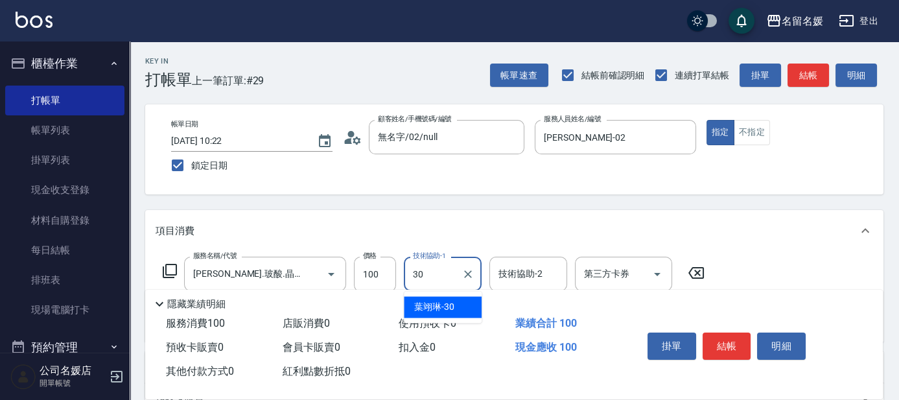
type input "[PERSON_NAME]-30"
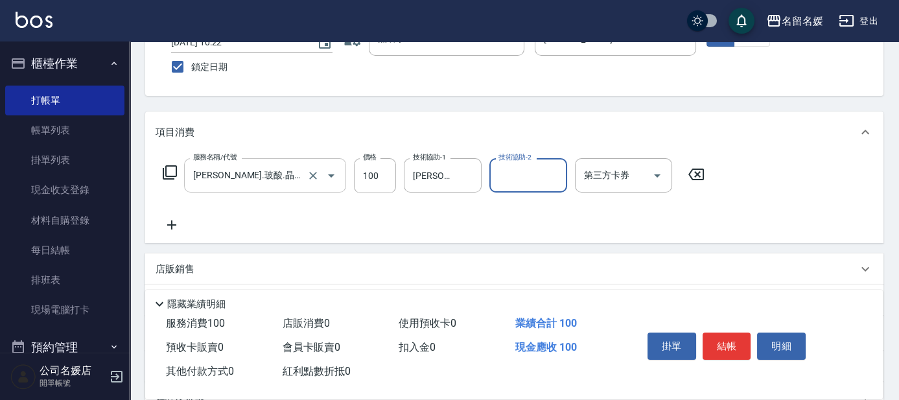
scroll to position [117, 0]
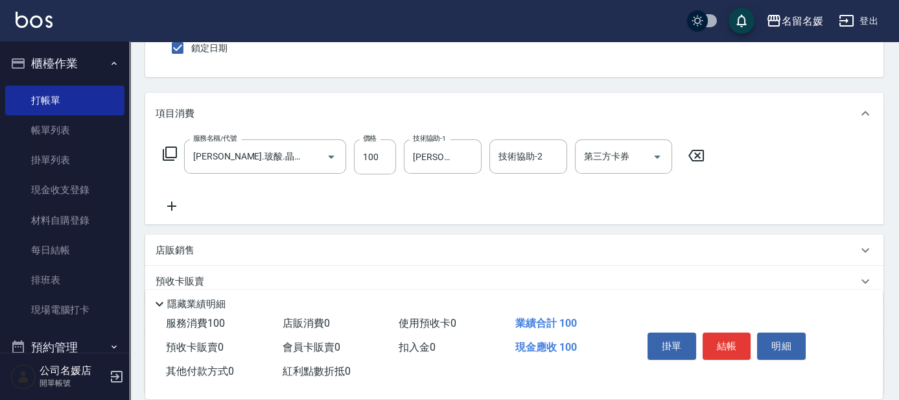
click at [173, 213] on icon at bounding box center [172, 206] width 32 height 16
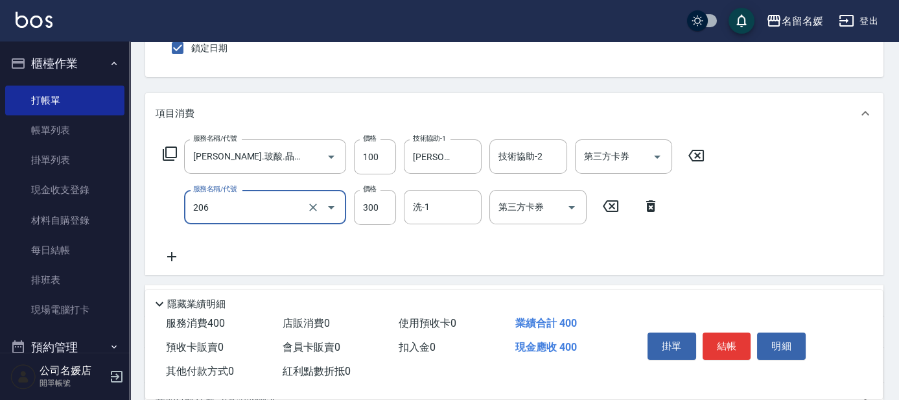
type input "洗髮[300](206)"
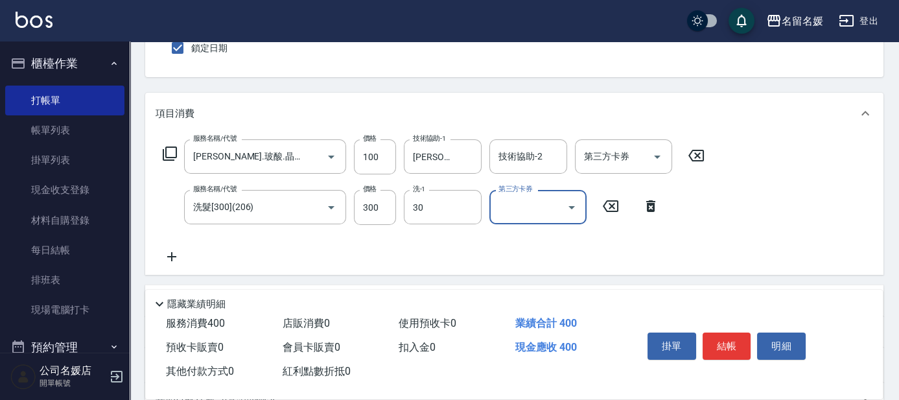
type input "[PERSON_NAME]-30"
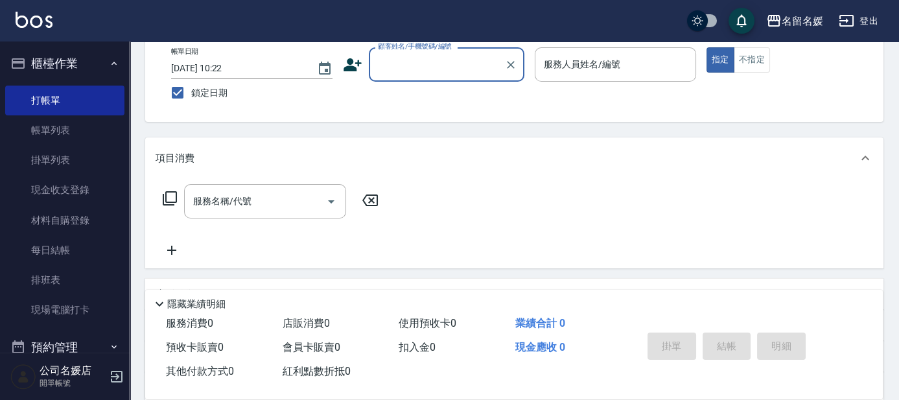
scroll to position [0, 0]
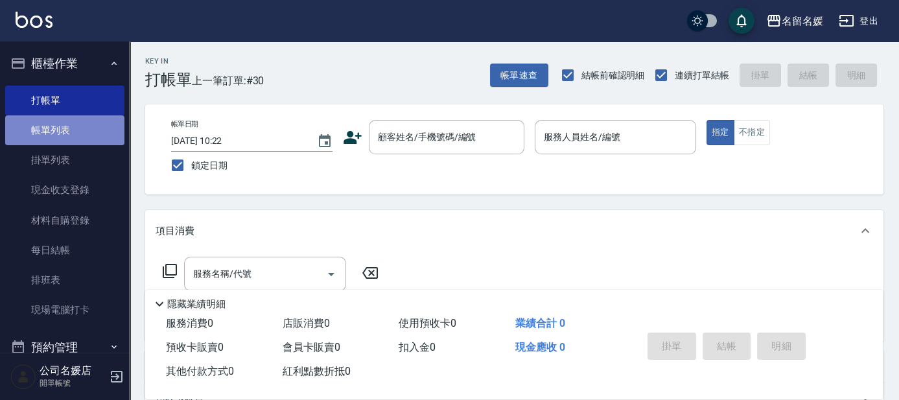
click at [84, 123] on link "帳單列表" at bounding box center [64, 130] width 119 height 30
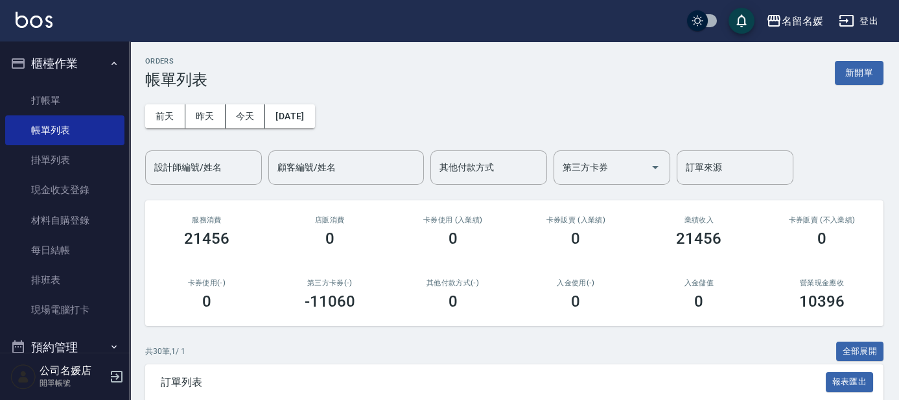
scroll to position [235, 0]
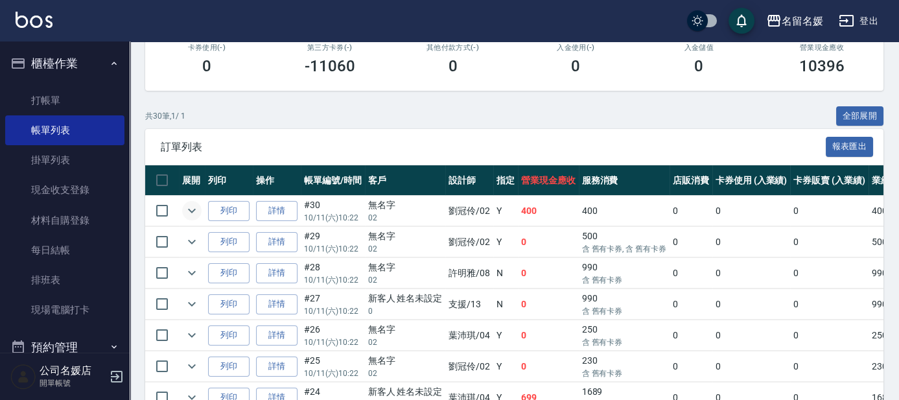
click at [187, 210] on icon "expand row" at bounding box center [192, 211] width 16 height 16
click at [187, 238] on icon "expand row" at bounding box center [192, 242] width 16 height 16
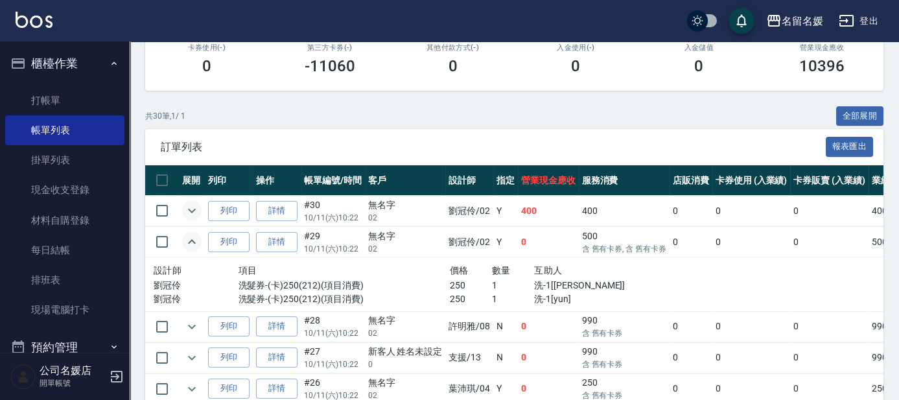
click at [191, 240] on icon "expand row" at bounding box center [192, 242] width 16 height 16
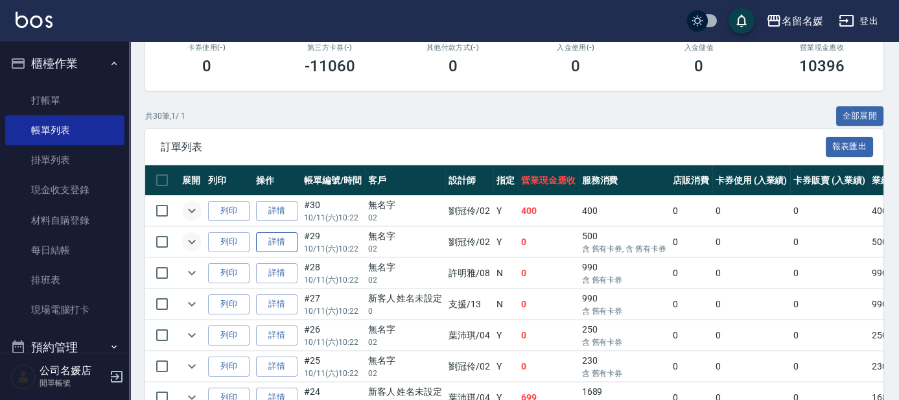
click at [283, 243] on link "詳情" at bounding box center [276, 242] width 41 height 20
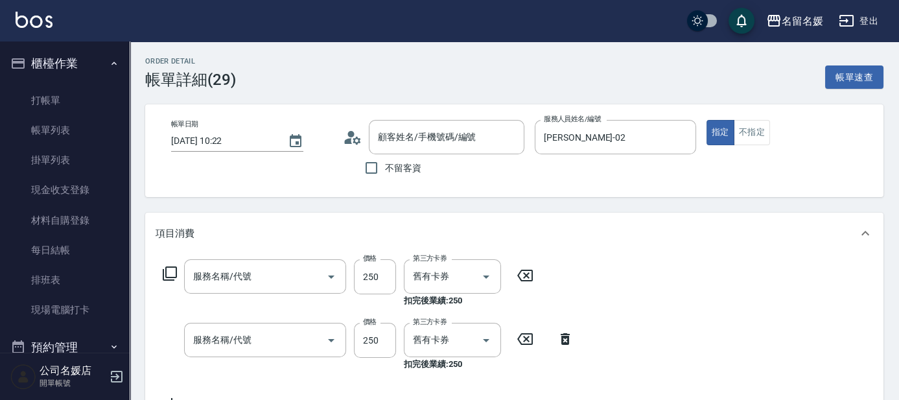
type input "[DATE] 10:22"
type input "[PERSON_NAME]-02"
type input "洗髮券-(卡)250(212)"
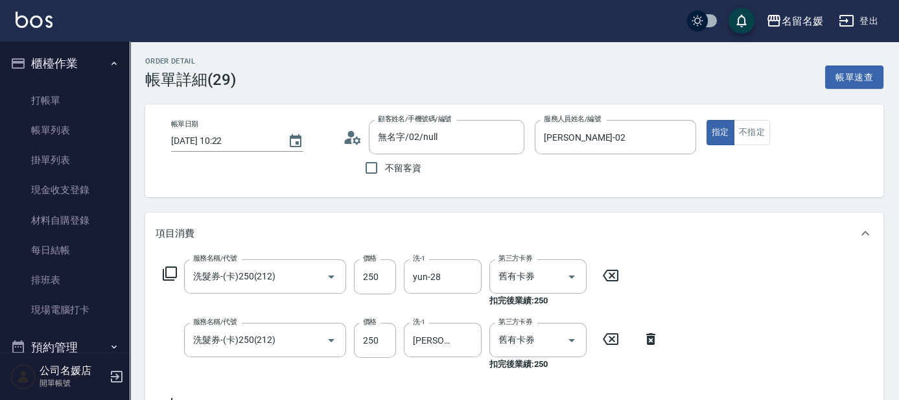
type input "無名字/02/null"
click at [645, 338] on icon at bounding box center [650, 339] width 32 height 16
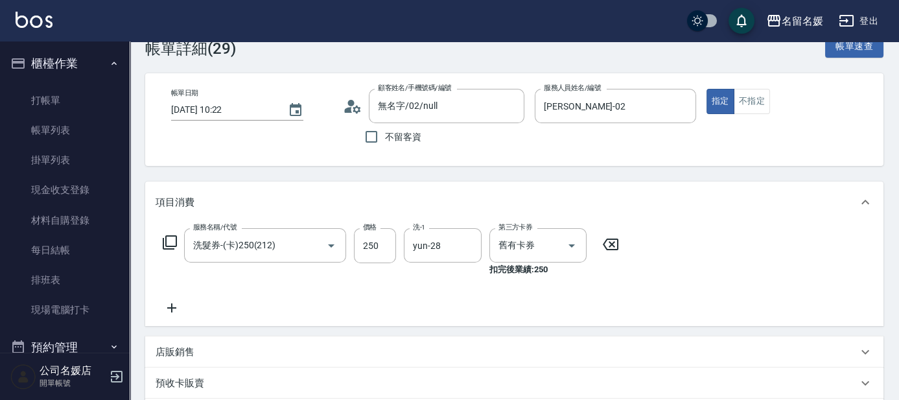
scroll to position [235, 0]
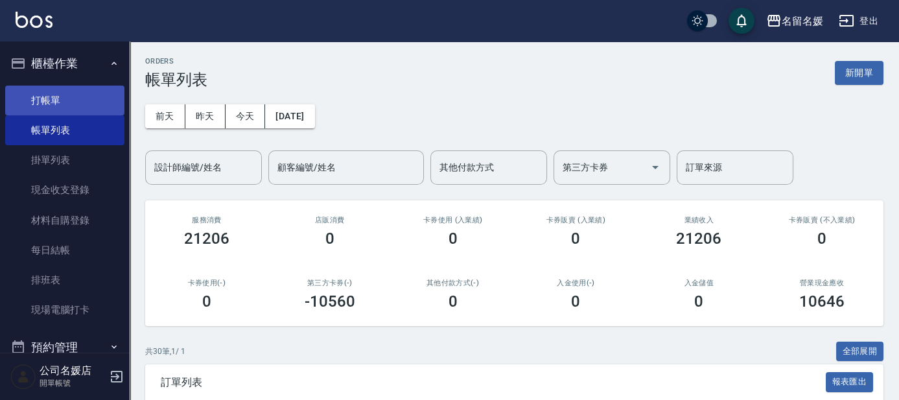
click at [71, 100] on link "打帳單" at bounding box center [64, 101] width 119 height 30
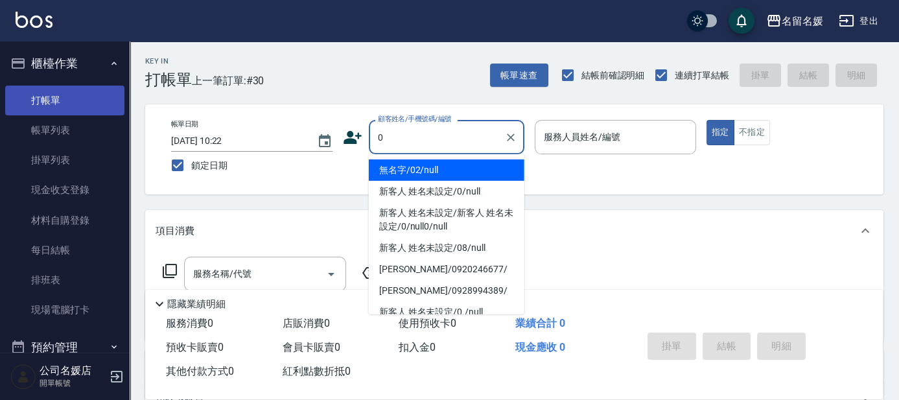
type input "0"
type input "13"
type button "true"
type input "無名字/02/null"
type input "支援-13"
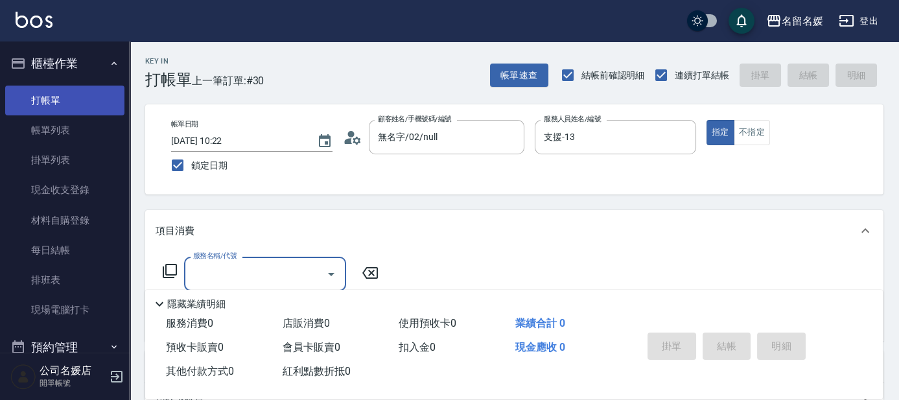
type input "新客人 姓名未設定/0/null"
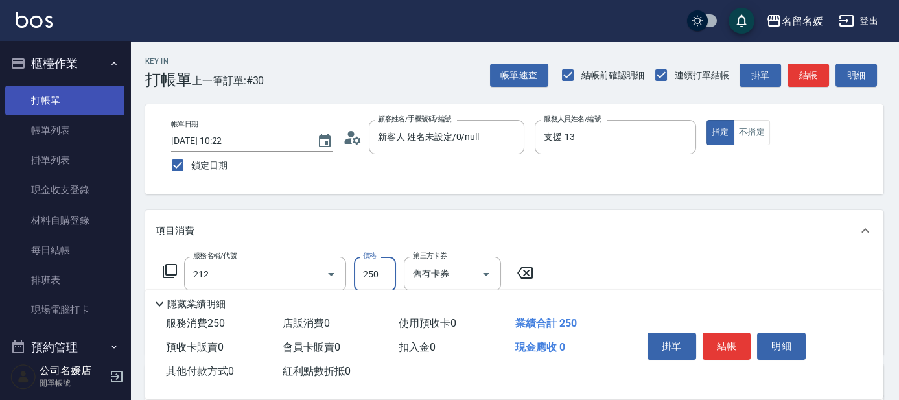
type input "洗髮券-(卡)250(212)"
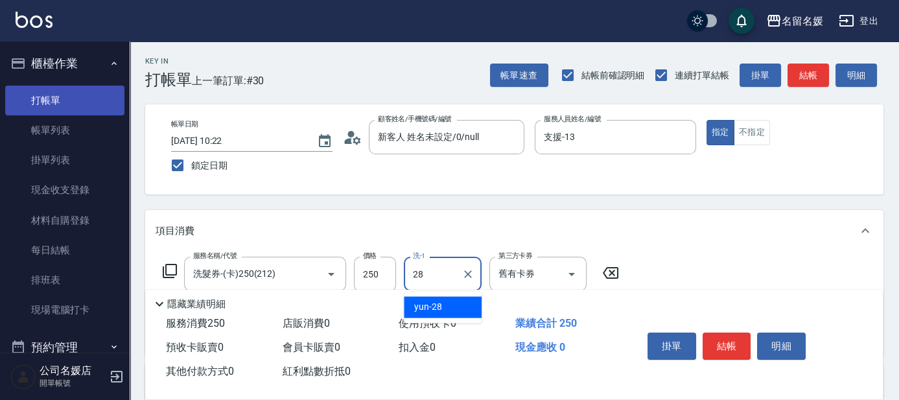
type input "yun-28"
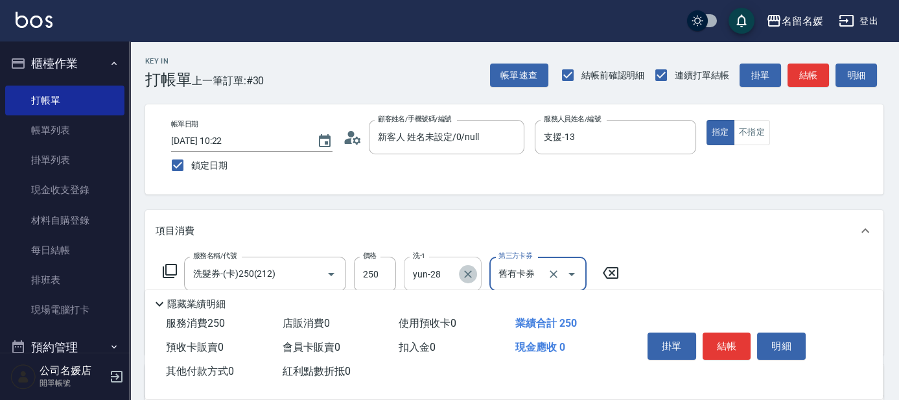
click at [468, 270] on icon "Clear" at bounding box center [467, 274] width 13 height 13
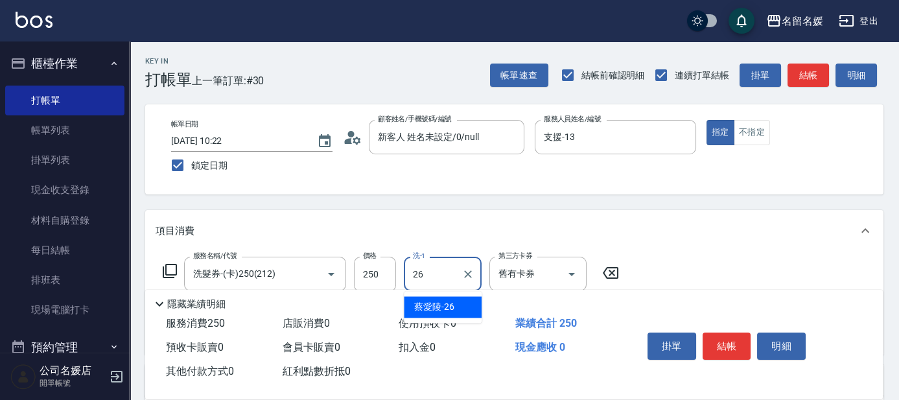
type input "蔡愛陵-26"
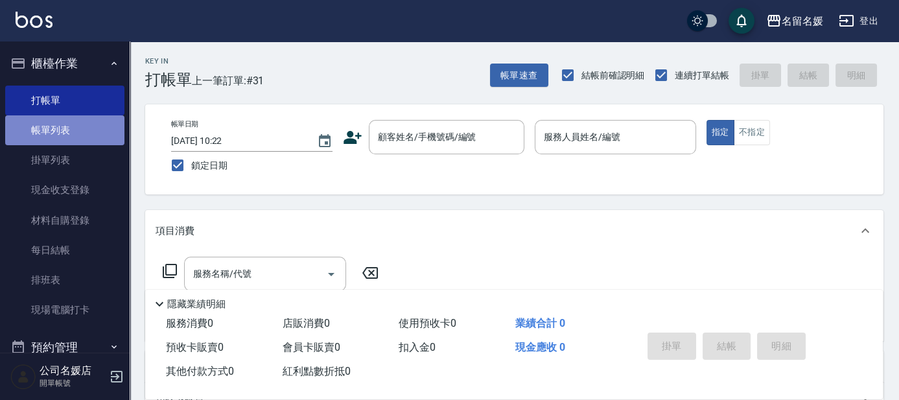
click at [89, 128] on link "帳單列表" at bounding box center [64, 130] width 119 height 30
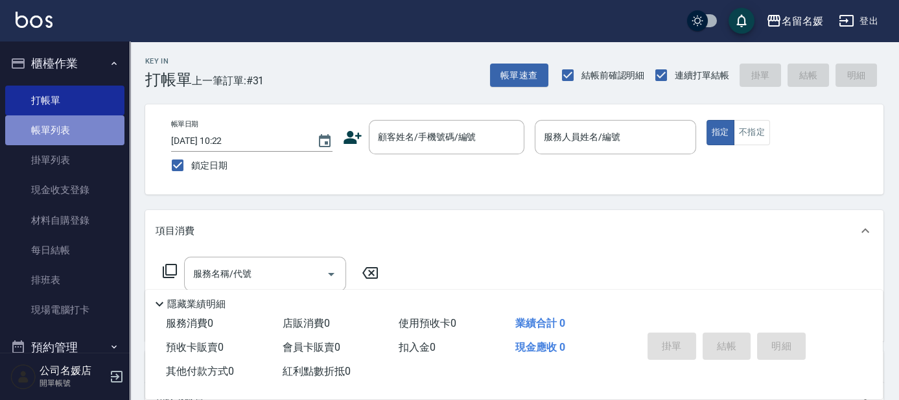
click at [89, 128] on link "帳單列表" at bounding box center [64, 130] width 119 height 30
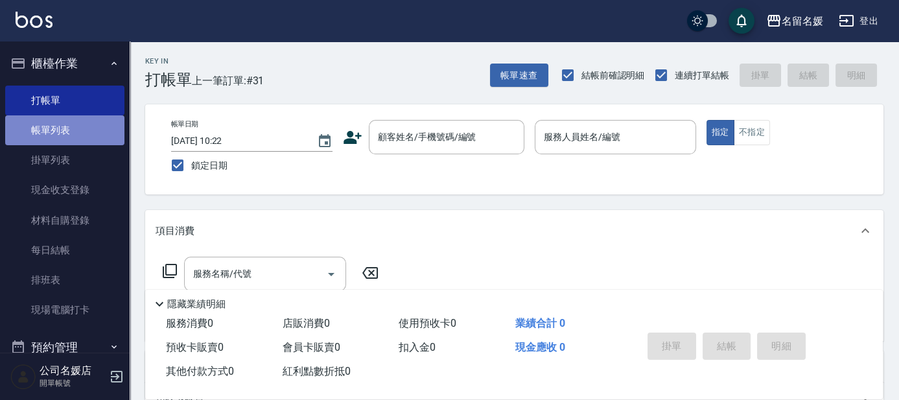
click at [89, 128] on link "帳單列表" at bounding box center [64, 130] width 119 height 30
click at [65, 130] on link "帳單列表" at bounding box center [64, 130] width 119 height 30
click at [64, 130] on link "帳單列表" at bounding box center [64, 130] width 119 height 30
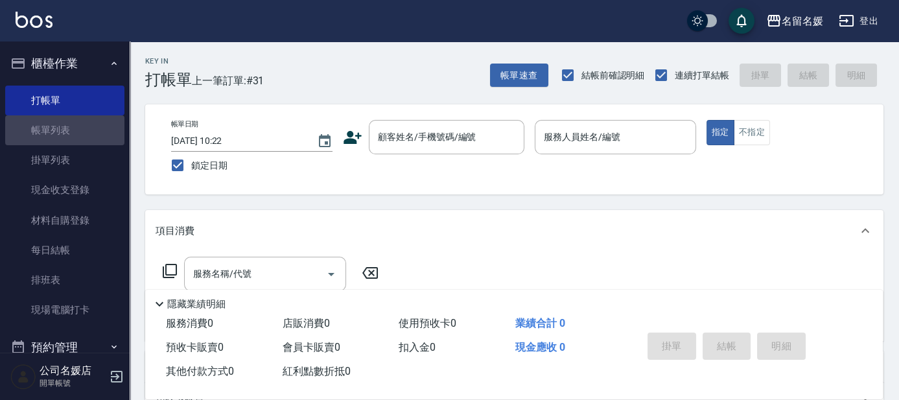
click at [49, 127] on link "帳單列表" at bounding box center [64, 130] width 119 height 30
click at [50, 127] on link "帳單列表" at bounding box center [64, 130] width 119 height 30
click at [51, 127] on link "帳單列表" at bounding box center [64, 130] width 119 height 30
click at [52, 127] on link "帳單列表" at bounding box center [64, 130] width 119 height 30
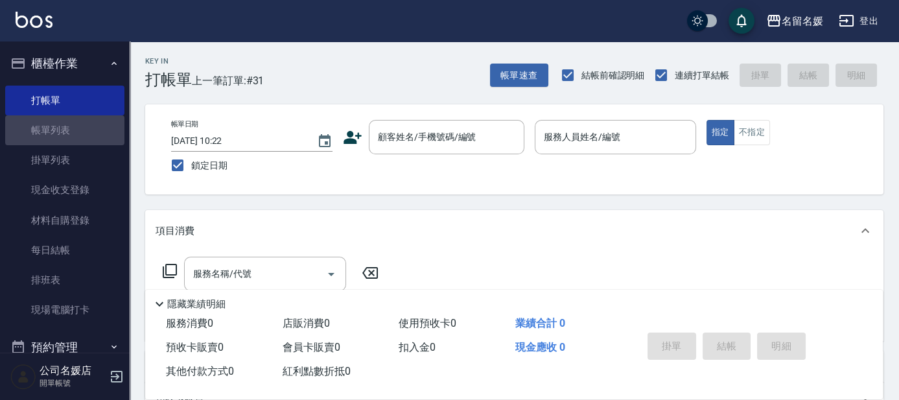
click at [52, 127] on link "帳單列表" at bounding box center [64, 130] width 119 height 30
click at [53, 127] on link "帳單列表" at bounding box center [64, 130] width 119 height 30
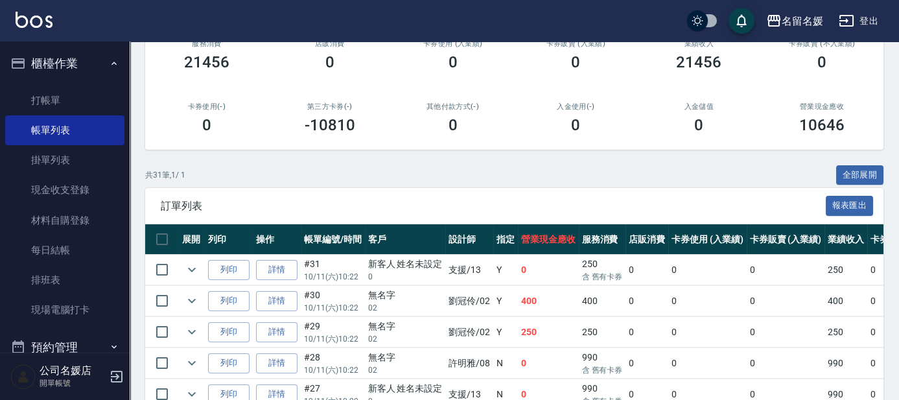
scroll to position [353, 0]
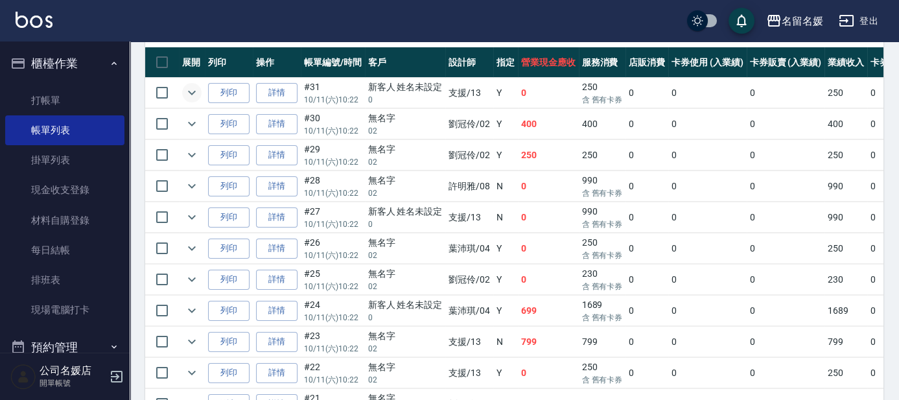
click at [192, 93] on icon "expand row" at bounding box center [192, 93] width 8 height 5
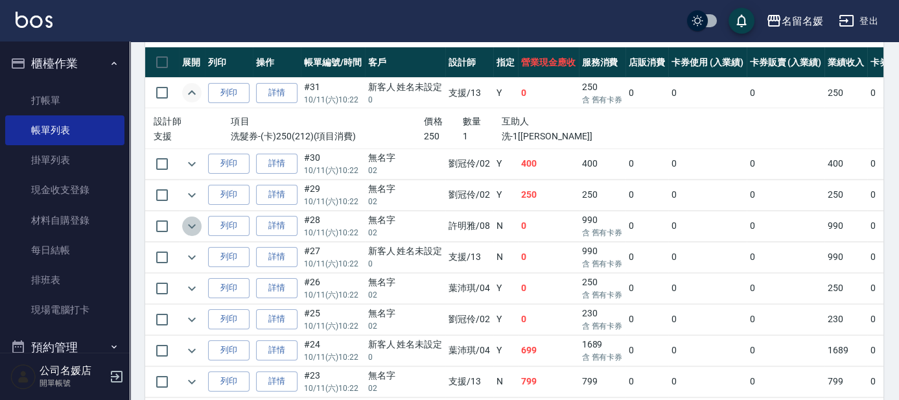
click at [188, 220] on icon "expand row" at bounding box center [192, 226] width 16 height 16
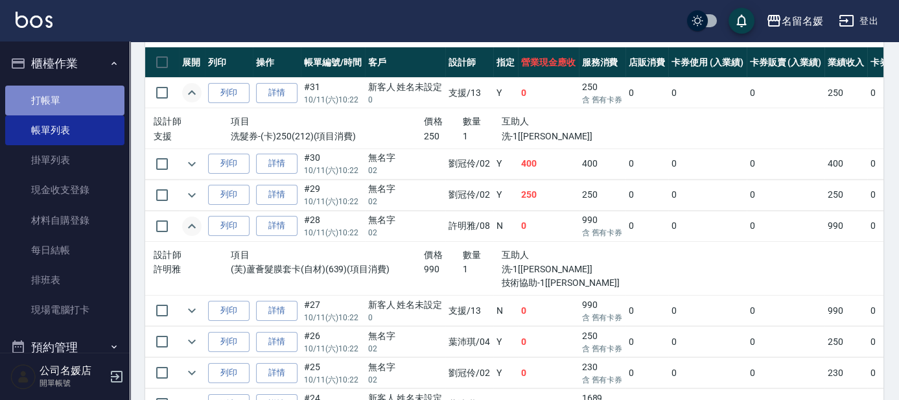
click at [89, 90] on link "打帳單" at bounding box center [64, 101] width 119 height 30
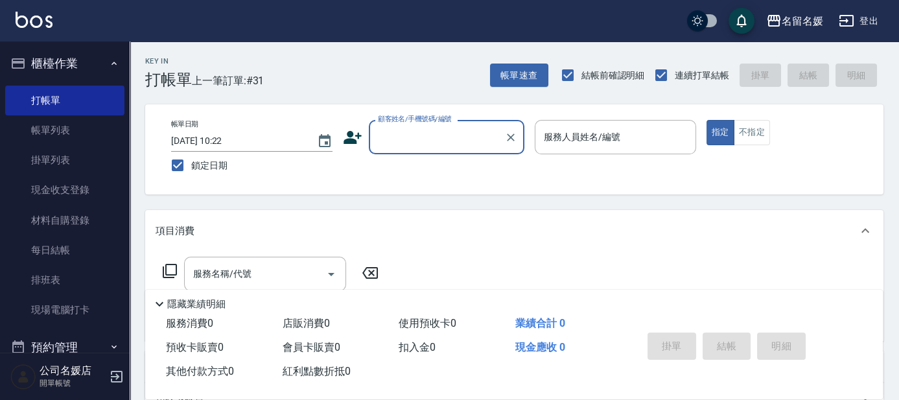
click at [445, 136] on input "顧客姓名/手機號碼/編號" at bounding box center [437, 137] width 124 height 23
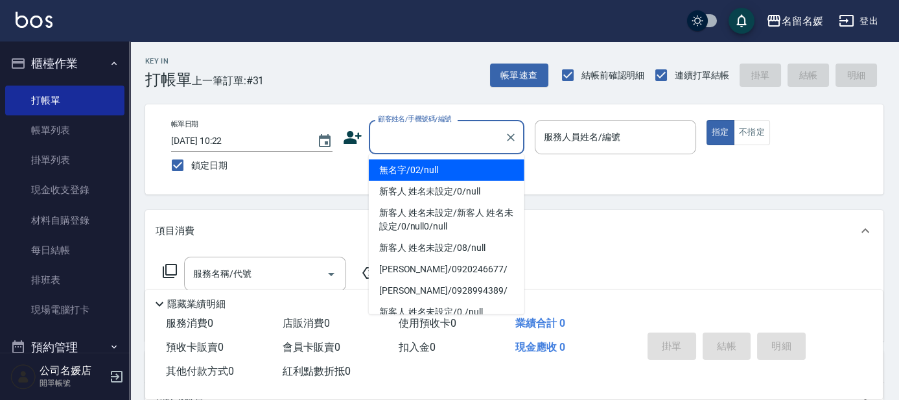
drag, startPoint x: 451, startPoint y: 164, endPoint x: 599, endPoint y: 125, distance: 153.4
click at [452, 163] on li "無名字/02/null" at bounding box center [447, 169] width 156 height 21
click at [584, 137] on label "服務人員姓名/編號" at bounding box center [582, 136] width 76 height 13
click at [584, 137] on input "服務人員姓名/編號" at bounding box center [615, 137] width 150 height 23
type input "無名字/02/null"
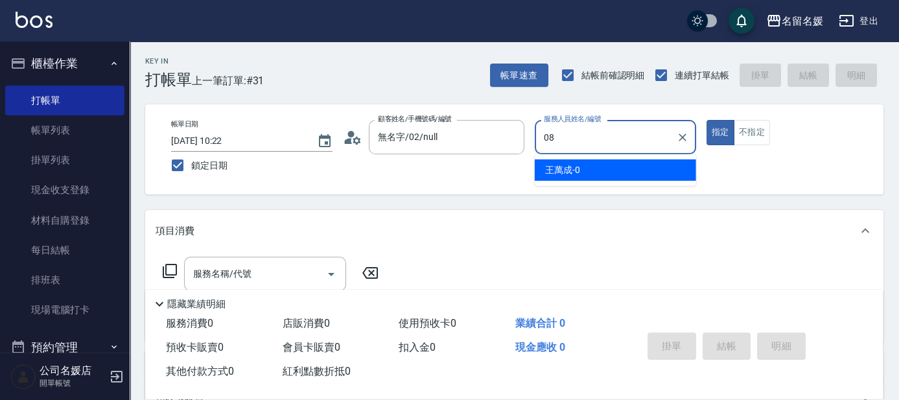
type input "08"
type button "true"
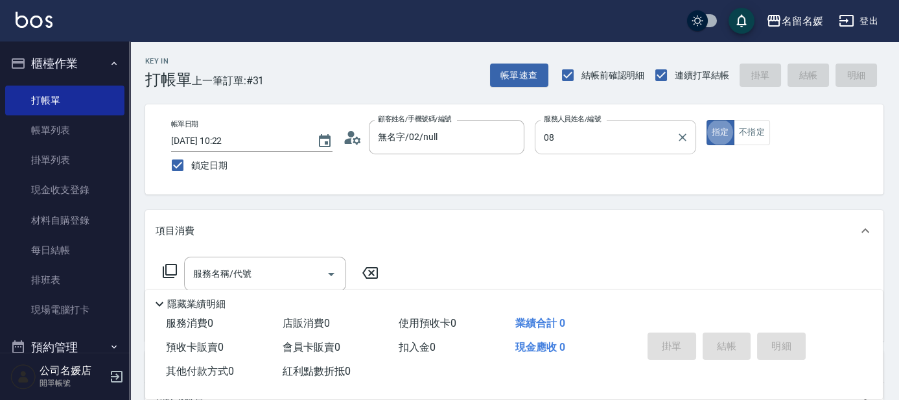
type input "許明雅-08"
click at [755, 126] on button "不指定" at bounding box center [752, 132] width 36 height 25
click at [205, 269] on div "服務名稱/代號 服務名稱/代號" at bounding box center [265, 274] width 162 height 34
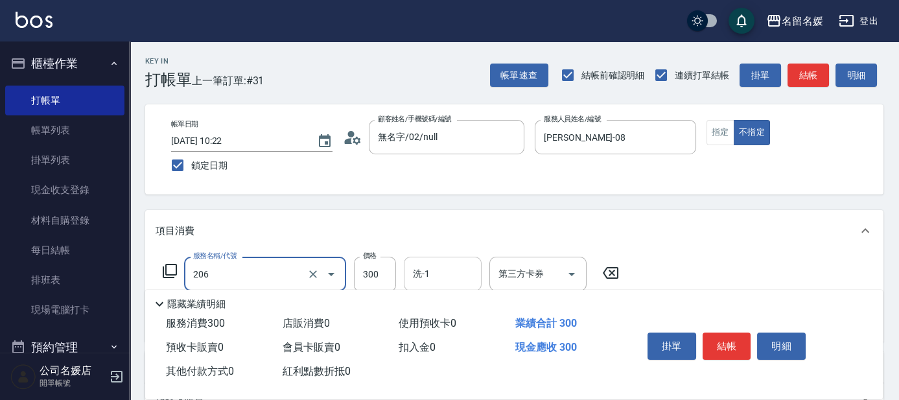
click at [456, 280] on input "洗-1" at bounding box center [443, 273] width 66 height 23
type input "洗髮[300](206)"
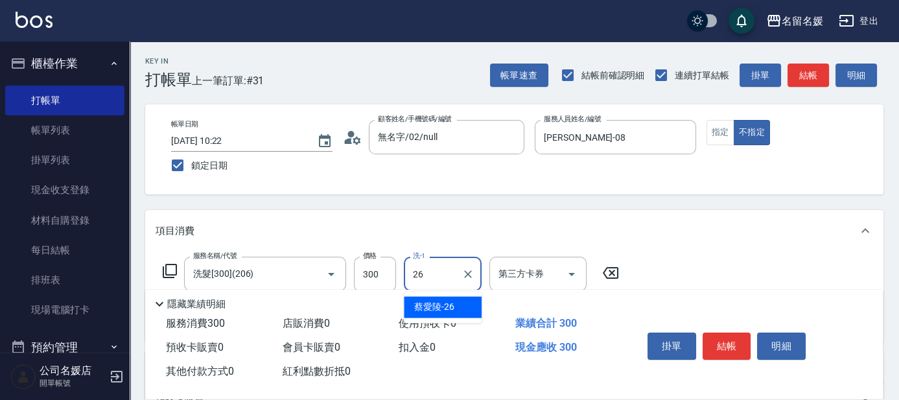
type input "蔡愛陵-26"
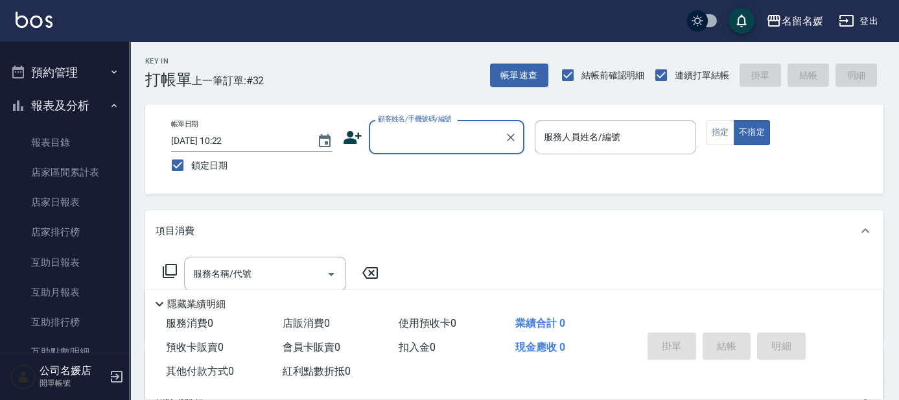
scroll to position [294, 0]
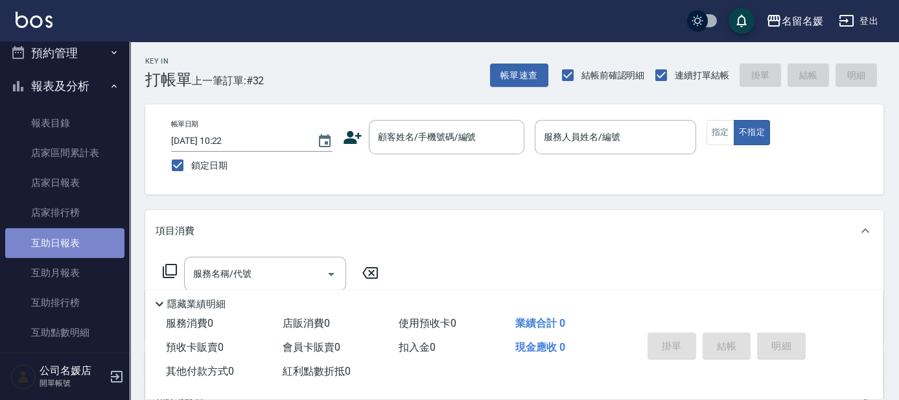
click at [100, 244] on link "互助日報表" at bounding box center [64, 243] width 119 height 30
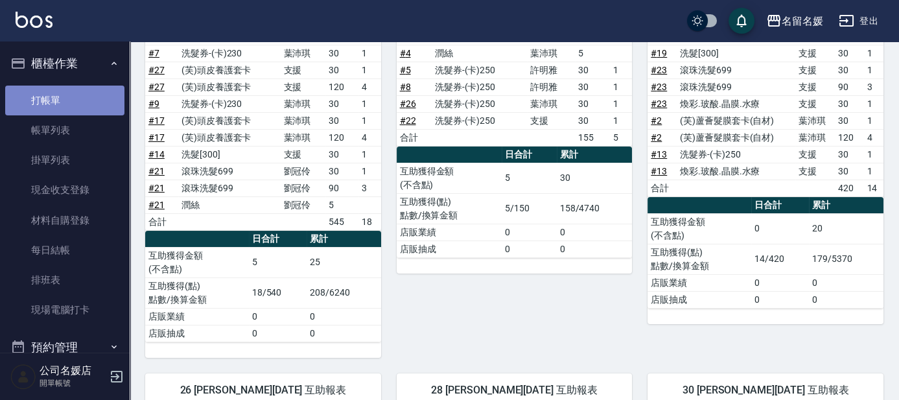
click at [87, 99] on link "打帳單" at bounding box center [64, 101] width 119 height 30
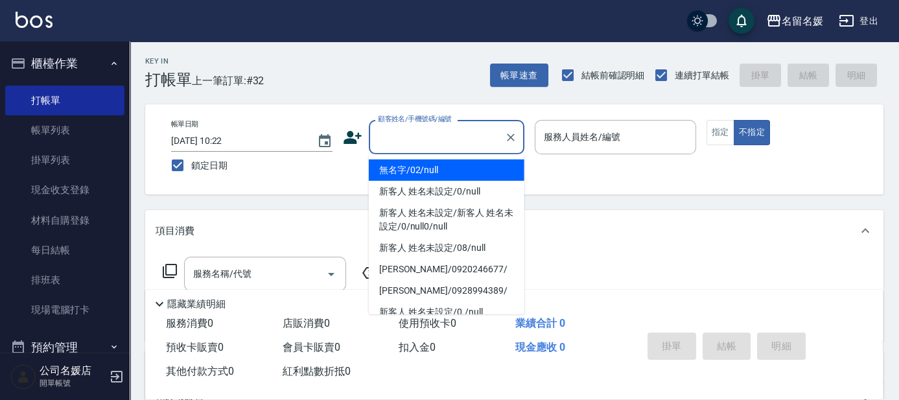
type input "無名字/02/null"
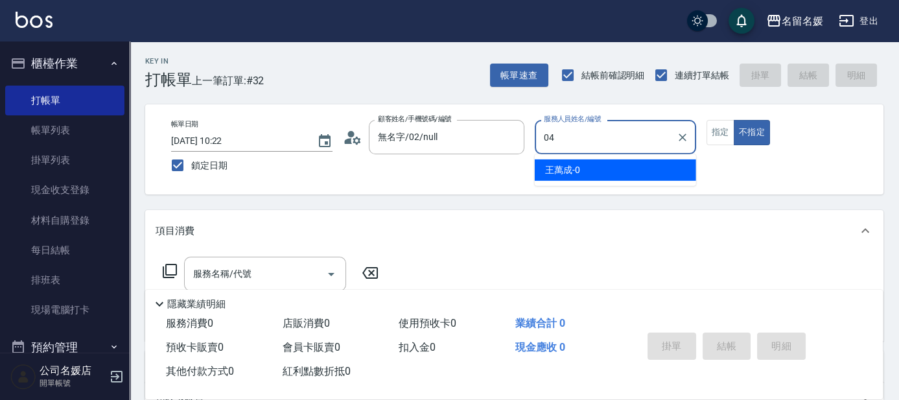
type input "04"
type button "false"
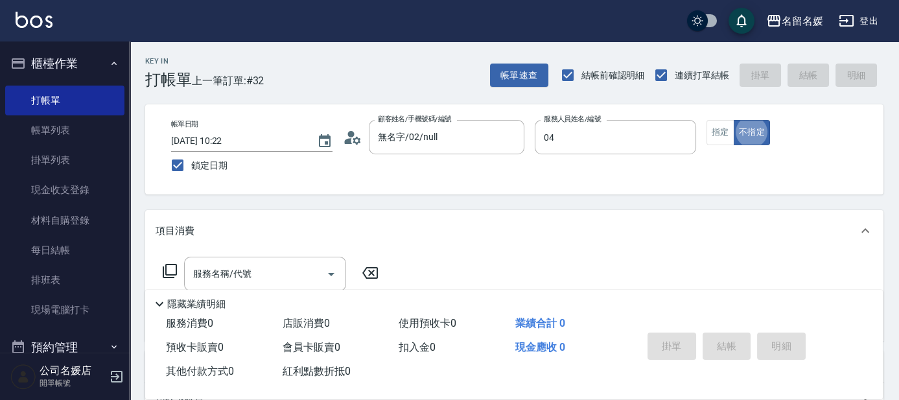
type input "葉沛琪-04"
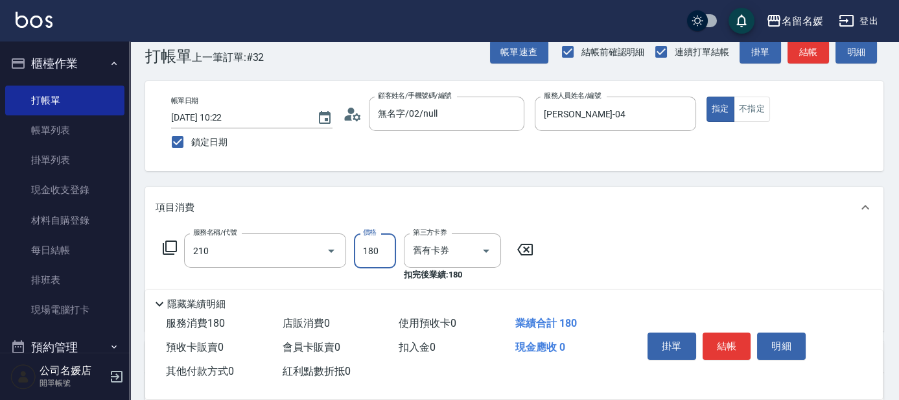
type input "洗券-(卡)180(210)"
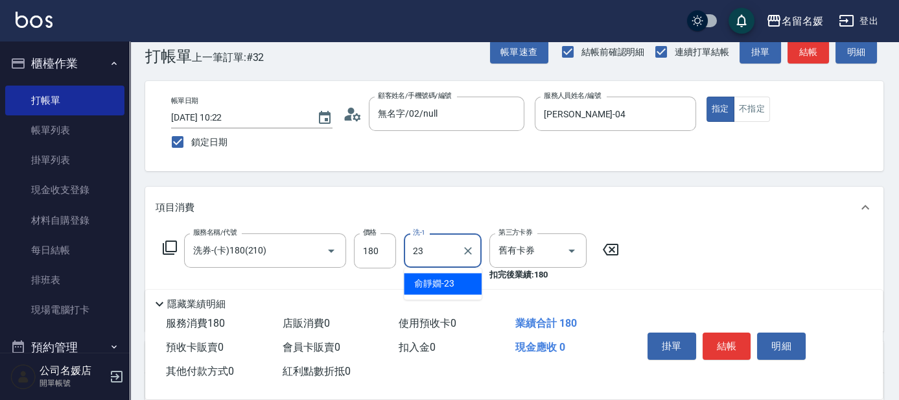
type input "俞靜嫺-23"
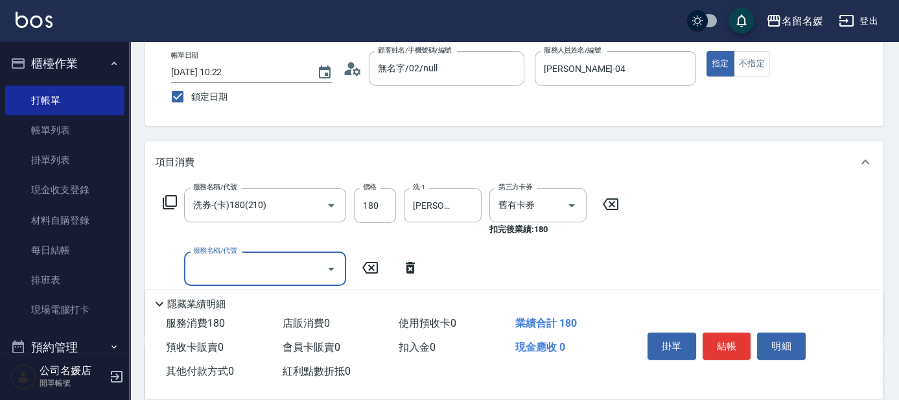
scroll to position [82, 0]
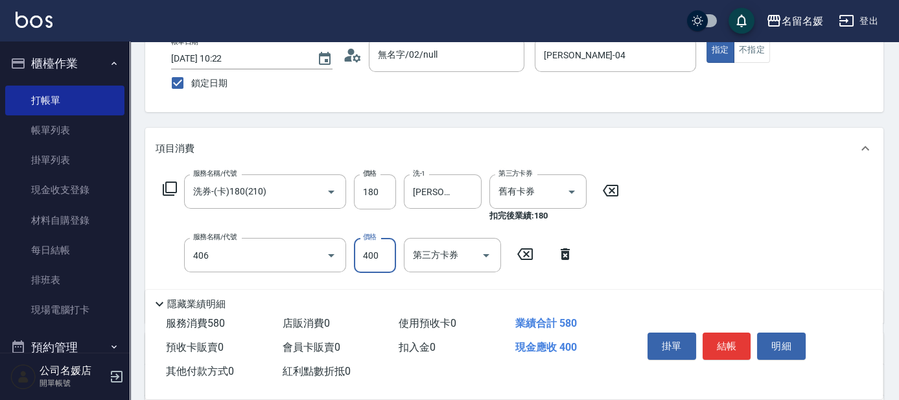
type input "剪髮(400)(406)"
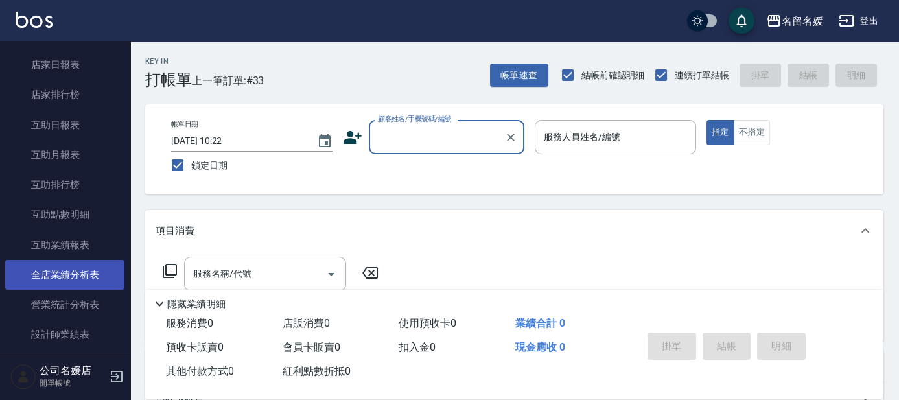
scroll to position [471, 0]
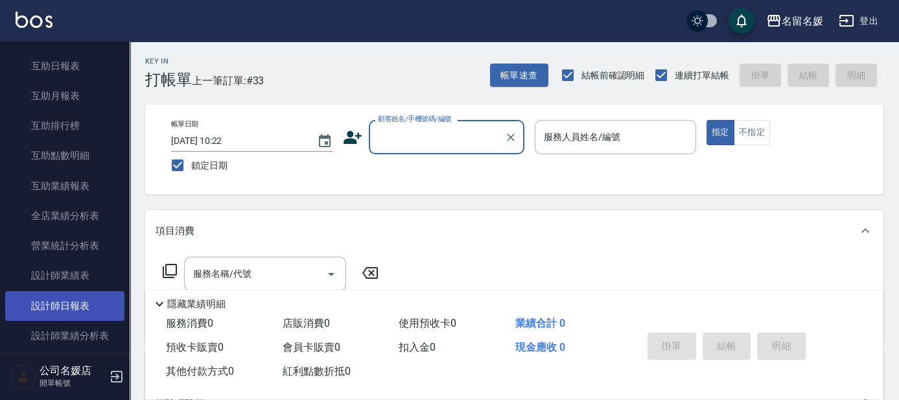
click at [75, 297] on link "設計師日報表" at bounding box center [64, 306] width 119 height 30
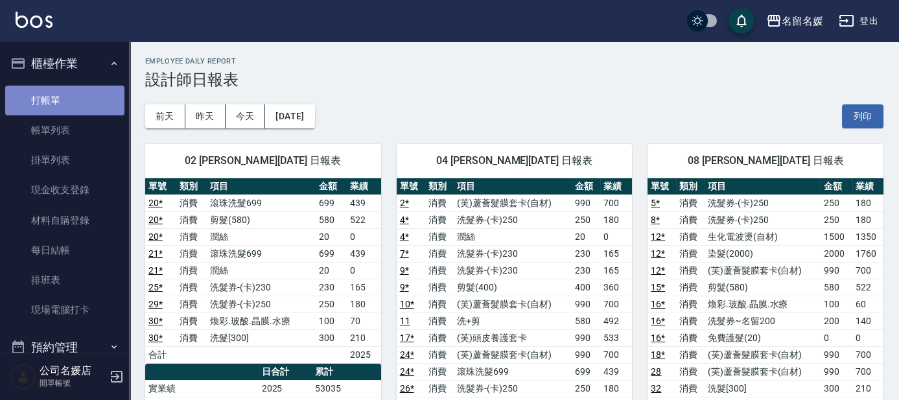
click at [76, 109] on link "打帳單" at bounding box center [64, 101] width 119 height 30
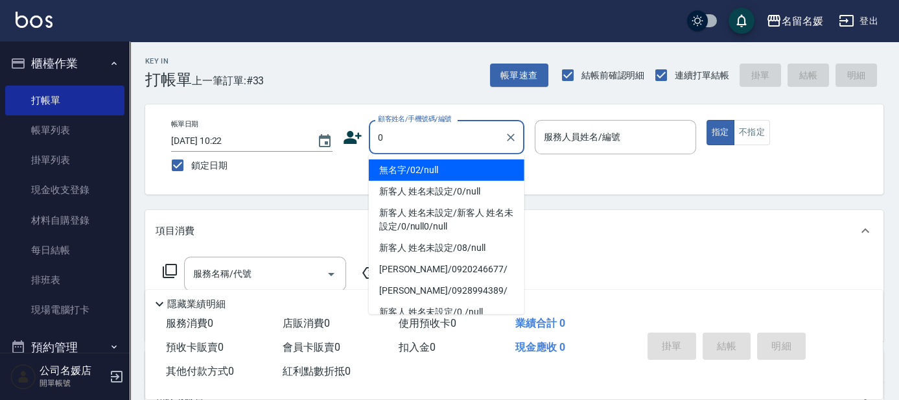
type input "0"
type input "04"
type button "true"
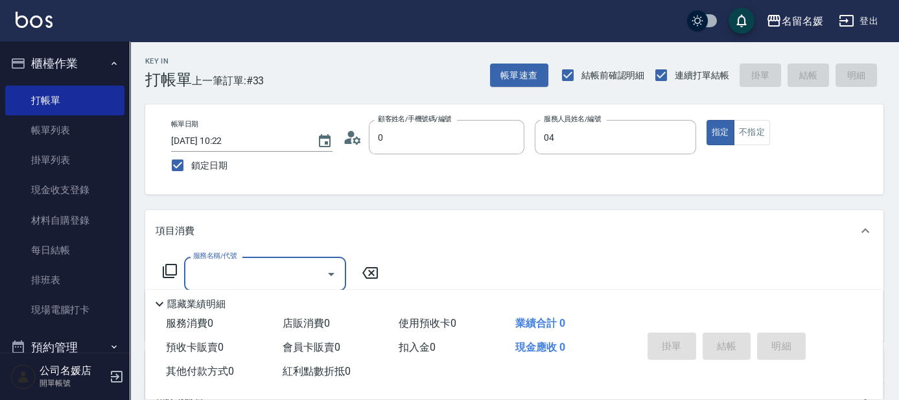
type input "無名字/02/null"
type input "葉沛琪-04"
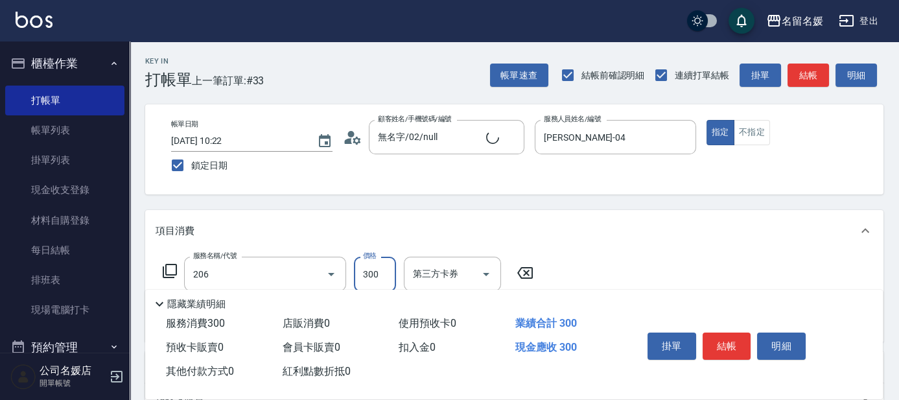
type input "洗髮[300](206)"
type input "新客人 姓名未設定/0/null"
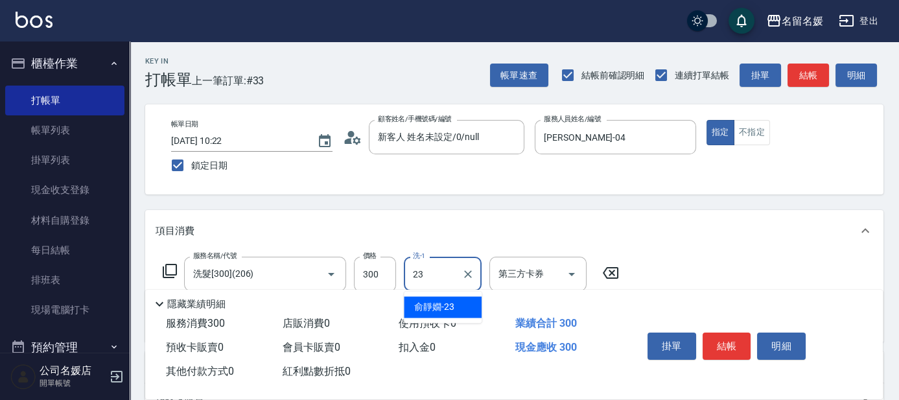
type input "俞靜嫺-23"
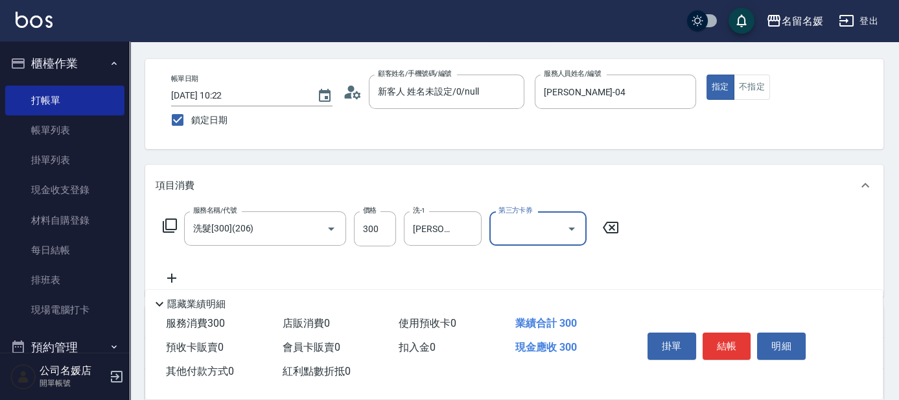
scroll to position [58, 0]
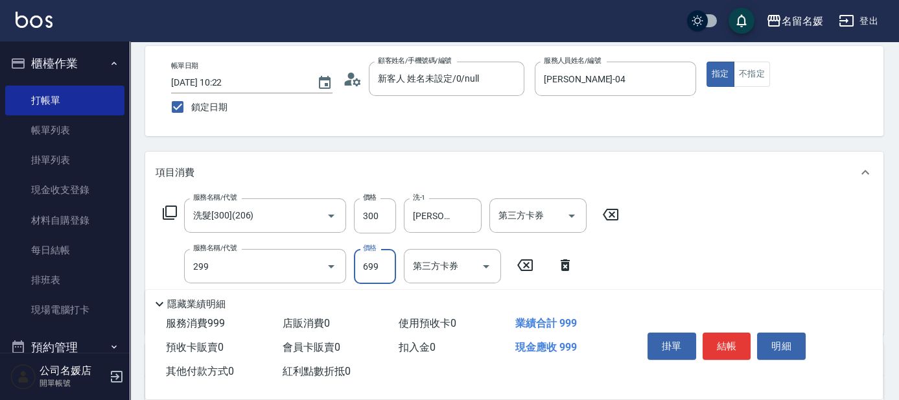
type input "滾珠洗髮699(299)"
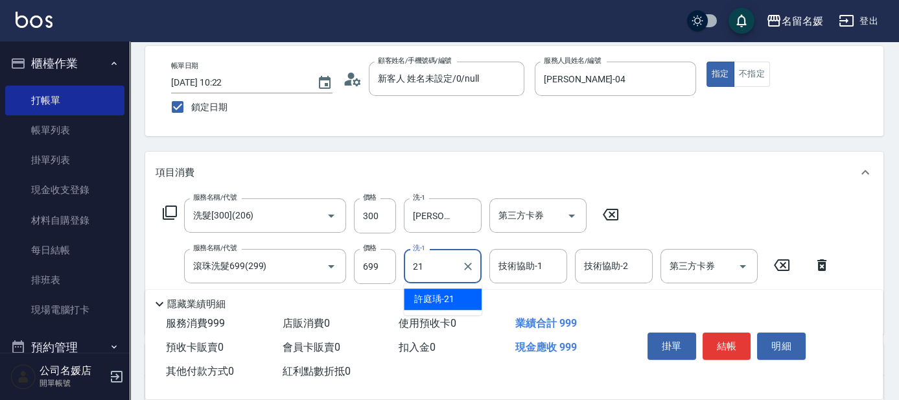
type input "許庭瑀-21"
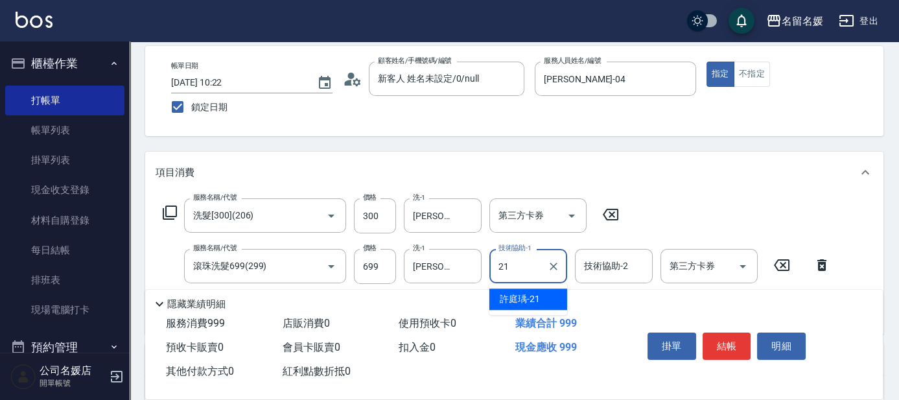
type input "許庭瑀-21"
click at [169, 208] on icon at bounding box center [170, 213] width 16 height 16
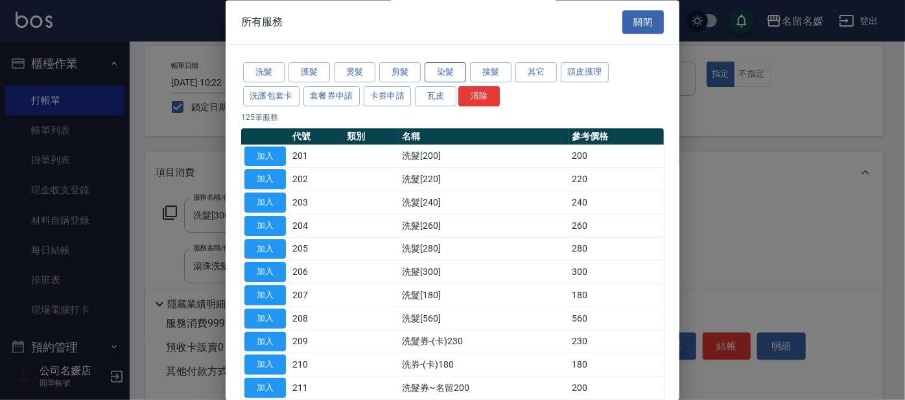
click at [436, 75] on button "染髮" at bounding box center [444, 73] width 41 height 20
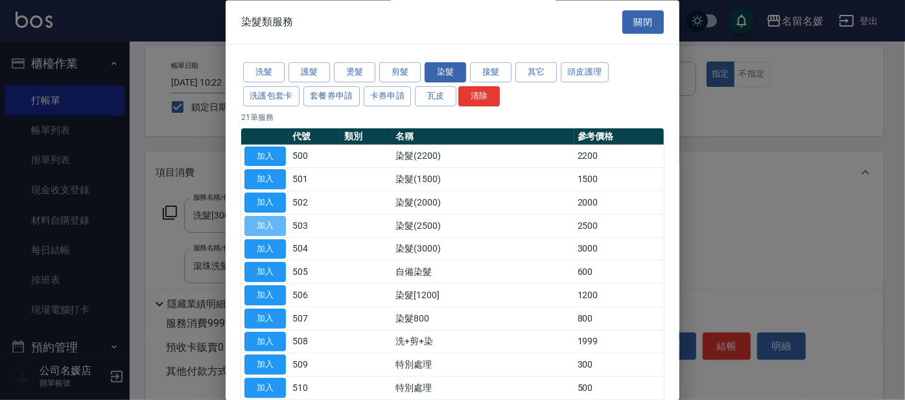
drag, startPoint x: 274, startPoint y: 218, endPoint x: 294, endPoint y: 220, distance: 19.5
click at [273, 218] on button "加入" at bounding box center [264, 226] width 41 height 20
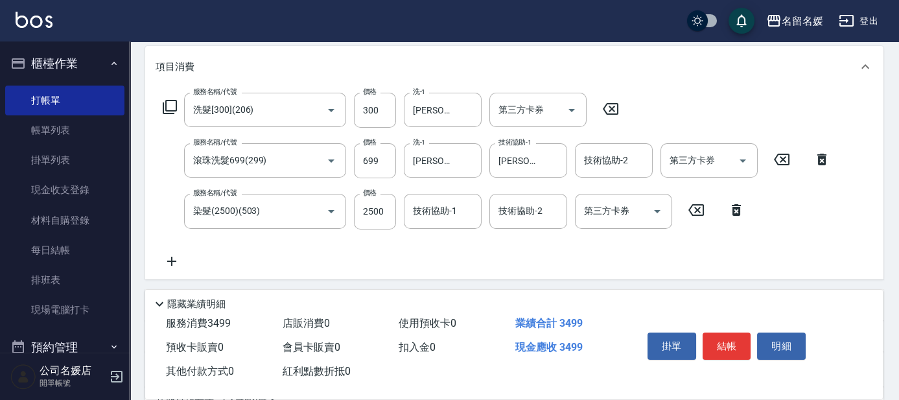
scroll to position [176, 0]
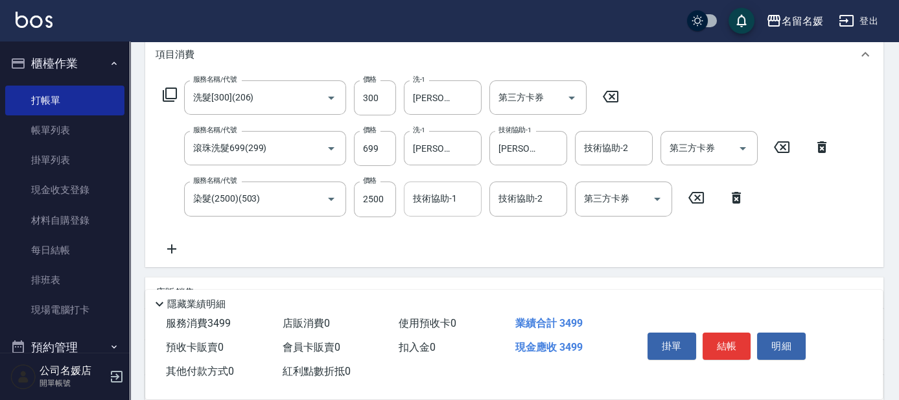
click at [440, 207] on input "技術協助-1" at bounding box center [443, 198] width 66 height 23
type input "許庭瑀-21"
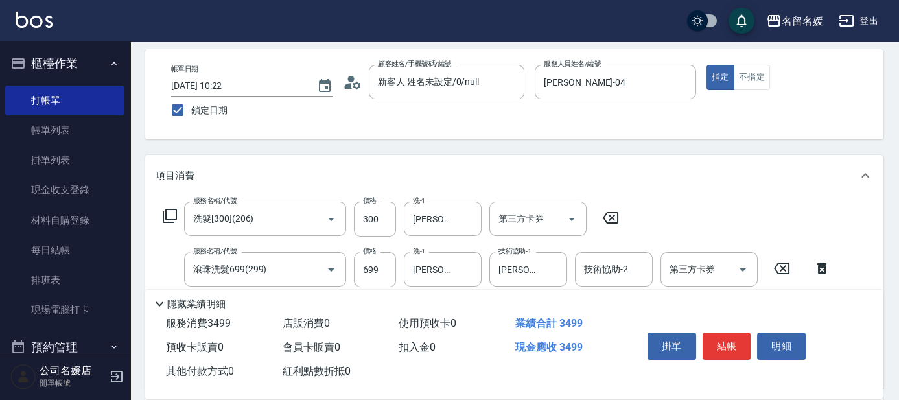
scroll to position [0, 0]
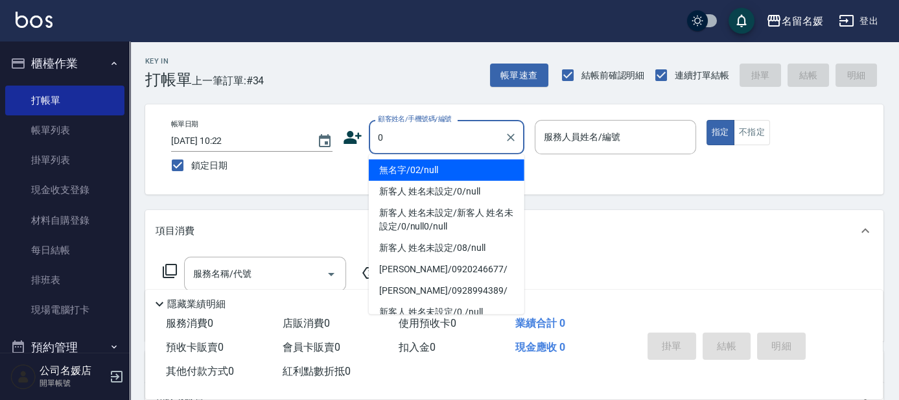
type input "0"
type input "04"
type input "無名字/02/null"
type input "葉沛琪-04"
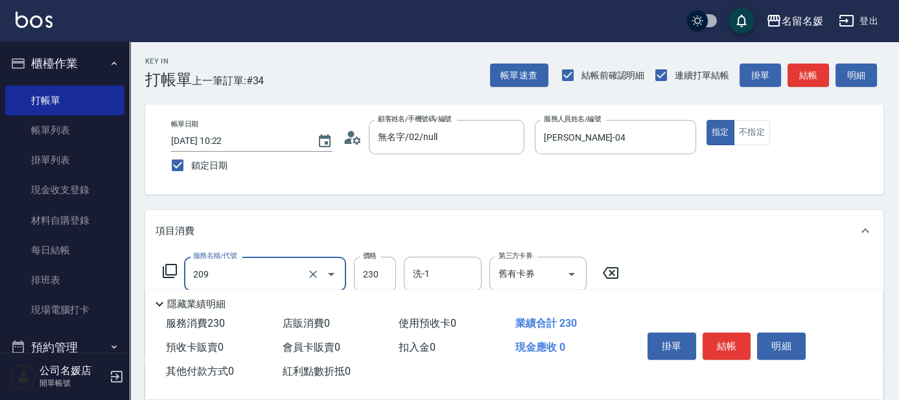
type input "洗髮券-(卡)230(209)"
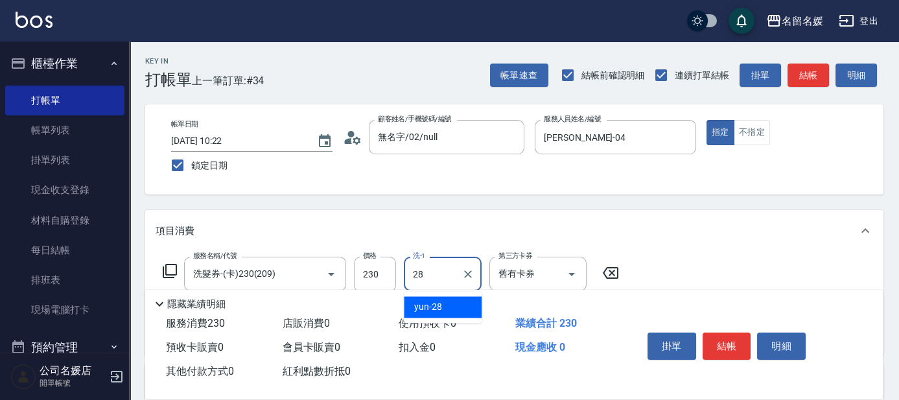
type input "yun-28"
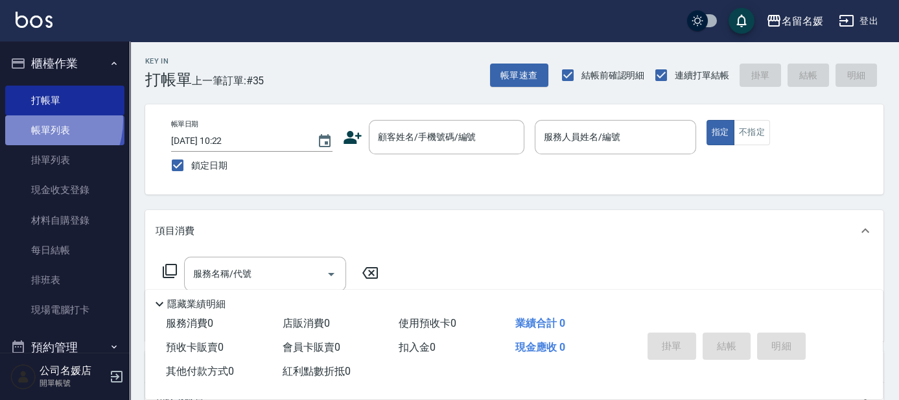
click at [38, 121] on link "帳單列表" at bounding box center [64, 130] width 119 height 30
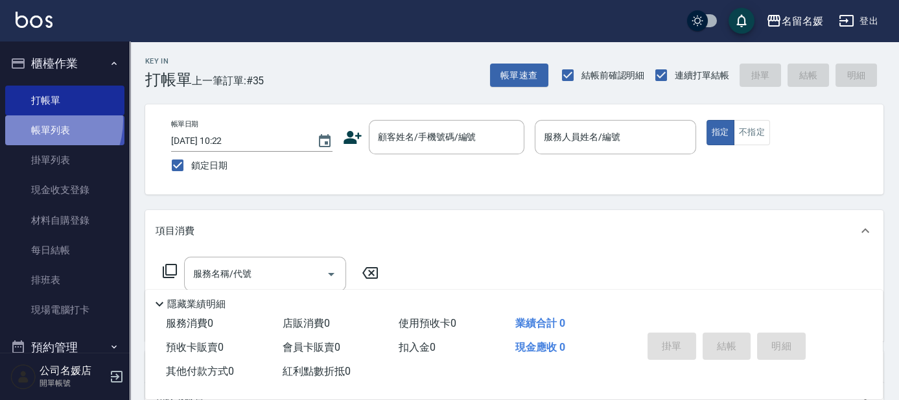
click at [41, 121] on link "帳單列表" at bounding box center [64, 130] width 119 height 30
click at [43, 121] on link "帳單列表" at bounding box center [64, 130] width 119 height 30
click at [45, 121] on link "帳單列表" at bounding box center [64, 130] width 119 height 30
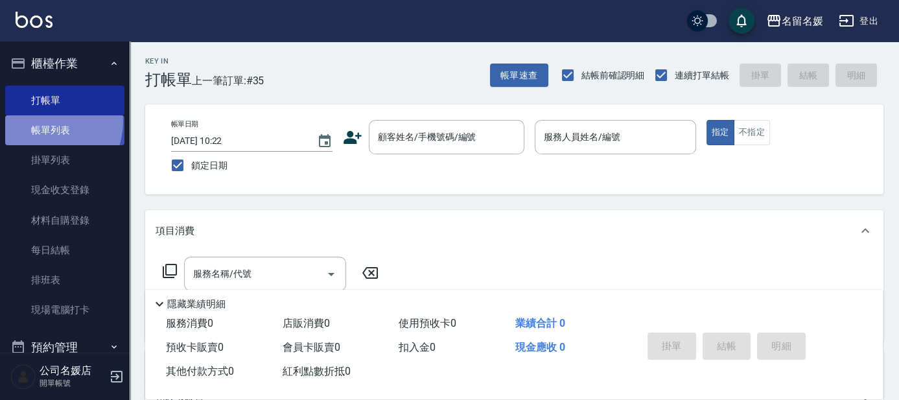
click at [45, 121] on link "帳單列表" at bounding box center [64, 130] width 119 height 30
click at [76, 134] on link "帳單列表" at bounding box center [64, 130] width 119 height 30
click at [84, 128] on link "帳單列表" at bounding box center [64, 130] width 119 height 30
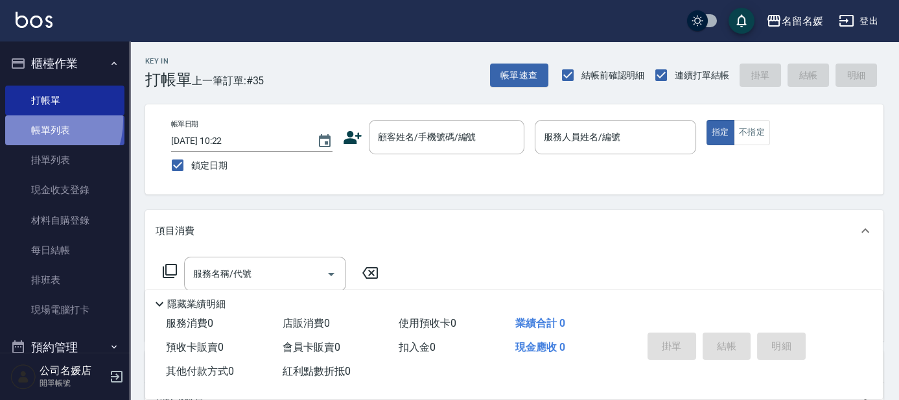
click at [84, 128] on link "帳單列表" at bounding box center [64, 130] width 119 height 30
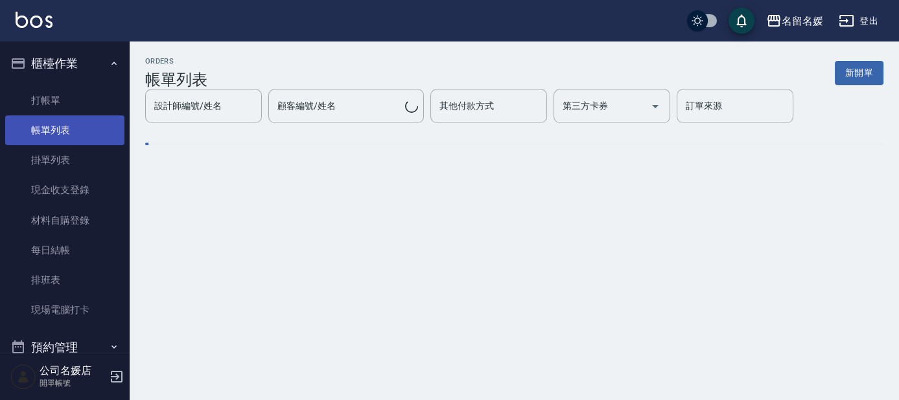
click at [71, 128] on link "帳單列表" at bounding box center [64, 130] width 119 height 30
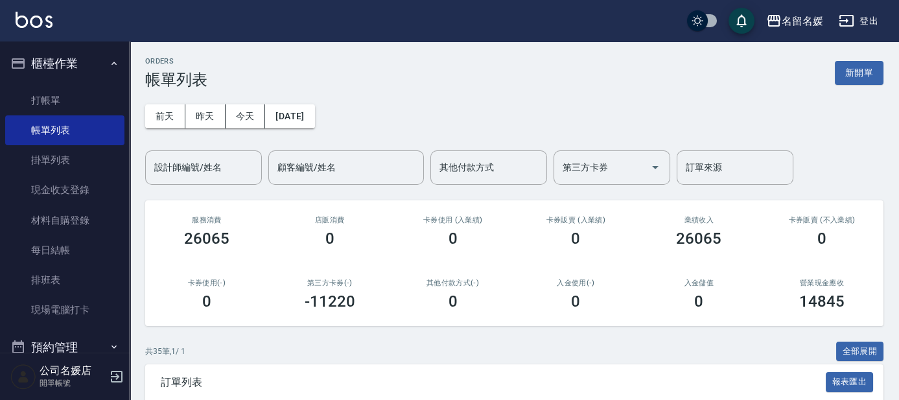
scroll to position [176, 0]
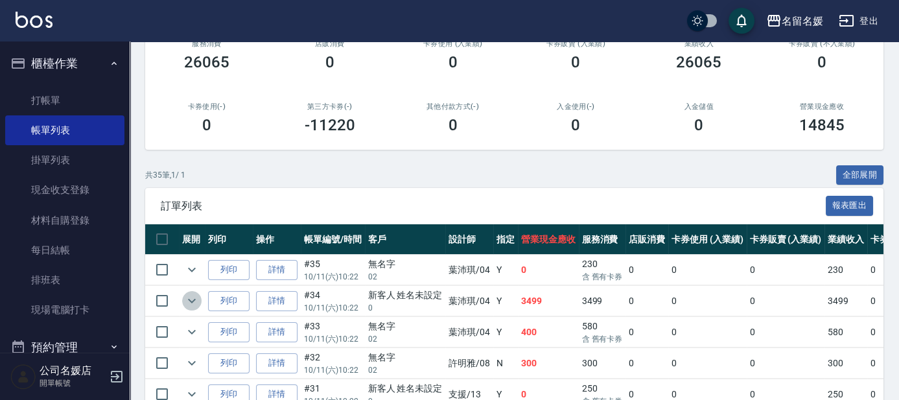
click at [192, 293] on icon "expand row" at bounding box center [192, 301] width 16 height 16
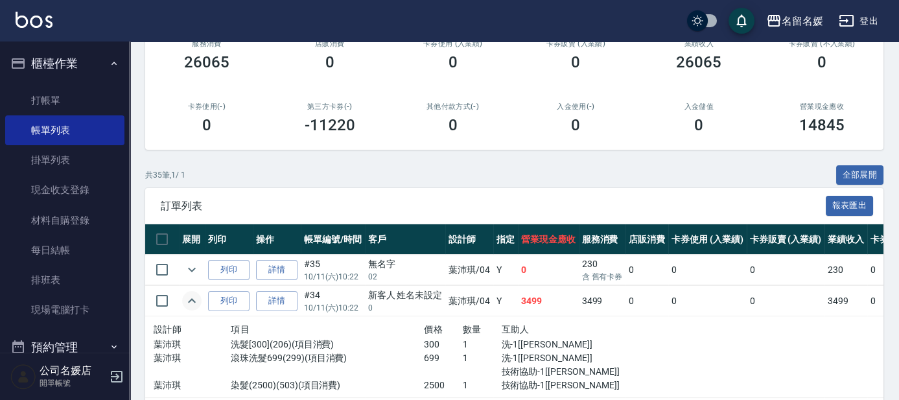
scroll to position [235, 0]
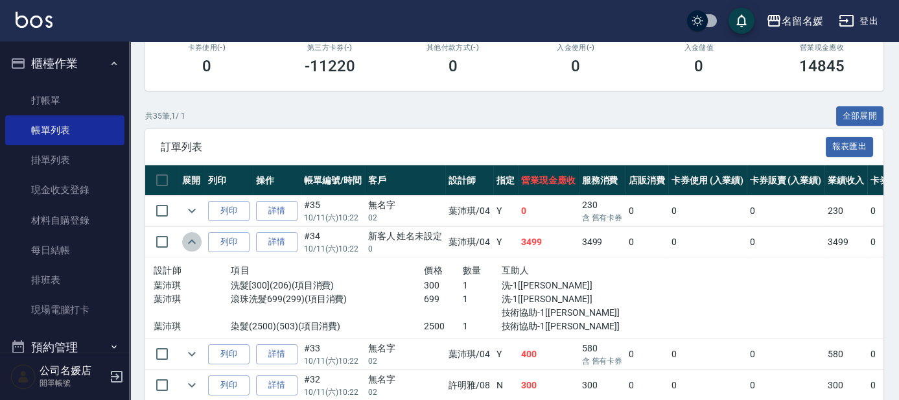
click at [194, 239] on icon "expand row" at bounding box center [192, 242] width 16 height 16
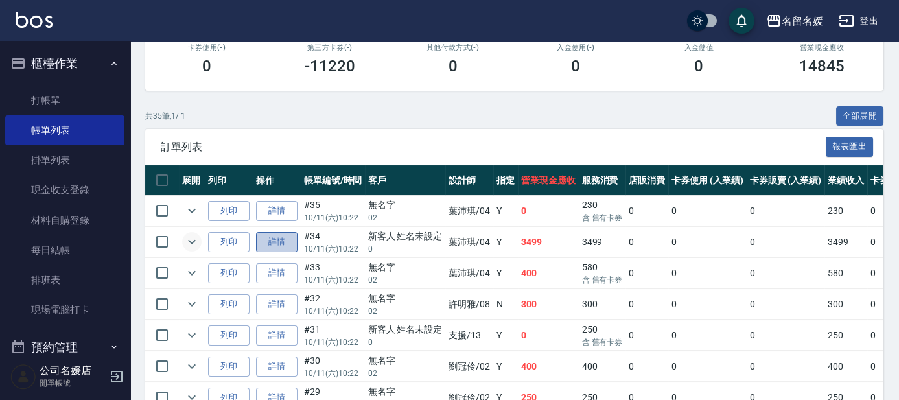
click at [287, 246] on link "詳情" at bounding box center [276, 242] width 41 height 20
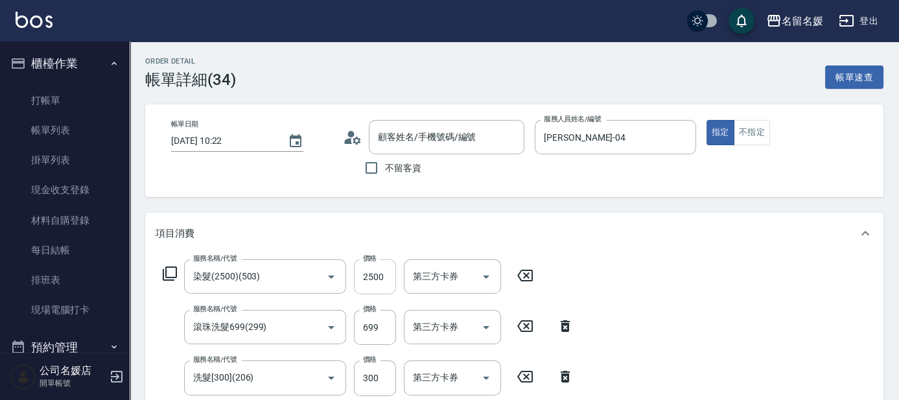
scroll to position [58, 0]
type input "[DATE] 10:22"
type input "葉沛琪-04"
type input "染髮(2500)(503)"
type input "滾珠洗髮699(299)"
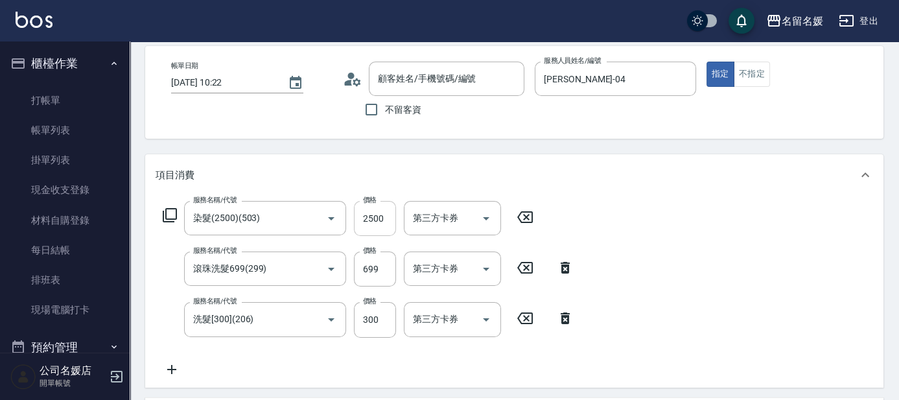
type input "洗髮[300](206)"
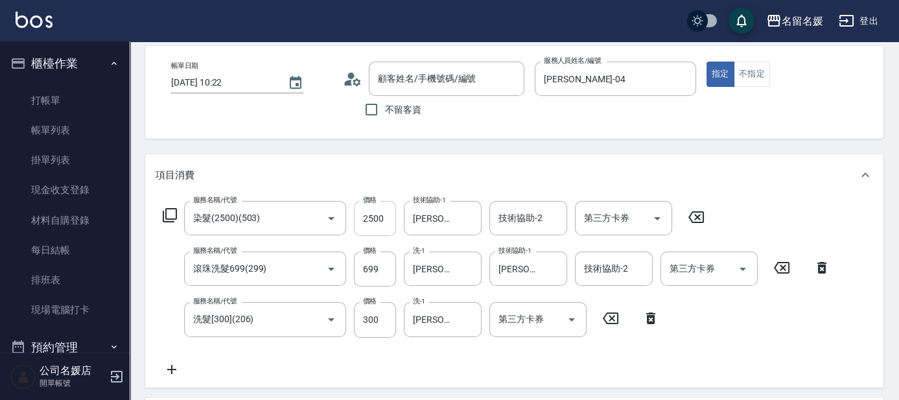
type input "新客人 姓名未設定/0/null"
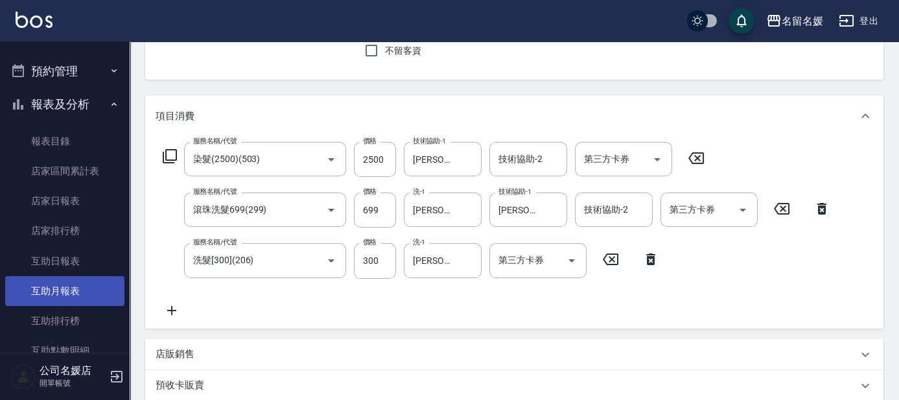
scroll to position [294, 0]
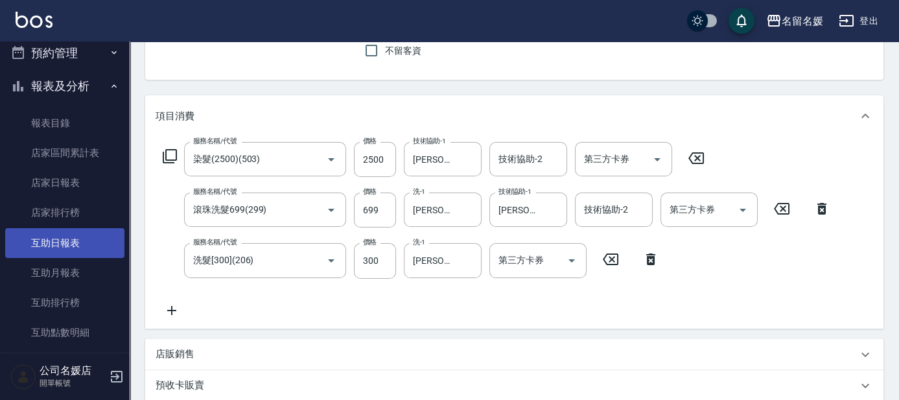
click at [97, 231] on link "互助日報表" at bounding box center [64, 243] width 119 height 30
click at [95, 233] on link "互助日報表" at bounding box center [64, 243] width 119 height 30
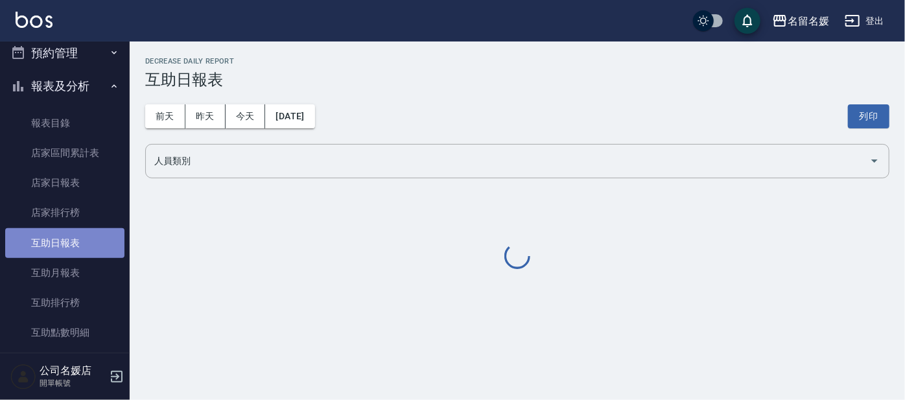
click at [95, 233] on link "互助日報表" at bounding box center [64, 243] width 119 height 30
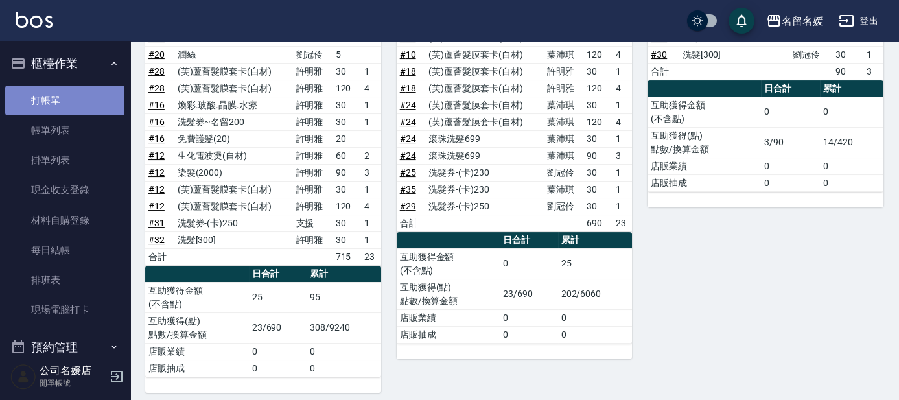
click at [78, 102] on link "打帳單" at bounding box center [64, 101] width 119 height 30
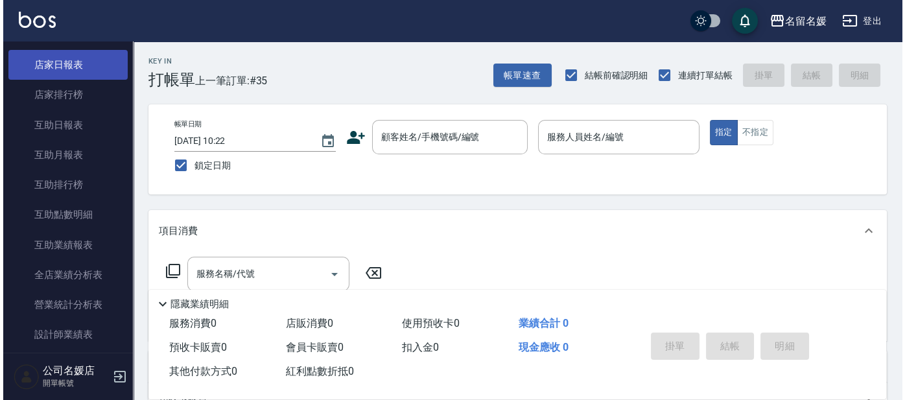
scroll to position [471, 0]
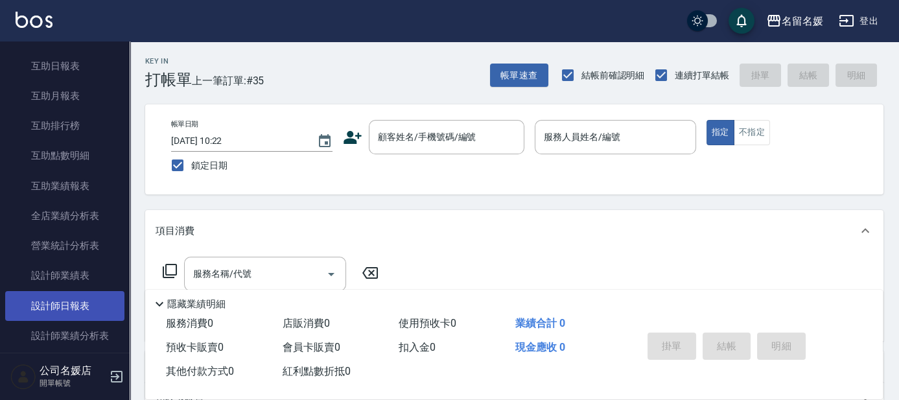
click at [92, 307] on link "設計師日報表" at bounding box center [64, 306] width 119 height 30
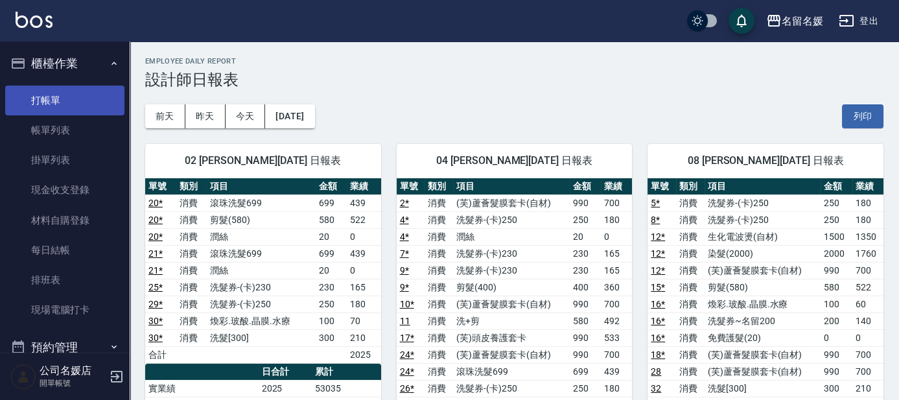
click at [97, 97] on link "打帳單" at bounding box center [64, 101] width 119 height 30
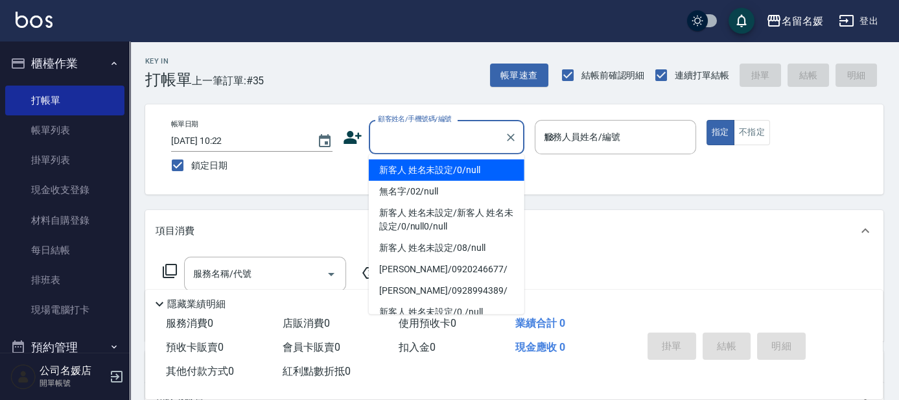
type input "13"
type button "true"
type input "新客人 姓名未設定/0/null"
type input "支援-13"
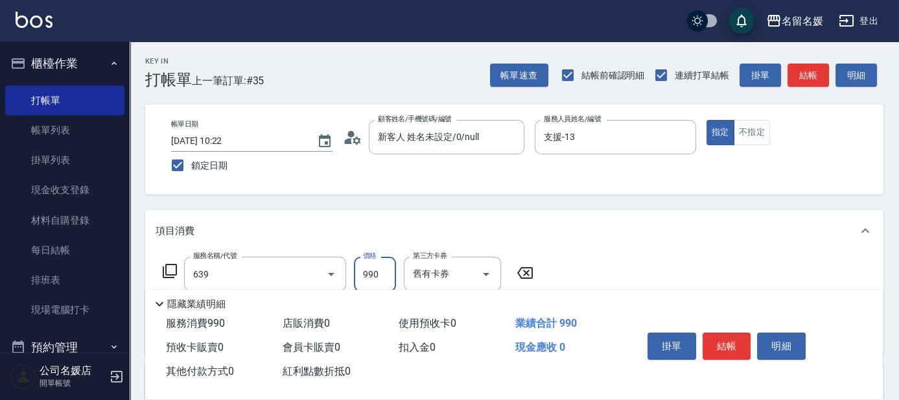
type input "(芙)蘆薈髮膜套卡(自材)(639)"
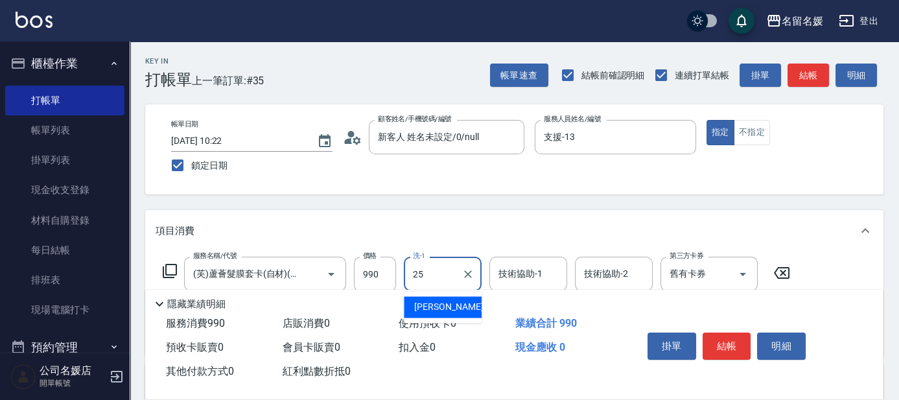
type input "25"
type input "2"
type input "楊瑋萱-25"
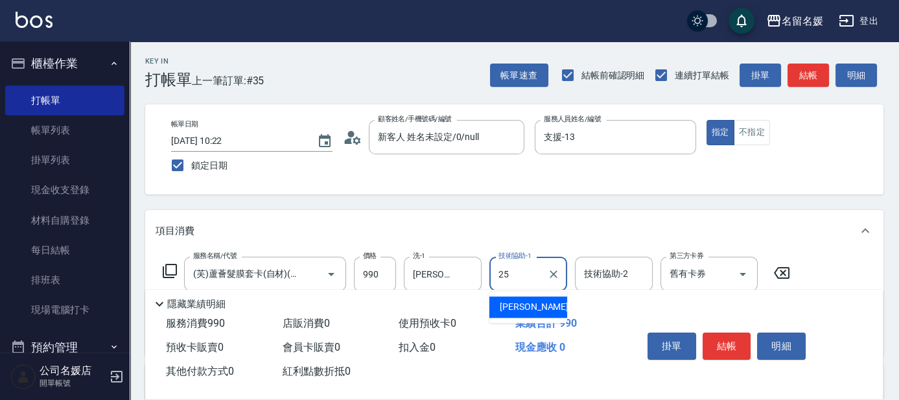
type input "楊瑋萱-25"
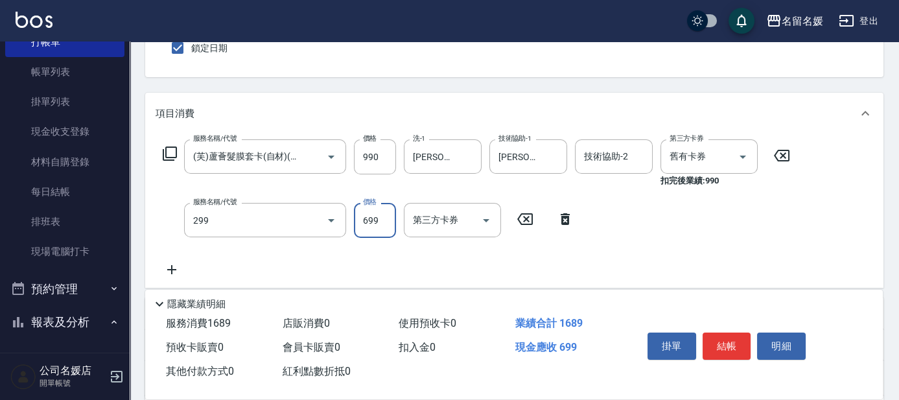
type input "滾珠洗髮699(299)"
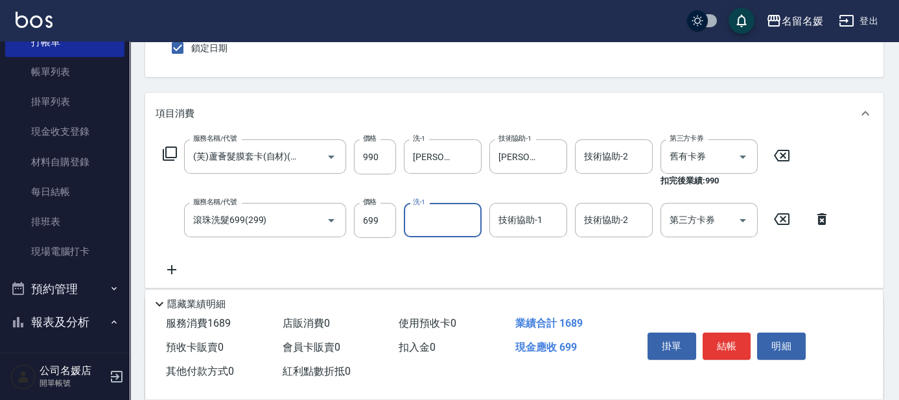
type input "5"
type input "25"
type input "2"
type input "楊瑋萱-25"
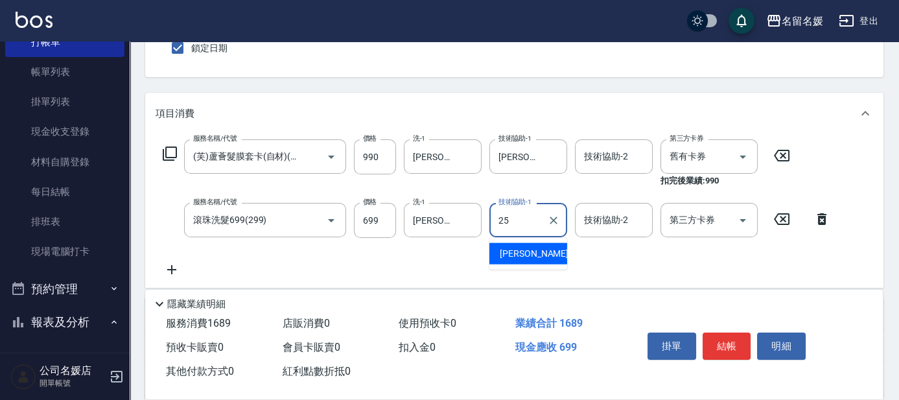
type input "楊瑋萱-25"
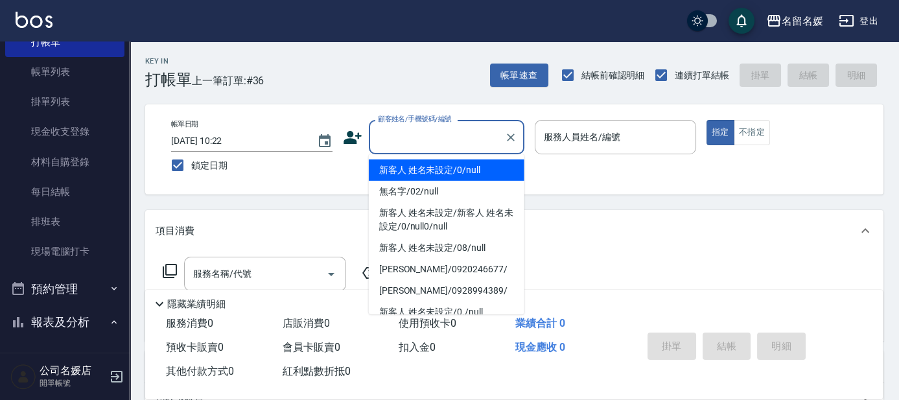
type input "1"
type input "新客人 姓名未設定/0/null"
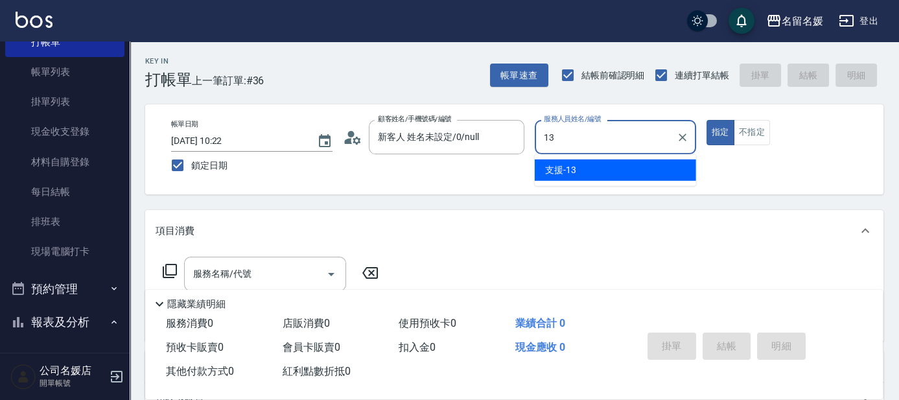
type input "支援-13"
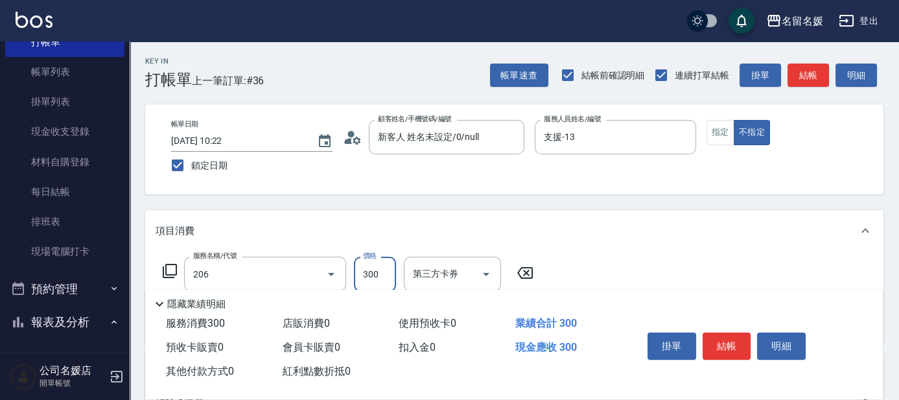
type input "洗髮[300](206)"
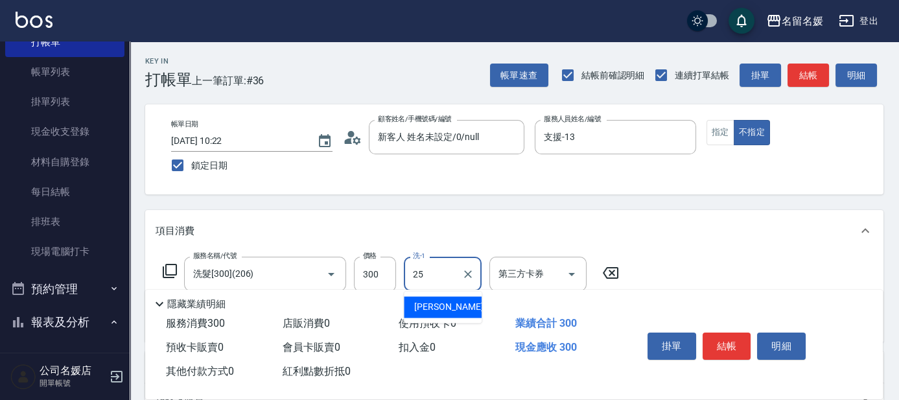
type input "楊瑋萱-25"
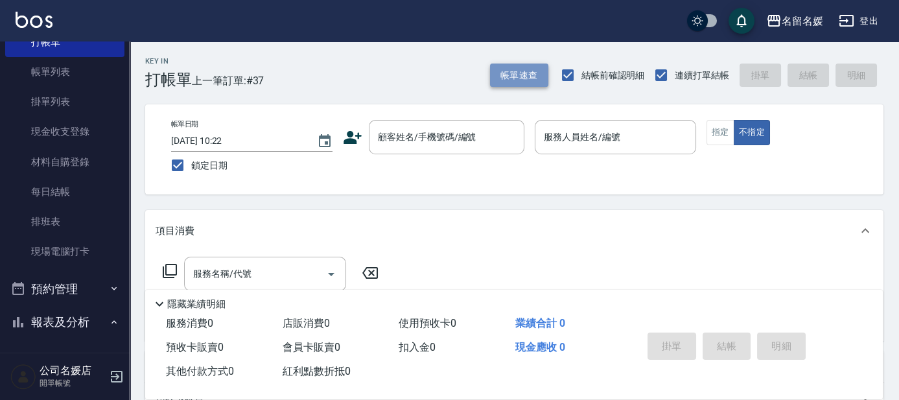
click at [537, 76] on button "帳單速查" at bounding box center [519, 76] width 58 height 24
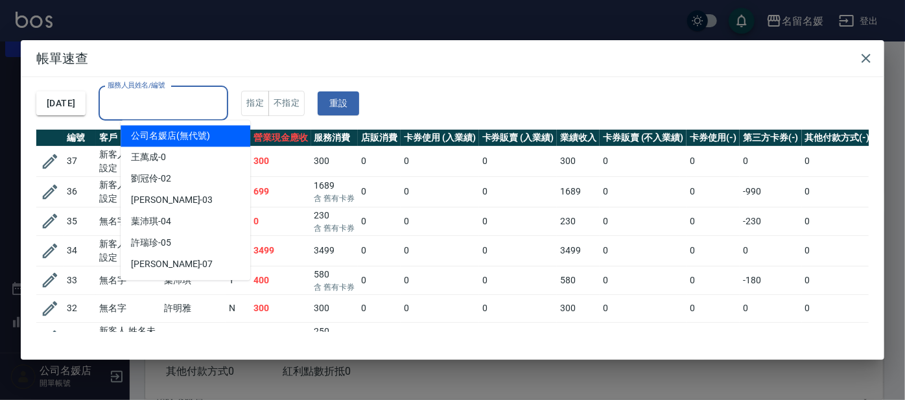
click at [187, 106] on div "服務人員姓名/編號 服務人員姓名/編號" at bounding box center [164, 103] width 130 height 34
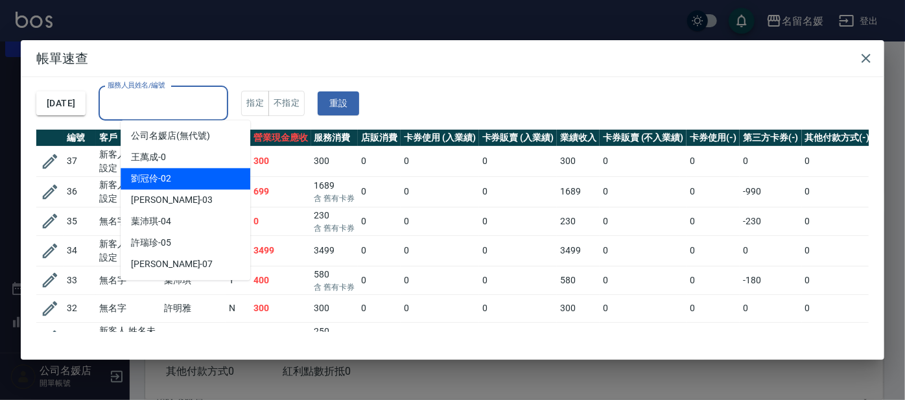
click at [172, 176] on div "劉冠伶 -02" at bounding box center [186, 178] width 130 height 21
type input "[PERSON_NAME]-02"
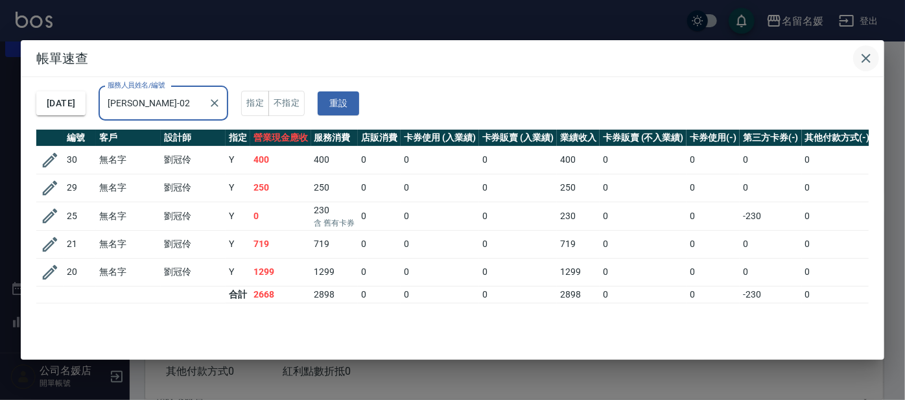
click at [865, 57] on icon "button" at bounding box center [865, 58] width 9 height 9
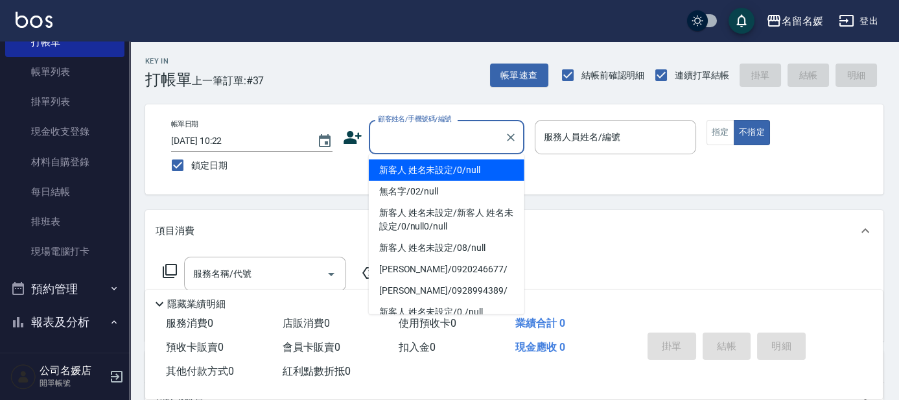
click at [454, 144] on input "顧客姓名/手機號碼/編號" at bounding box center [437, 137] width 124 height 23
type input "新客人 姓名未設定/0/null"
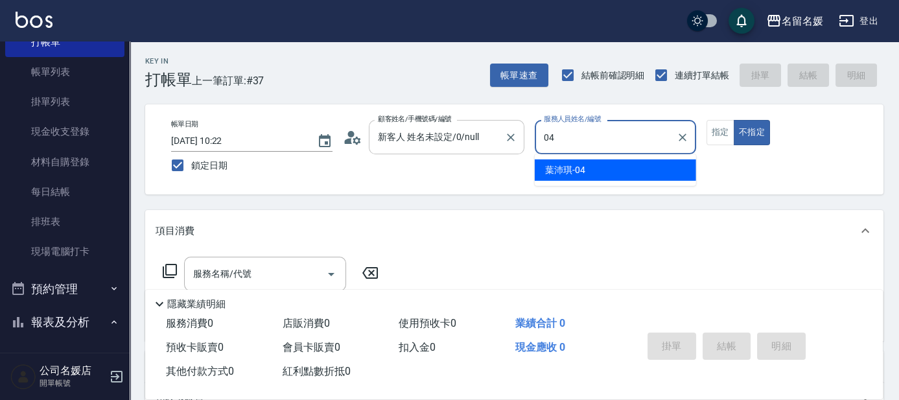
type input "04"
type button "false"
type input "葉沛琪-04"
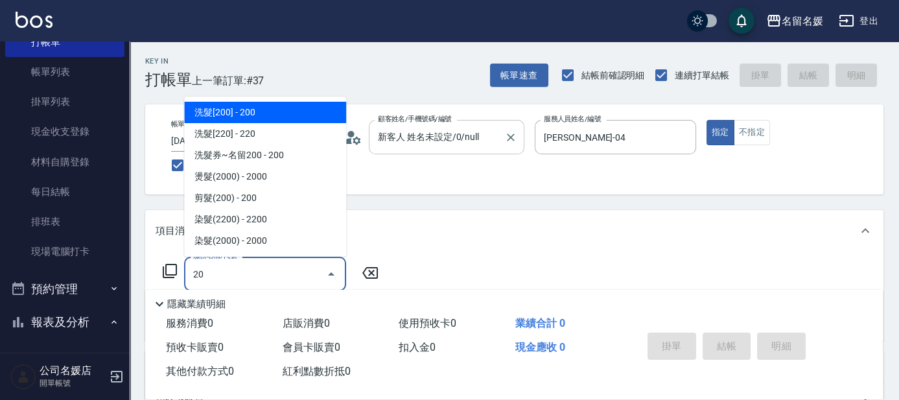
type input "2"
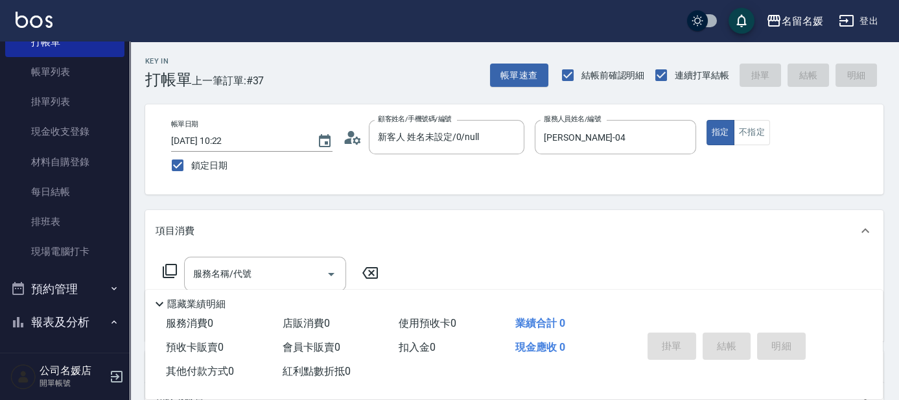
click at [172, 273] on icon at bounding box center [170, 271] width 16 height 16
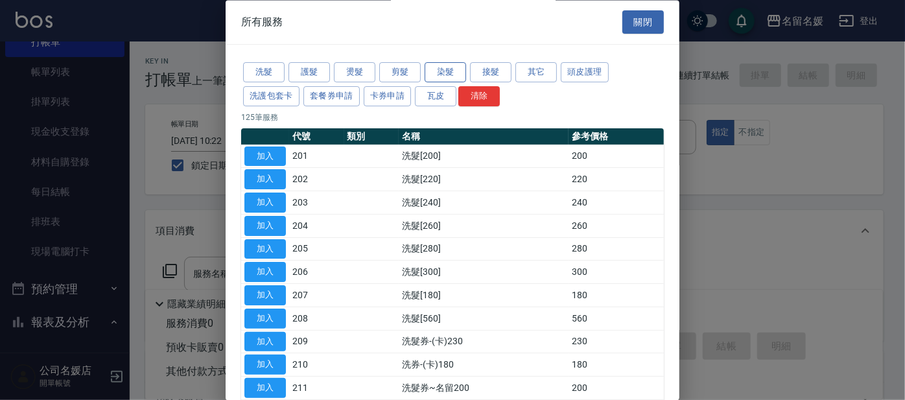
click at [443, 71] on button "染髮" at bounding box center [444, 73] width 41 height 20
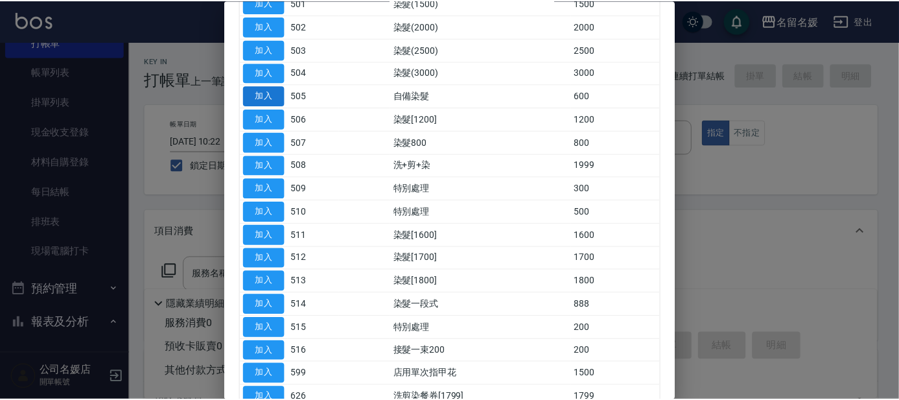
scroll to position [58, 0]
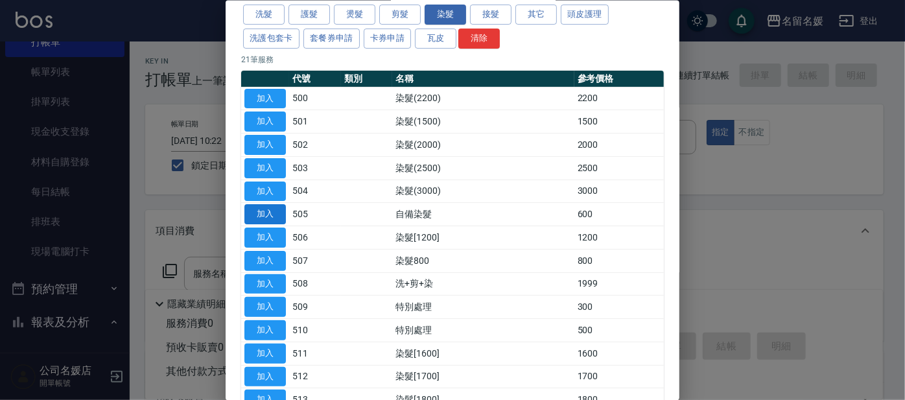
click at [268, 208] on button "加入" at bounding box center [264, 214] width 41 height 20
type input "自備染髮(505)"
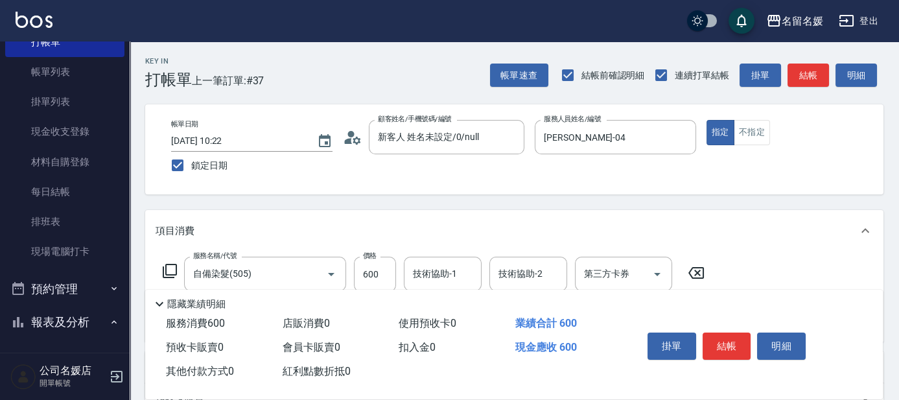
click at [349, 269] on div "服務名稱/代號 自備染髮(505) 服務名稱/代號 價格 600 價格 技術協助-1 技術協助-1 技術協助-2 技術協助-2 第三方卡券 第三方卡券" at bounding box center [434, 274] width 557 height 35
click at [378, 273] on input "600" at bounding box center [375, 274] width 42 height 35
type input "800"
type input "yun-28"
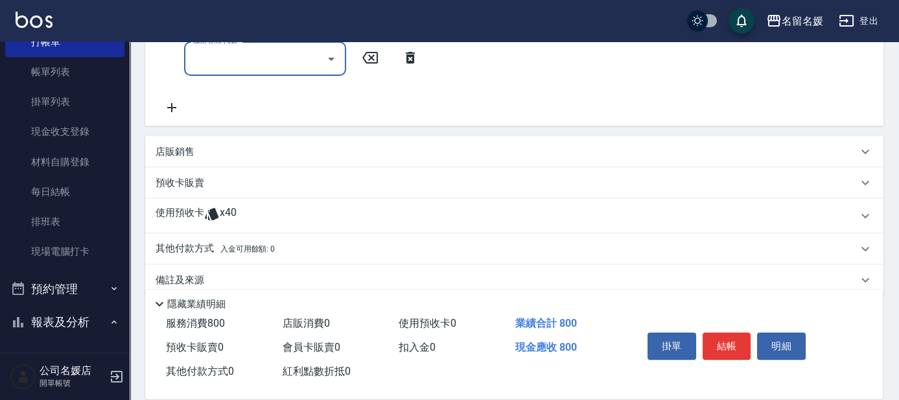
scroll to position [284, 0]
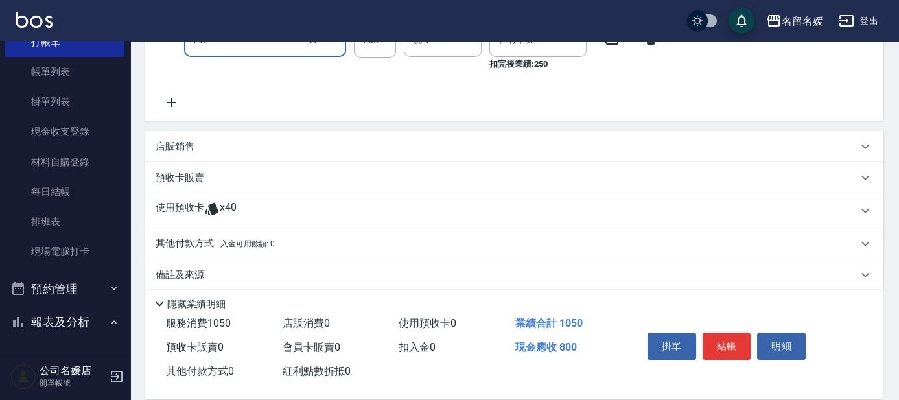
type input "洗髮券-(卡)250(212)"
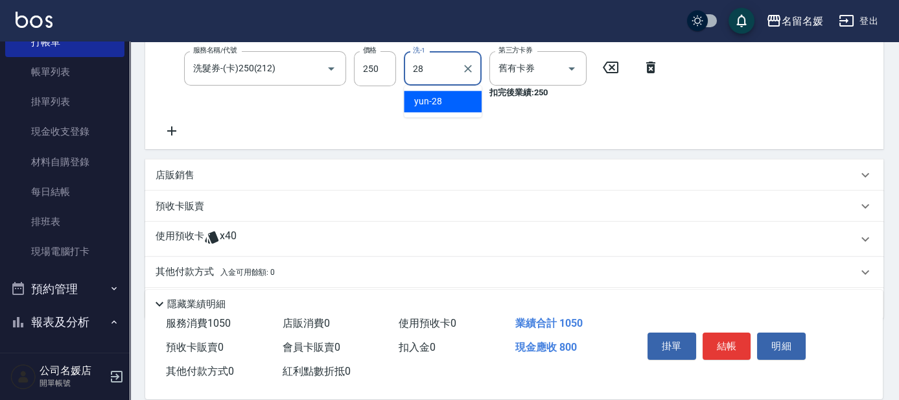
type input "yun-28"
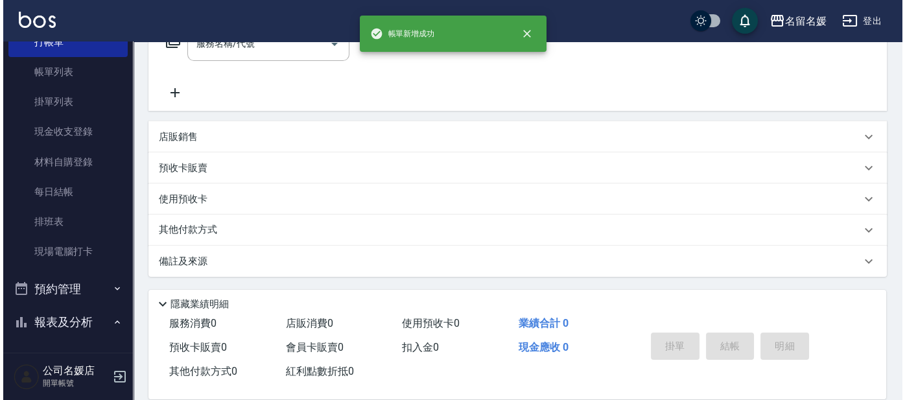
scroll to position [0, 0]
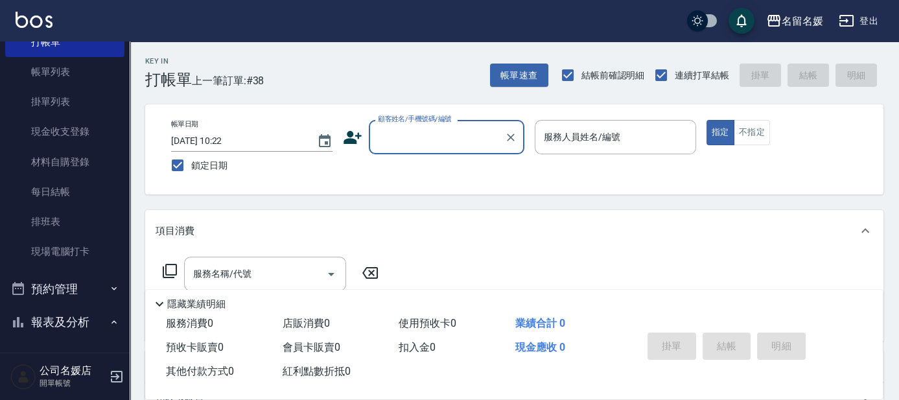
click at [167, 275] on icon at bounding box center [170, 271] width 14 height 14
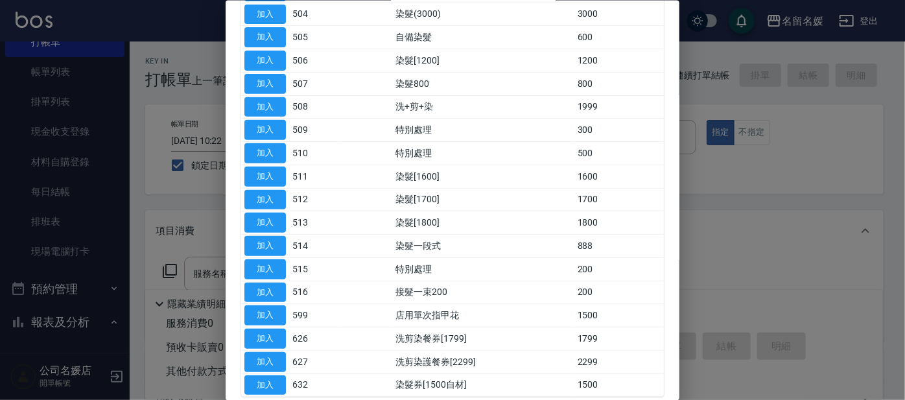
scroll to position [117, 0]
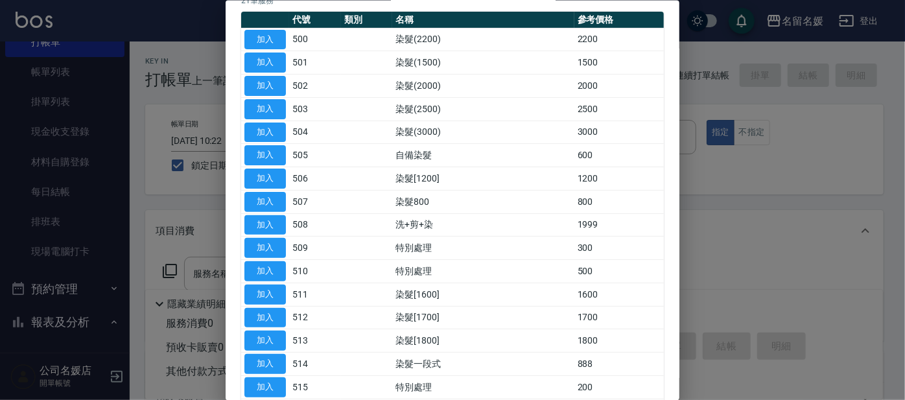
click at [195, 174] on div at bounding box center [452, 200] width 905 height 400
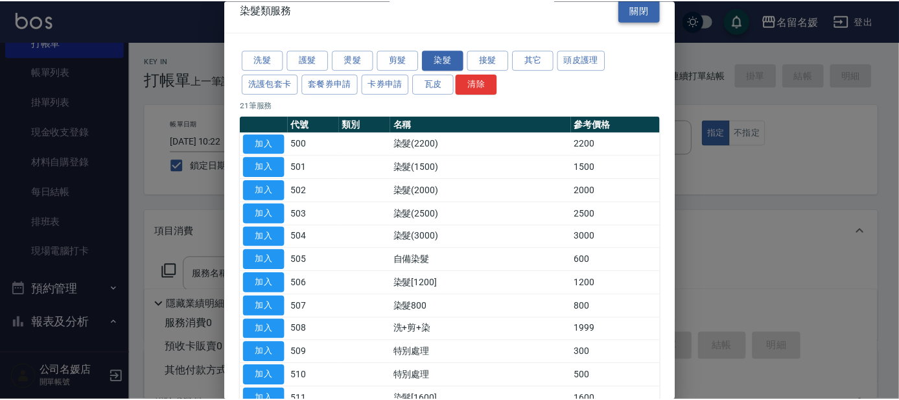
scroll to position [0, 0]
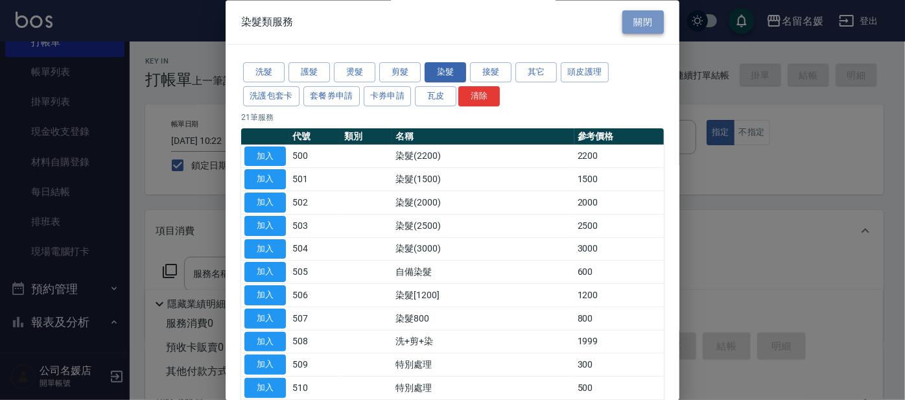
click at [631, 16] on button "關閉" at bounding box center [642, 22] width 41 height 24
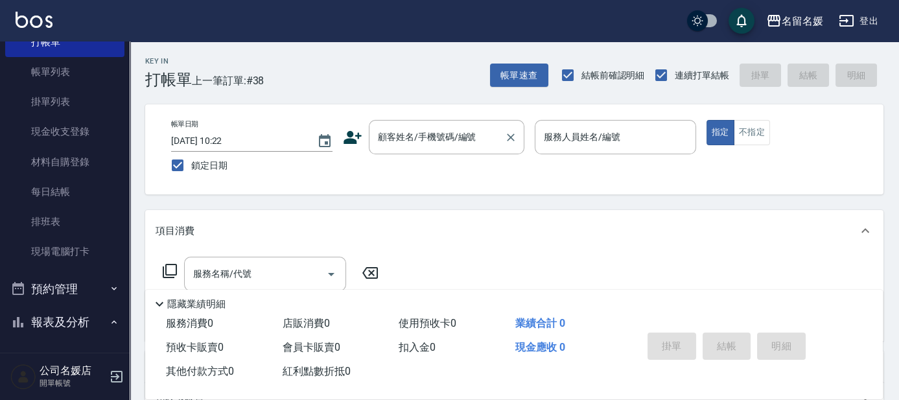
click at [428, 141] on div "顧客姓名/手機號碼/編號 顧客姓名/手機號碼/編號" at bounding box center [447, 137] width 156 height 34
click at [93, 250] on link "現場電腦打卡" at bounding box center [64, 252] width 119 height 30
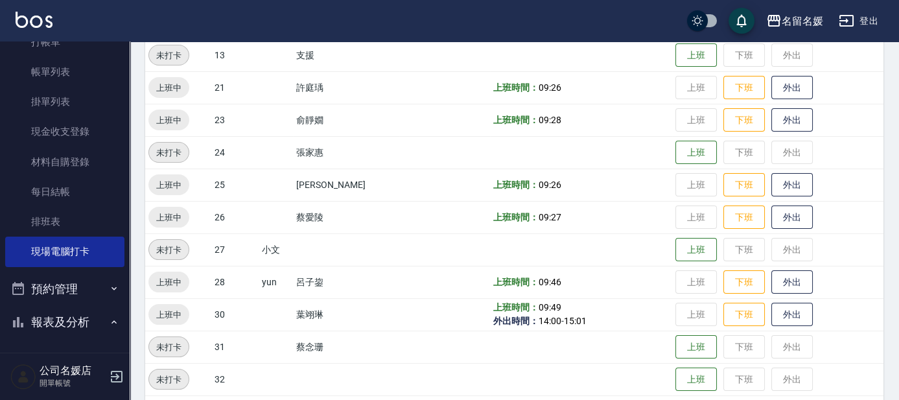
scroll to position [412, 0]
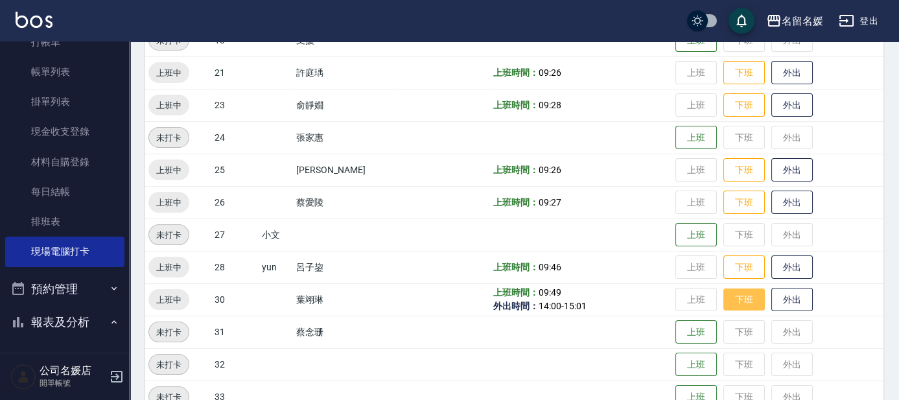
click at [727, 297] on button "下班" at bounding box center [743, 299] width 41 height 23
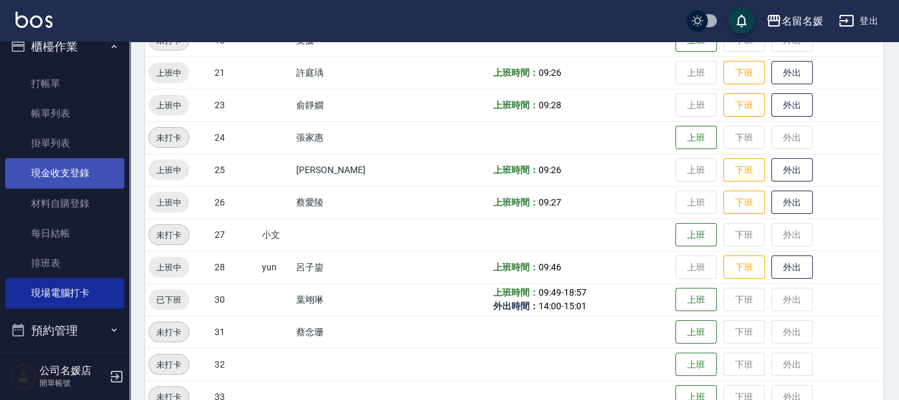
scroll to position [0, 0]
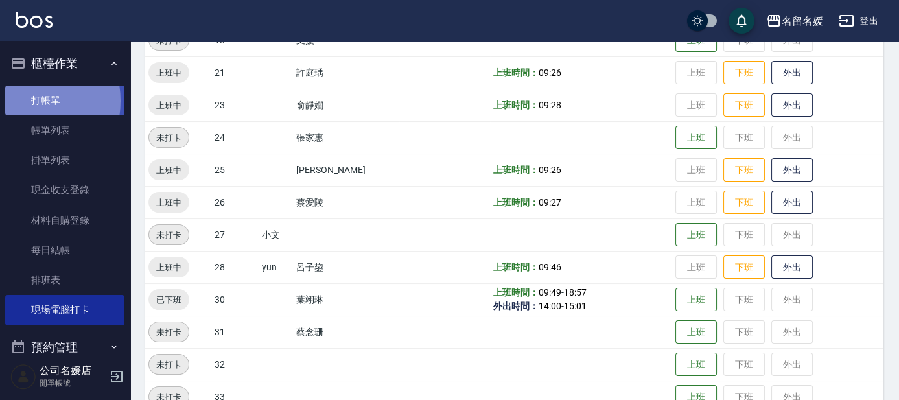
click at [22, 100] on link "打帳單" at bounding box center [64, 101] width 119 height 30
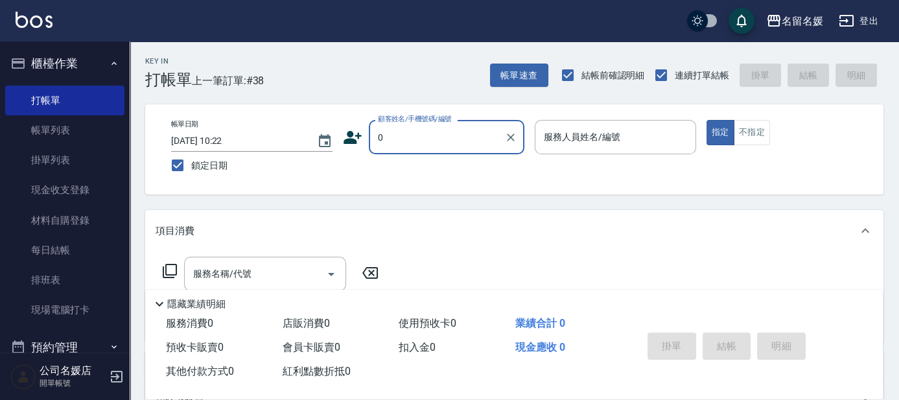
type input "0"
type input "04"
type button "true"
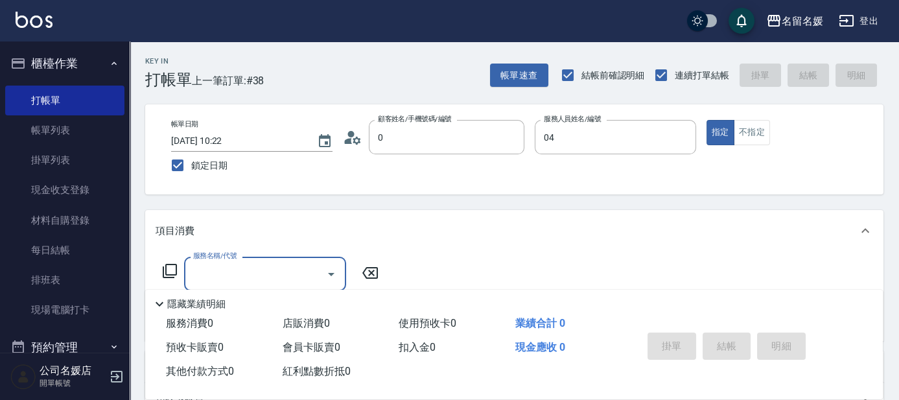
type input "新客人 姓名未設定/0/null"
type input "葉沛琪-04"
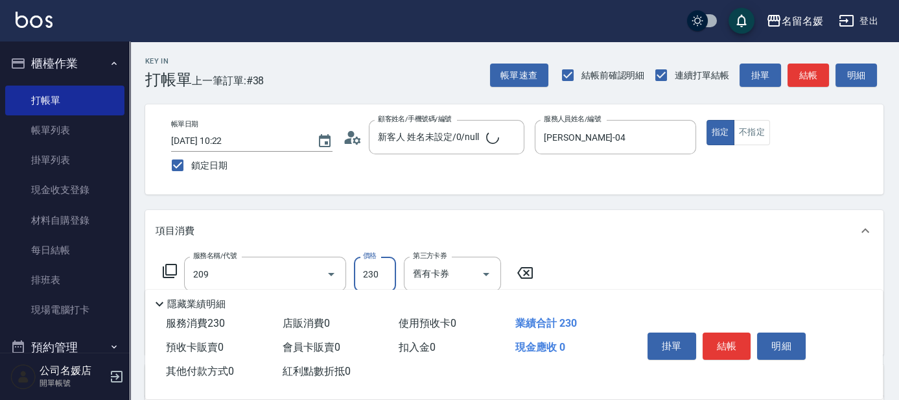
type input "洗髮券-(卡)230(209)"
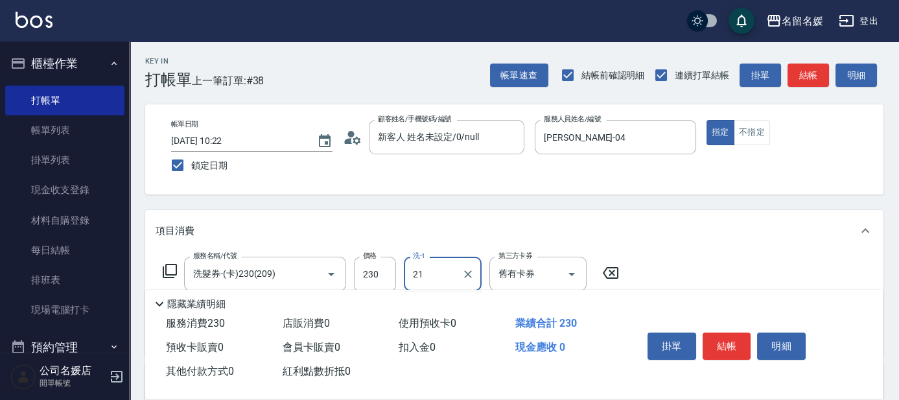
type input "許庭瑀-21"
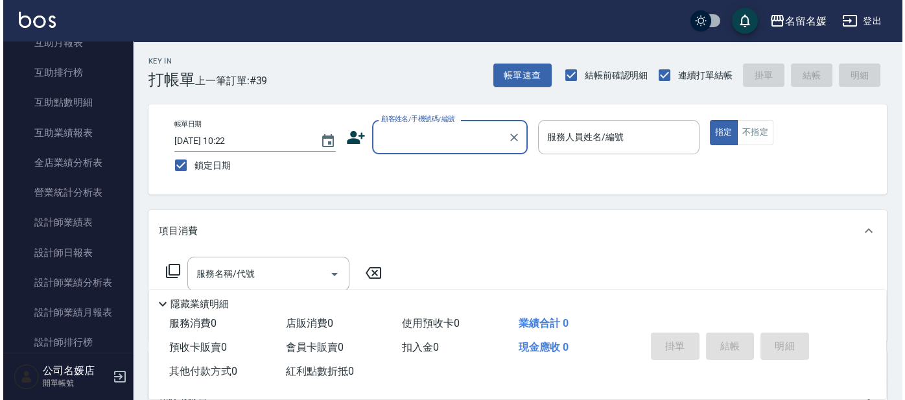
scroll to position [589, 0]
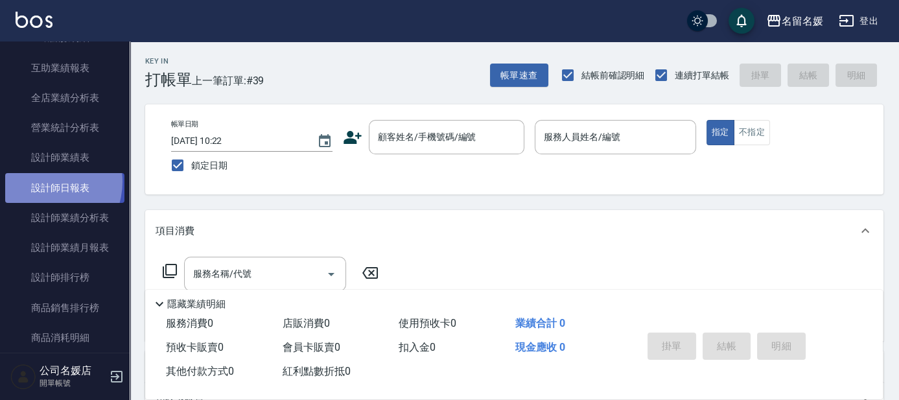
click at [44, 181] on link "設計師日報表" at bounding box center [64, 188] width 119 height 30
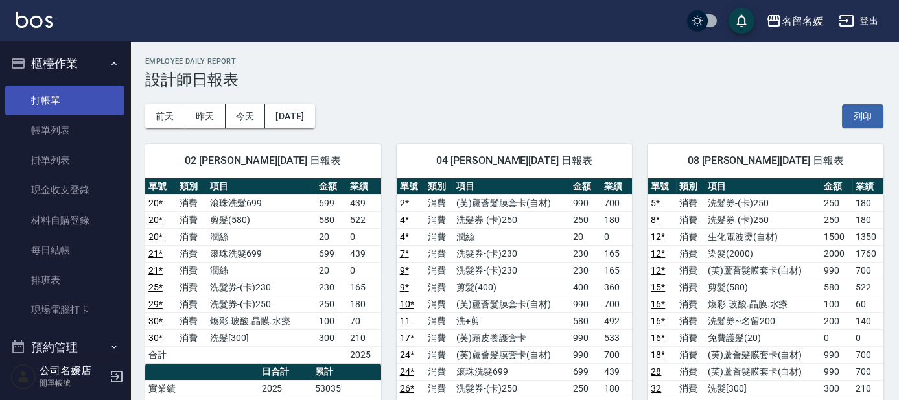
click at [97, 93] on link "打帳單" at bounding box center [64, 101] width 119 height 30
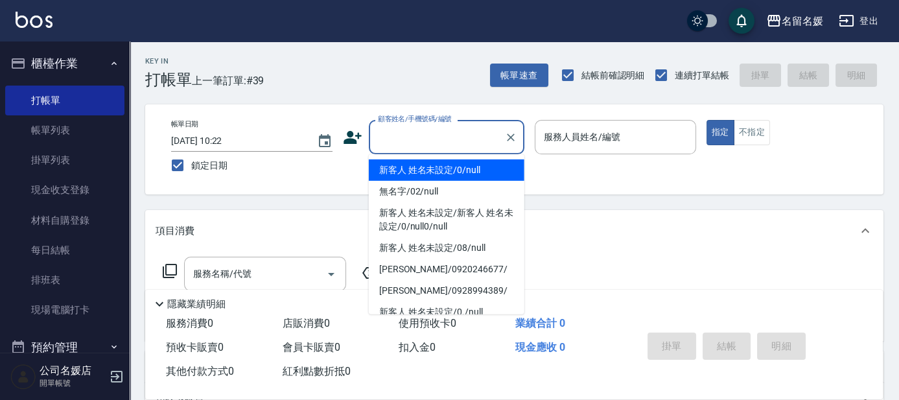
click at [435, 142] on input "顧客姓名/手機號碼/編號" at bounding box center [437, 137] width 124 height 23
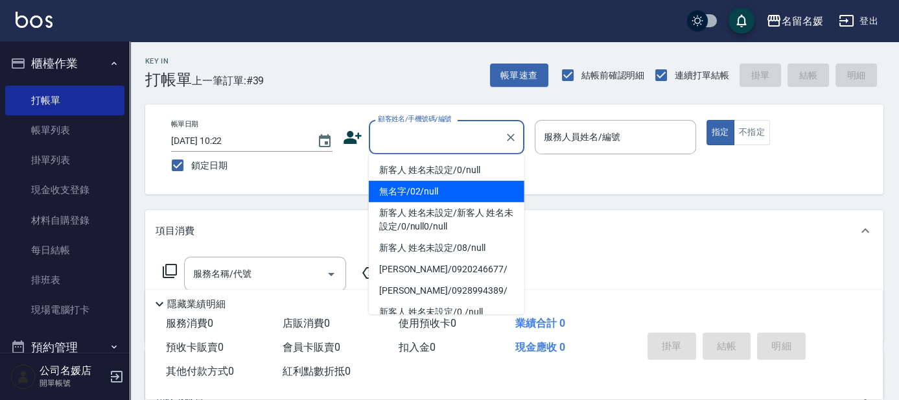
click at [461, 187] on li "無名字/02/null" at bounding box center [447, 191] width 156 height 21
type input "無名字/02/null"
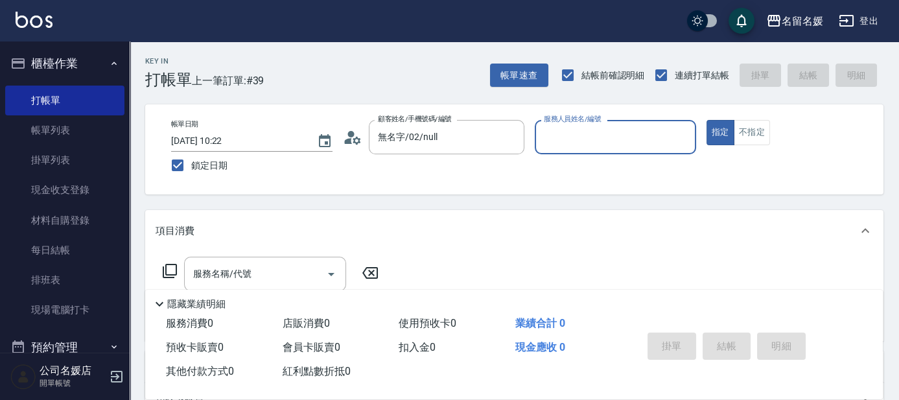
click at [584, 139] on input "服務人員姓名/編號" at bounding box center [615, 137] width 150 height 23
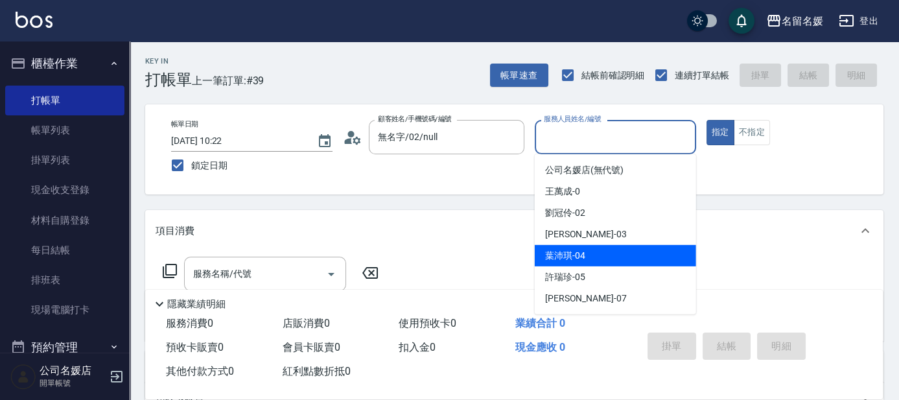
click at [620, 259] on div "葉沛琪 -04" at bounding box center [615, 255] width 161 height 21
type input "葉沛琪-04"
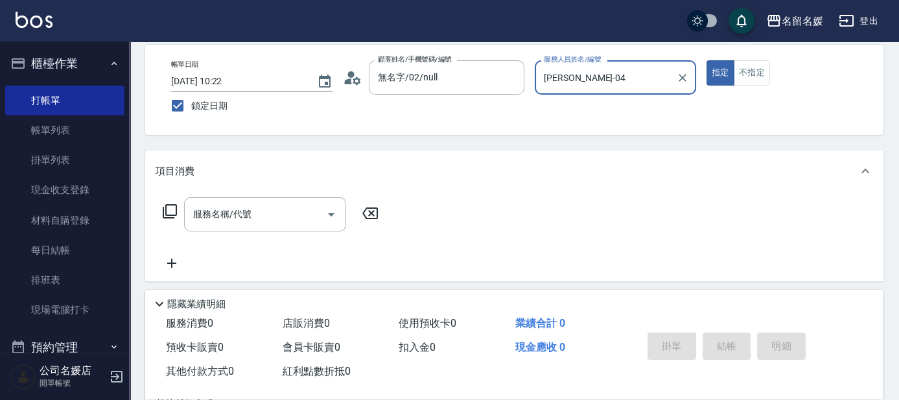
scroll to position [117, 0]
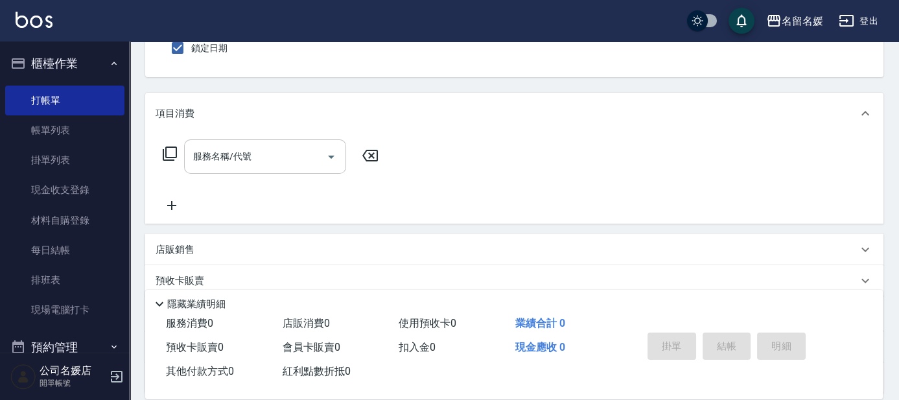
click at [253, 161] on input "服務名稱/代號" at bounding box center [255, 156] width 131 height 23
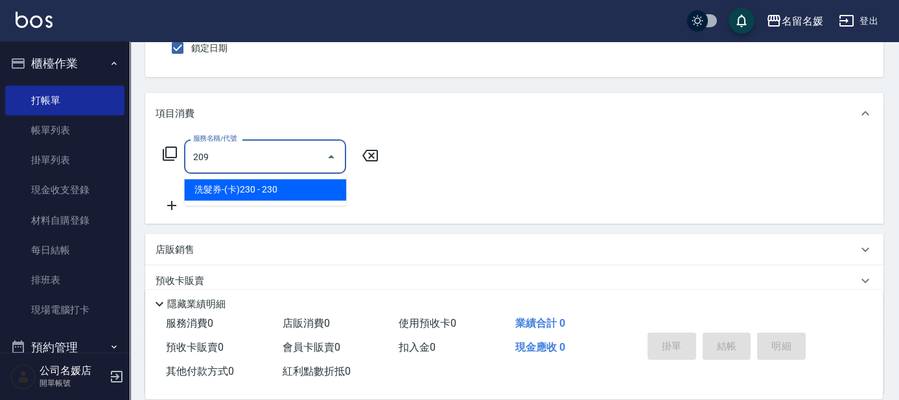
click at [272, 187] on span "洗髮券-(卡)230 - 230" at bounding box center [265, 189] width 162 height 21
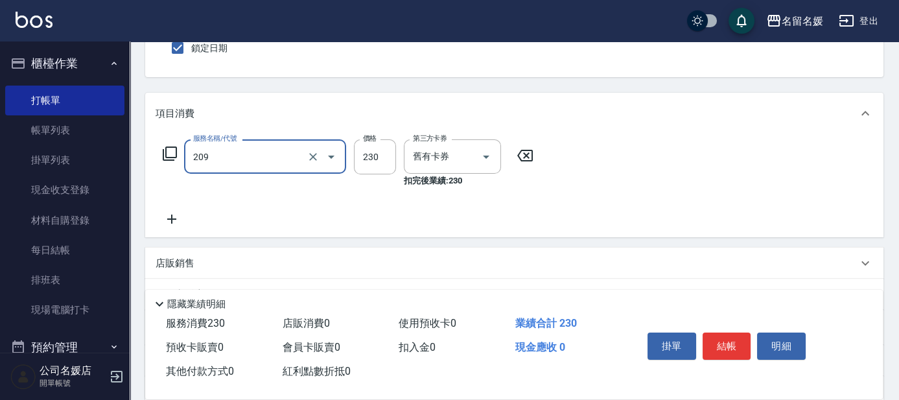
click at [261, 161] on input "209" at bounding box center [247, 156] width 114 height 23
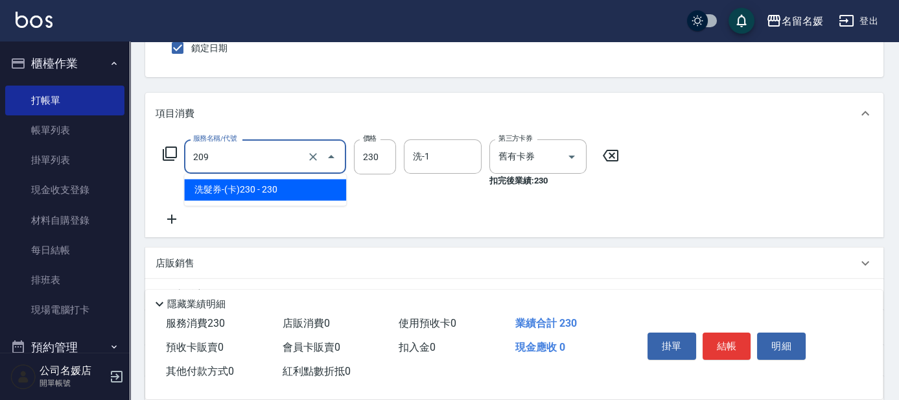
drag, startPoint x: 279, startPoint y: 194, endPoint x: 286, endPoint y: 191, distance: 8.4
click at [279, 193] on span "洗髮券-(卡)230 - 230" at bounding box center [265, 189] width 162 height 21
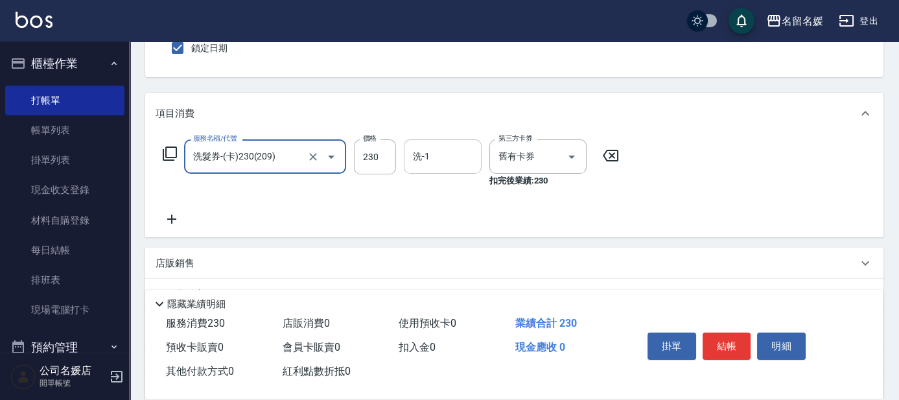
type input "洗髮券-(卡)230(209)"
click at [458, 164] on input "洗-1" at bounding box center [443, 156] width 66 height 23
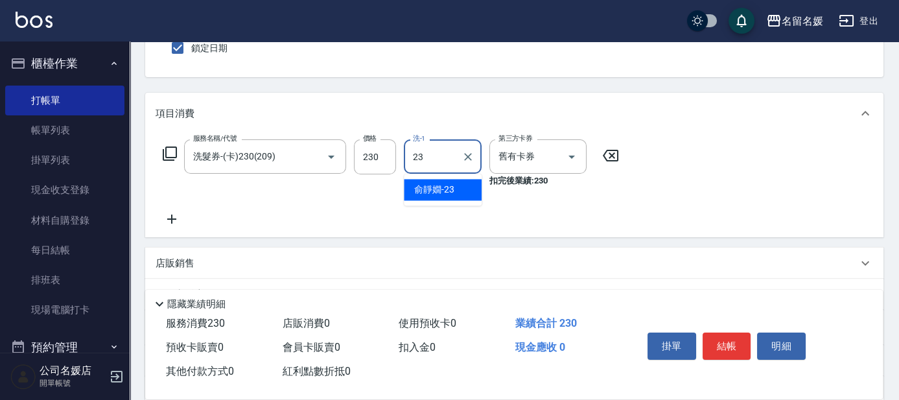
drag, startPoint x: 448, startPoint y: 185, endPoint x: 155, endPoint y: 258, distance: 301.9
click at [448, 185] on span "俞靜嫺 -23" at bounding box center [434, 190] width 40 height 14
type input "俞靜嫺-23"
click at [166, 214] on icon at bounding box center [172, 219] width 32 height 16
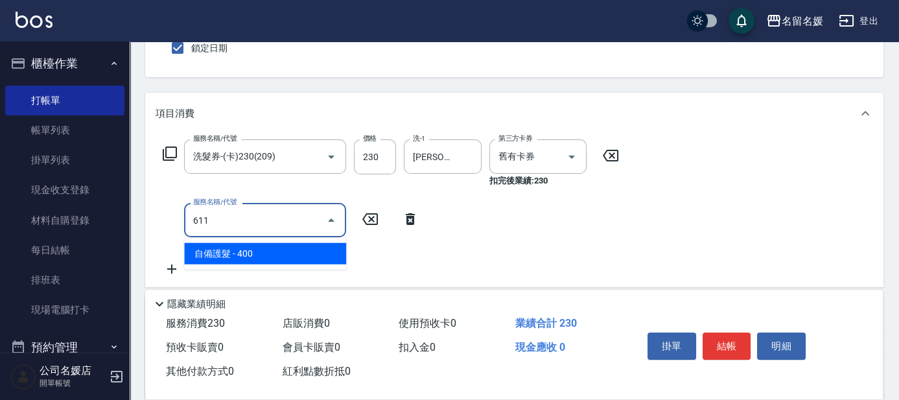
click at [270, 244] on span "自備護髮 - 400" at bounding box center [265, 253] width 162 height 21
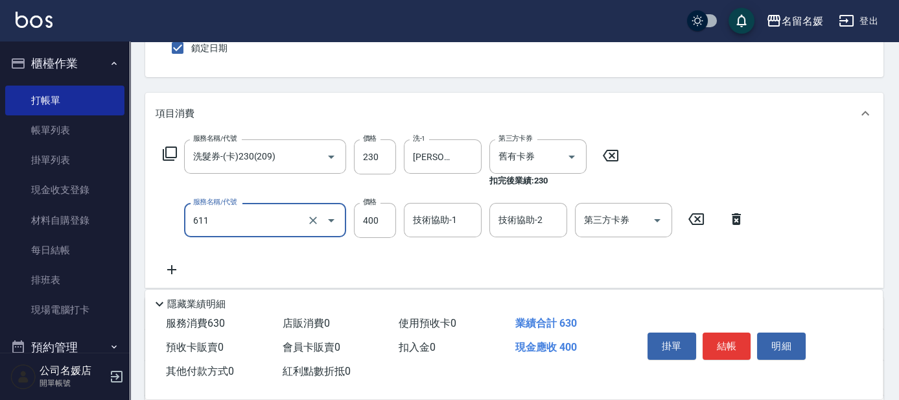
click at [264, 223] on input "611" at bounding box center [247, 220] width 114 height 23
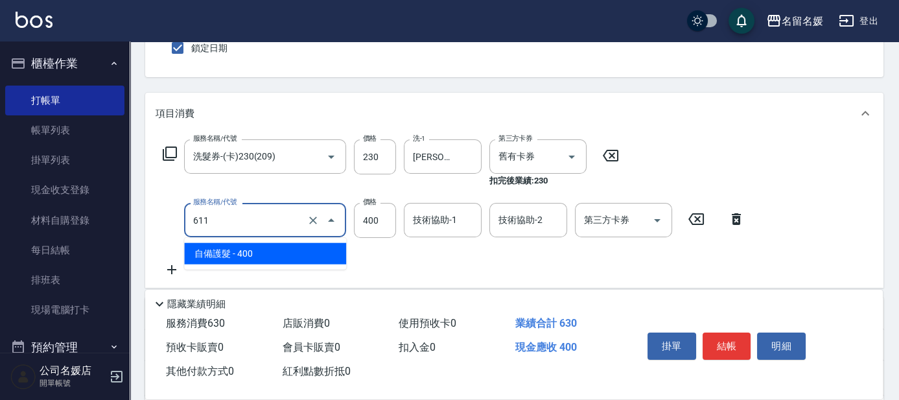
drag, startPoint x: 276, startPoint y: 250, endPoint x: 391, endPoint y: 250, distance: 114.7
click at [280, 251] on span "自備護髮 - 400" at bounding box center [265, 253] width 162 height 21
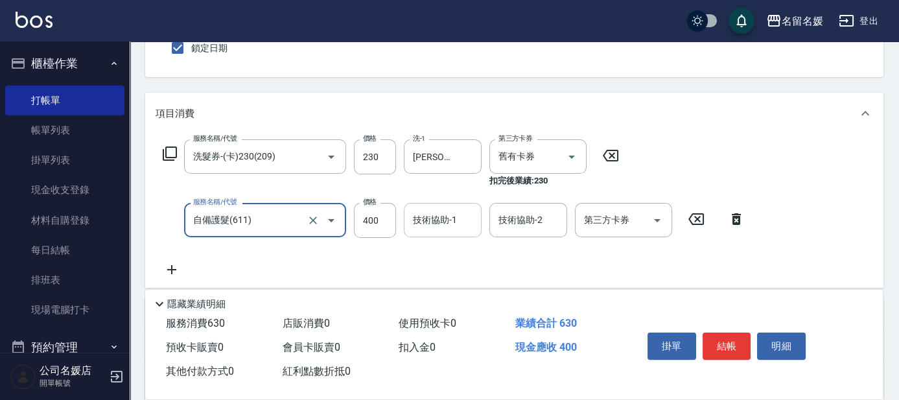
type input "自備護髮(611)"
click at [437, 229] on input "技術協助-1" at bounding box center [443, 220] width 66 height 23
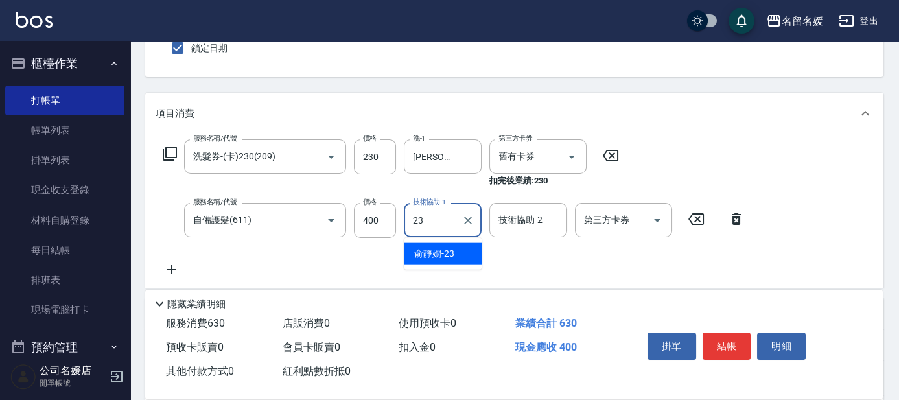
click at [437, 251] on span "俞靜嫺 -23" at bounding box center [434, 254] width 40 height 14
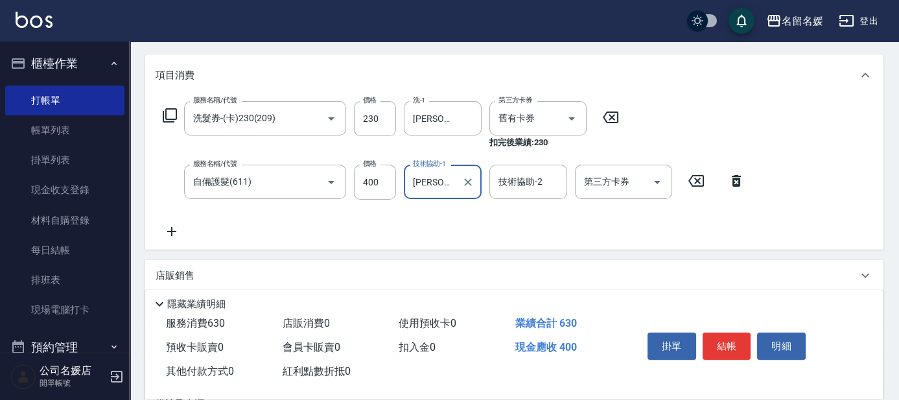
scroll to position [176, 0]
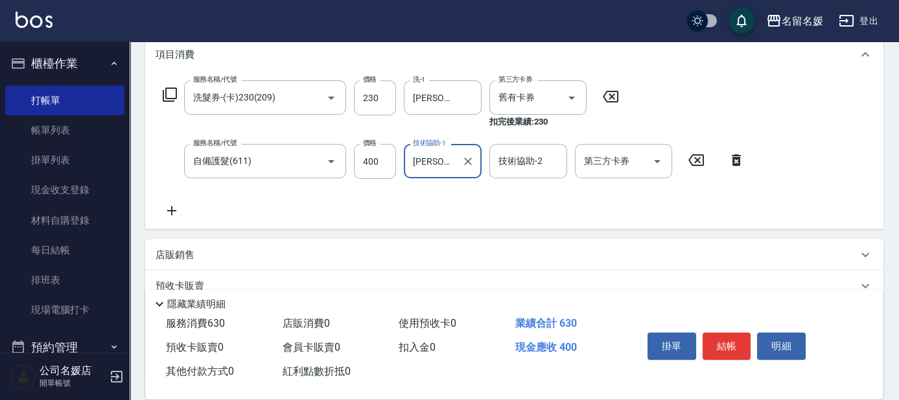
type input "俞靜嫺-23"
click at [169, 209] on icon at bounding box center [172, 211] width 32 height 16
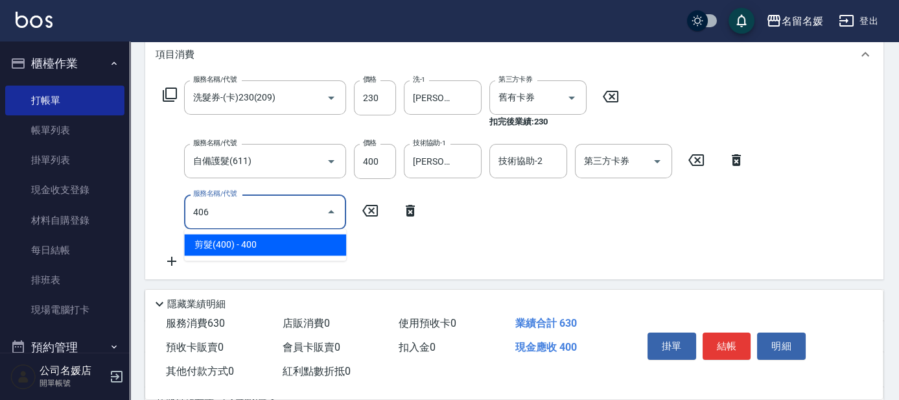
click at [265, 240] on span "剪髮(400) - 400" at bounding box center [265, 244] width 162 height 21
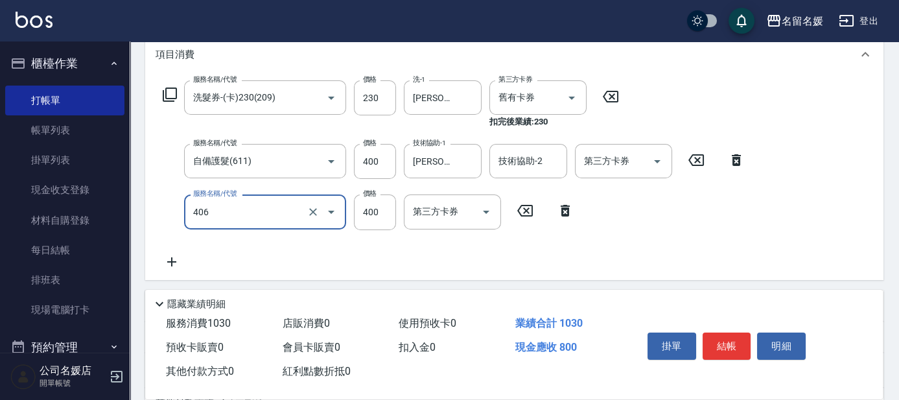
click at [254, 215] on input "406" at bounding box center [247, 211] width 114 height 23
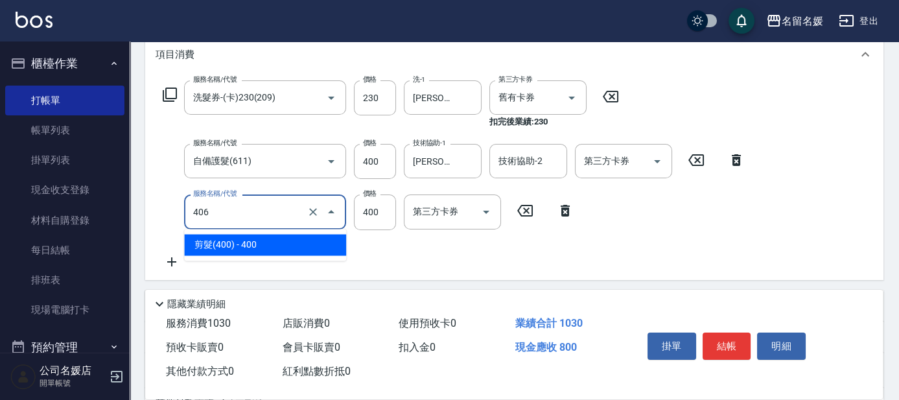
click at [282, 240] on span "剪髮(400) - 400" at bounding box center [265, 244] width 162 height 21
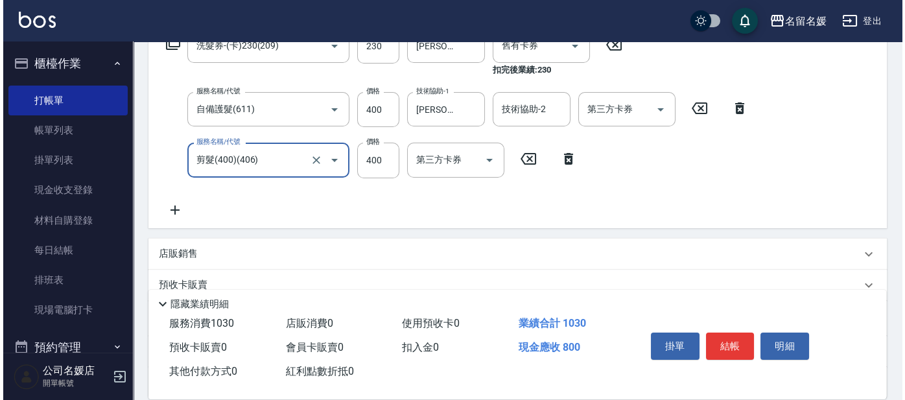
scroll to position [294, 0]
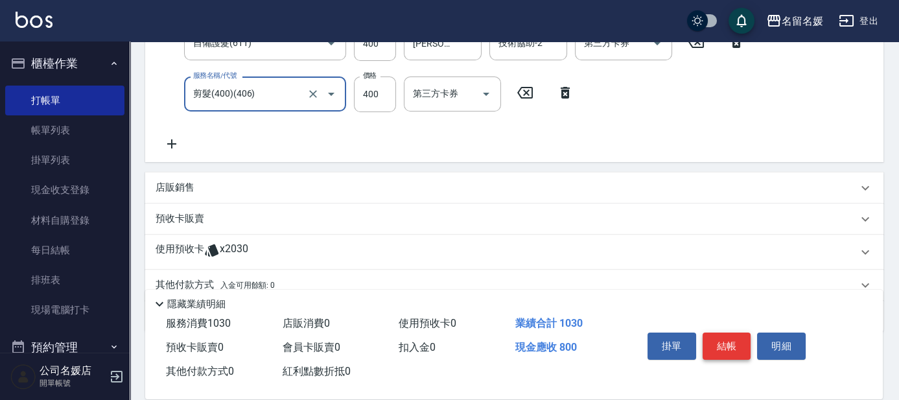
type input "剪髮(400)(406)"
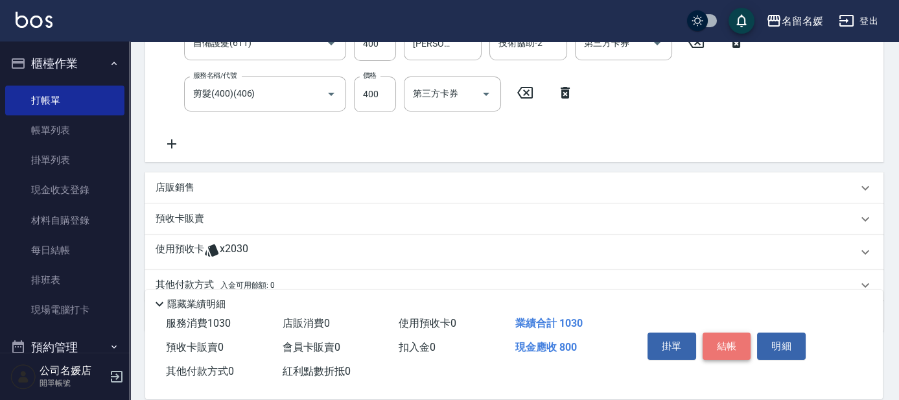
click at [730, 337] on button "結帳" at bounding box center [726, 345] width 49 height 27
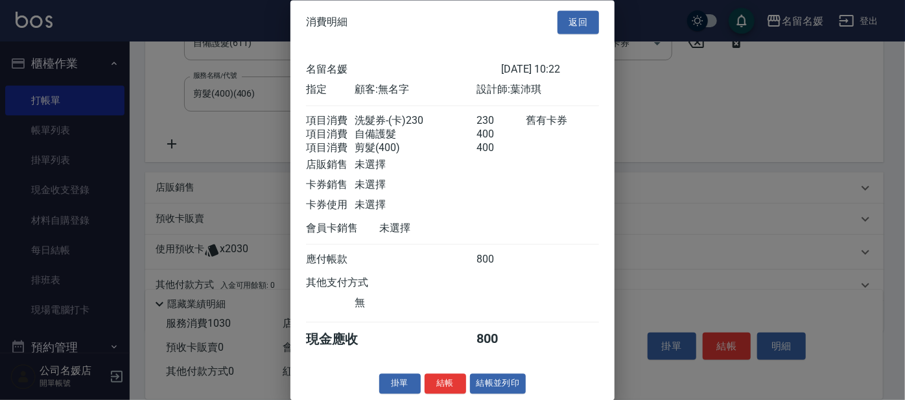
scroll to position [19, 0]
click at [439, 382] on button "結帳" at bounding box center [444, 384] width 41 height 20
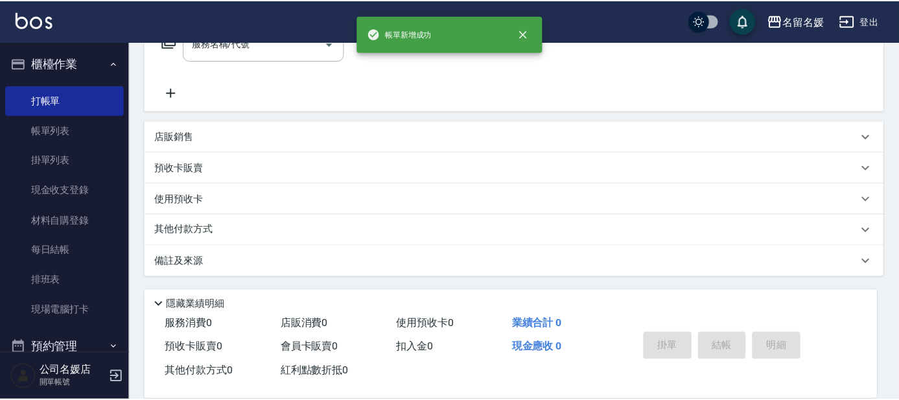
scroll to position [0, 0]
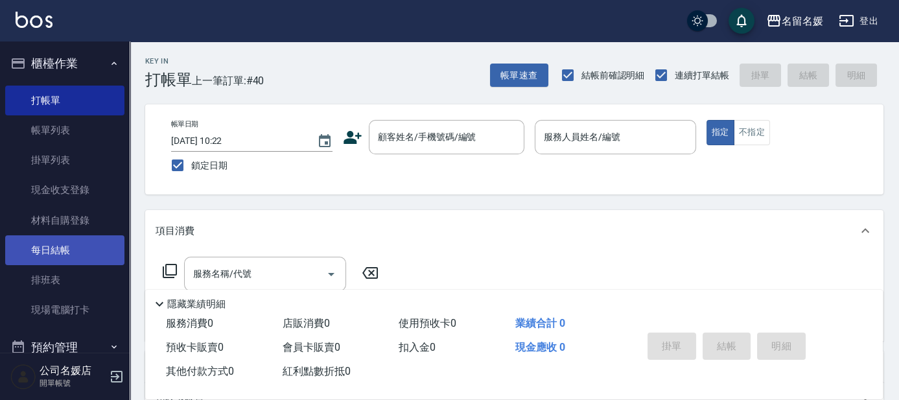
click at [73, 245] on link "每日結帳" at bounding box center [64, 250] width 119 height 30
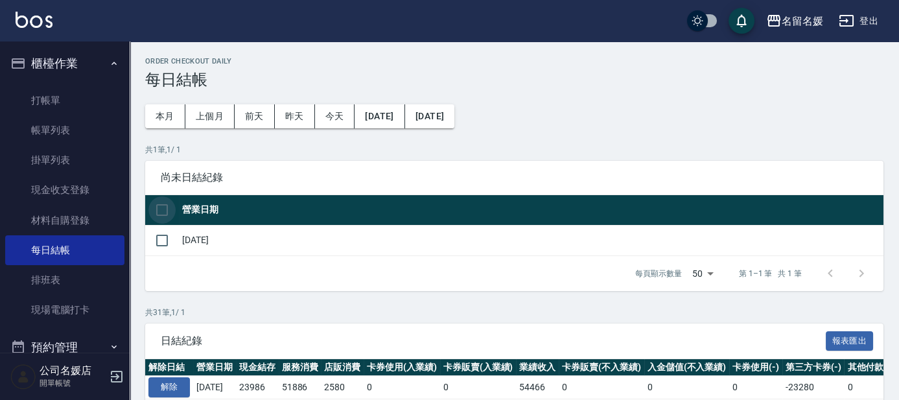
click at [161, 213] on input "checkbox" at bounding box center [161, 209] width 27 height 27
checkbox input "true"
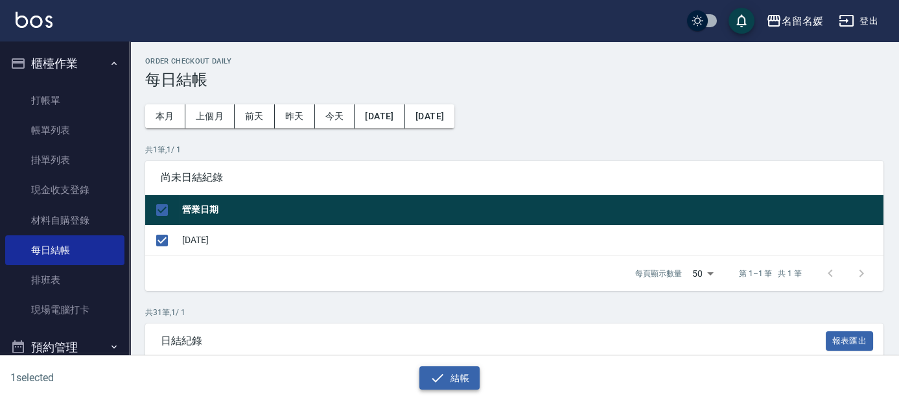
click at [456, 376] on button "結帳" at bounding box center [449, 378] width 60 height 24
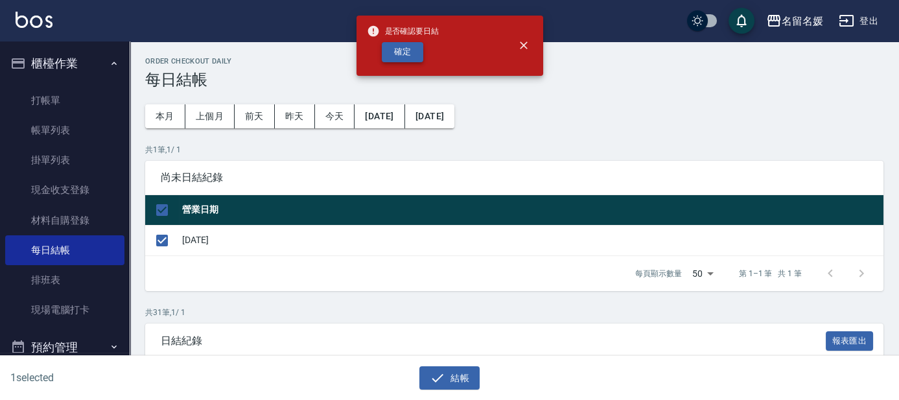
click at [419, 47] on button "確定" at bounding box center [402, 52] width 41 height 20
checkbox input "false"
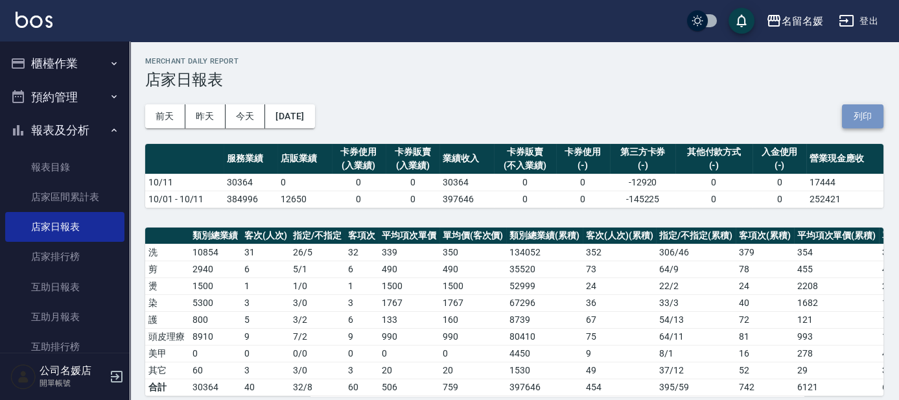
click at [864, 111] on button "列印" at bounding box center [862, 116] width 41 height 24
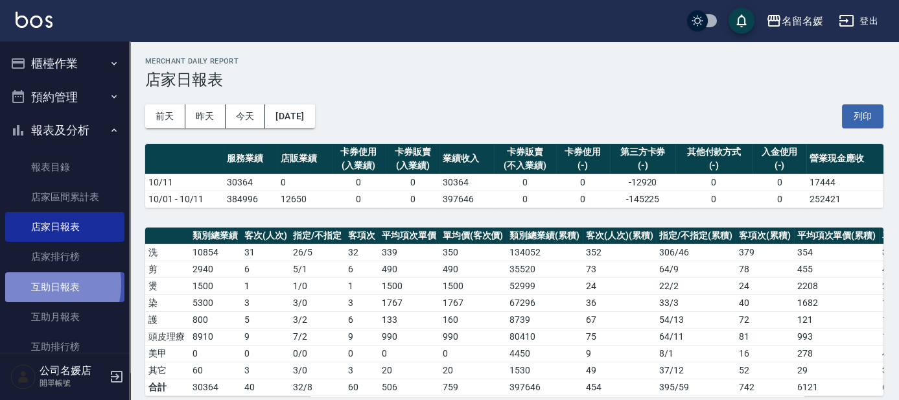
click at [41, 284] on link "互助日報表" at bounding box center [64, 287] width 119 height 30
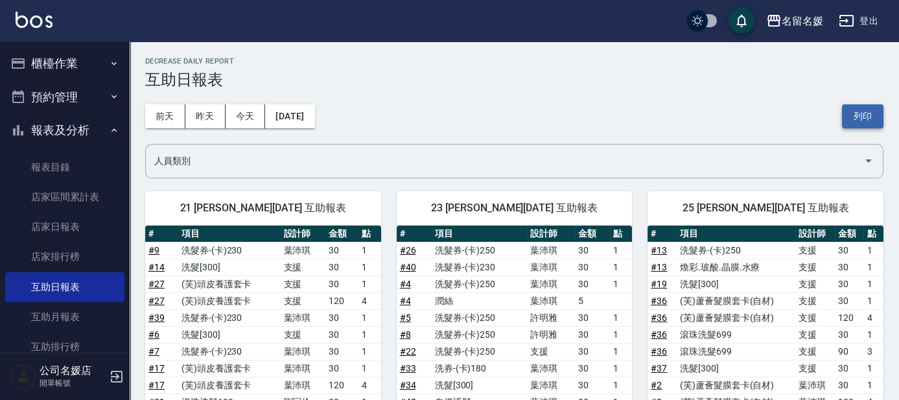
click at [859, 118] on button "列印" at bounding box center [862, 116] width 41 height 24
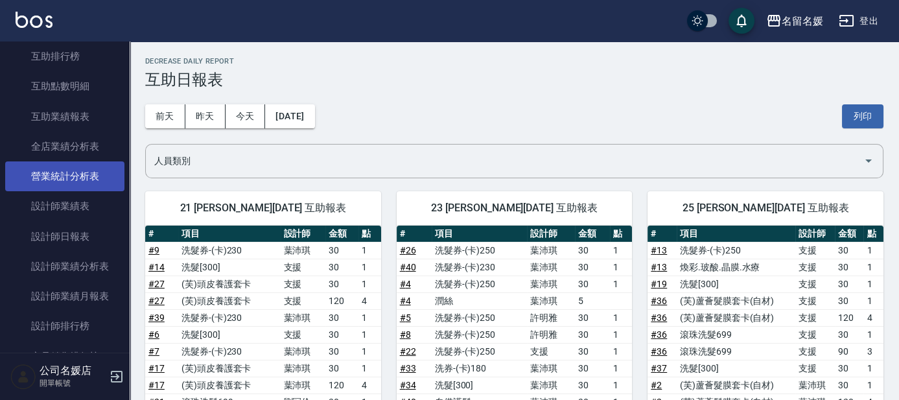
scroll to position [294, 0]
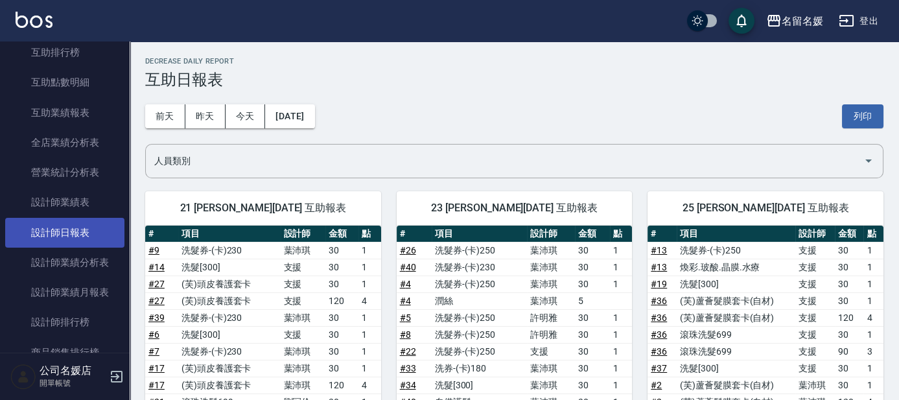
click at [76, 231] on link "設計師日報表" at bounding box center [64, 233] width 119 height 30
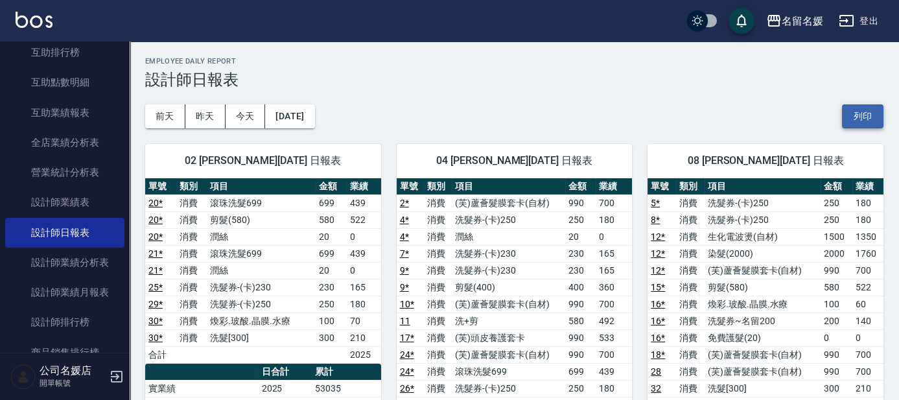
click at [859, 115] on button "列印" at bounding box center [862, 116] width 41 height 24
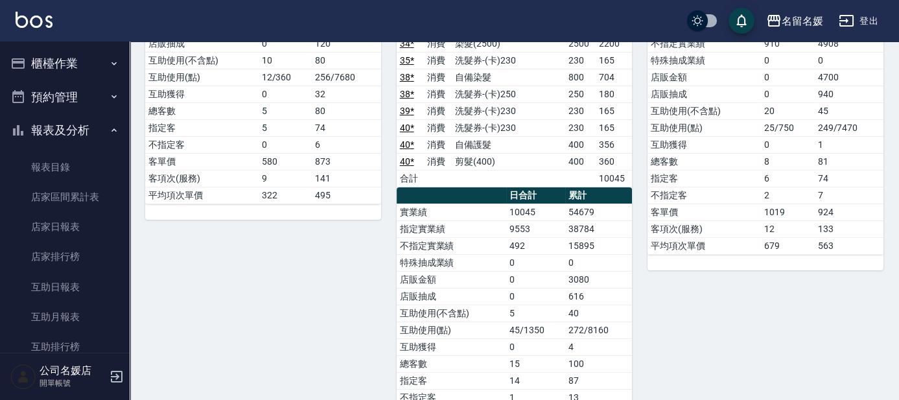
scroll to position [412, 0]
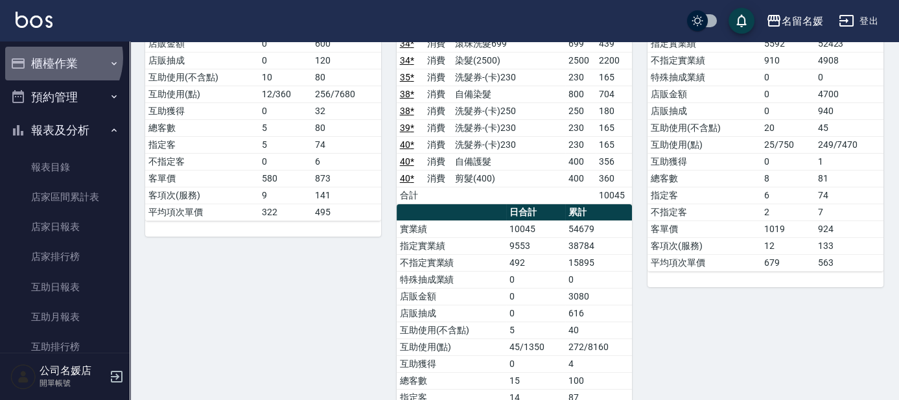
click at [54, 58] on button "櫃檯作業" at bounding box center [64, 64] width 119 height 34
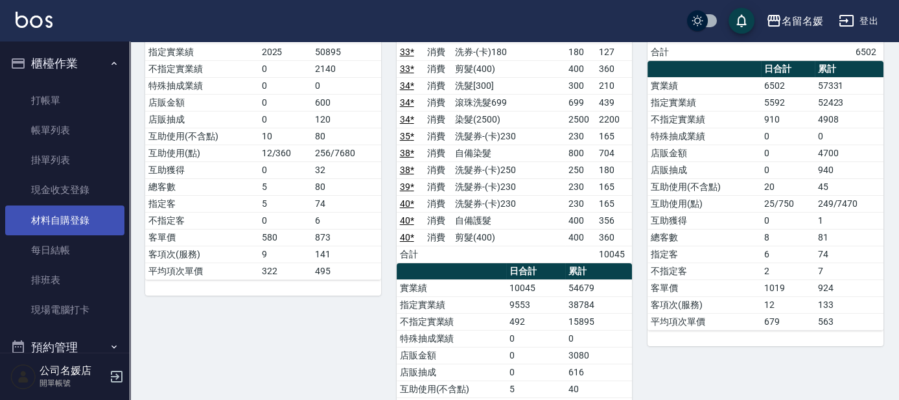
scroll to position [235, 0]
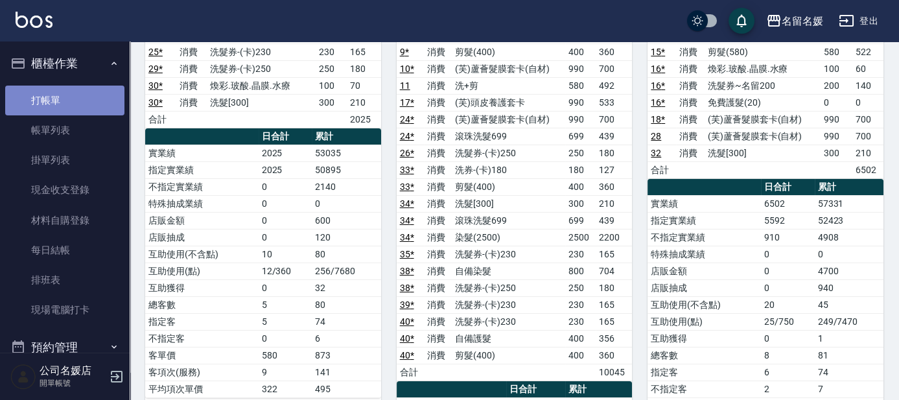
click at [91, 97] on link "打帳單" at bounding box center [64, 101] width 119 height 30
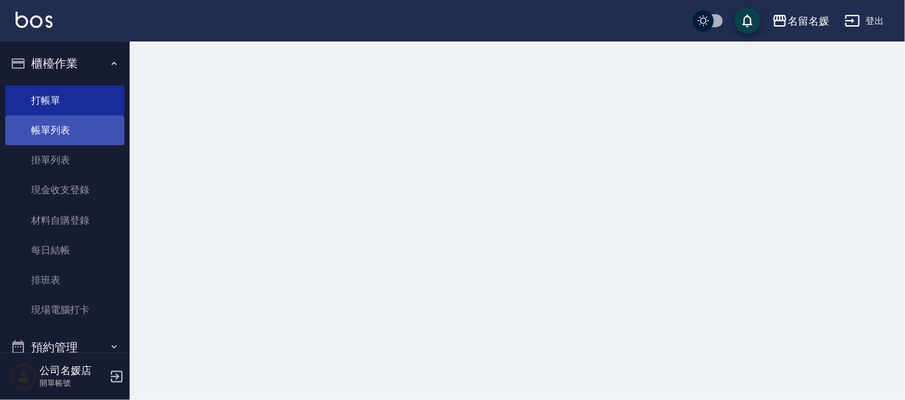
click at [73, 126] on link "帳單列表" at bounding box center [64, 130] width 119 height 30
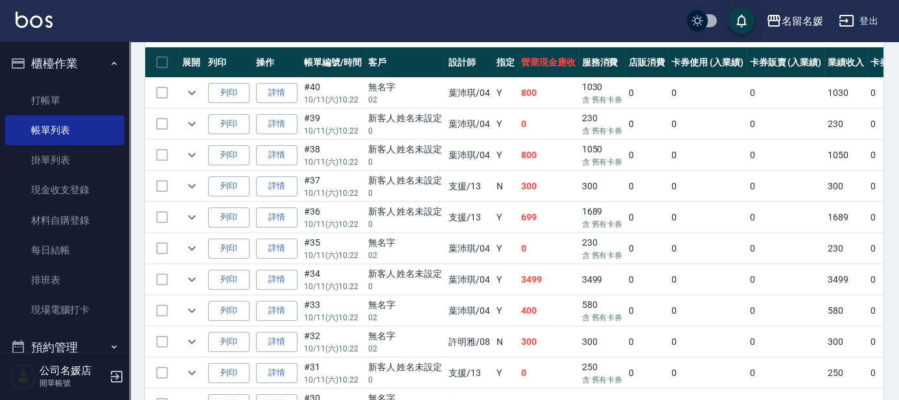
scroll to position [471, 0]
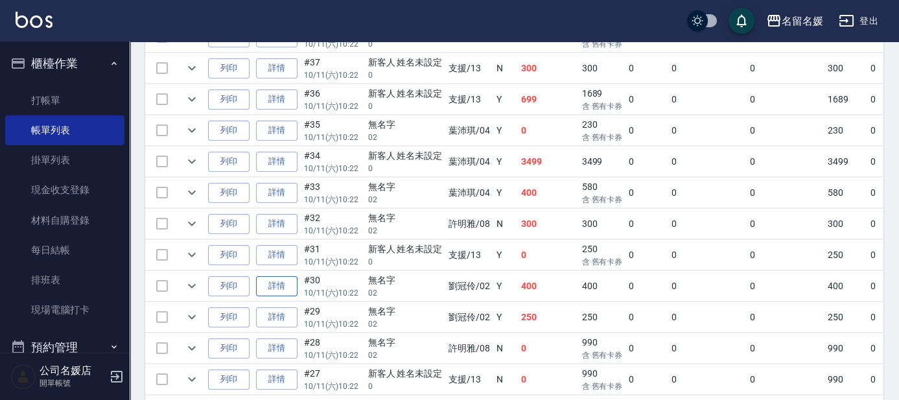
click at [288, 283] on link "詳情" at bounding box center [276, 286] width 41 height 20
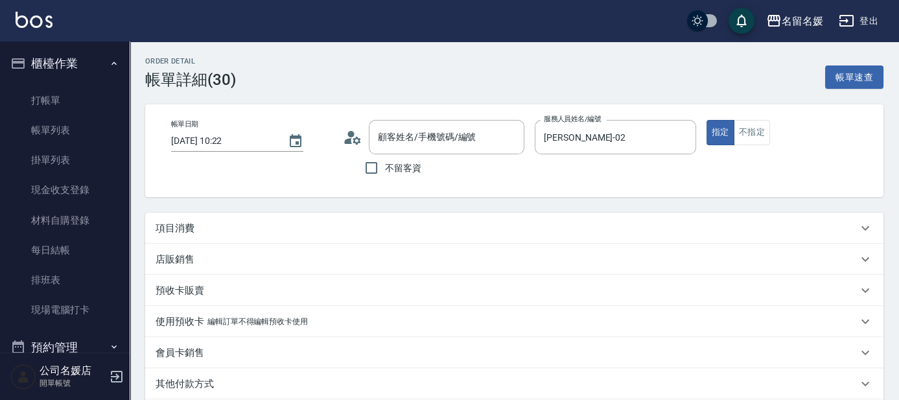
type input "[DATE] 10:22"
type input "[PERSON_NAME]-02"
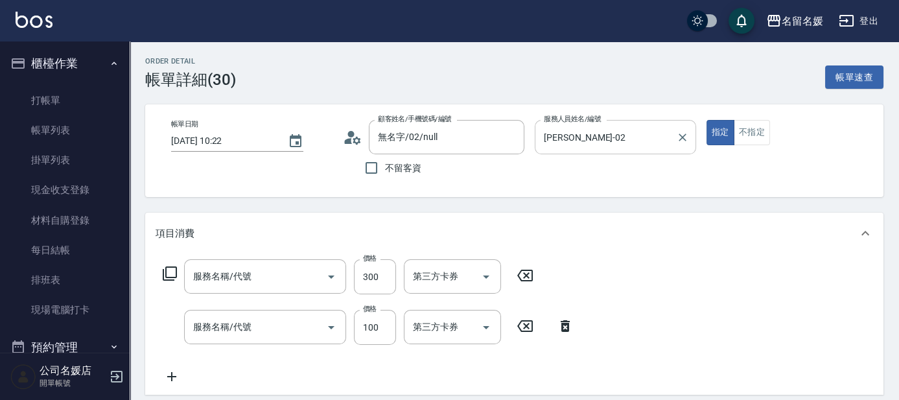
type input "無名字/02/null"
type input "洗髮[300](206)"
type input "[PERSON_NAME].玻酸.晶膜.水療(635)"
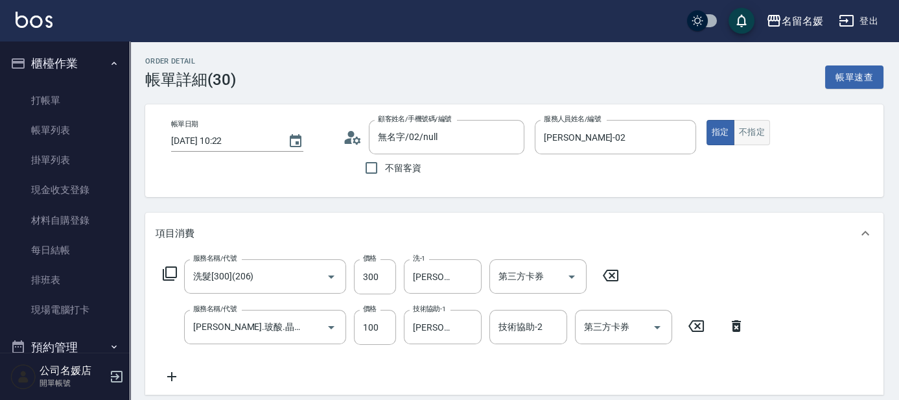
click at [758, 126] on button "不指定" at bounding box center [752, 132] width 36 height 25
click at [719, 137] on button "指定" at bounding box center [720, 132] width 28 height 25
click at [682, 133] on icon "Clear" at bounding box center [682, 137] width 13 height 13
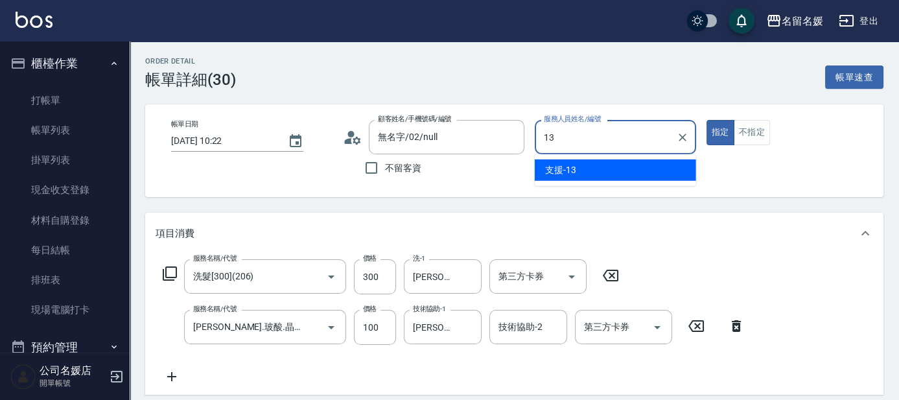
click at [581, 170] on div "支援 -13" at bounding box center [615, 169] width 161 height 21
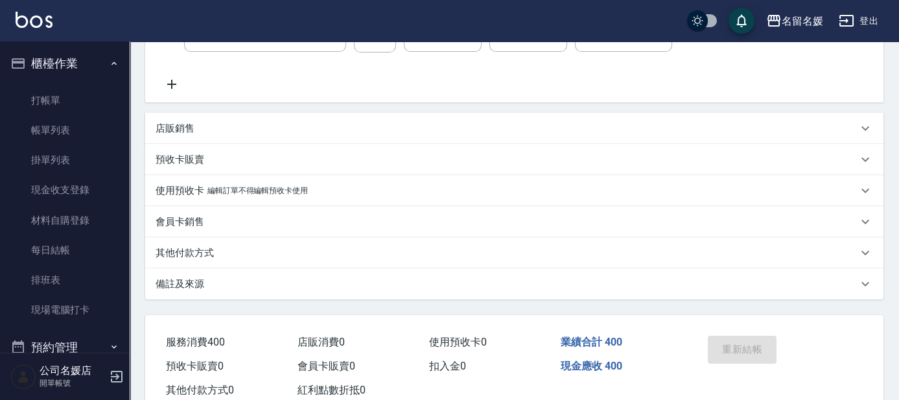
scroll to position [154, 0]
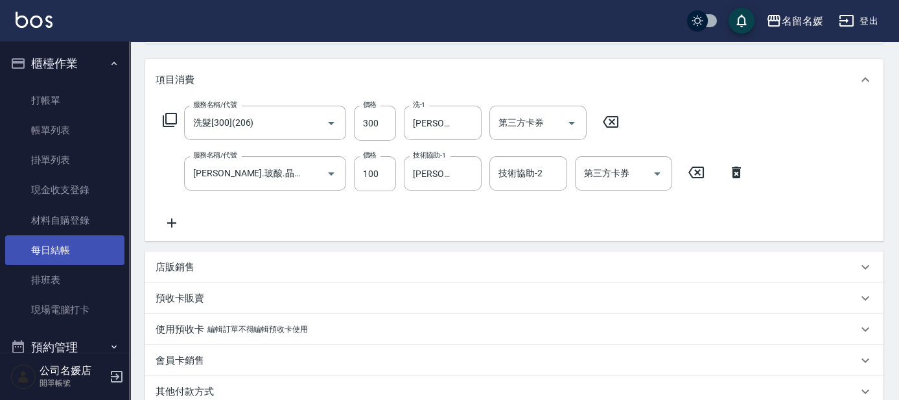
type input "支援-13"
click at [94, 244] on link "每日結帳" at bounding box center [64, 250] width 119 height 30
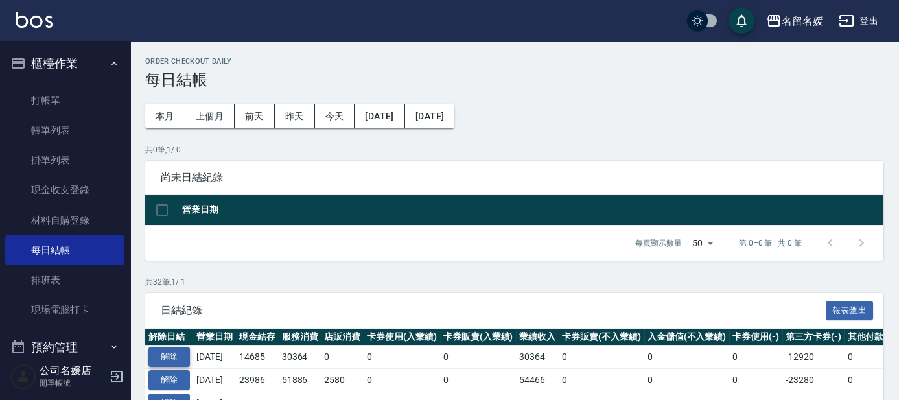
scroll to position [58, 0]
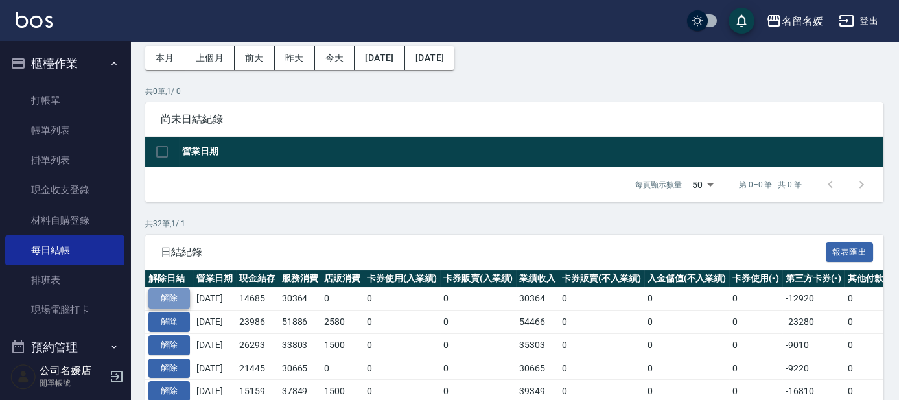
click at [175, 298] on button "解除" at bounding box center [168, 298] width 41 height 20
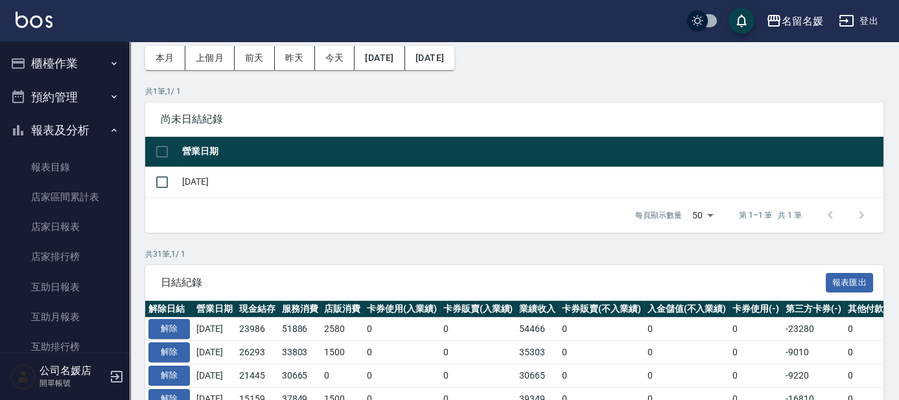
scroll to position [58, 0]
click at [73, 61] on button "櫃檯作業" at bounding box center [64, 64] width 119 height 34
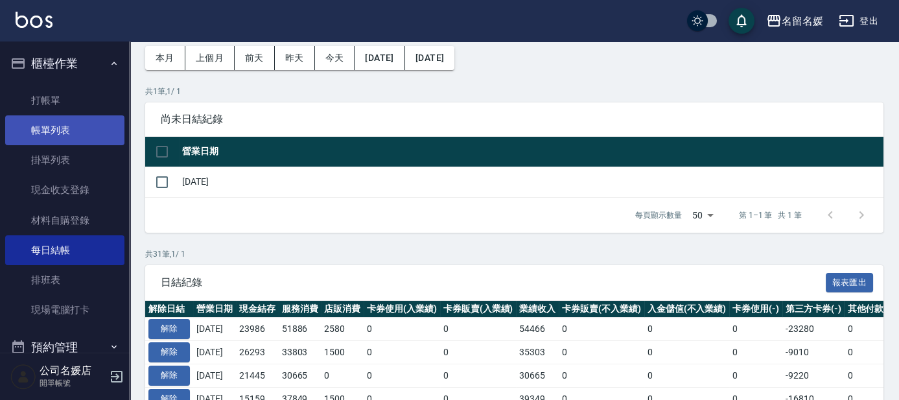
click at [86, 124] on link "帳單列表" at bounding box center [64, 130] width 119 height 30
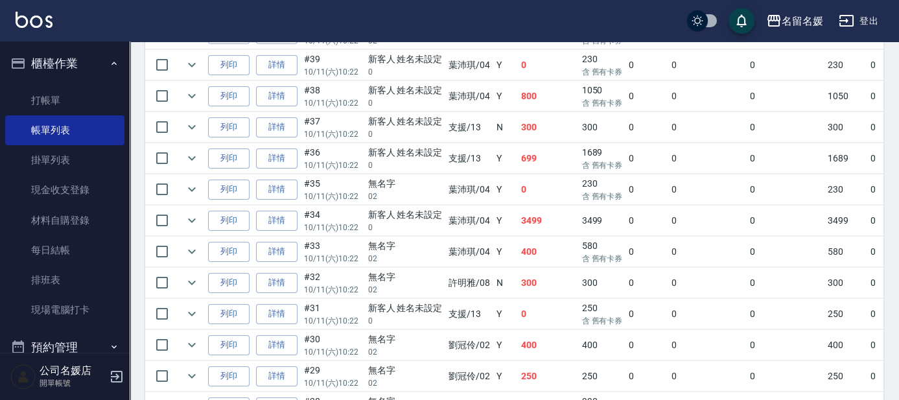
scroll to position [471, 0]
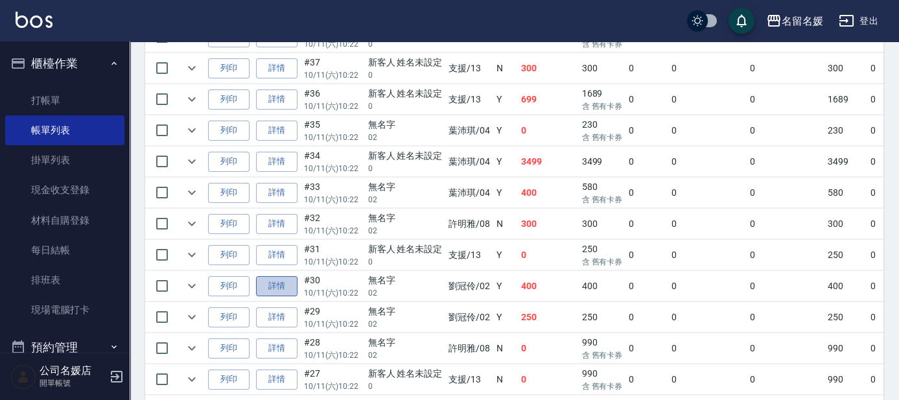
click at [286, 281] on link "詳情" at bounding box center [276, 286] width 41 height 20
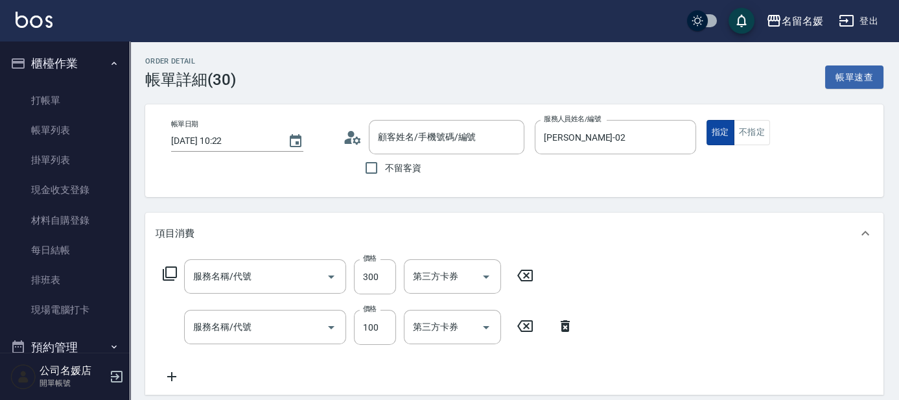
type input "[DATE] 10:22"
type input "[PERSON_NAME]-02"
type input "洗髮[300](206)"
type input "[PERSON_NAME].玻酸.晶膜.水療(635)"
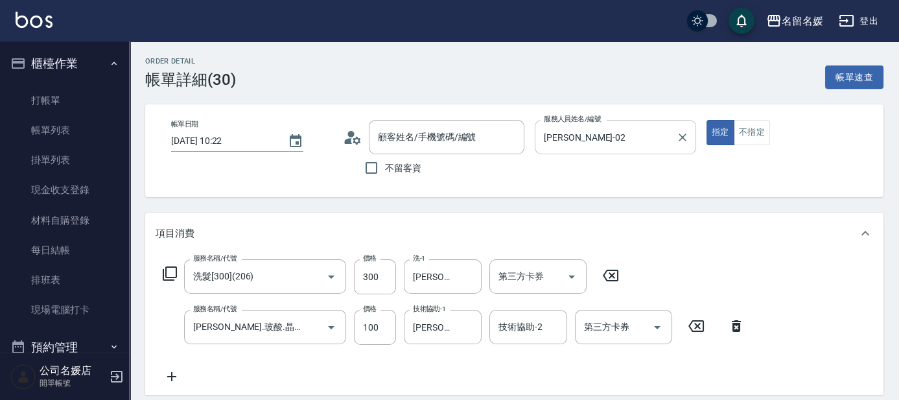
type input "無名字/02/null"
click at [655, 139] on input "[PERSON_NAME]-02" at bounding box center [605, 137] width 130 height 23
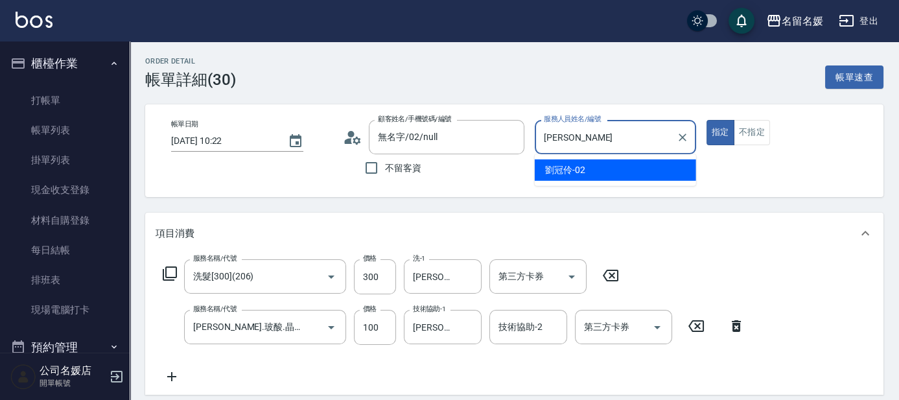
type input "劉"
click at [672, 172] on div "支援 -13" at bounding box center [615, 169] width 161 height 21
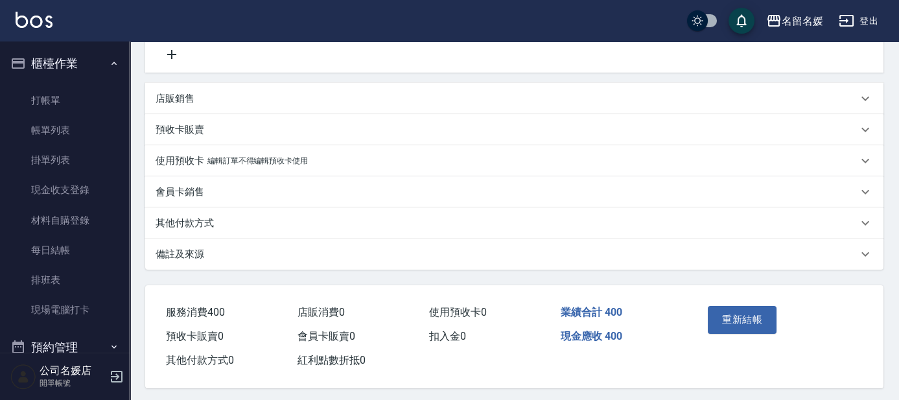
scroll to position [330, 0]
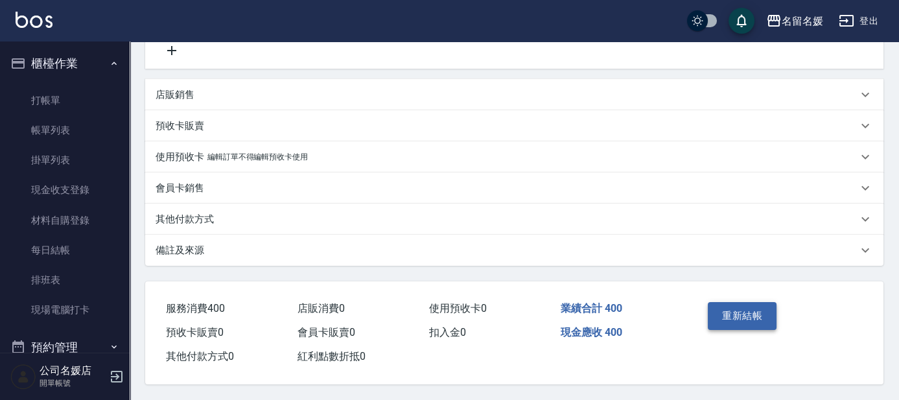
type input "支援-13"
click at [763, 306] on button "重新結帳" at bounding box center [742, 315] width 69 height 27
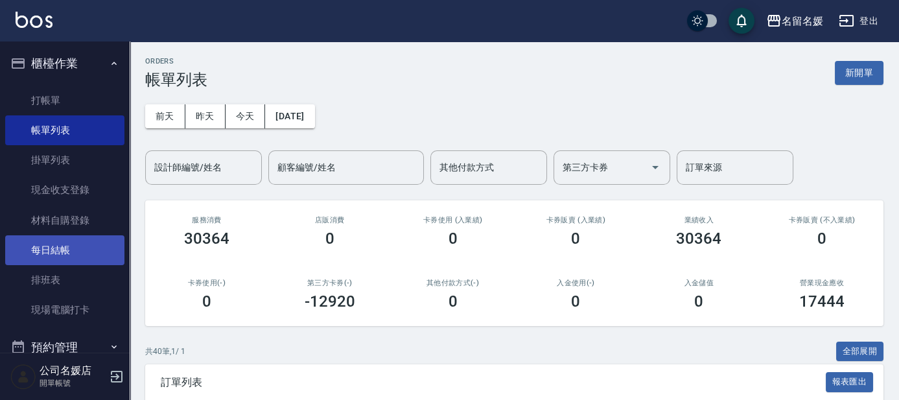
click at [54, 250] on link "每日結帳" at bounding box center [64, 250] width 119 height 30
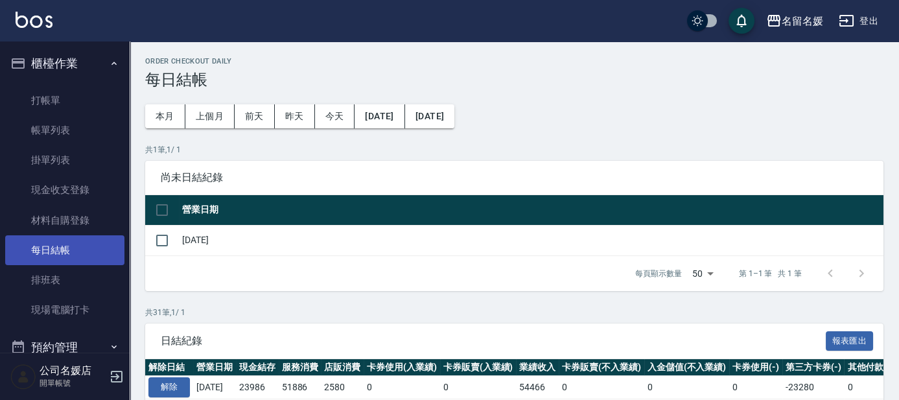
click at [61, 250] on link "每日結帳" at bounding box center [64, 250] width 119 height 30
click at [60, 250] on link "每日結帳" at bounding box center [64, 250] width 119 height 30
click at [167, 213] on input "checkbox" at bounding box center [161, 209] width 27 height 27
checkbox input "true"
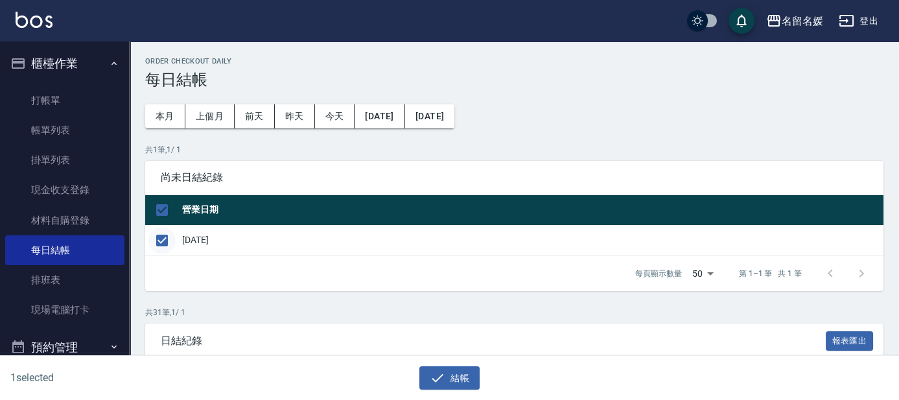
click at [161, 238] on input "checkbox" at bounding box center [161, 240] width 27 height 27
checkbox input "false"
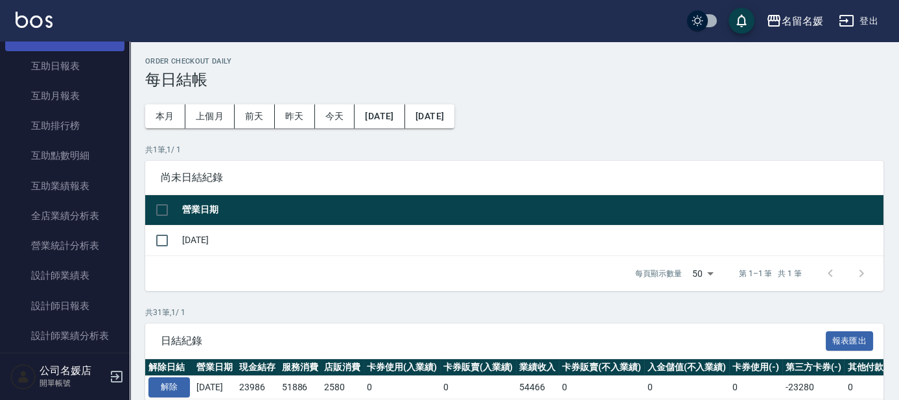
scroll to position [530, 0]
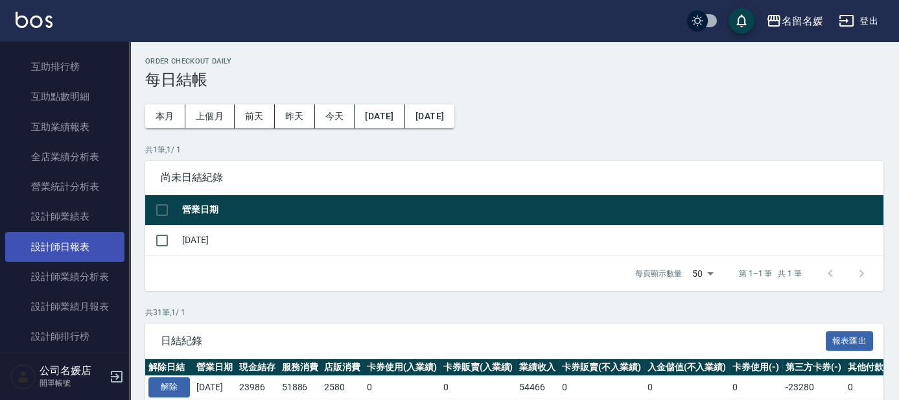
click at [89, 251] on link "設計師日報表" at bounding box center [64, 247] width 119 height 30
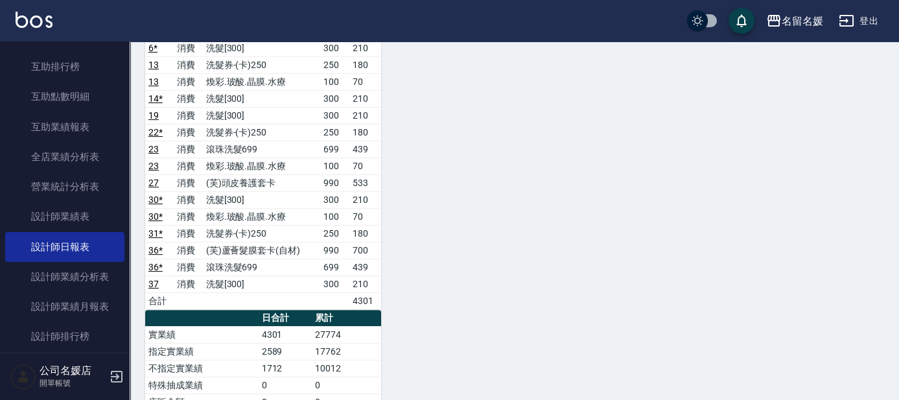
scroll to position [1001, 0]
